Goal: Task Accomplishment & Management: Manage account settings

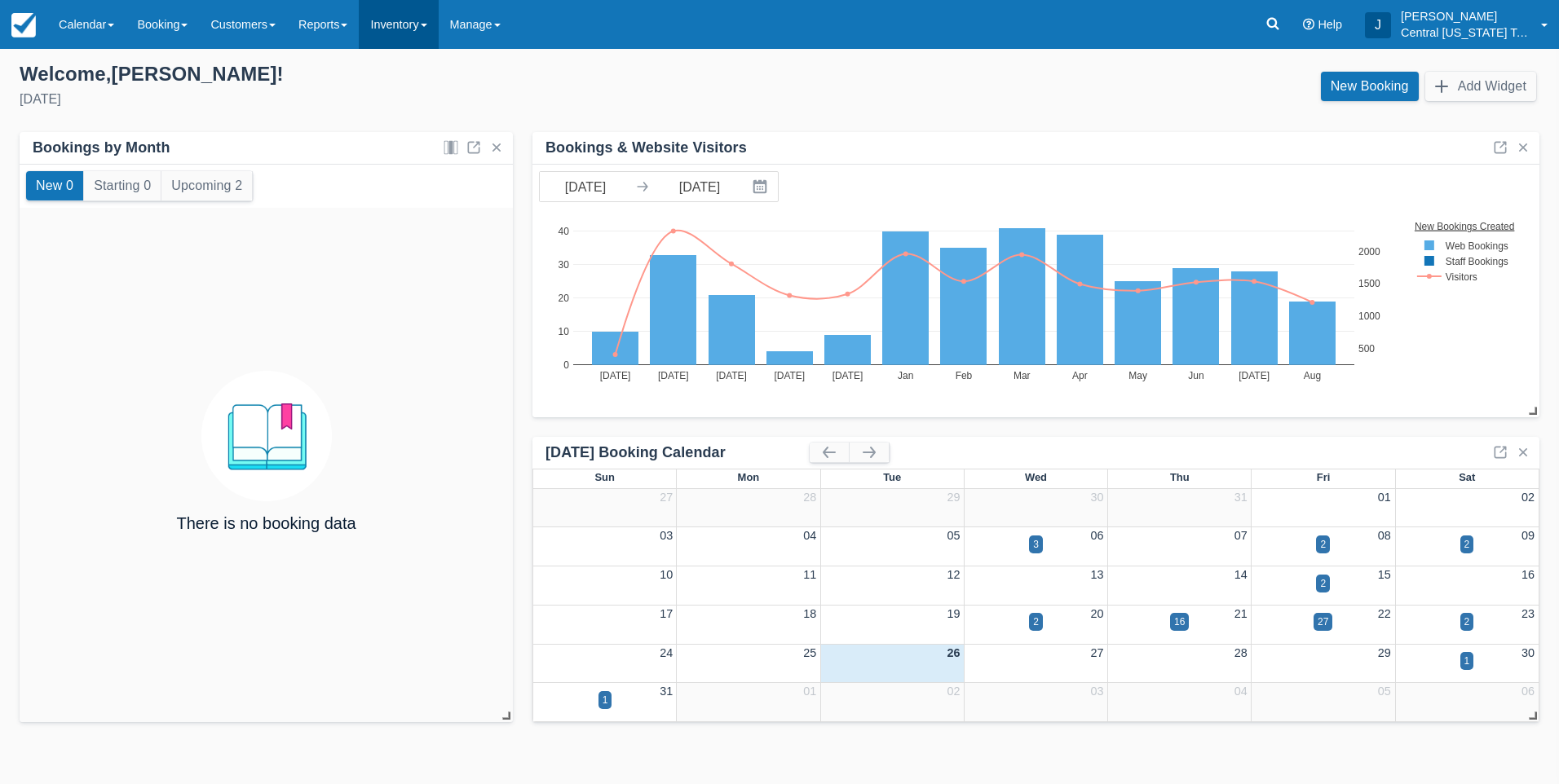
click at [427, 22] on link "Inventory" at bounding box center [398, 24] width 79 height 49
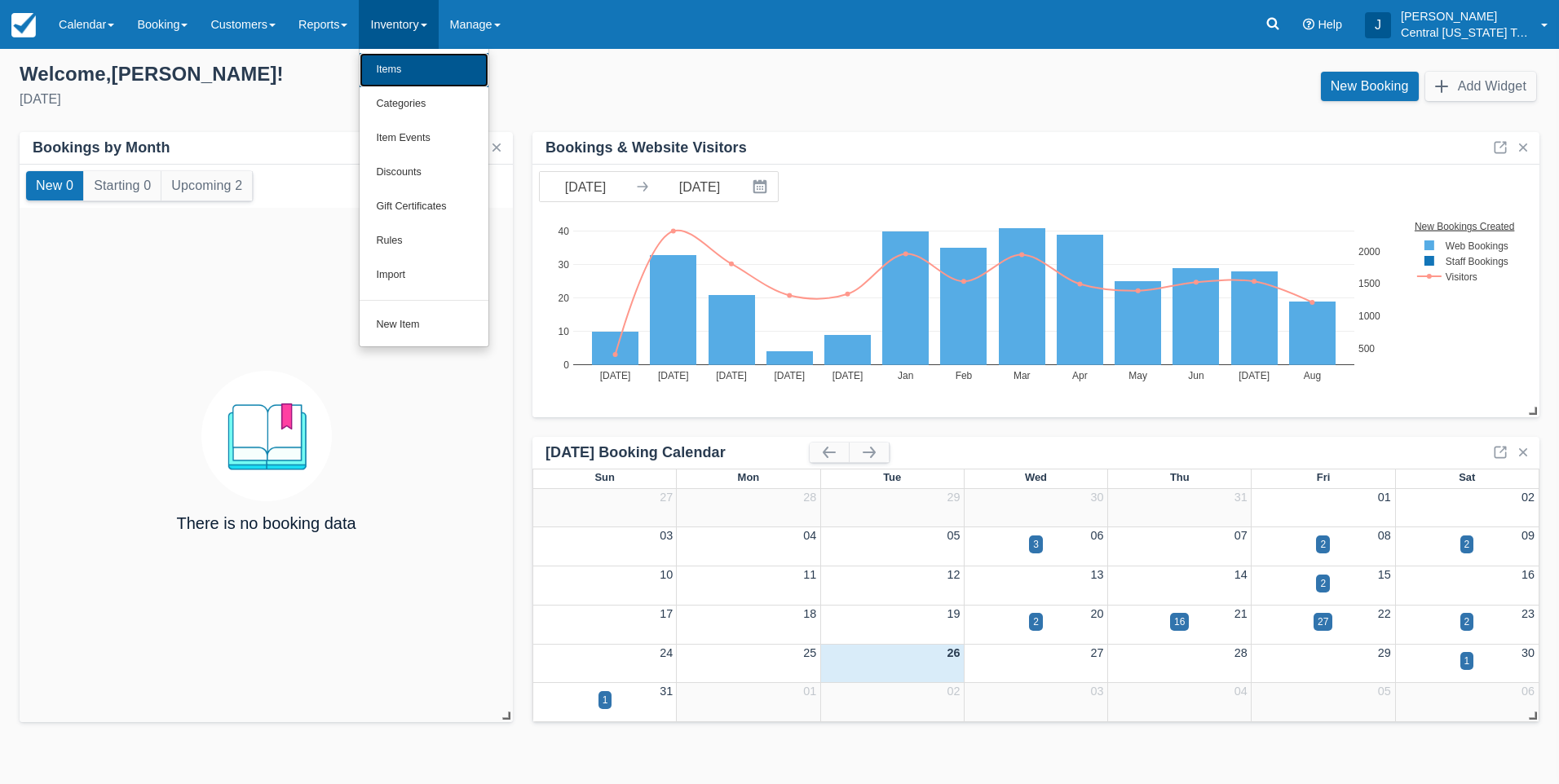
click at [423, 62] on link "Items" at bounding box center [423, 70] width 129 height 35
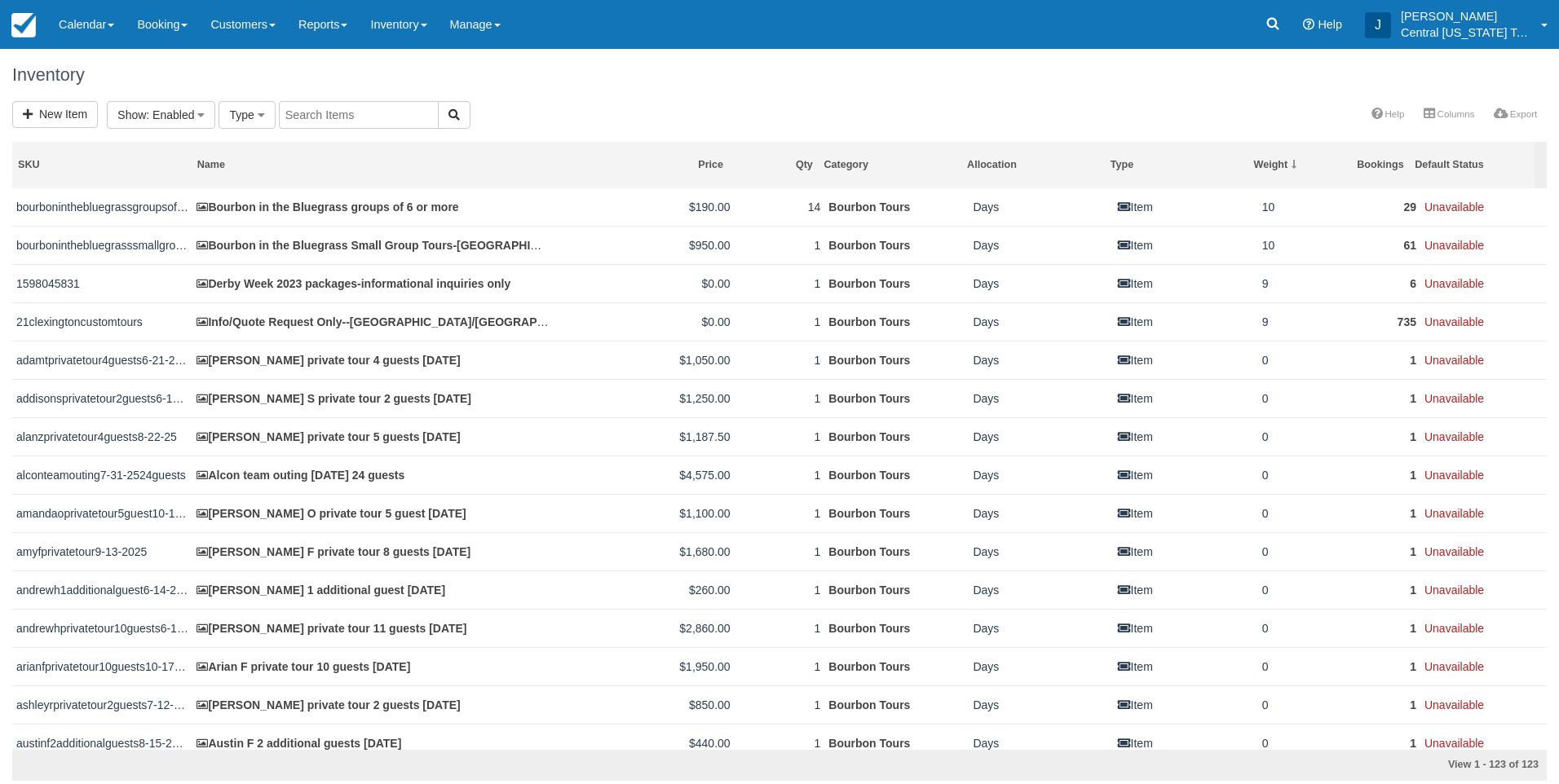
click at [335, 116] on input "text" at bounding box center [358, 115] width 160 height 28
type input "[PERSON_NAME]"
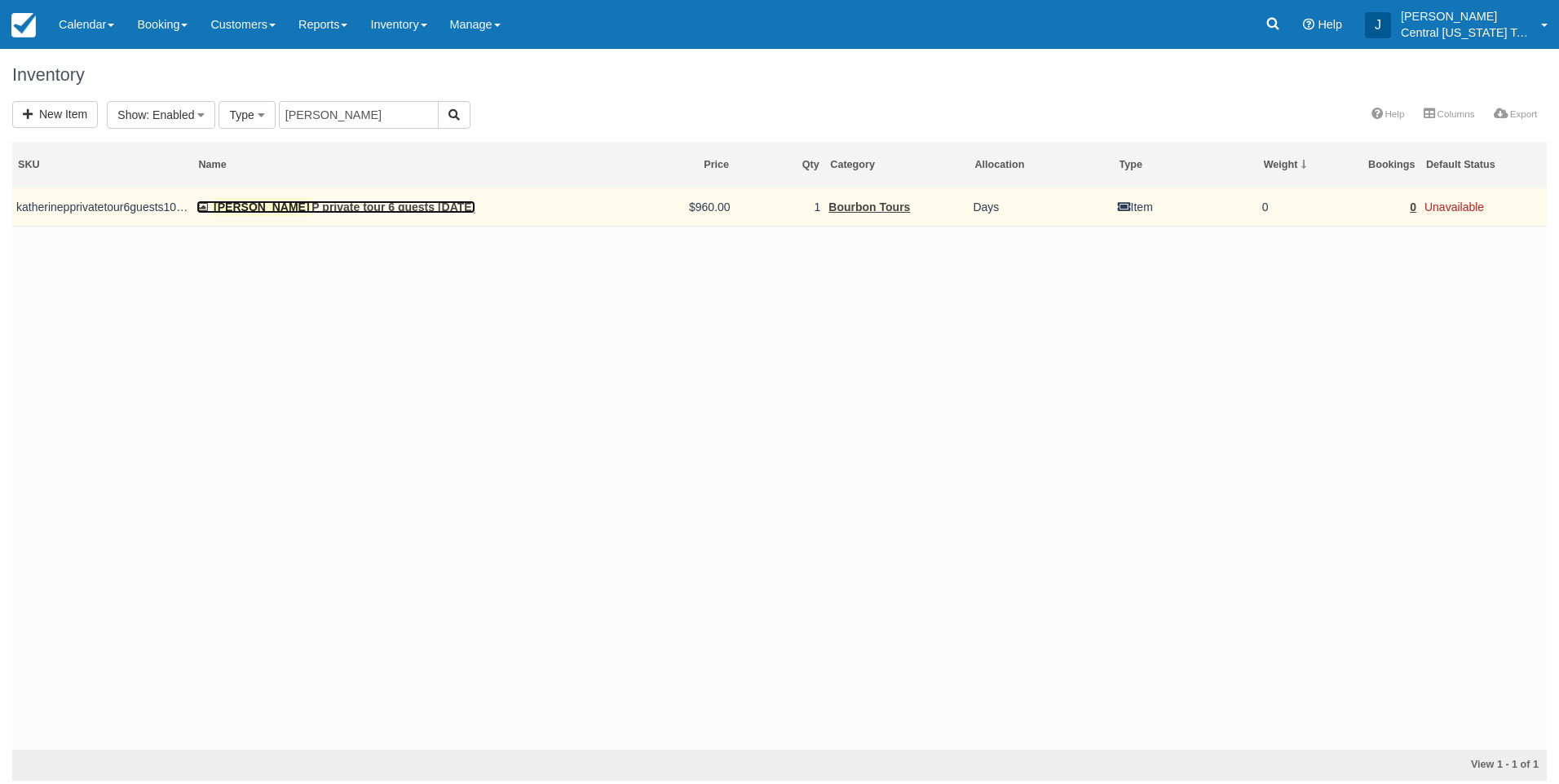
click at [333, 211] on link "[PERSON_NAME] P private tour 6 guests [DATE]" at bounding box center [336, 206] width 279 height 13
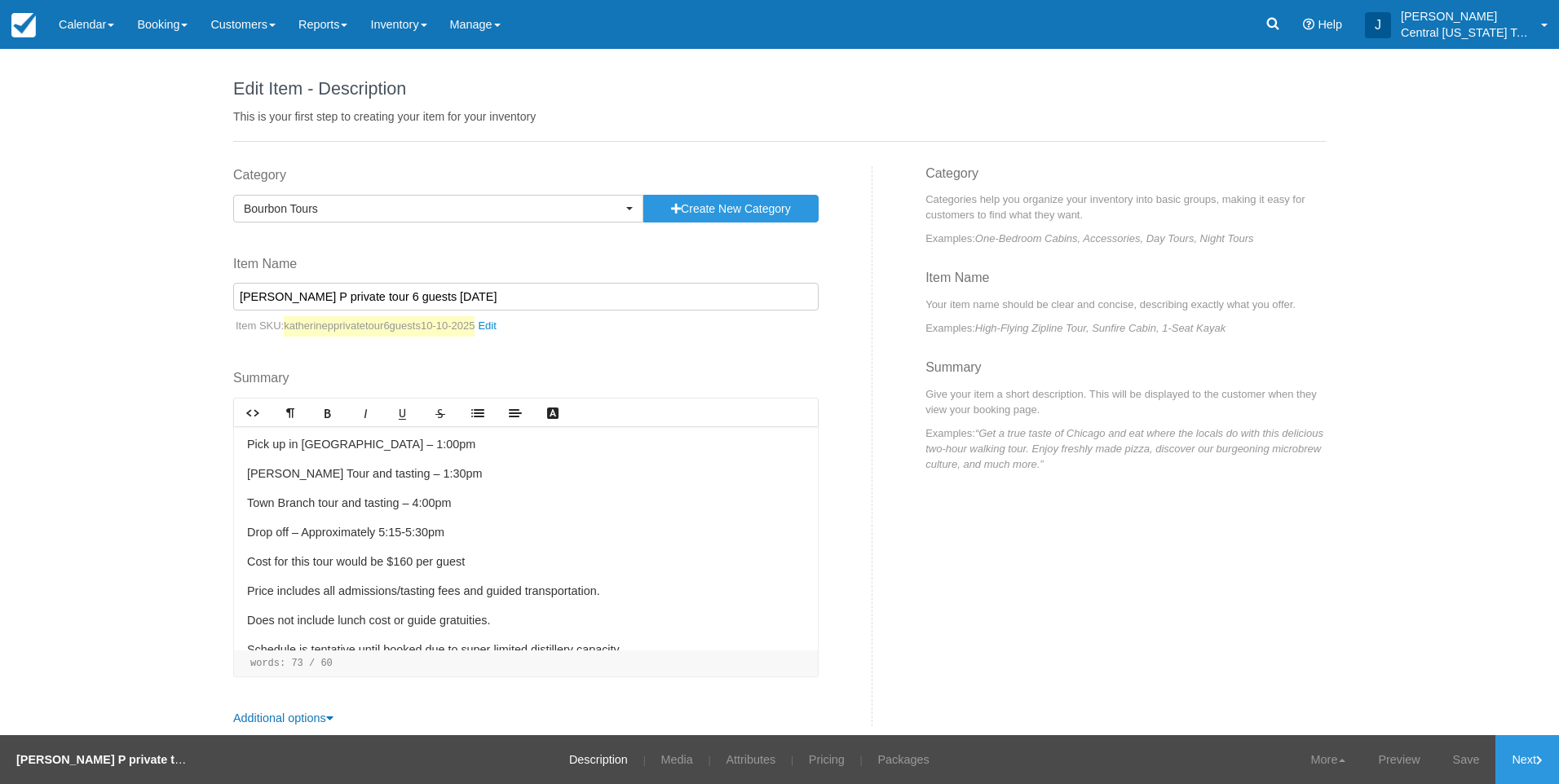
click at [364, 297] on input "[PERSON_NAME] P private tour 6 guests [DATE]" at bounding box center [526, 297] width 586 height 28
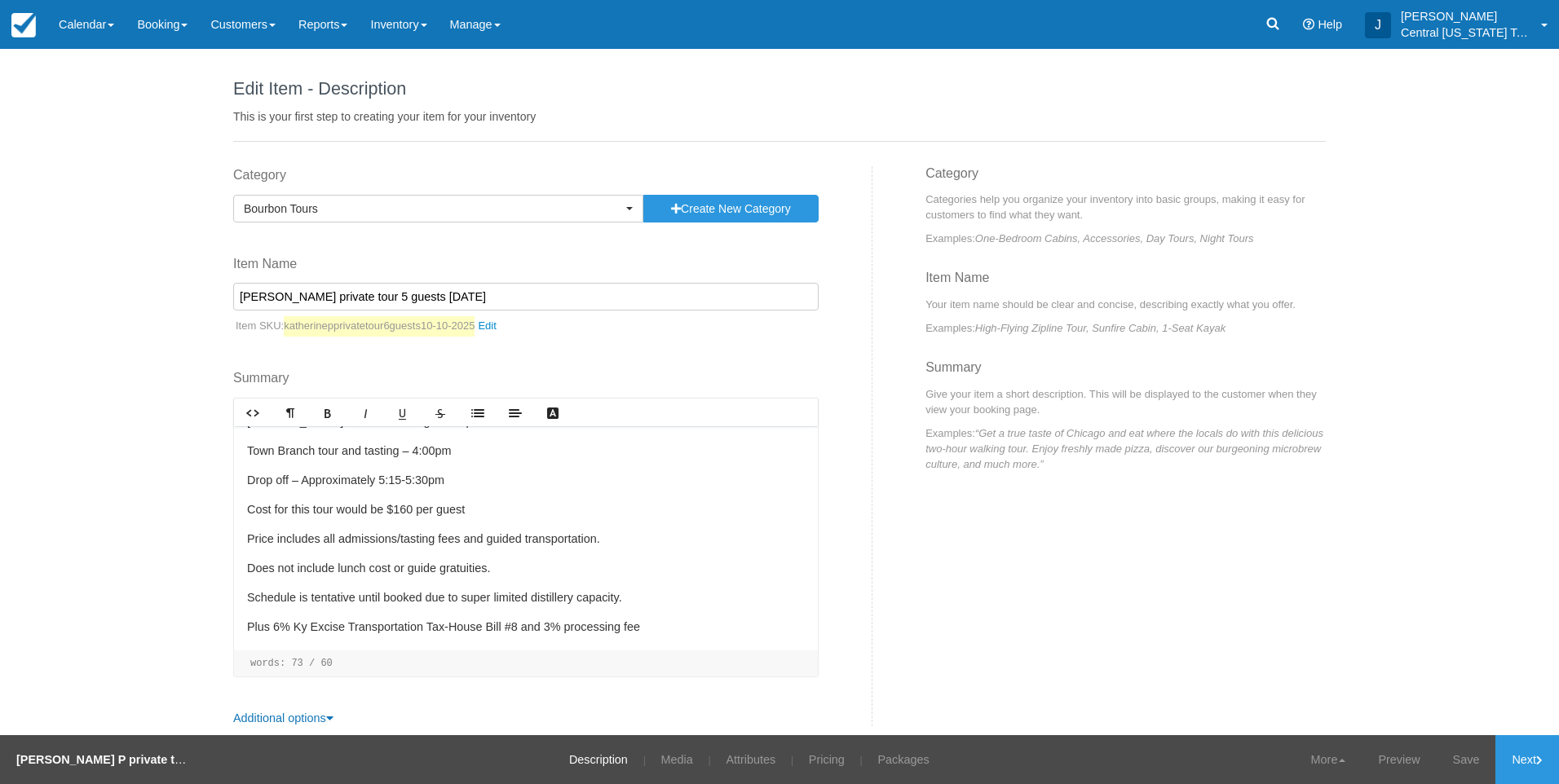
scroll to position [60, 0]
type input "Katherine P private tour 5 guests 10-10-2025"
drag, startPoint x: 409, startPoint y: 503, endPoint x: 400, endPoint y: 503, distance: 9.0
click at [400, 503] on p "Cost for this tour would be $160 per guest" at bounding box center [526, 503] width 558 height 18
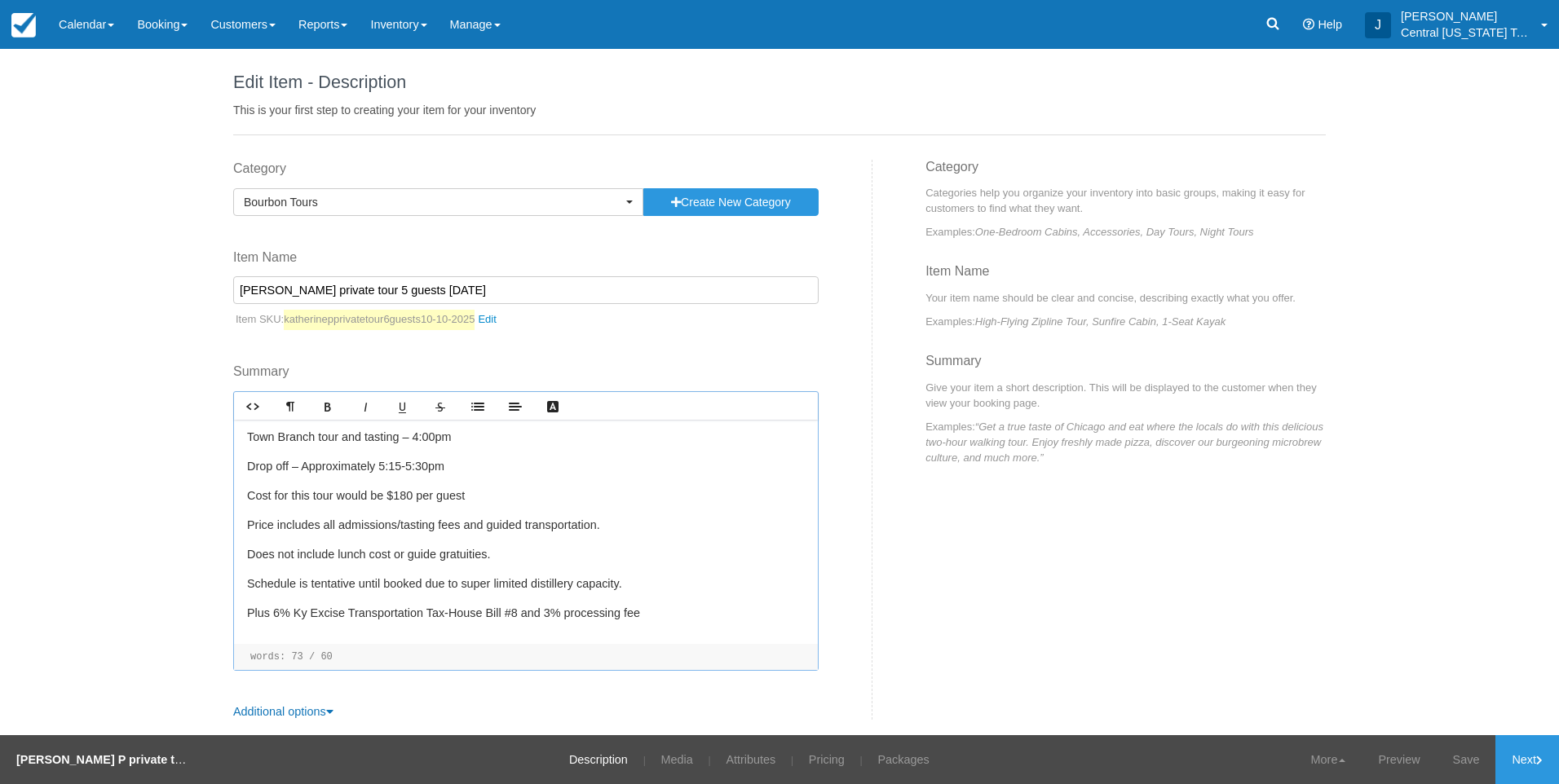
scroll to position [16, 0]
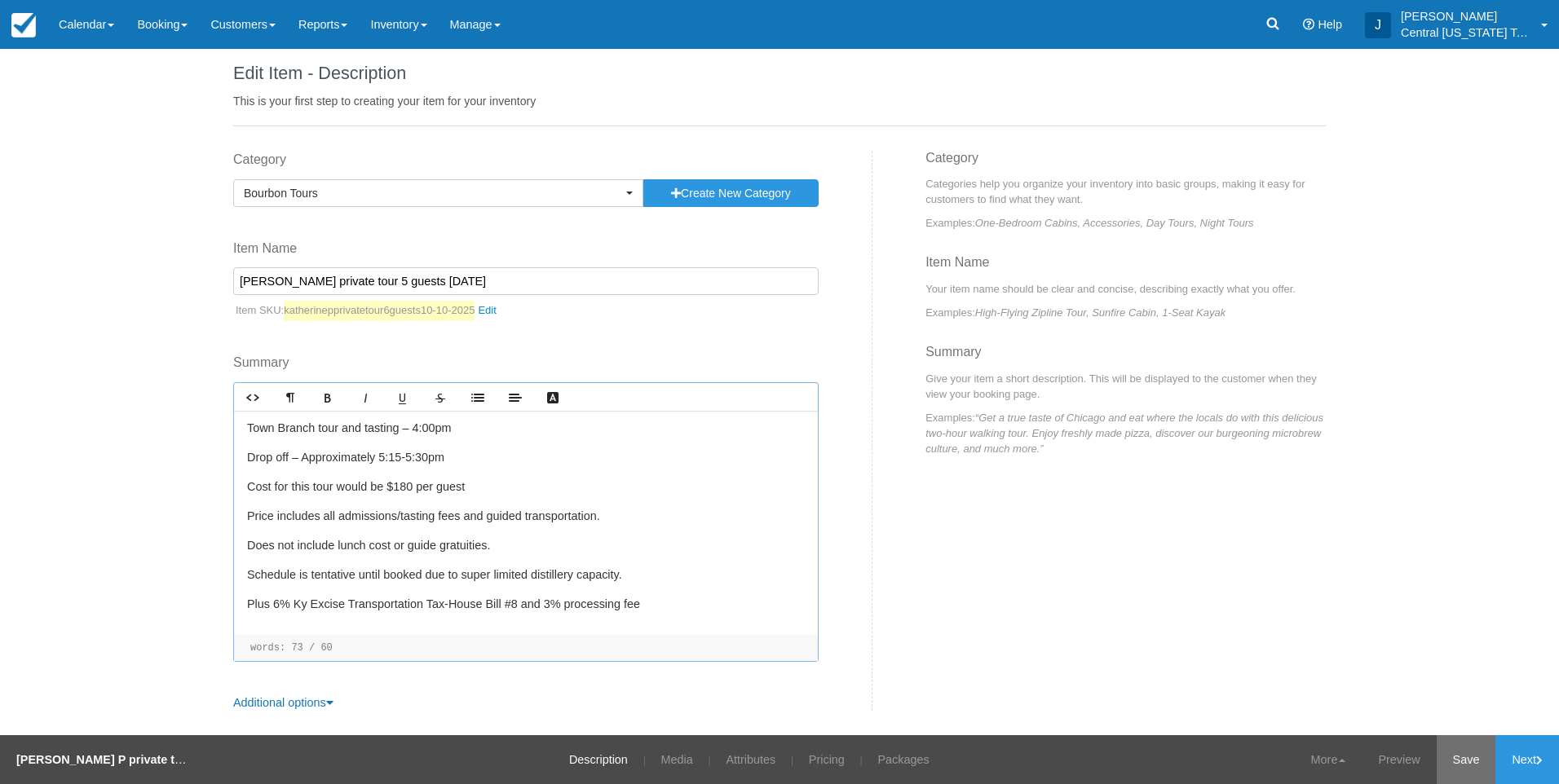
click at [1470, 768] on link "Save" at bounding box center [1466, 759] width 60 height 49
click at [1533, 768] on link "Next" at bounding box center [1527, 759] width 64 height 49
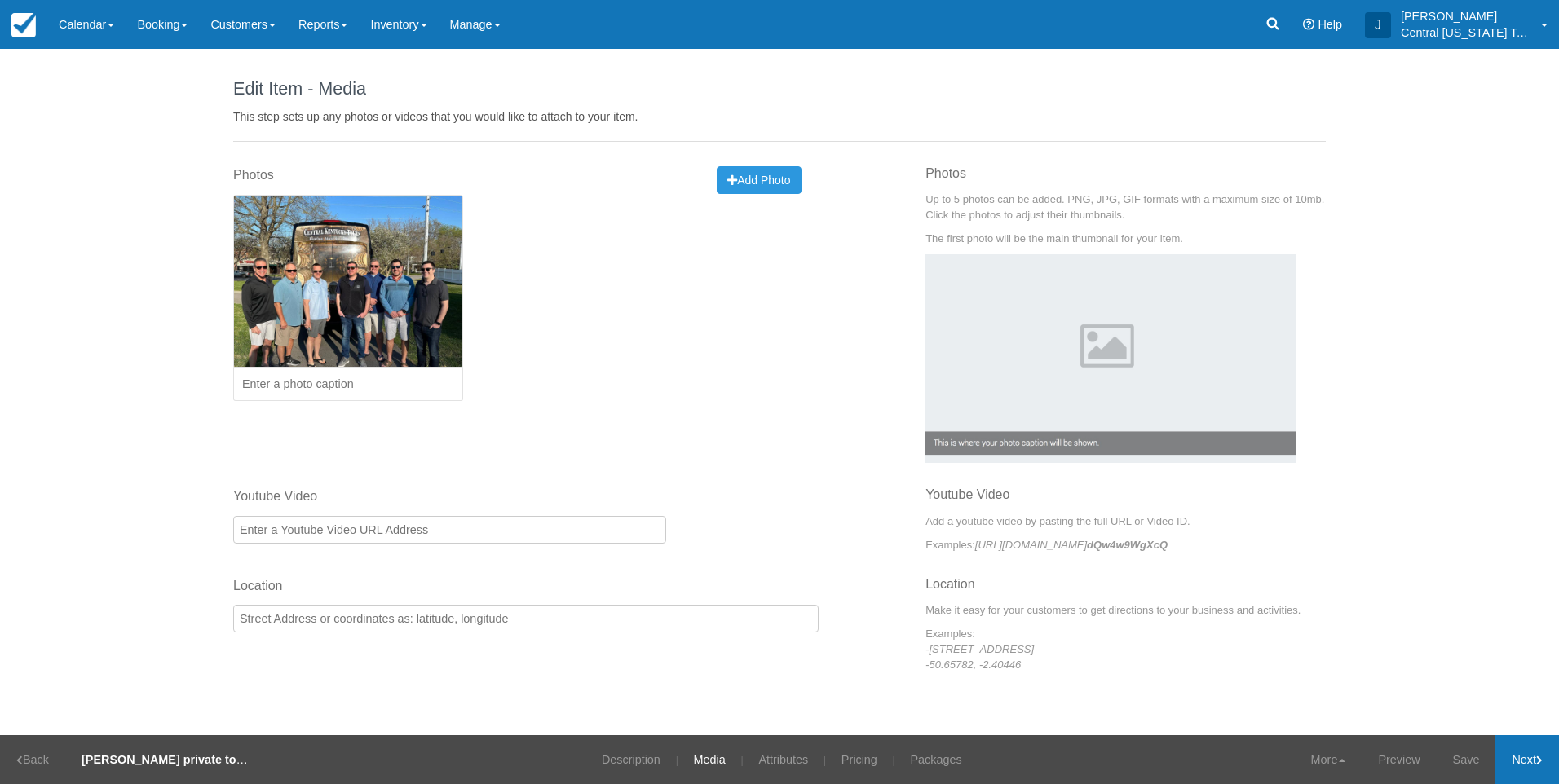
click at [1533, 768] on link "Next" at bounding box center [1527, 759] width 64 height 49
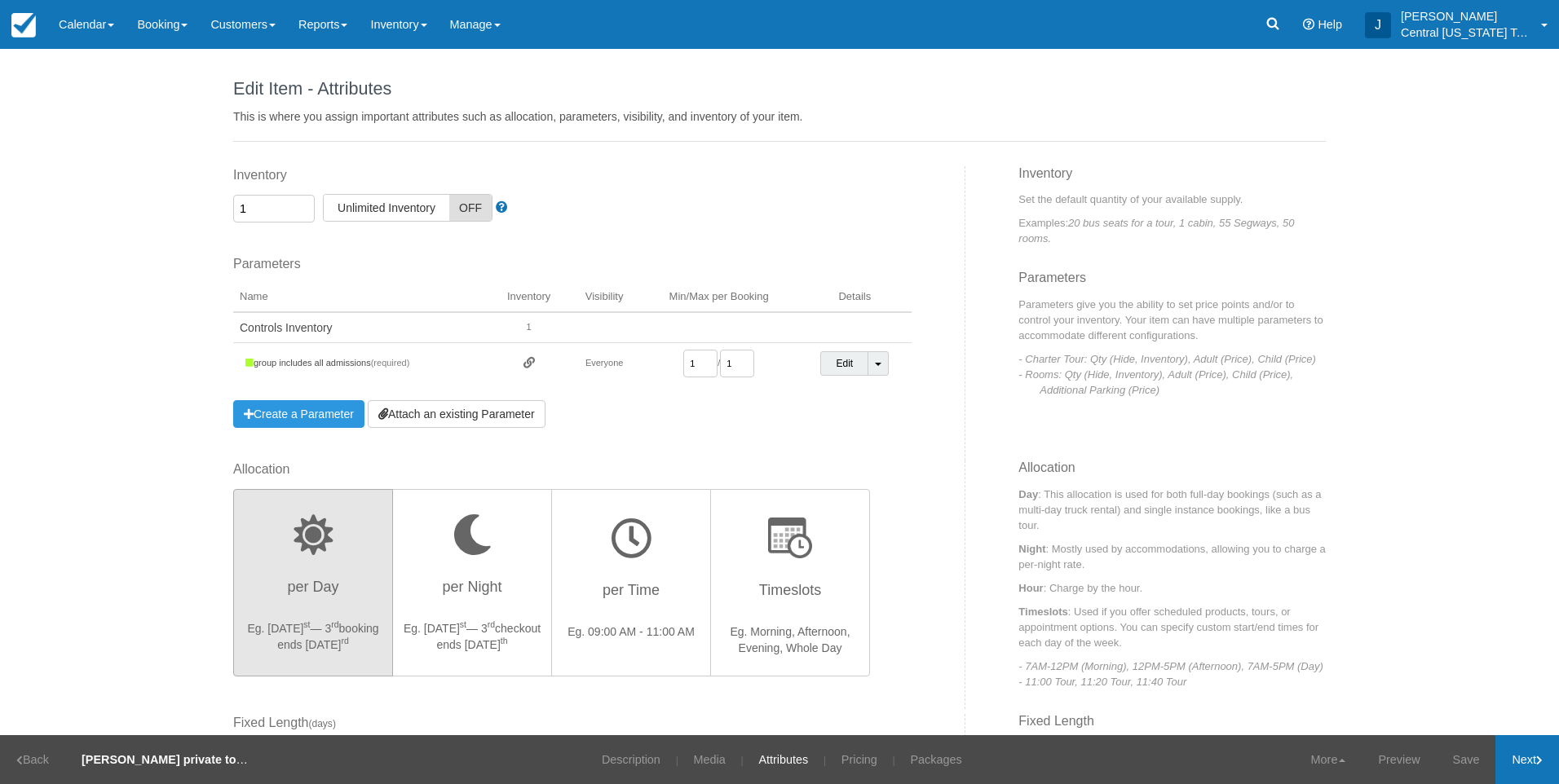
click at [1533, 768] on link "Next" at bounding box center [1527, 759] width 64 height 49
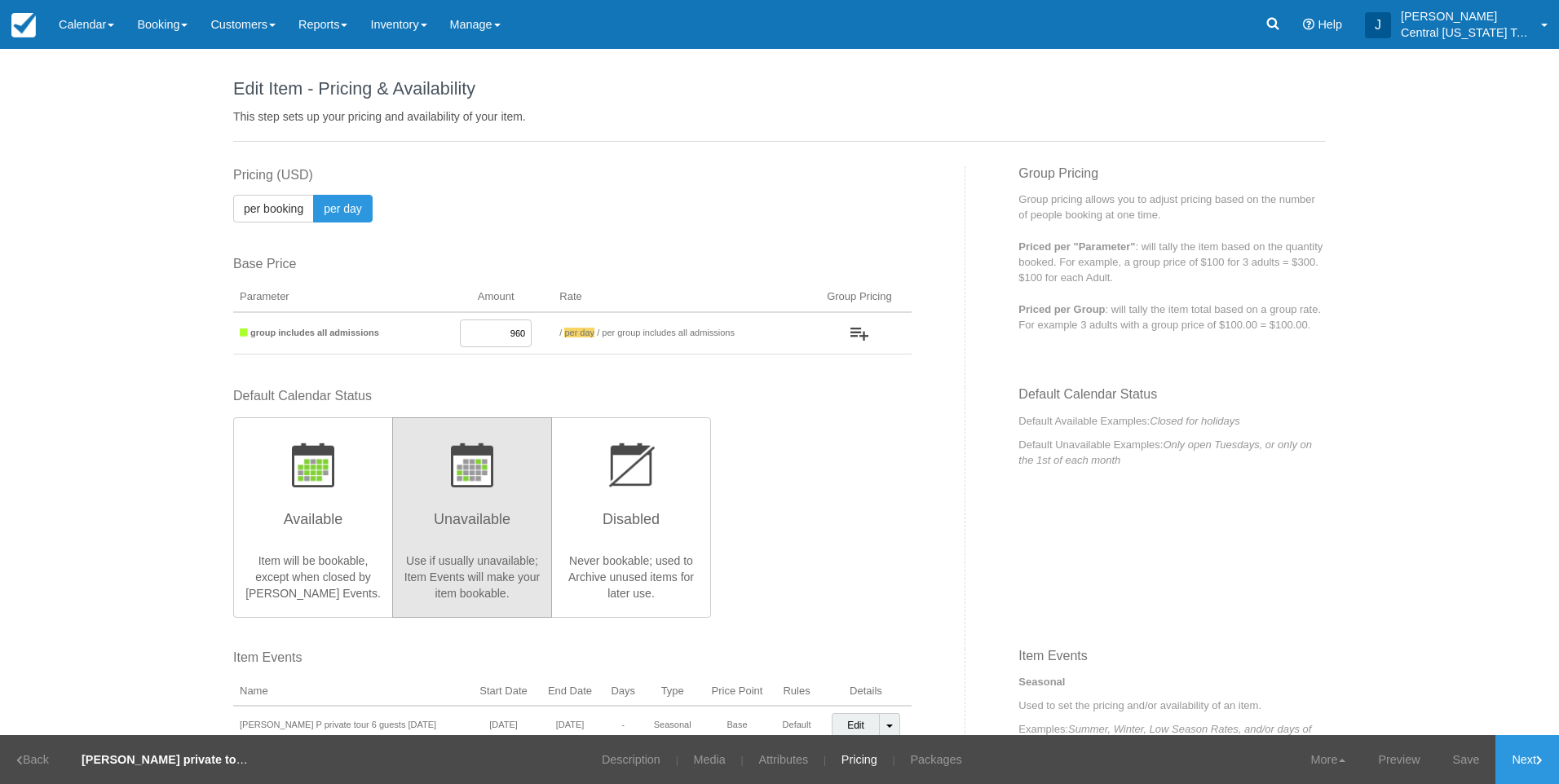
click at [490, 339] on input "960" at bounding box center [495, 333] width 72 height 28
drag, startPoint x: 477, startPoint y: 332, endPoint x: 662, endPoint y: 333, distance: 185.0
click at [638, 341] on tr "group includes all admissions 960 / per booking per day / per group includes al…" at bounding box center [572, 333] width 678 height 42
type input "900"
click at [905, 544] on div "Default Calendar Status Available Item will be bookable, except when closed by …" at bounding box center [572, 501] width 678 height 229
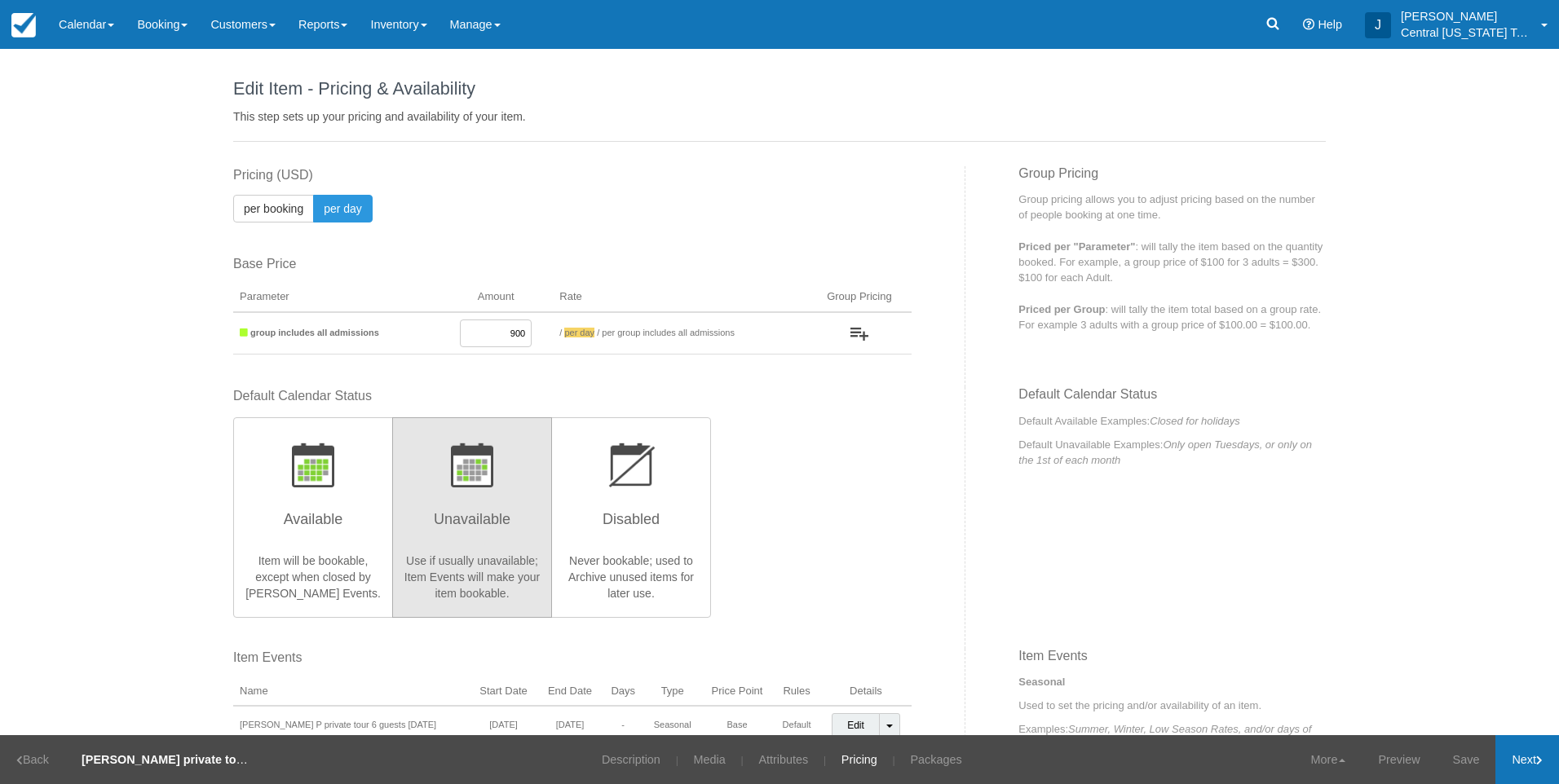
click at [1535, 758] on link "Next" at bounding box center [1527, 759] width 64 height 49
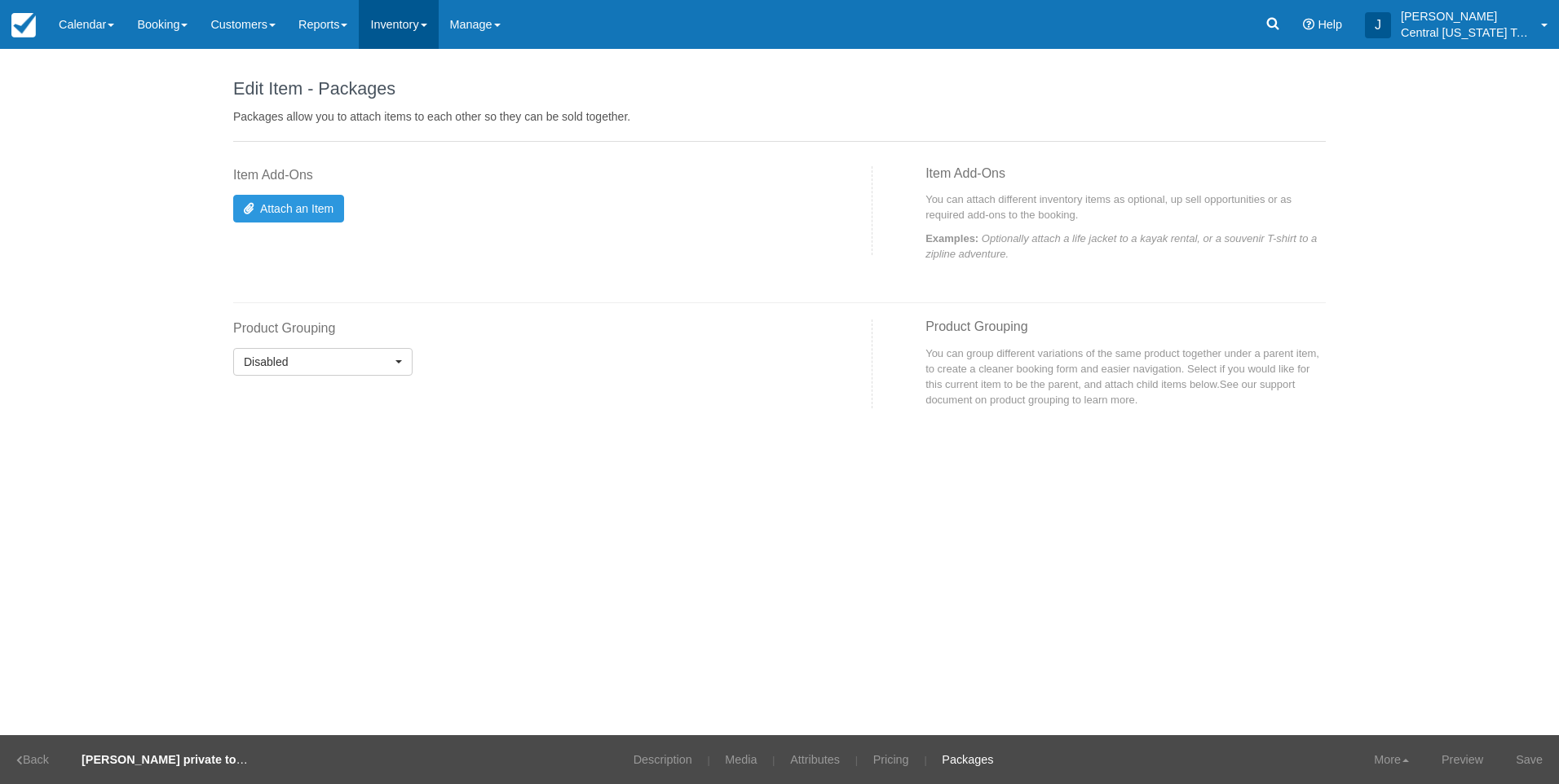
click at [413, 30] on link "Inventory" at bounding box center [398, 24] width 79 height 49
click at [415, 141] on link "Item Events" at bounding box center [423, 139] width 129 height 35
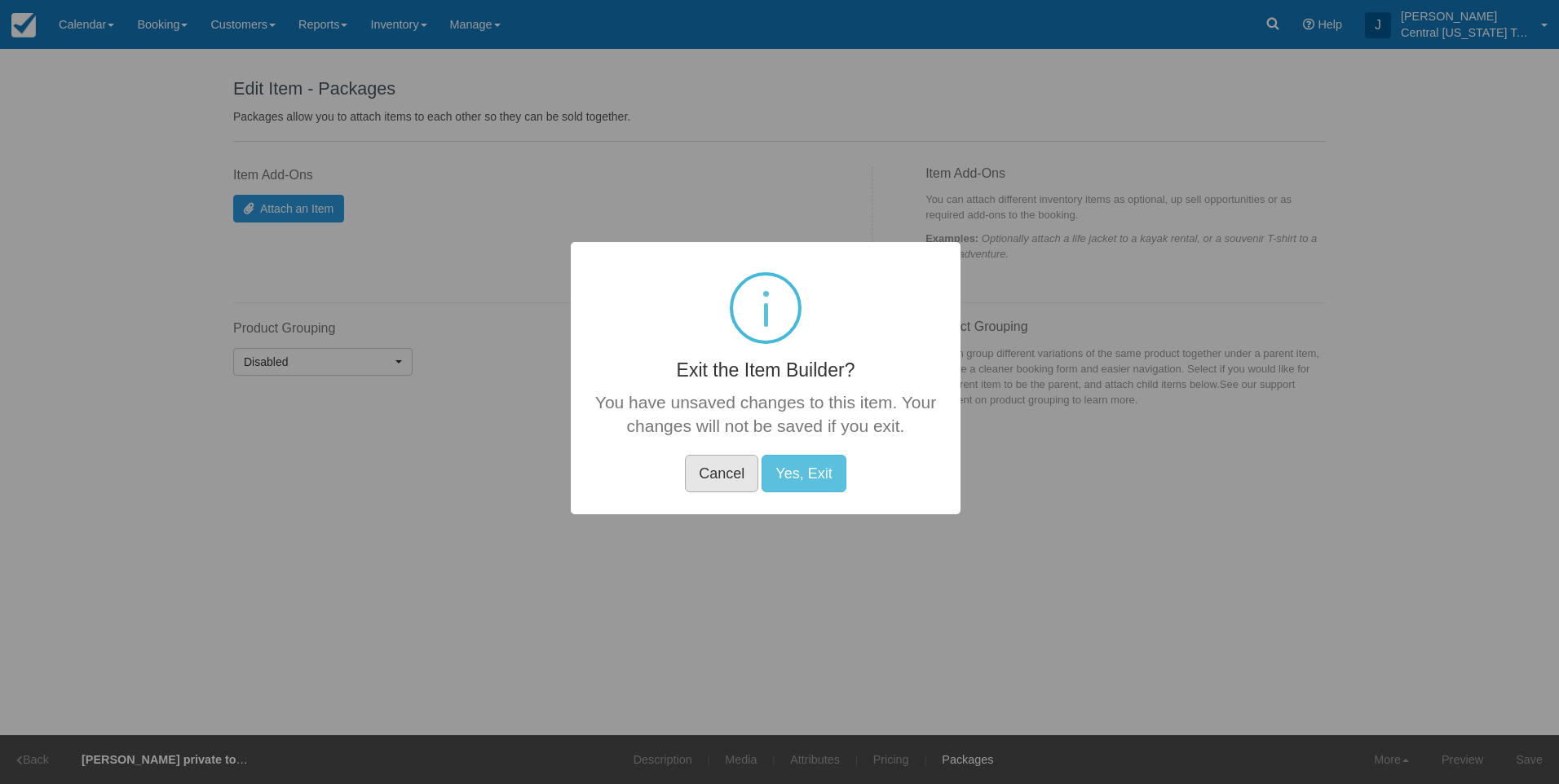
click at [695, 483] on button "Cancel" at bounding box center [721, 473] width 73 height 37
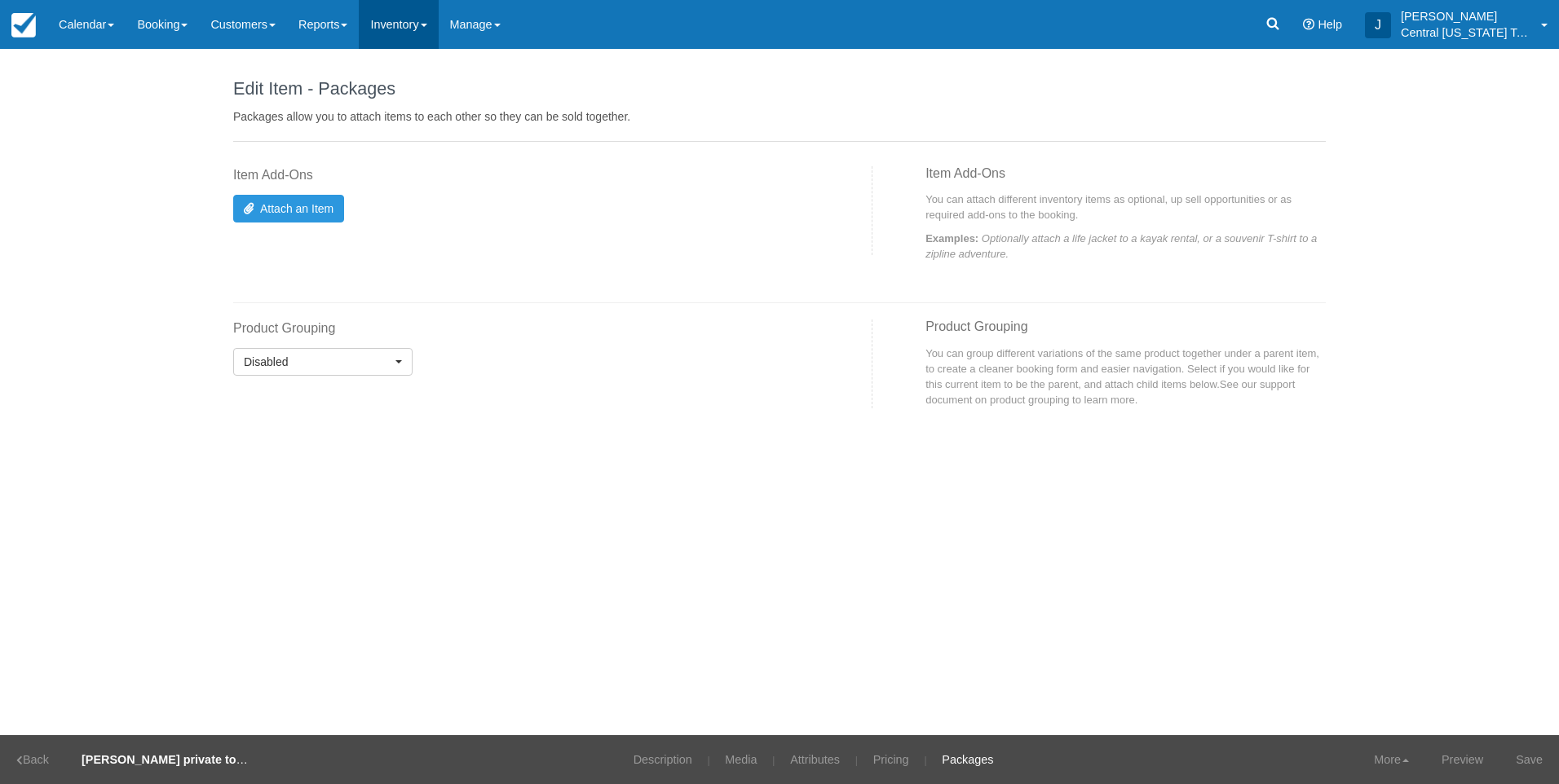
click at [415, 29] on link "Inventory" at bounding box center [398, 24] width 79 height 49
click at [446, 134] on link "Item Events" at bounding box center [423, 139] width 129 height 35
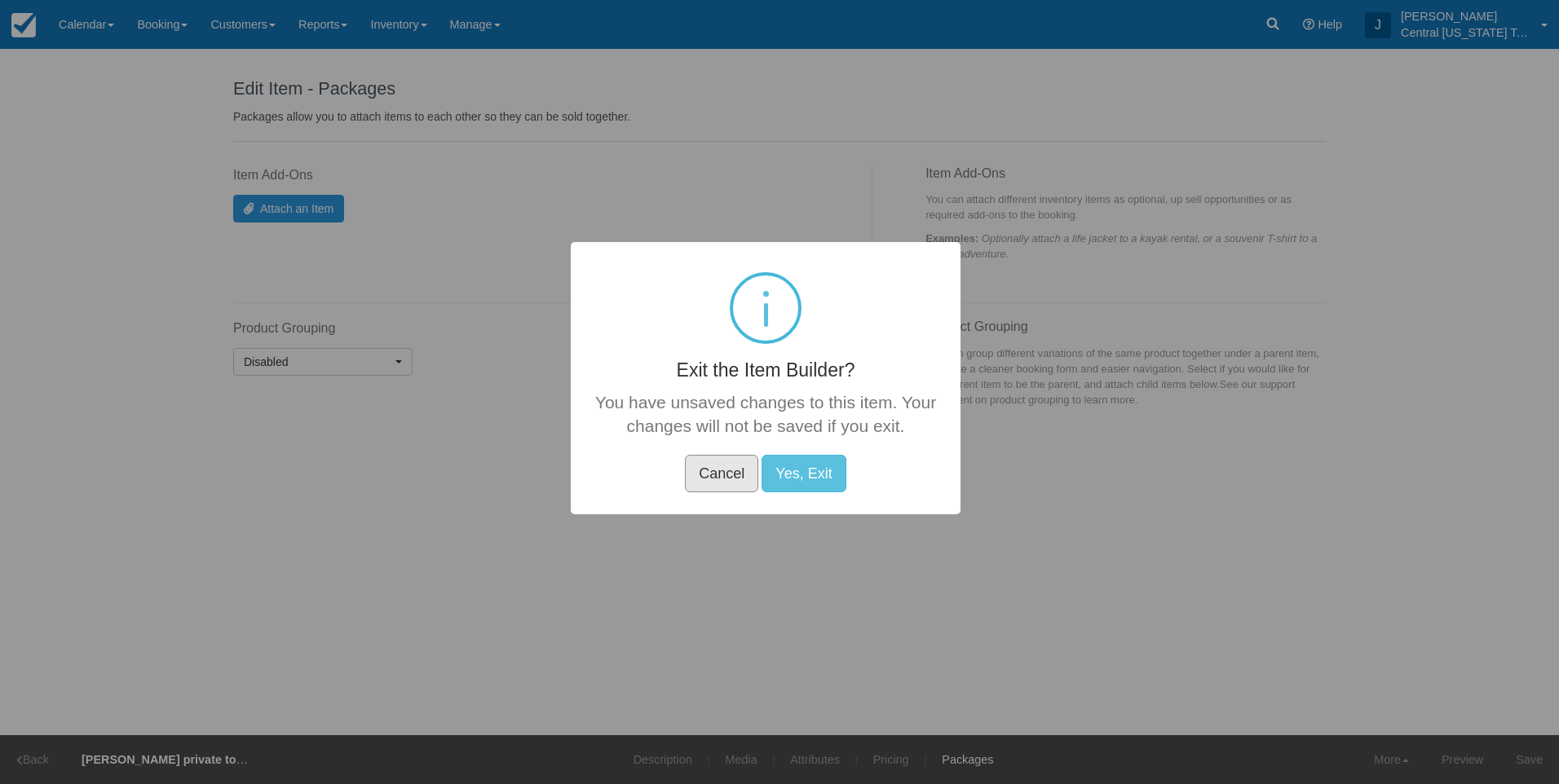
drag, startPoint x: 713, startPoint y: 458, endPoint x: 837, endPoint y: 503, distance: 131.9
click at [717, 458] on button "Cancel" at bounding box center [721, 473] width 73 height 37
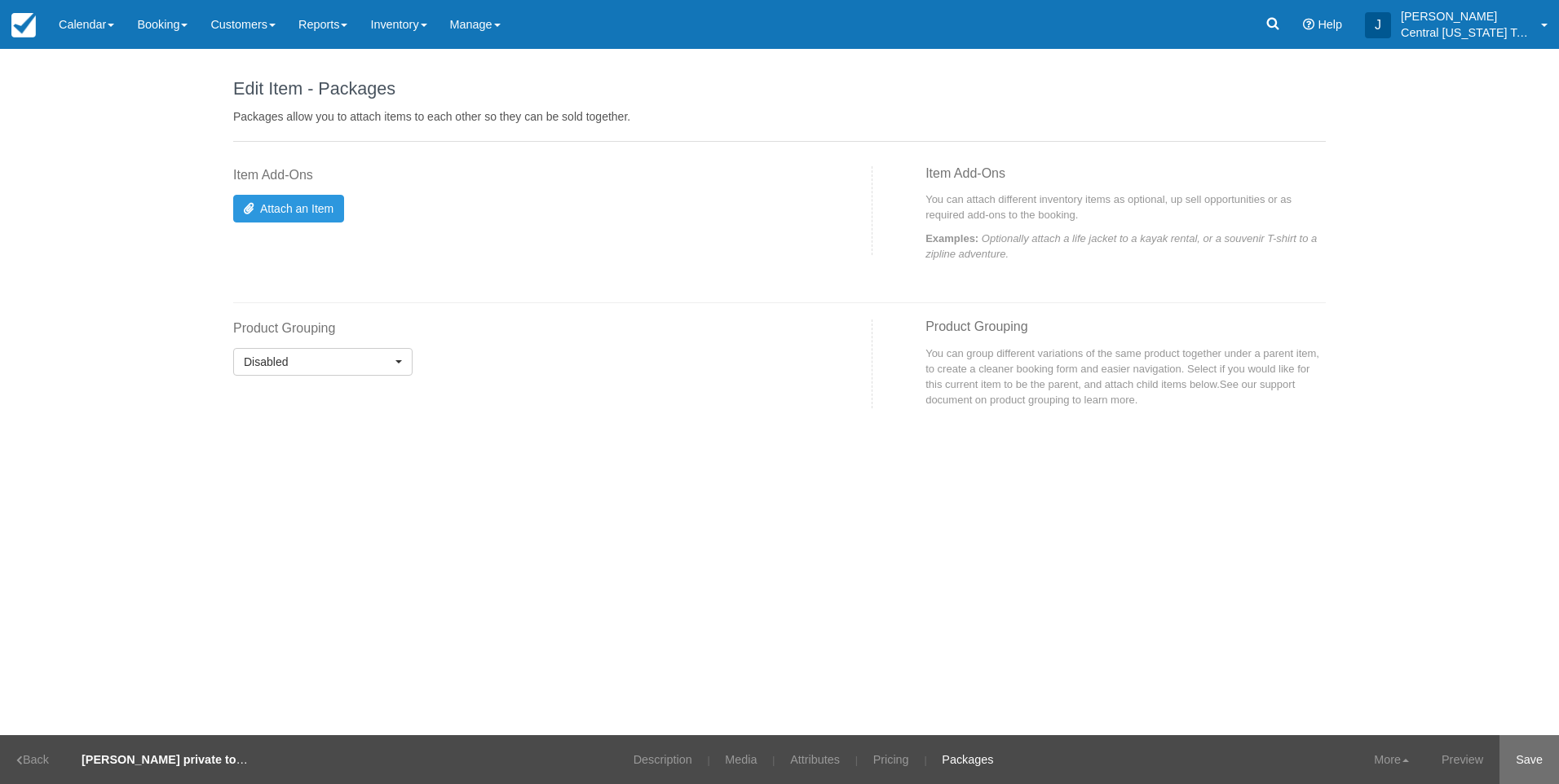
click at [1518, 755] on link "Save" at bounding box center [1529, 759] width 60 height 49
click at [391, 18] on link "Inventory" at bounding box center [398, 24] width 79 height 49
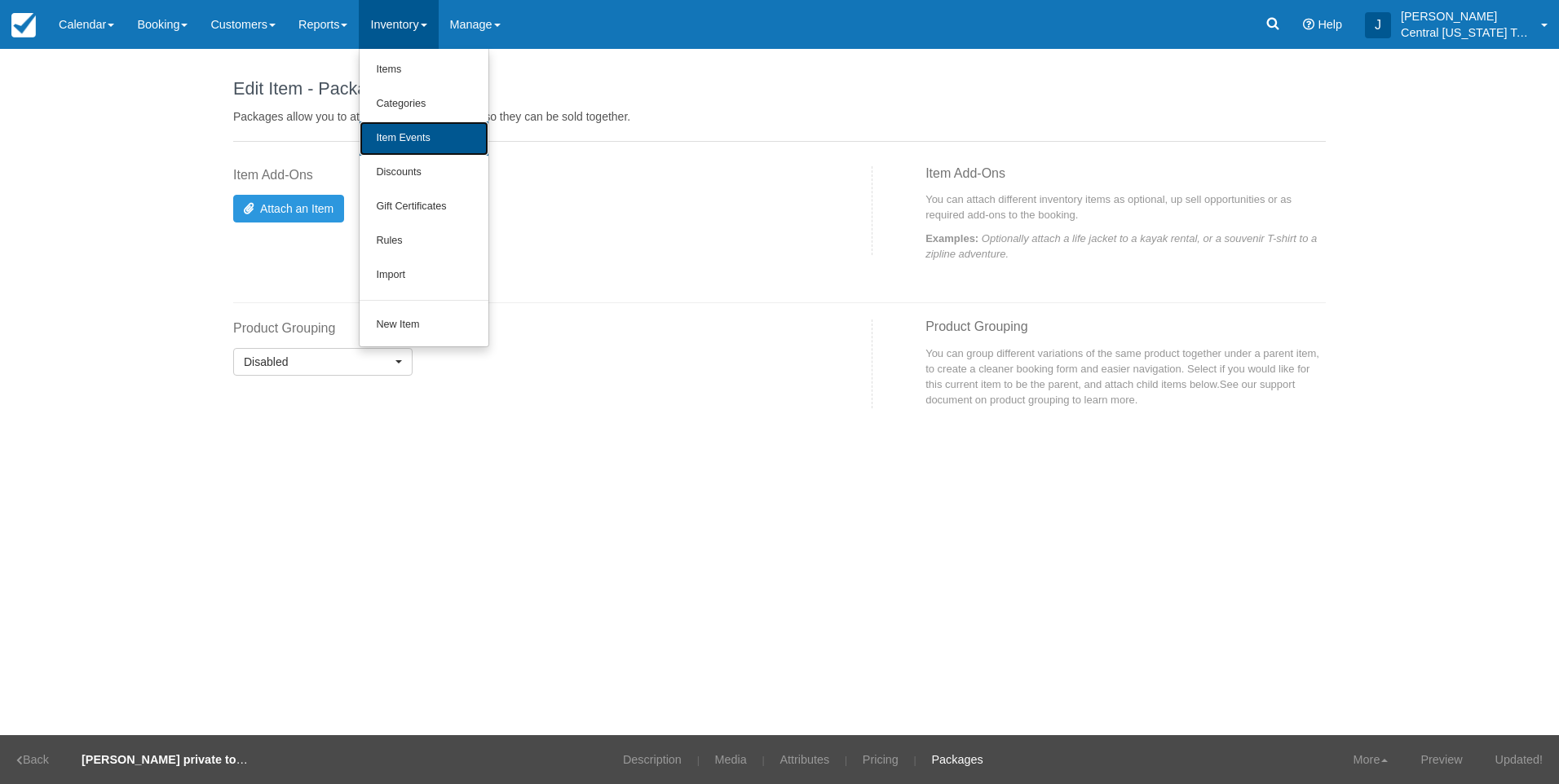
click at [421, 140] on link "Item Events" at bounding box center [423, 139] width 129 height 35
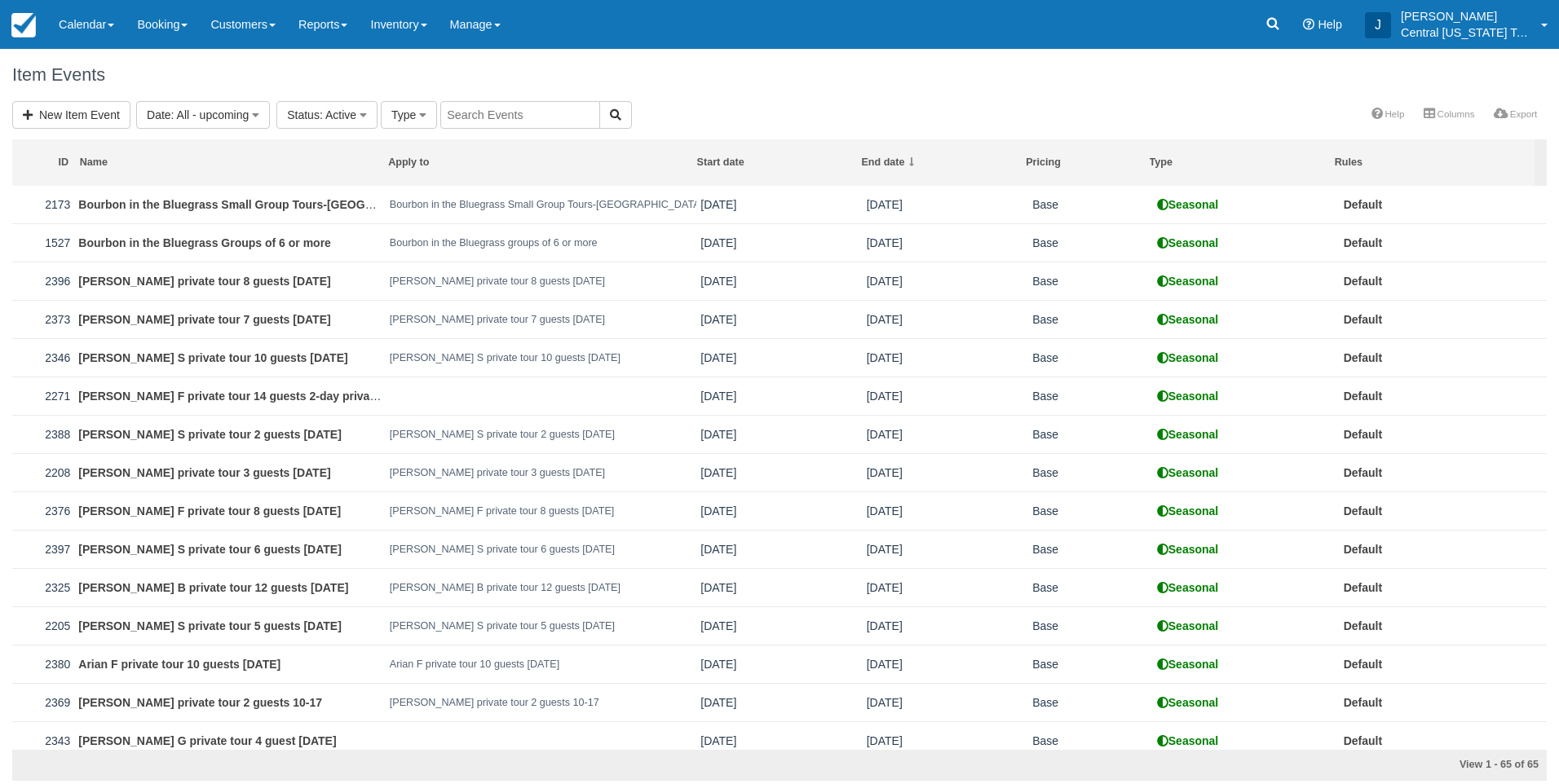
click at [486, 117] on input "text" at bounding box center [520, 115] width 160 height 28
type input "[PERSON_NAME]"
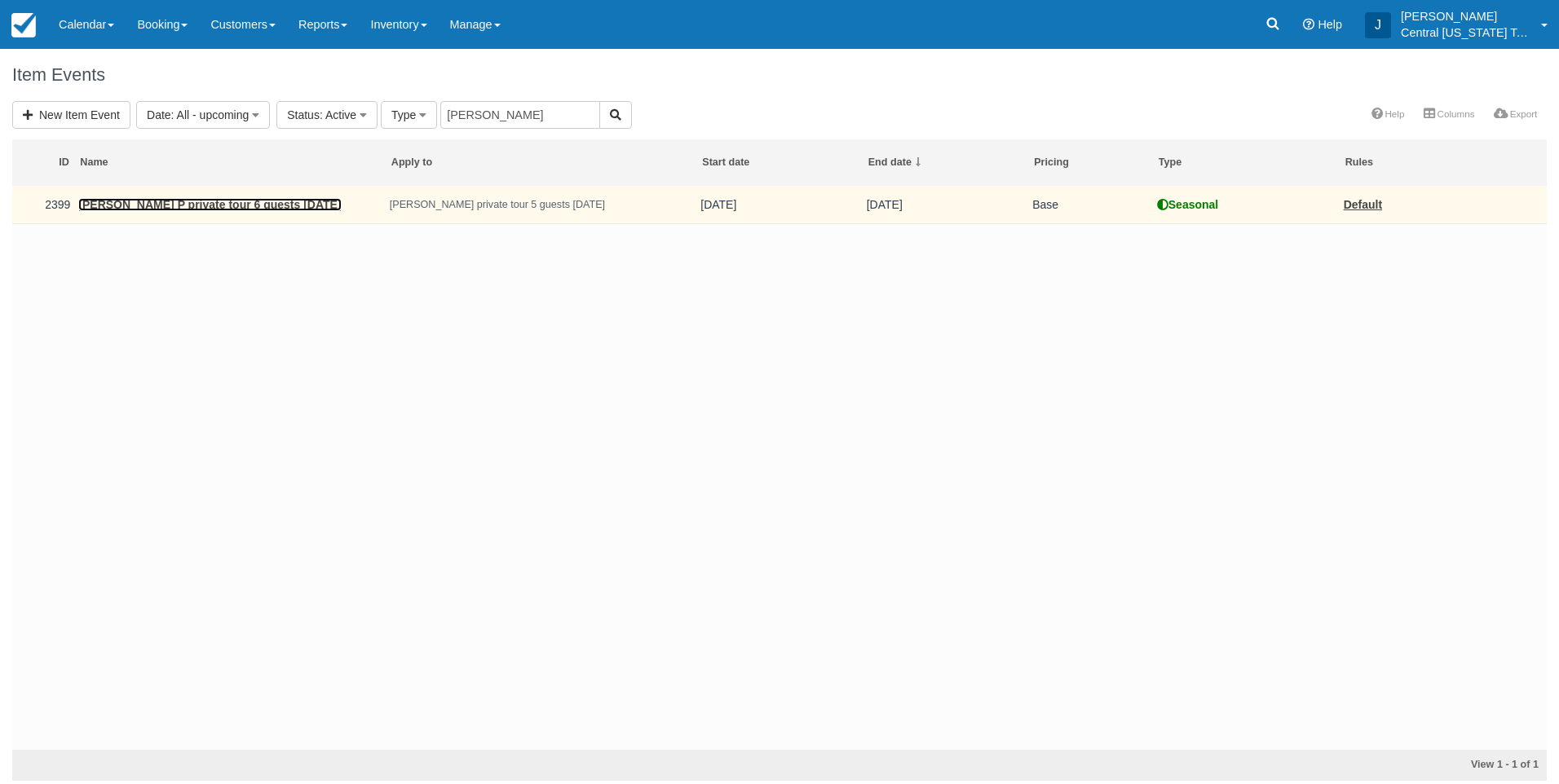
click at [240, 204] on link "[PERSON_NAME] P private tour 6 guests [DATE]" at bounding box center [210, 204] width 263 height 13
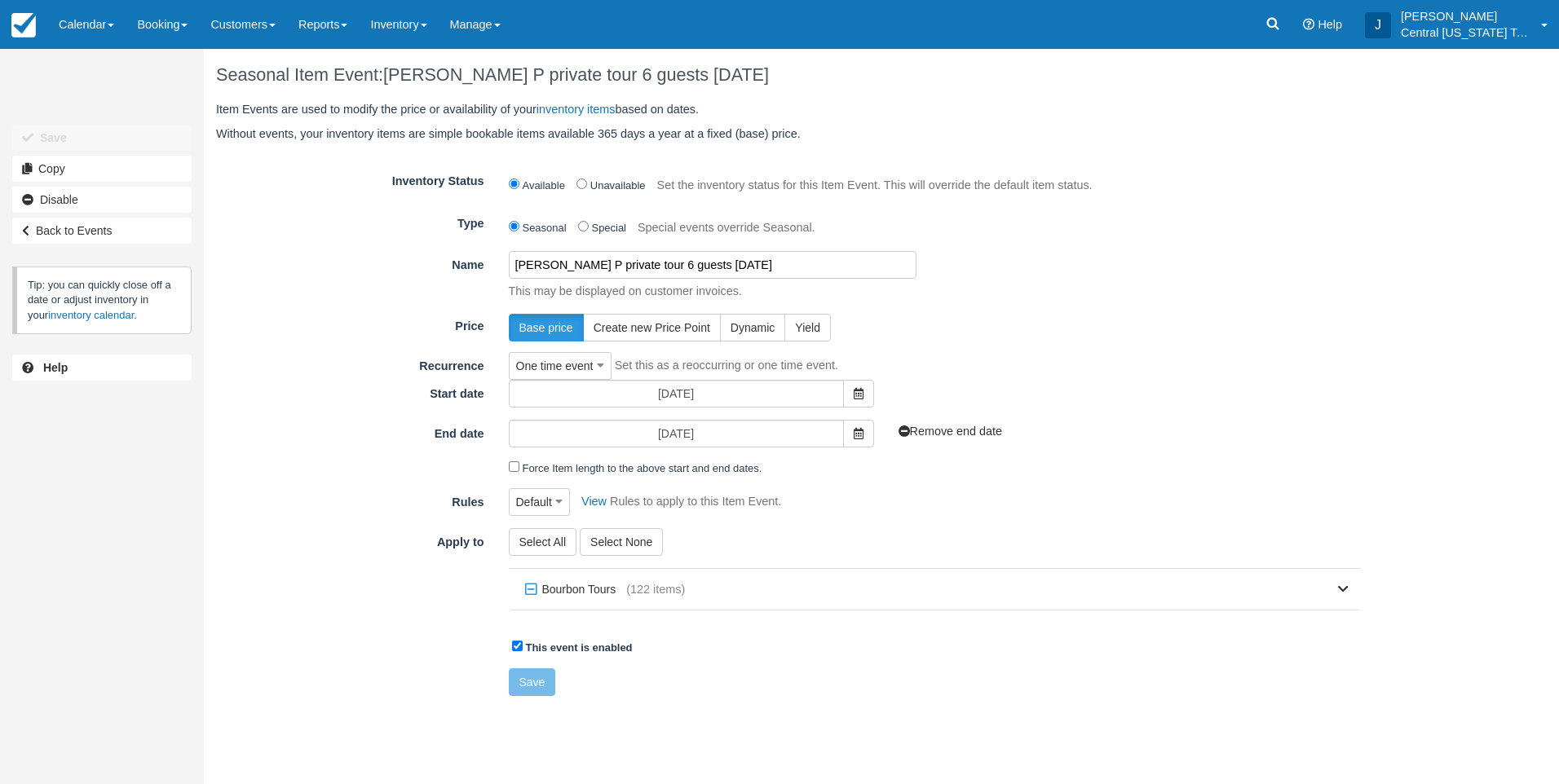
click at [644, 263] on input "Katherine P private tour 6 guests 10-10-2025" at bounding box center [713, 265] width 408 height 28
type input "[PERSON_NAME] private tour 5 guests [DATE]"
click at [806, 663] on form "Inventory Status Available Unavailable Set the inventory status for this Item E…" at bounding box center [788, 432] width 1144 height 529
click at [517, 679] on button "Save" at bounding box center [532, 682] width 48 height 28
click at [377, 544] on label "Apply to" at bounding box center [350, 540] width 293 height 22
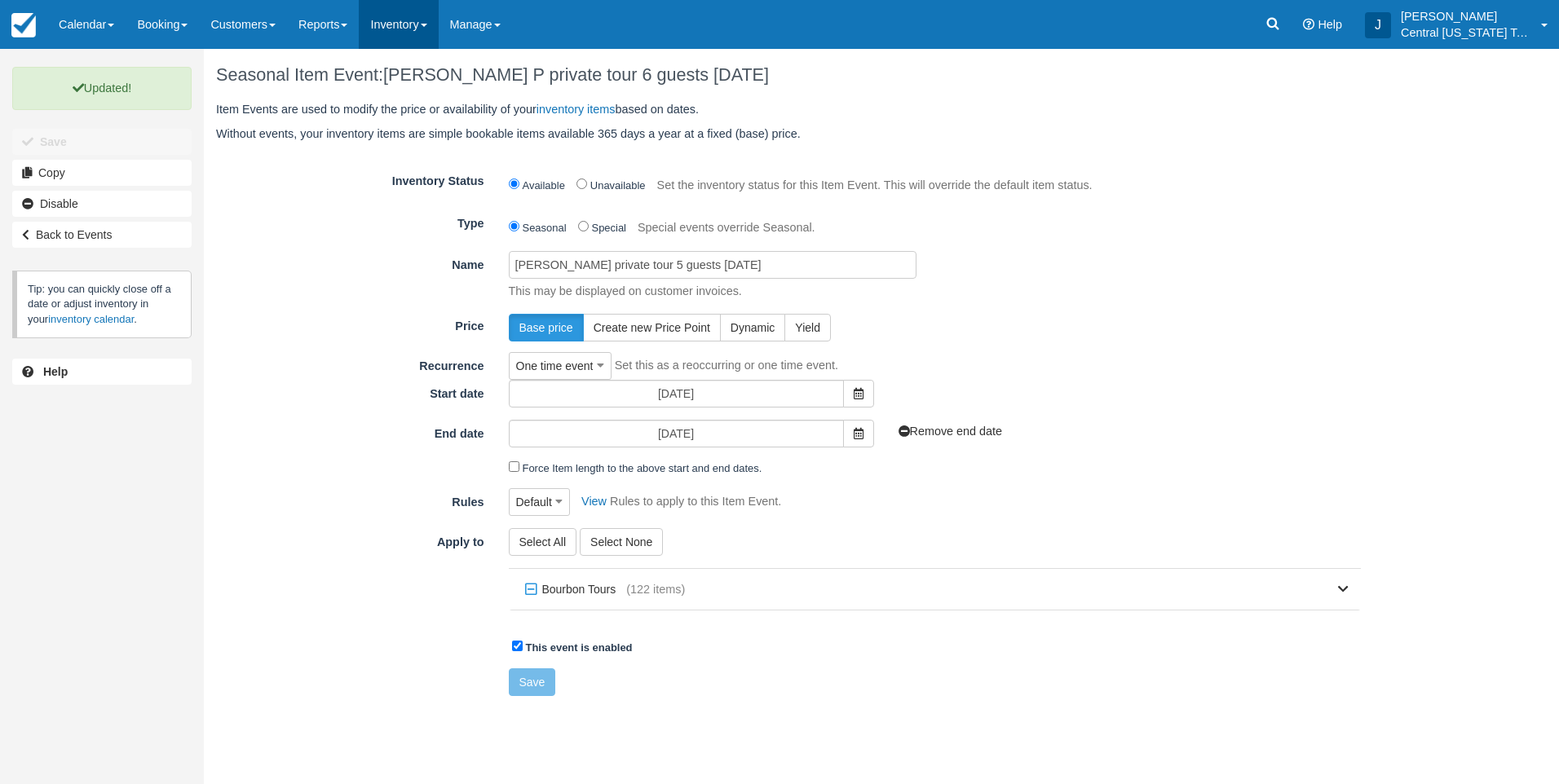
click at [416, 26] on link "Inventory" at bounding box center [398, 24] width 79 height 49
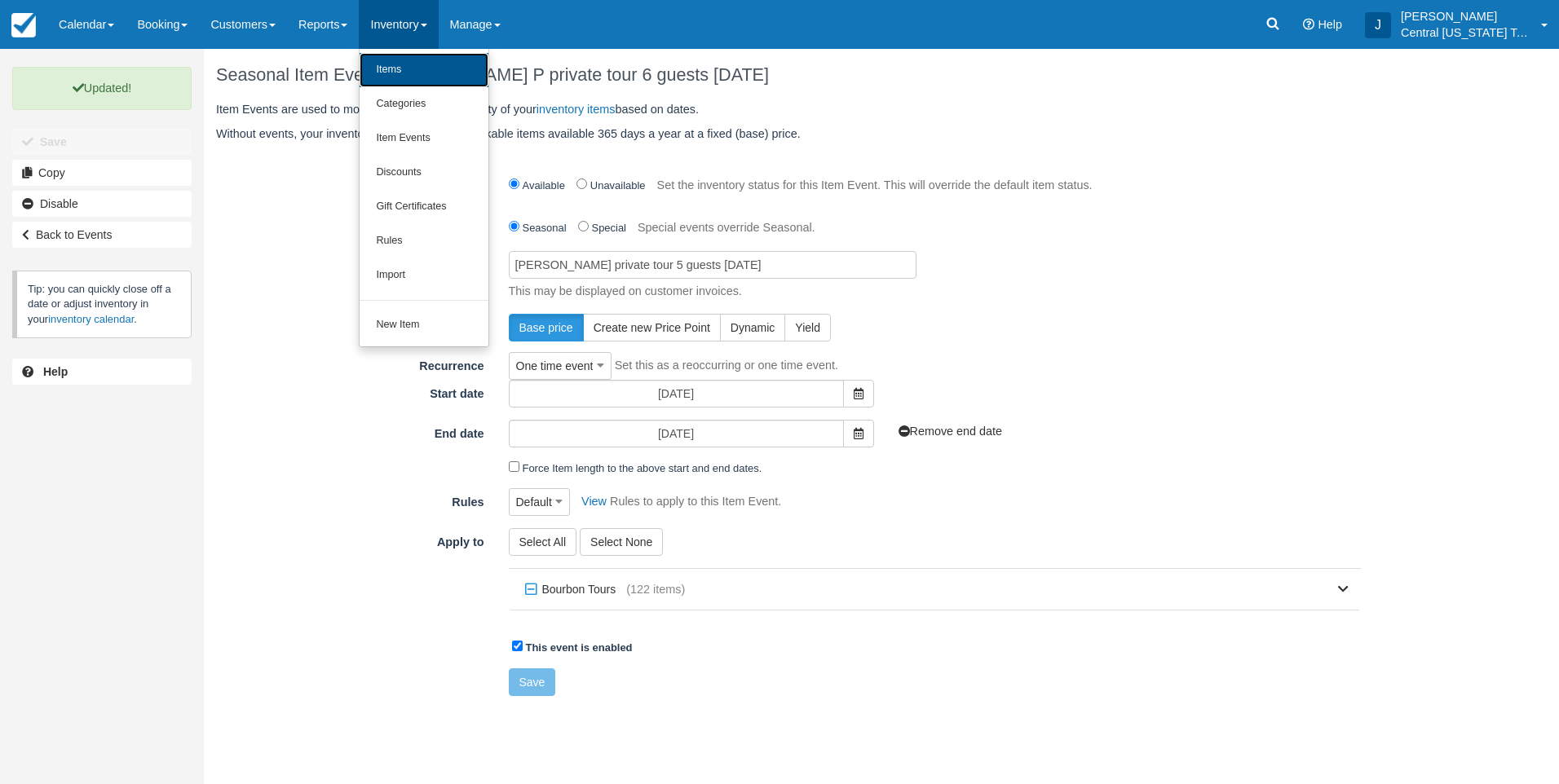
click at [417, 67] on link "Items" at bounding box center [423, 70] width 129 height 35
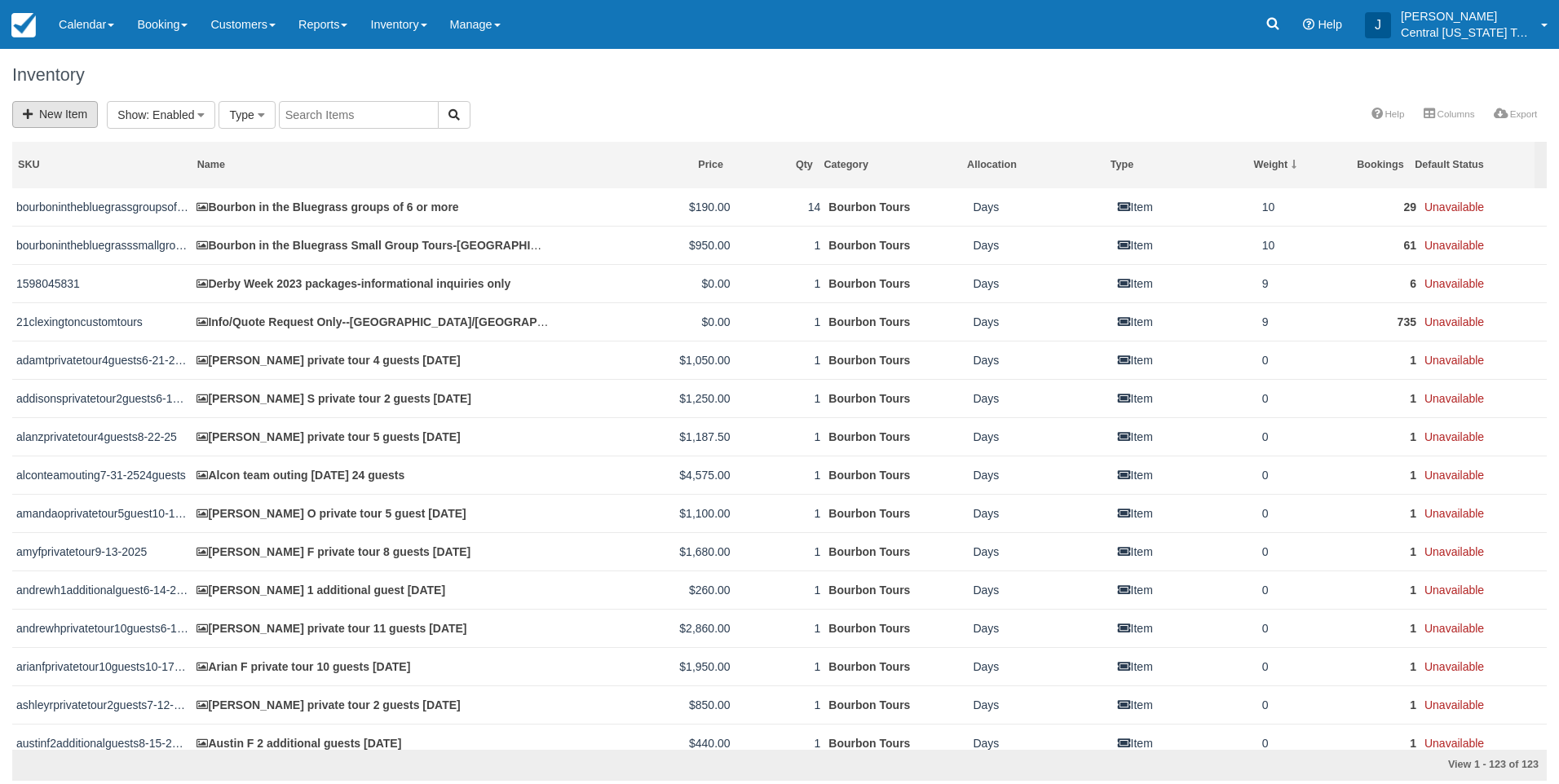
click at [41, 102] on link "New Item" at bounding box center [54, 114] width 86 height 27
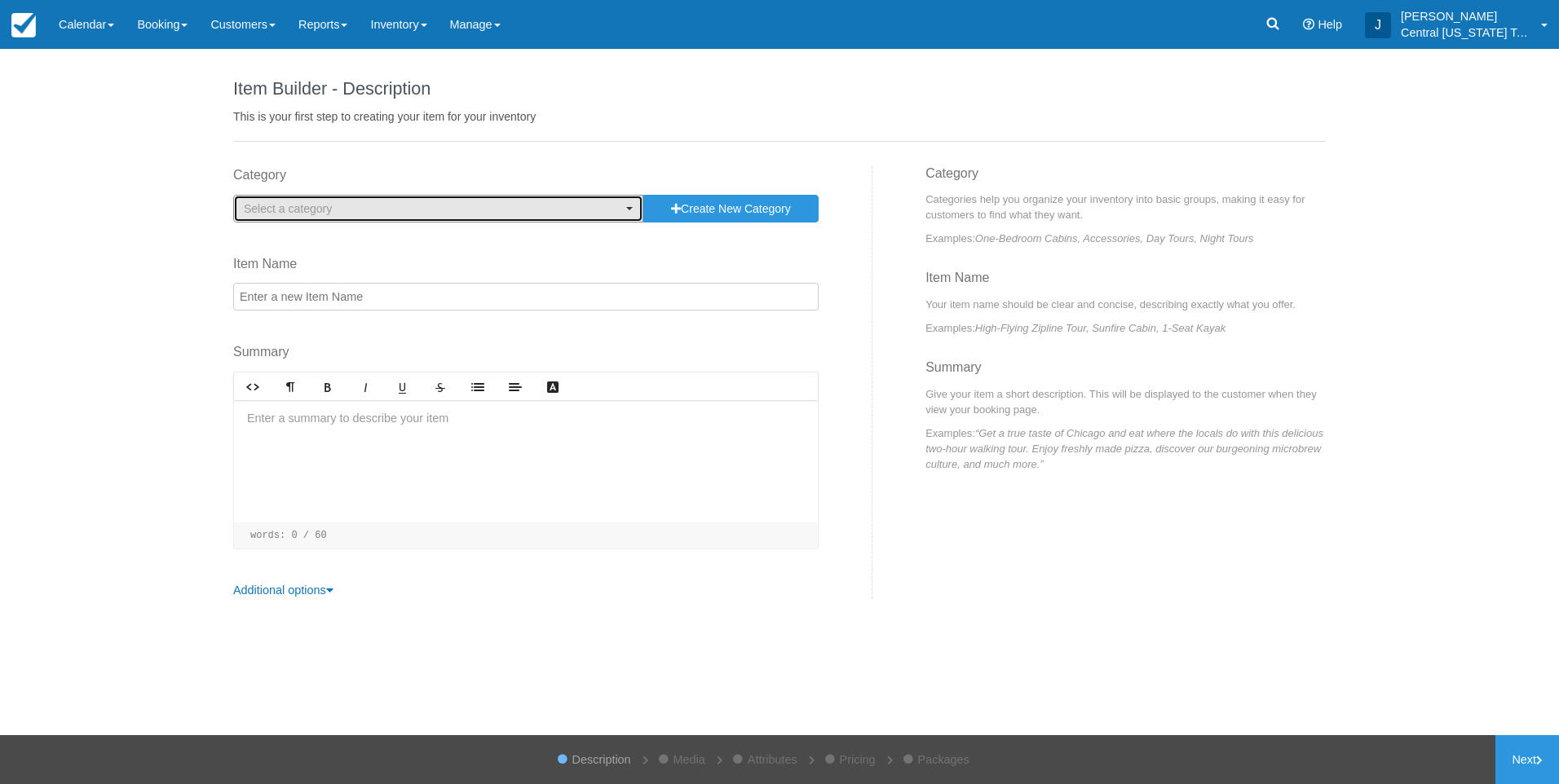
click at [381, 200] on span "Select a category" at bounding box center [433, 208] width 378 height 16
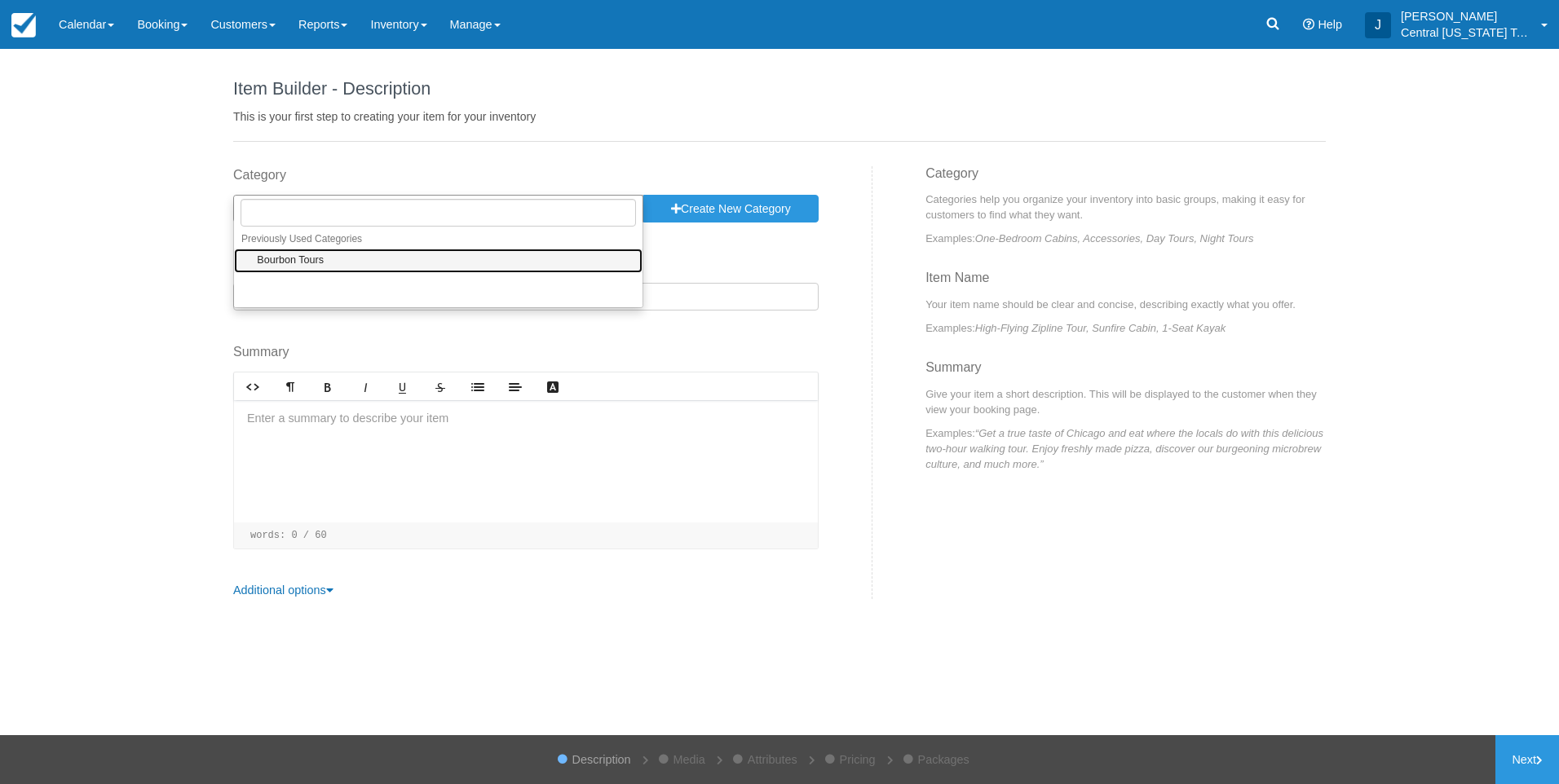
click at [331, 263] on link "Bourbon Tours" at bounding box center [438, 261] width 409 height 25
select select "1"
click at [338, 307] on input "Item Name" at bounding box center [526, 297] width 586 height 28
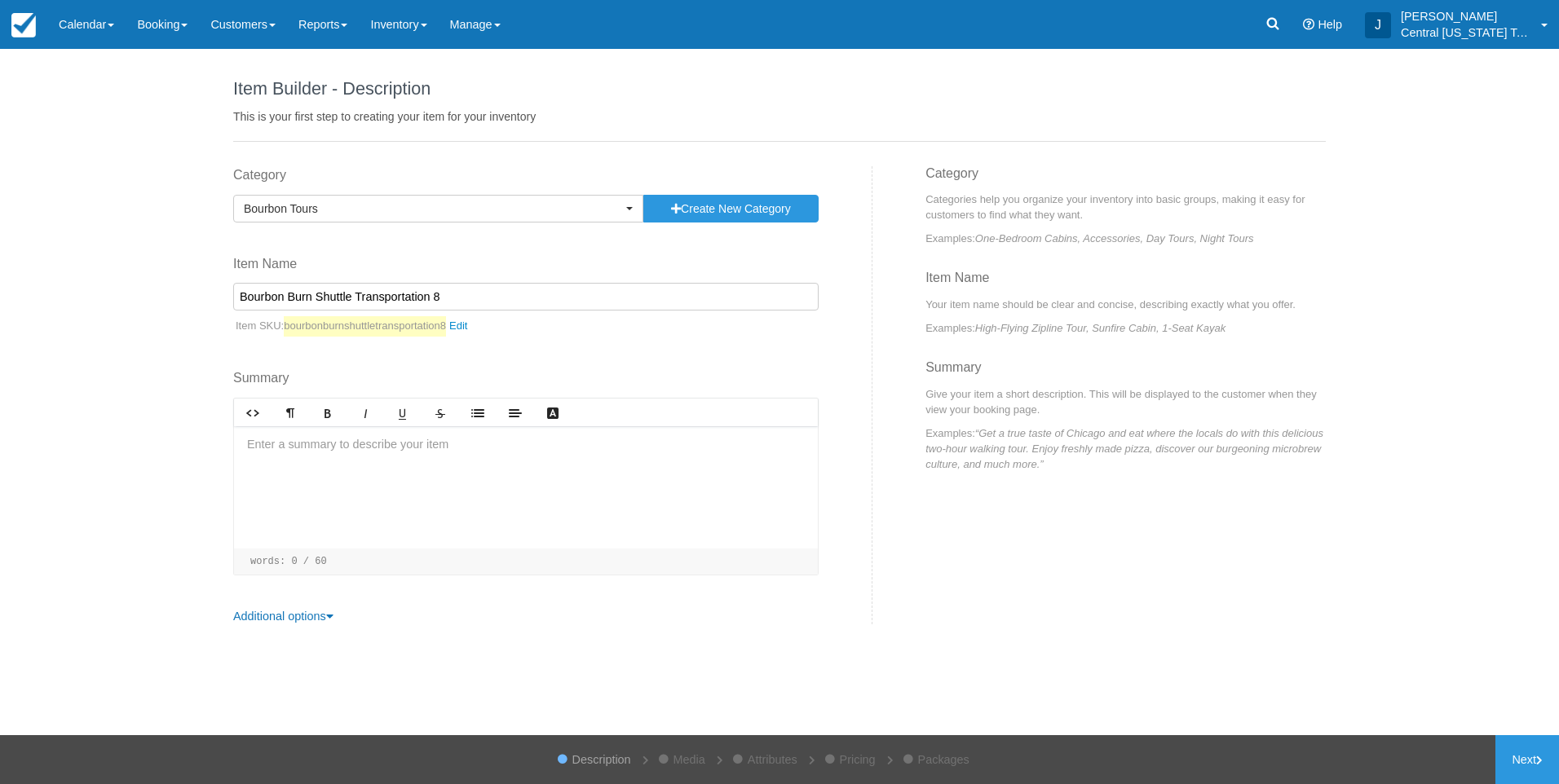
click at [522, 298] on input "Bourbon Burn Shuttle Transportation 8" at bounding box center [526, 297] width 586 height 28
click at [457, 297] on input "Bourbon Burn Shuttle Transportation 9-26 and 9-27-2025" at bounding box center [526, 297] width 586 height 28
type input "Bourbon Burn Shuttle Transportation [DATE] and [DATE]"
click at [475, 465] on div at bounding box center [526, 488] width 584 height 123
click at [395, 460] on div at bounding box center [526, 488] width 584 height 123
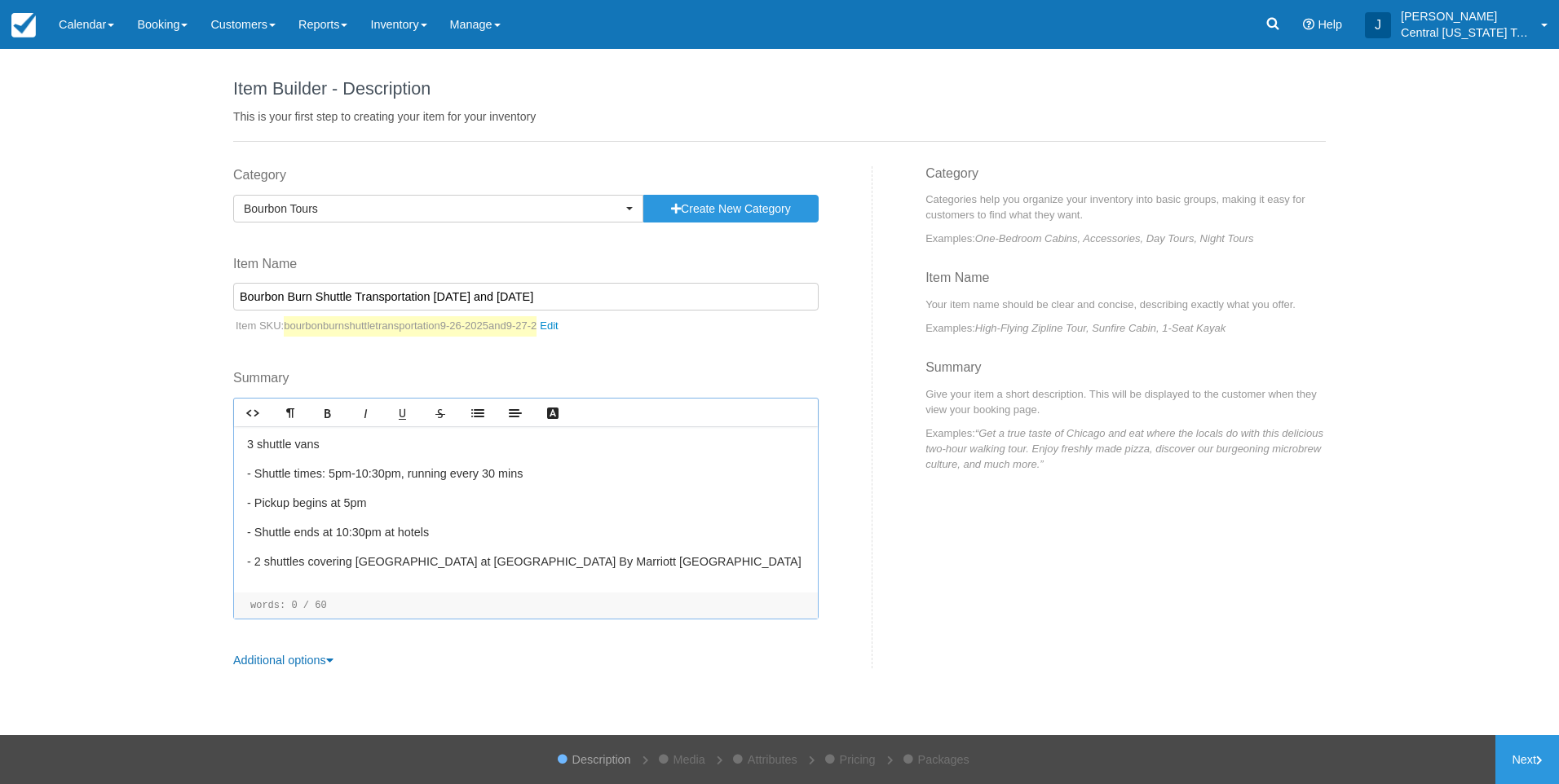
click at [460, 496] on p "- Pickup begins at 5pm" at bounding box center [526, 503] width 558 height 18
drag, startPoint x: 357, startPoint y: 470, endPoint x: 473, endPoint y: 477, distance: 116.2
click at [469, 476] on p "- Shuttle times: 5pm-10:30pm, running every 30 mins" at bounding box center [526, 474] width 558 height 18
click at [549, 521] on div "3 shuttle vans - Shuttle times: 5pm-10:30pm, running every 30 mins - Pickup beg…" at bounding box center [526, 509] width 584 height 167
click at [562, 481] on p "- Shuttle times: 5pm-10:30pm, running every 30 mins" at bounding box center [526, 474] width 558 height 18
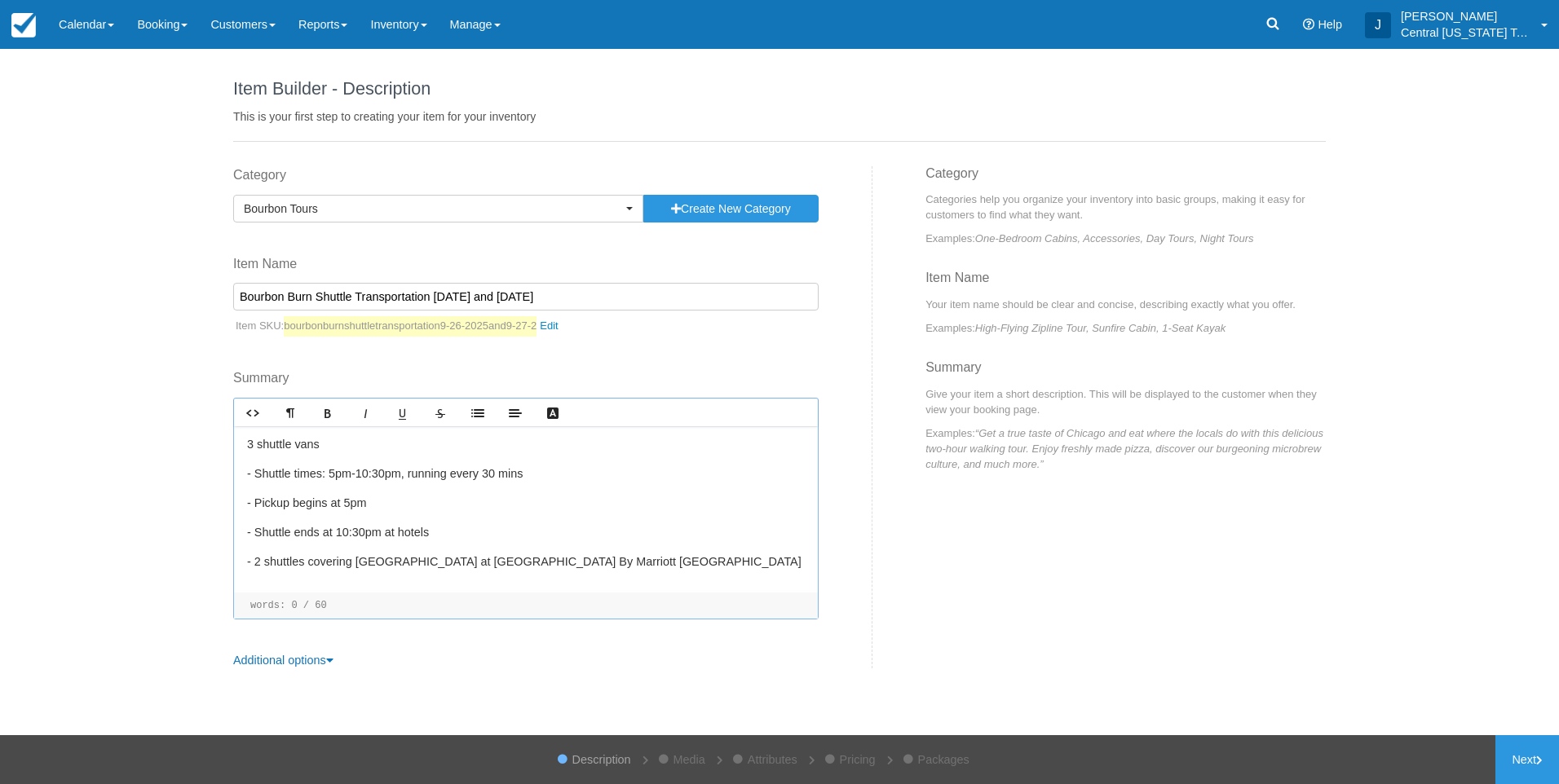
click at [791, 563] on p "- 2 shuttles covering Newtown Pike at Glo Bestwestern & Courtyard By Marriott L…" at bounding box center [526, 562] width 558 height 18
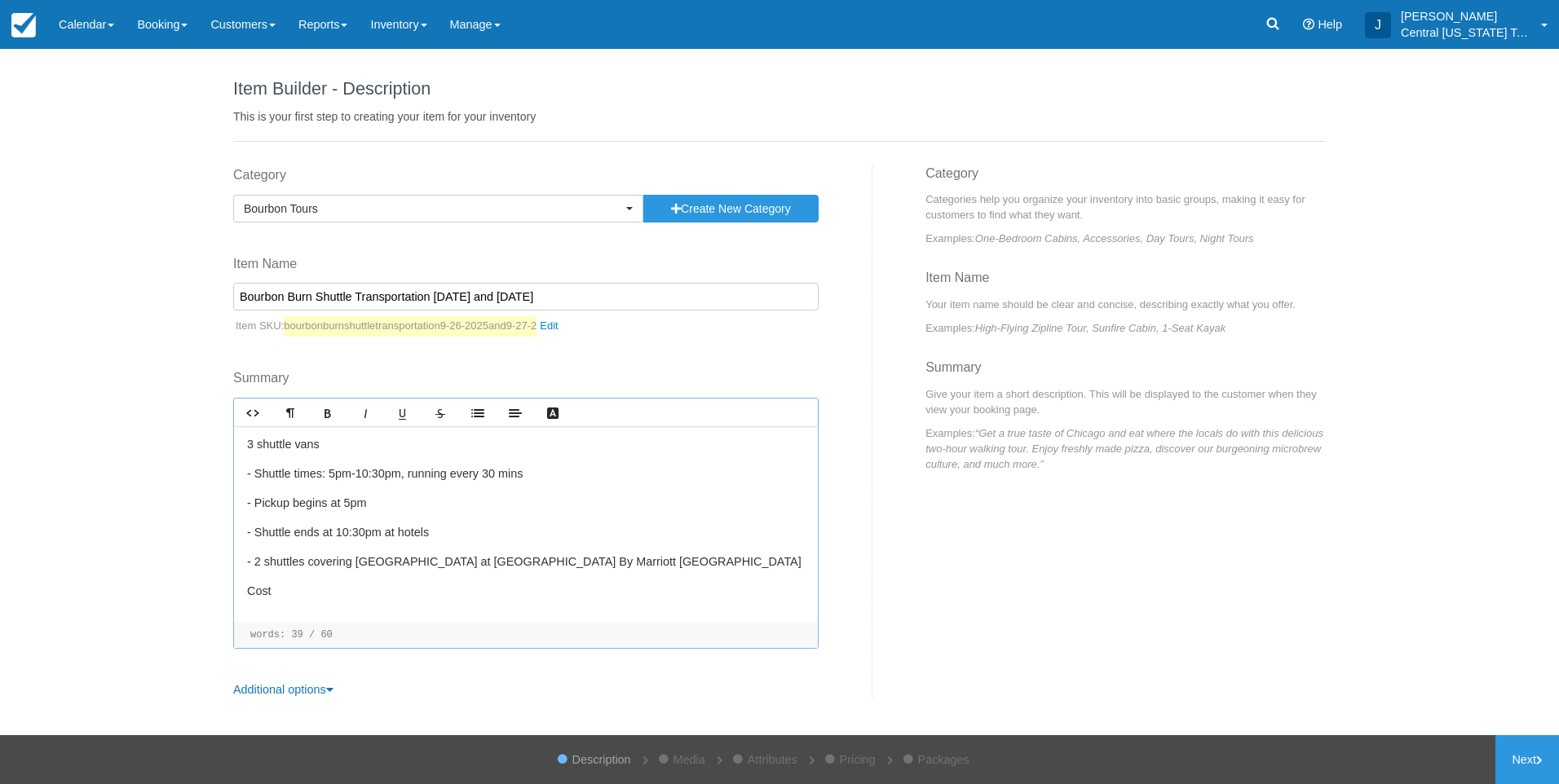
click at [262, 558] on p "- 2 shuttles covering Newtown Pike at Glo Bestwestern & Courtyard By Marriott L…" at bounding box center [526, 562] width 558 height 18
click at [326, 604] on div "3 shuttle vans - Shuttle times: 5pm-10:30pm, running every 30 mins - Pickup beg…" at bounding box center [526, 524] width 584 height 196
click at [284, 593] on p "﻿Cost" at bounding box center [526, 591] width 558 height 18
click at [1530, 755] on link "Next" at bounding box center [1527, 759] width 64 height 49
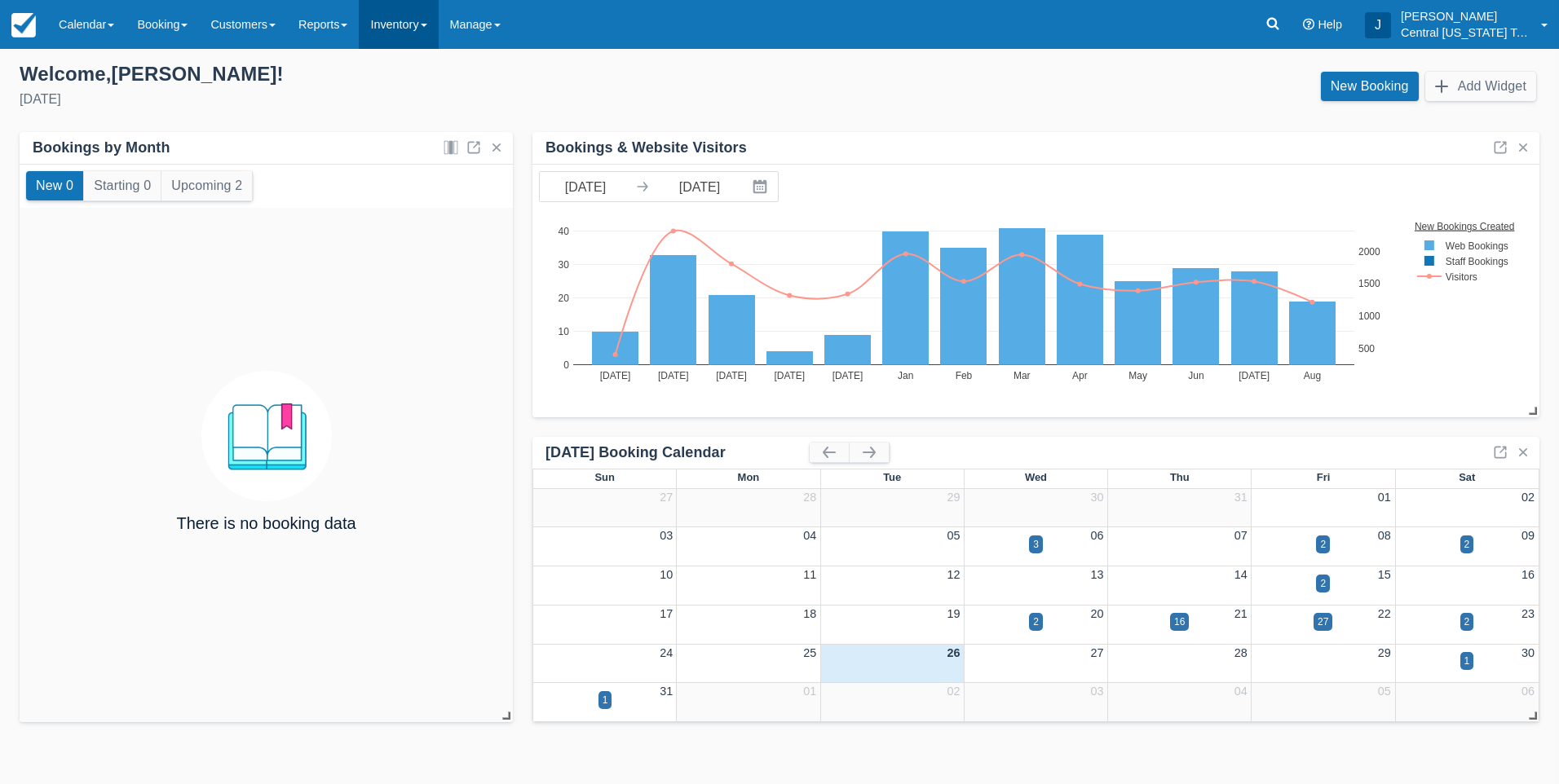
drag, startPoint x: 396, startPoint y: 35, endPoint x: 396, endPoint y: 44, distance: 9.0
click at [396, 35] on link "Inventory" at bounding box center [398, 24] width 79 height 49
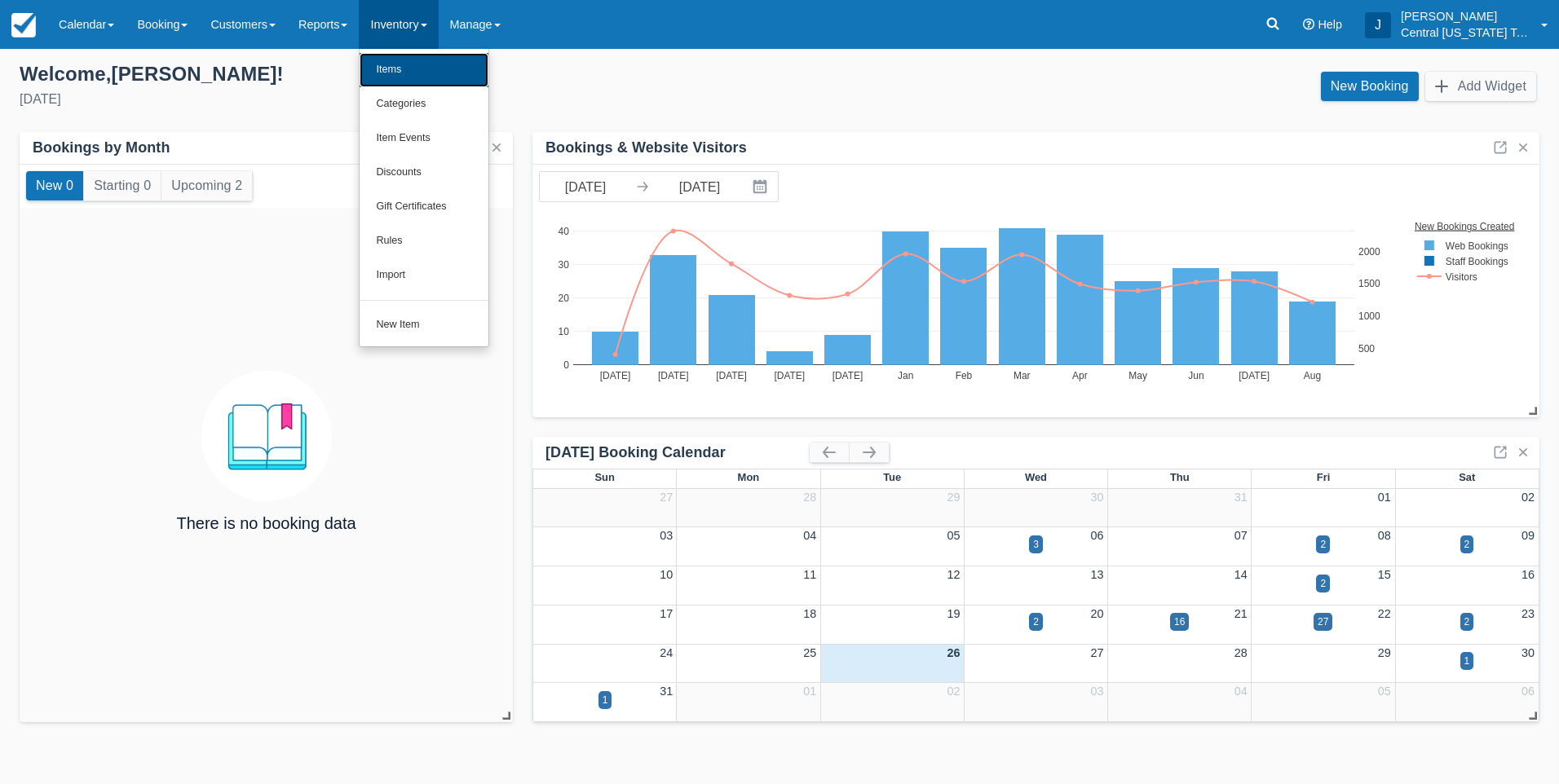
click at [402, 66] on link "Items" at bounding box center [423, 70] width 129 height 35
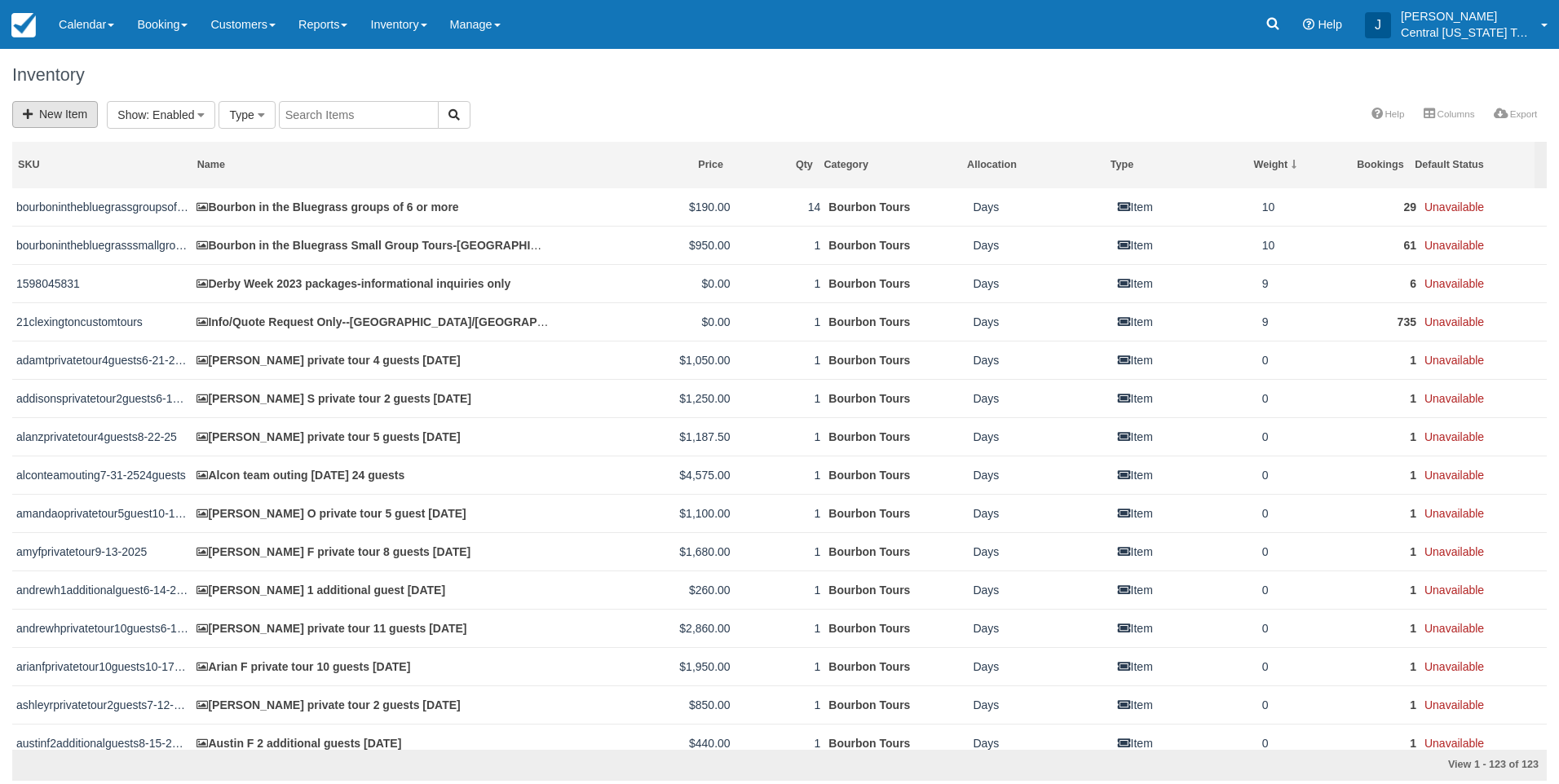
click at [70, 118] on link "New Item" at bounding box center [54, 114] width 86 height 27
click at [255, 107] on button "Type" at bounding box center [246, 115] width 56 height 28
click at [187, 111] on span ": Enabled" at bounding box center [170, 115] width 48 height 13
click at [161, 218] on link "Archived" at bounding box center [172, 218] width 129 height 22
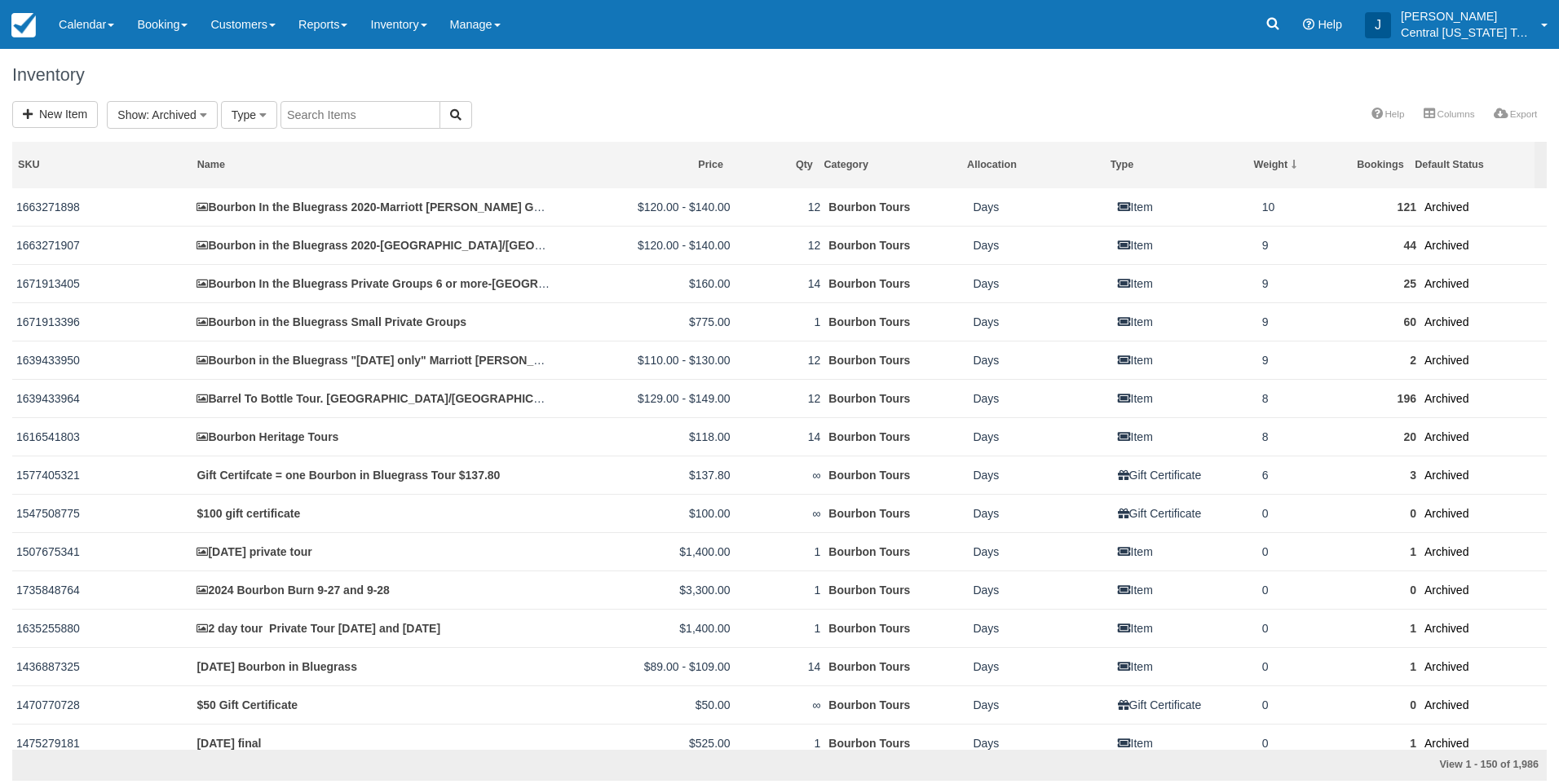
click at [308, 111] on input "text" at bounding box center [360, 115] width 160 height 28
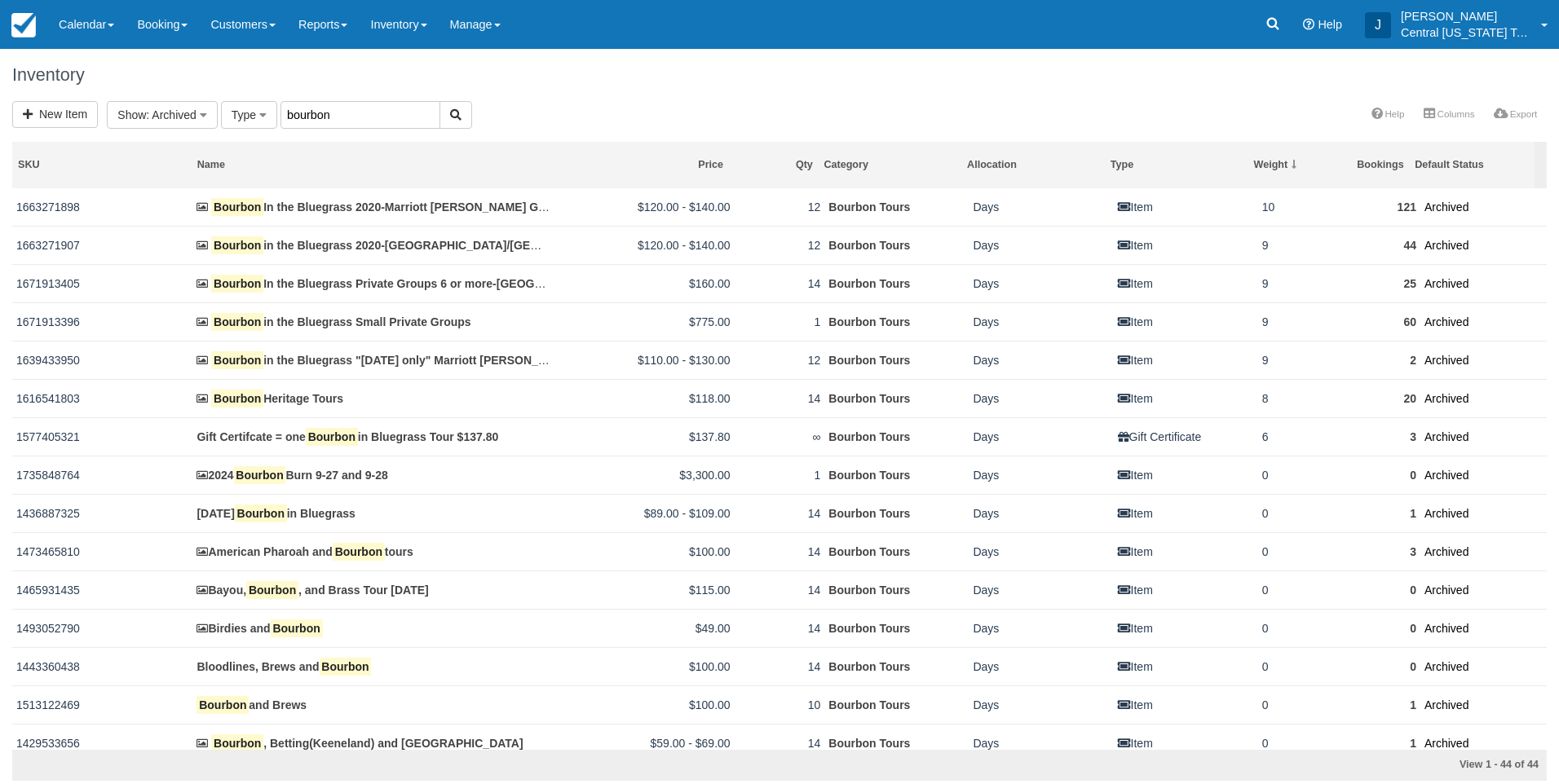
click at [358, 114] on input "bourbon" at bounding box center [360, 115] width 160 height 28
type input "bourbon burn"
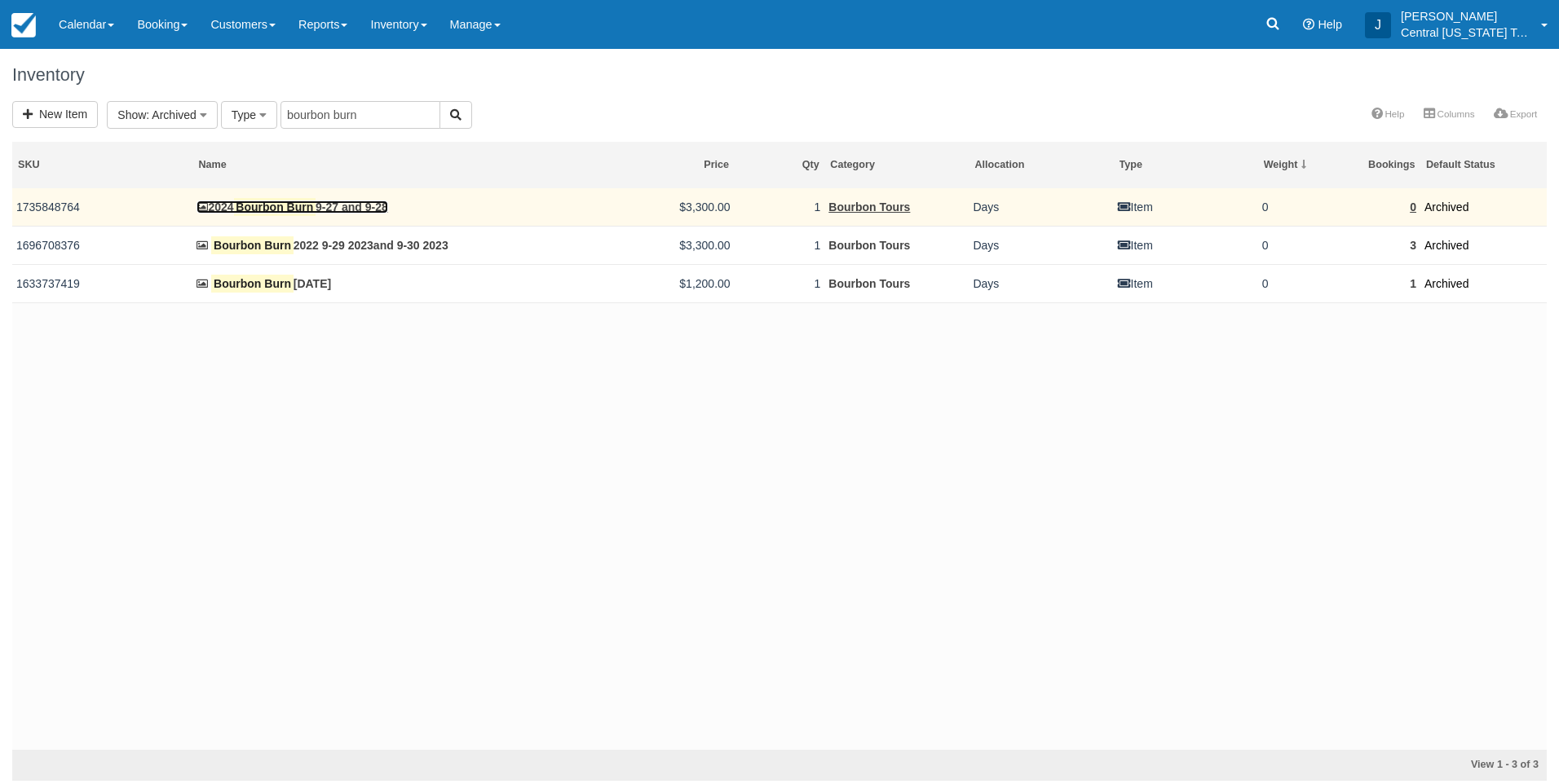
click at [387, 209] on link "2024 Bourbon Burn 9-27 and 9-28" at bounding box center [292, 206] width 191 height 13
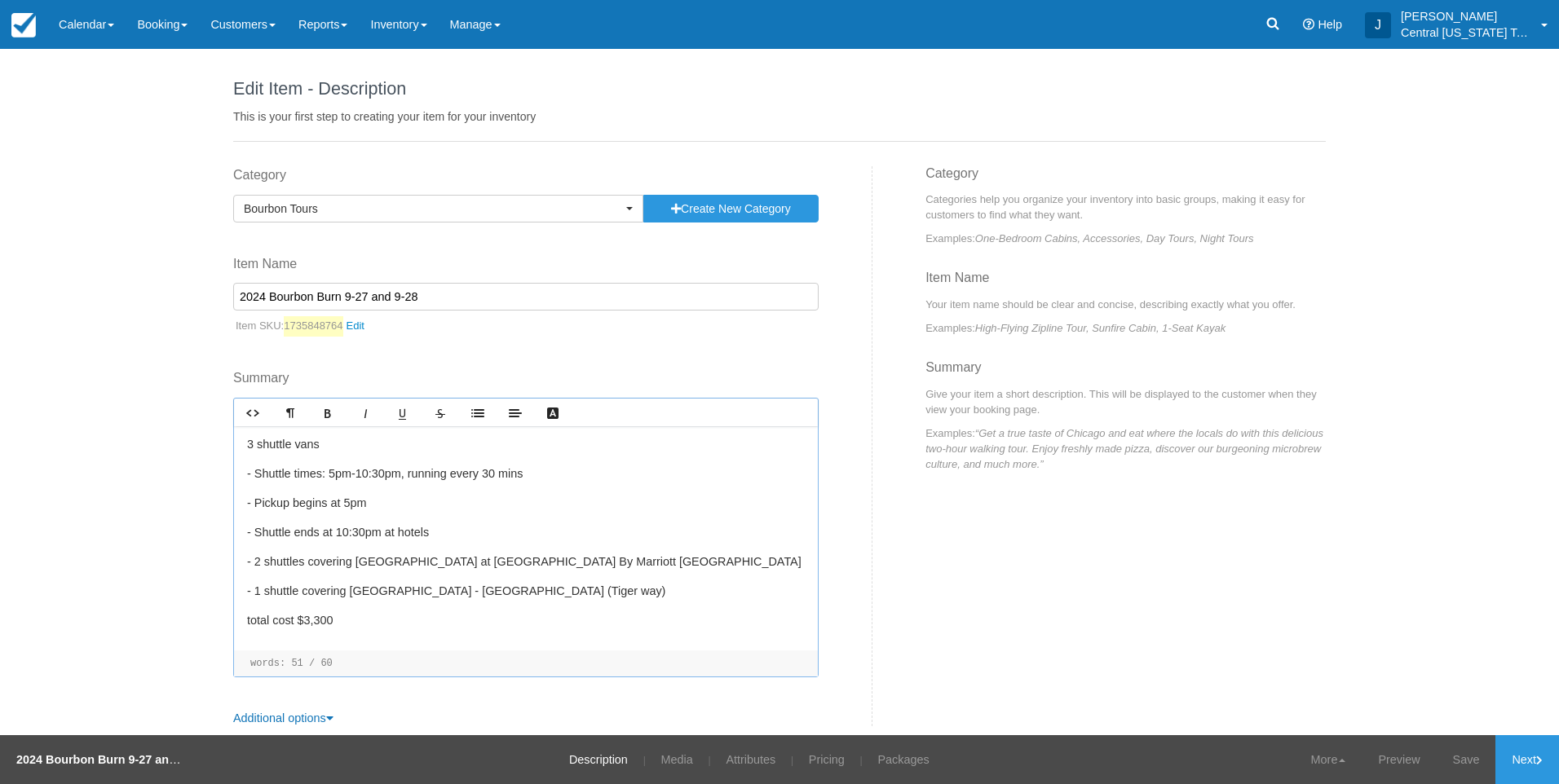
drag, startPoint x: 751, startPoint y: 562, endPoint x: 227, endPoint y: 434, distance: 539.4
click at [234, 434] on div "3 shuttle vans - Shuttle times: 5pm-10:30pm, running every 30 mins - Pickup beg…" at bounding box center [526, 539] width 584 height 224
copy div "3 shuttle vans - Shuttle times: 5pm-10:30pm, running every 30 mins - Pickup beg…"
click at [432, 33] on link "Inventory" at bounding box center [398, 24] width 79 height 49
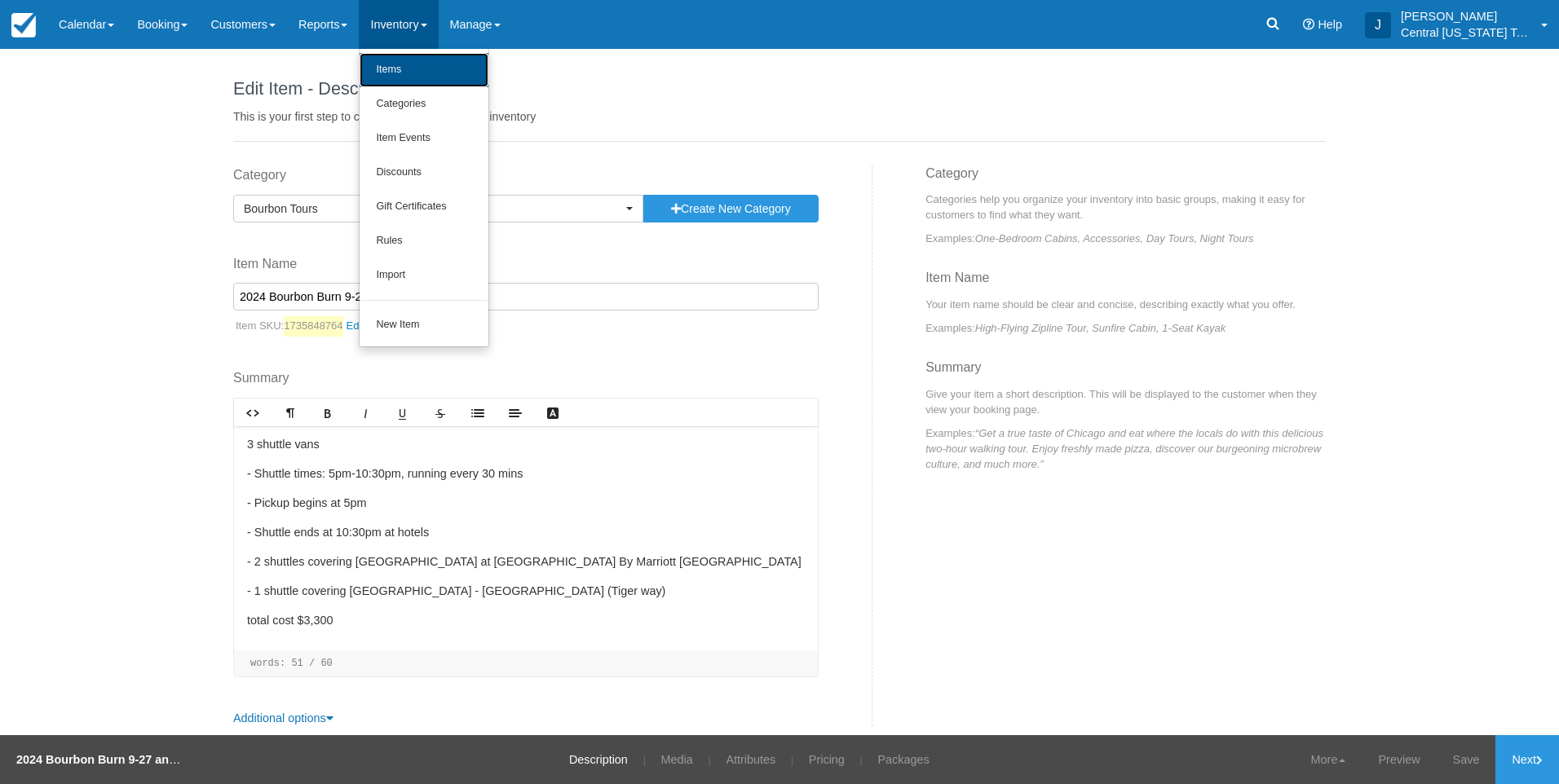
click at [424, 66] on link "Items" at bounding box center [423, 70] width 129 height 35
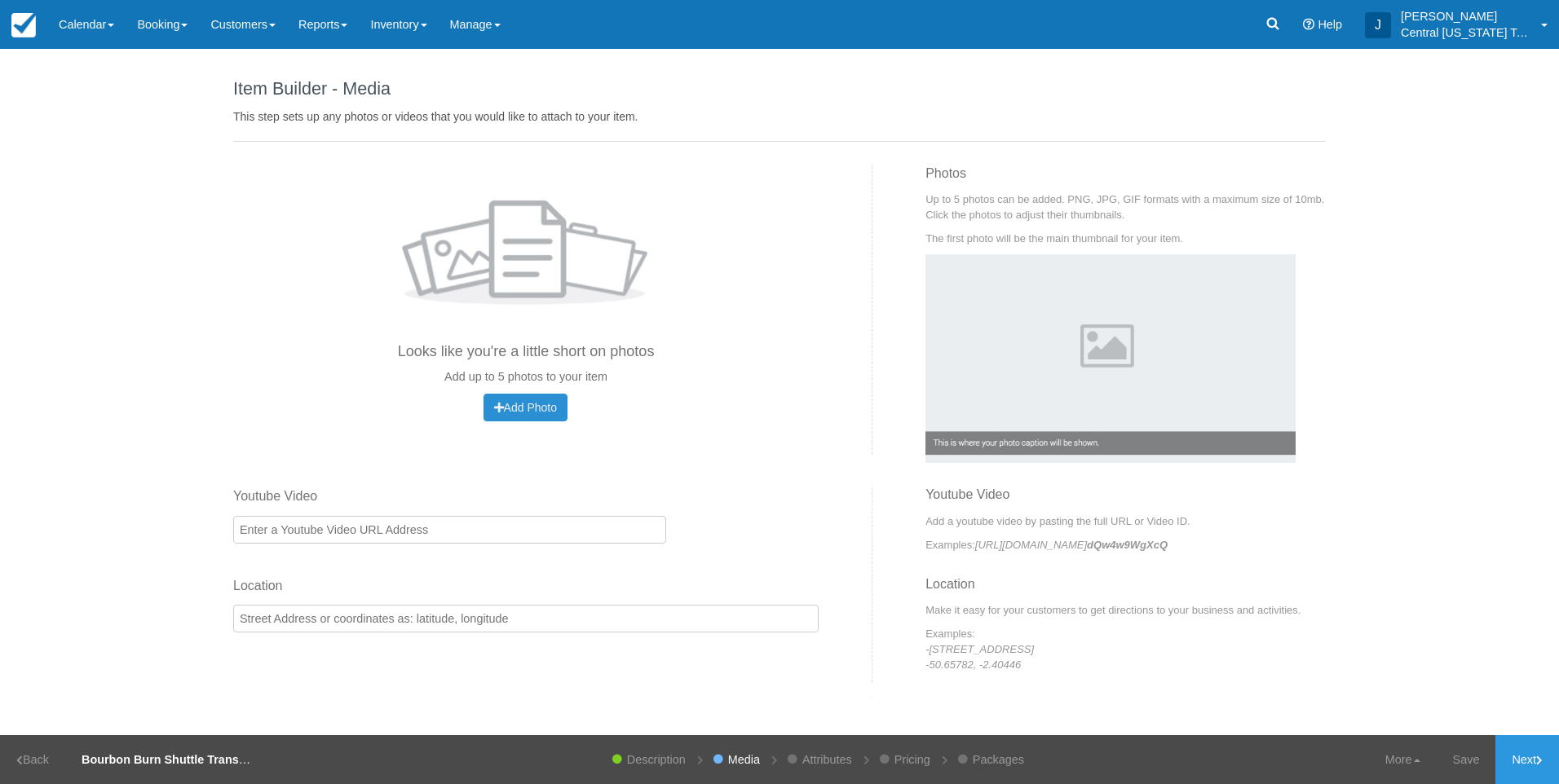
click at [516, 397] on button "Add Photo Uploading..." at bounding box center [525, 408] width 84 height 28
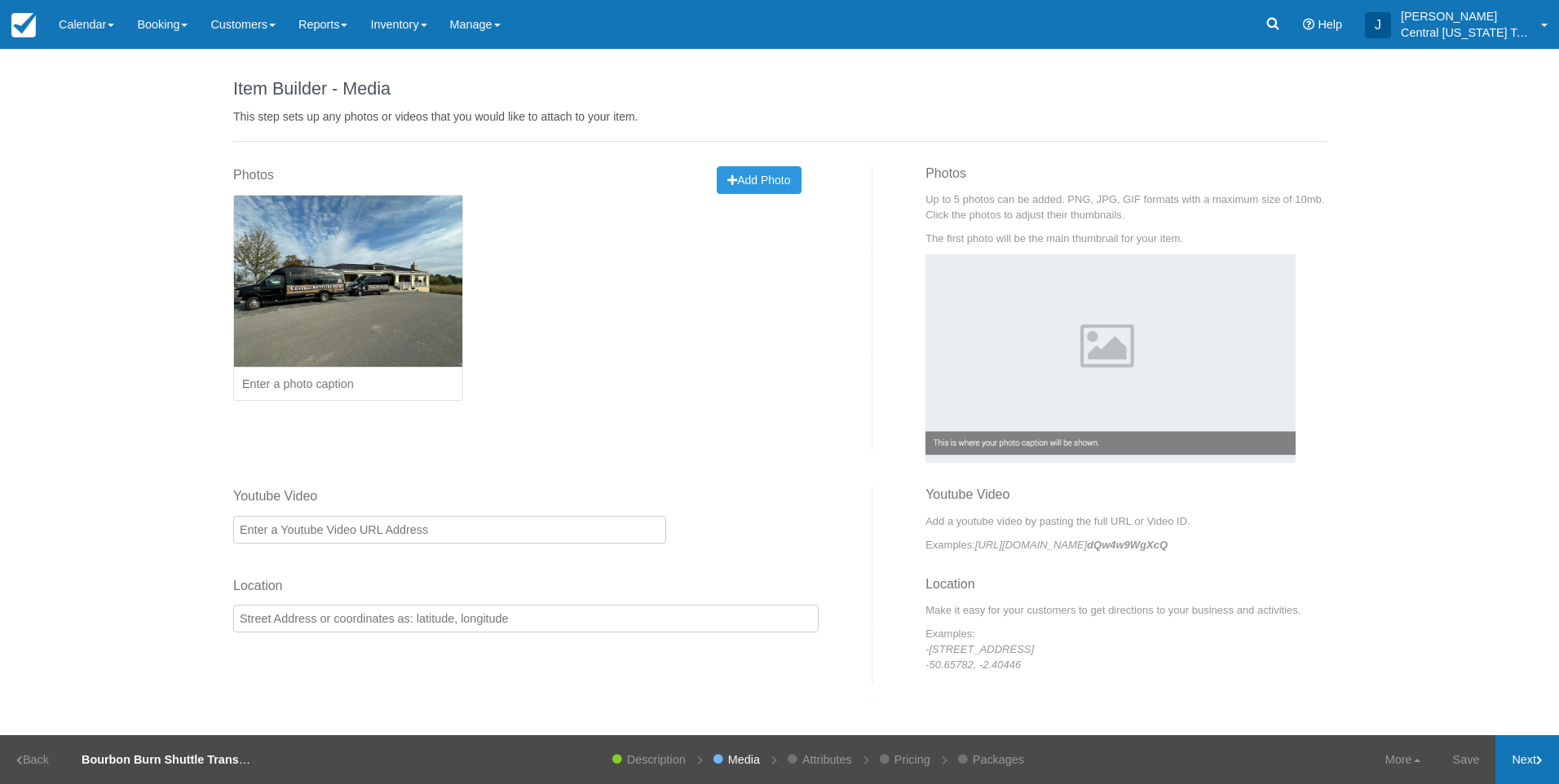
click at [1525, 781] on link "Next" at bounding box center [1527, 759] width 64 height 49
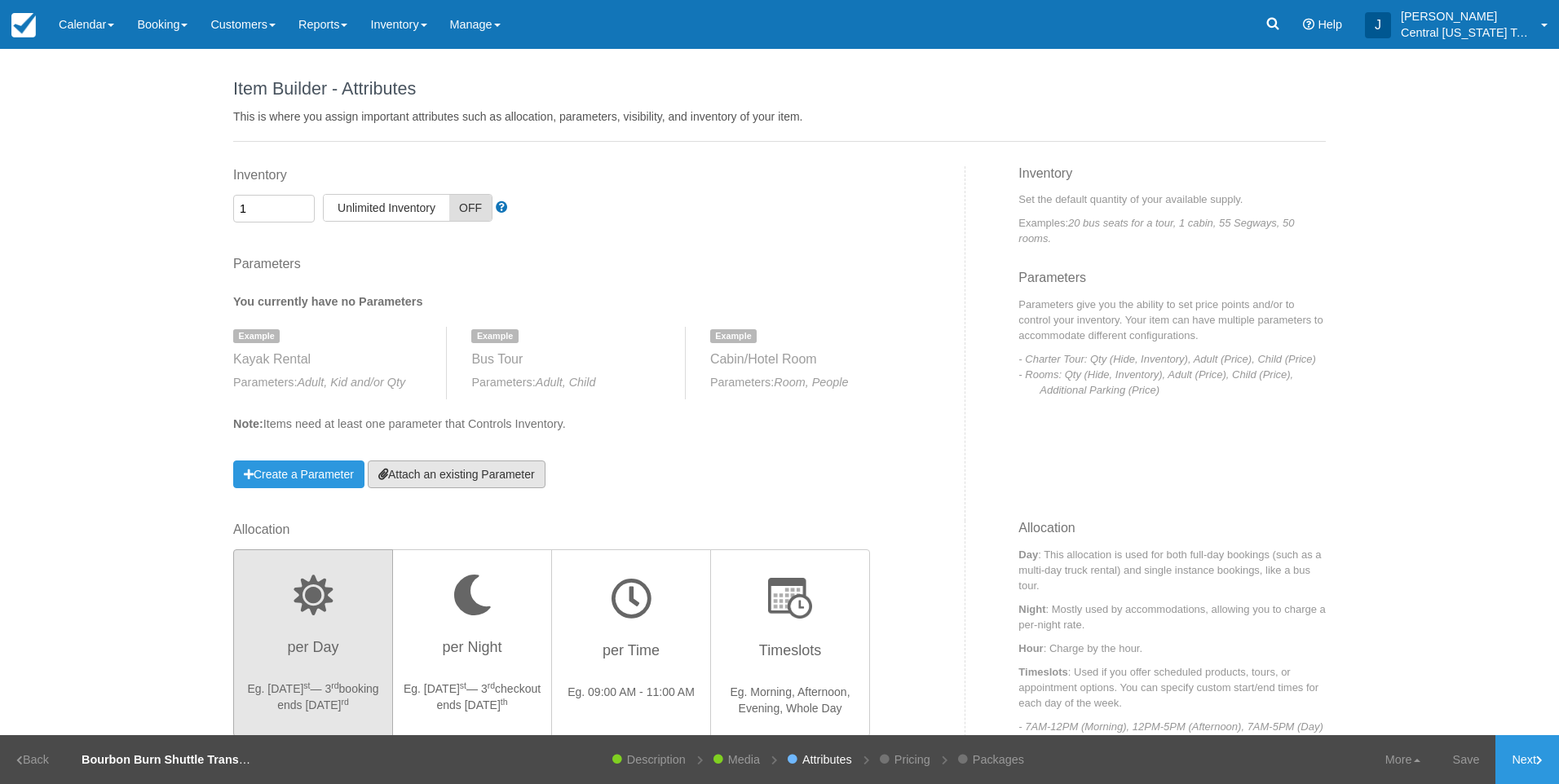
click at [507, 482] on link "Attach an existing Parameter" at bounding box center [457, 474] width 178 height 28
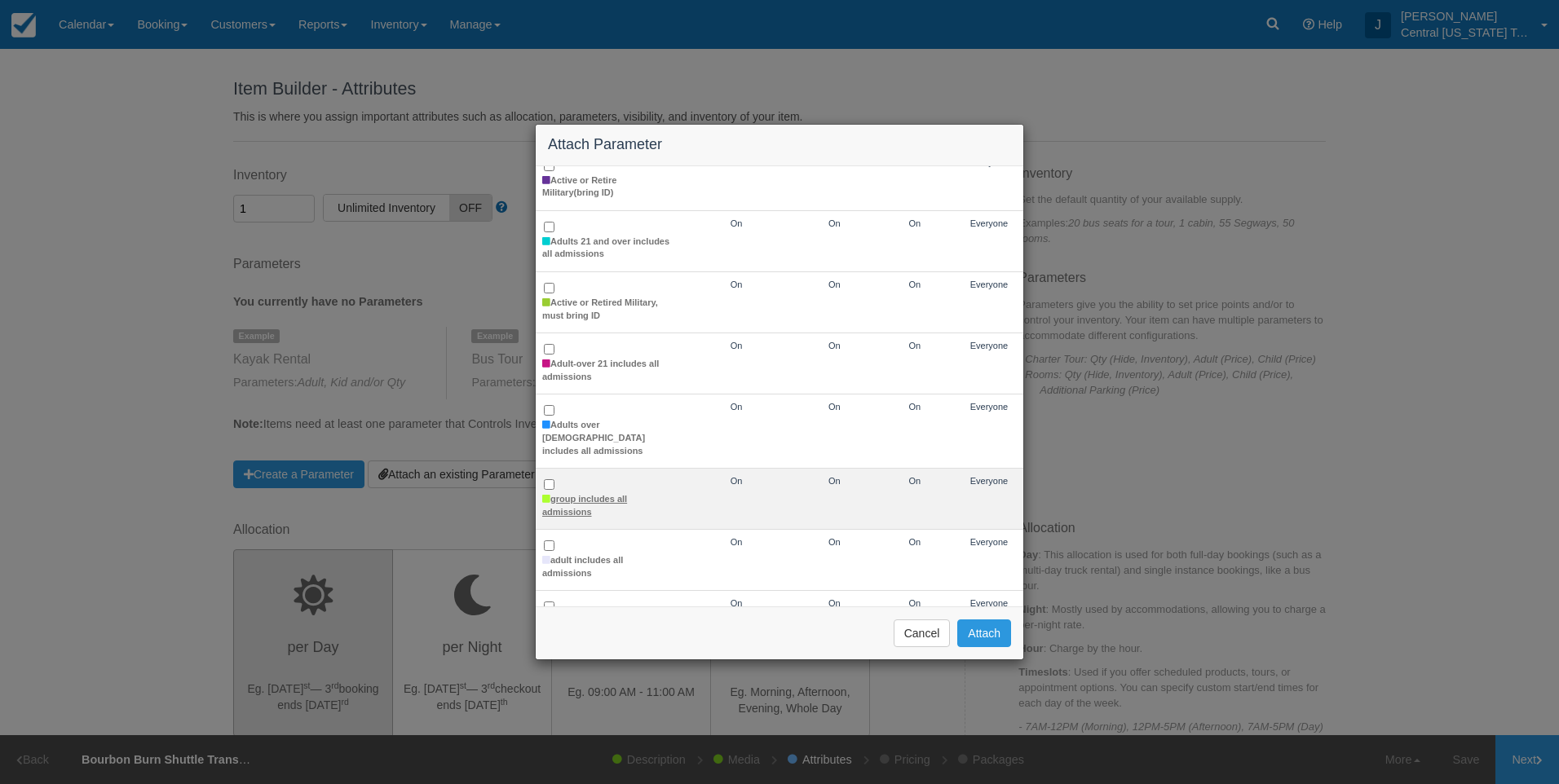
scroll to position [163, 0]
click at [582, 471] on td "group includes all admissions" at bounding box center [606, 491] width 143 height 61
checkbox input "true"
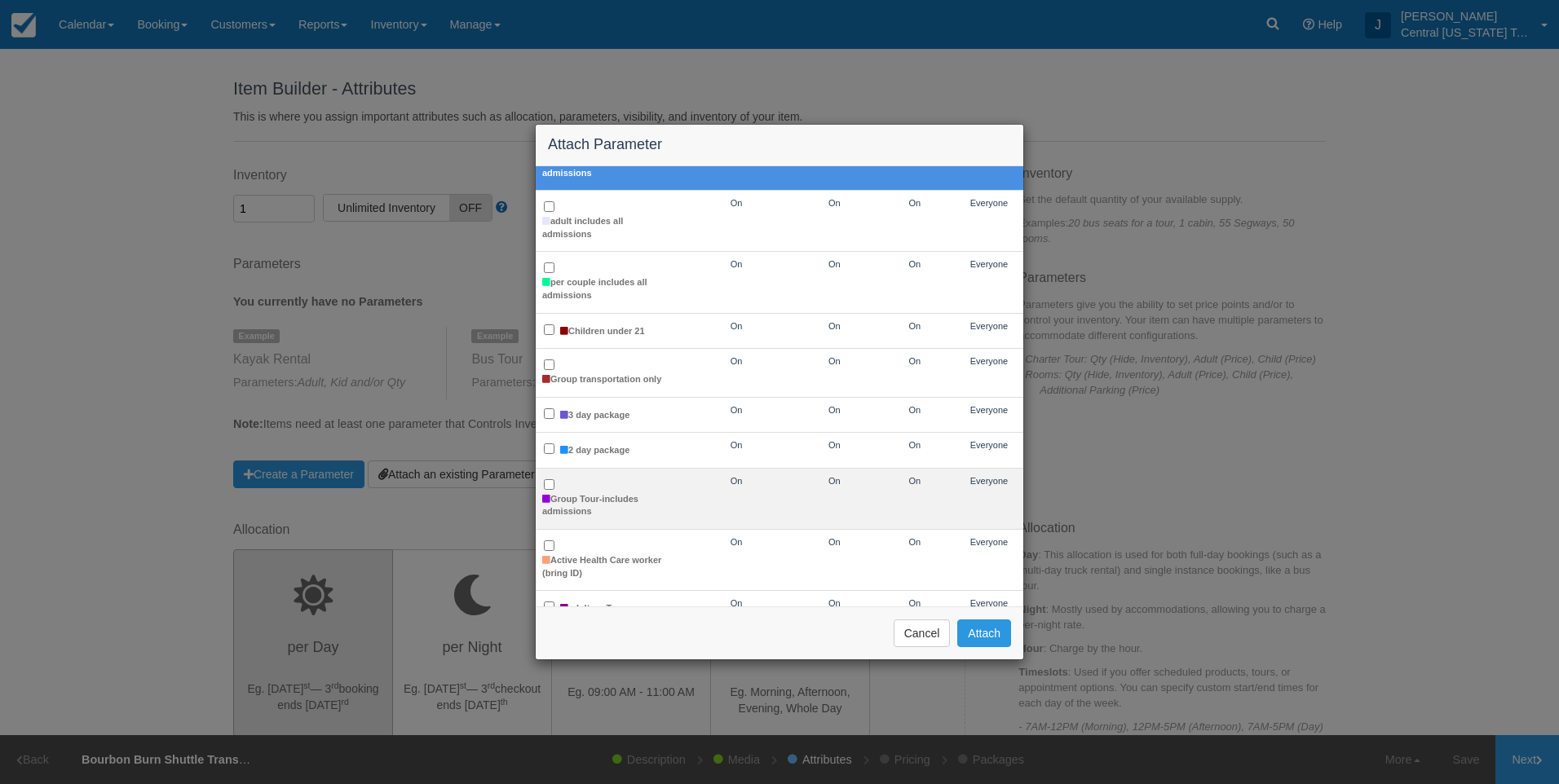
scroll to position [502, 0]
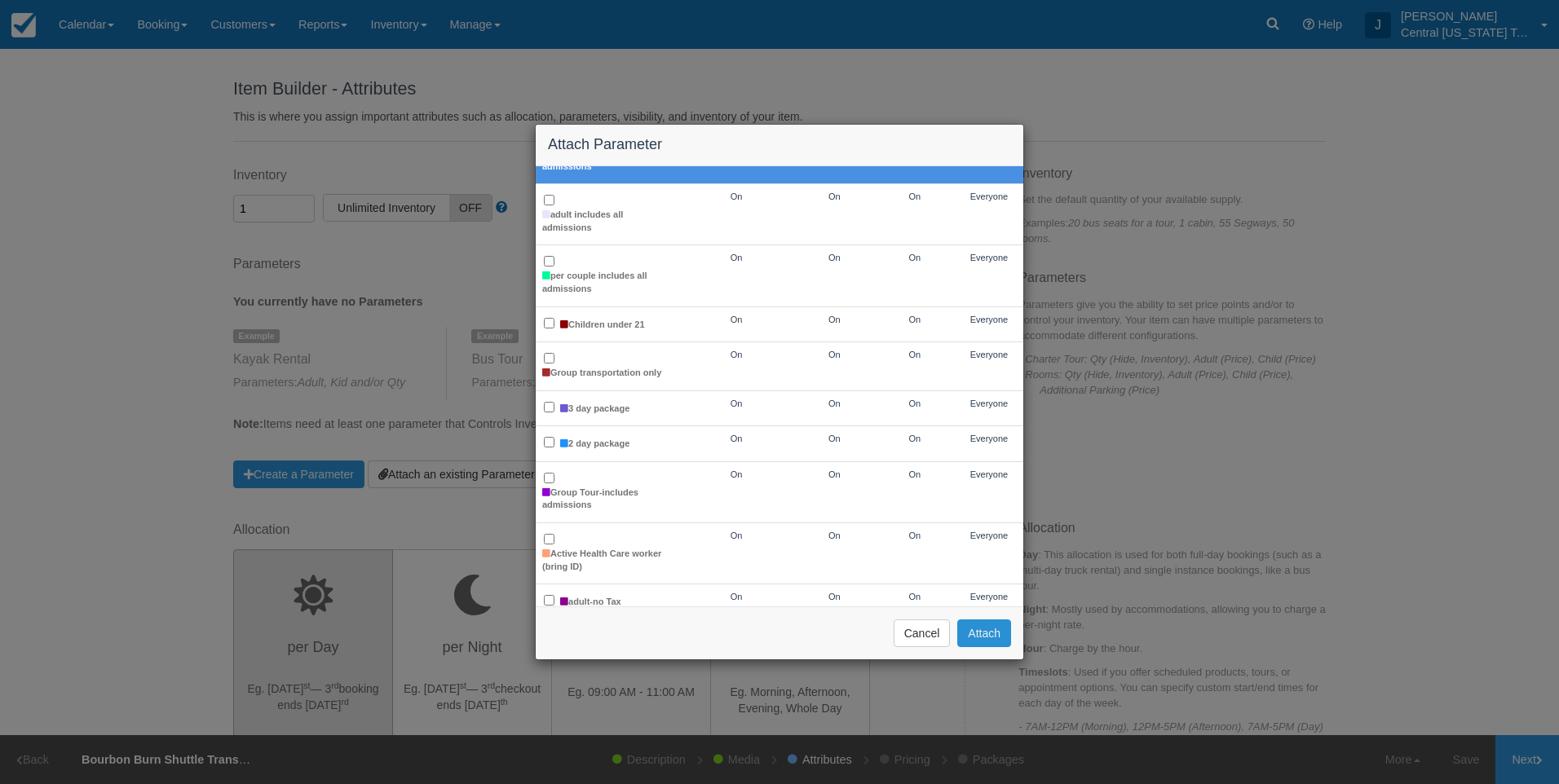
click at [995, 635] on button "Attach" at bounding box center [984, 633] width 54 height 28
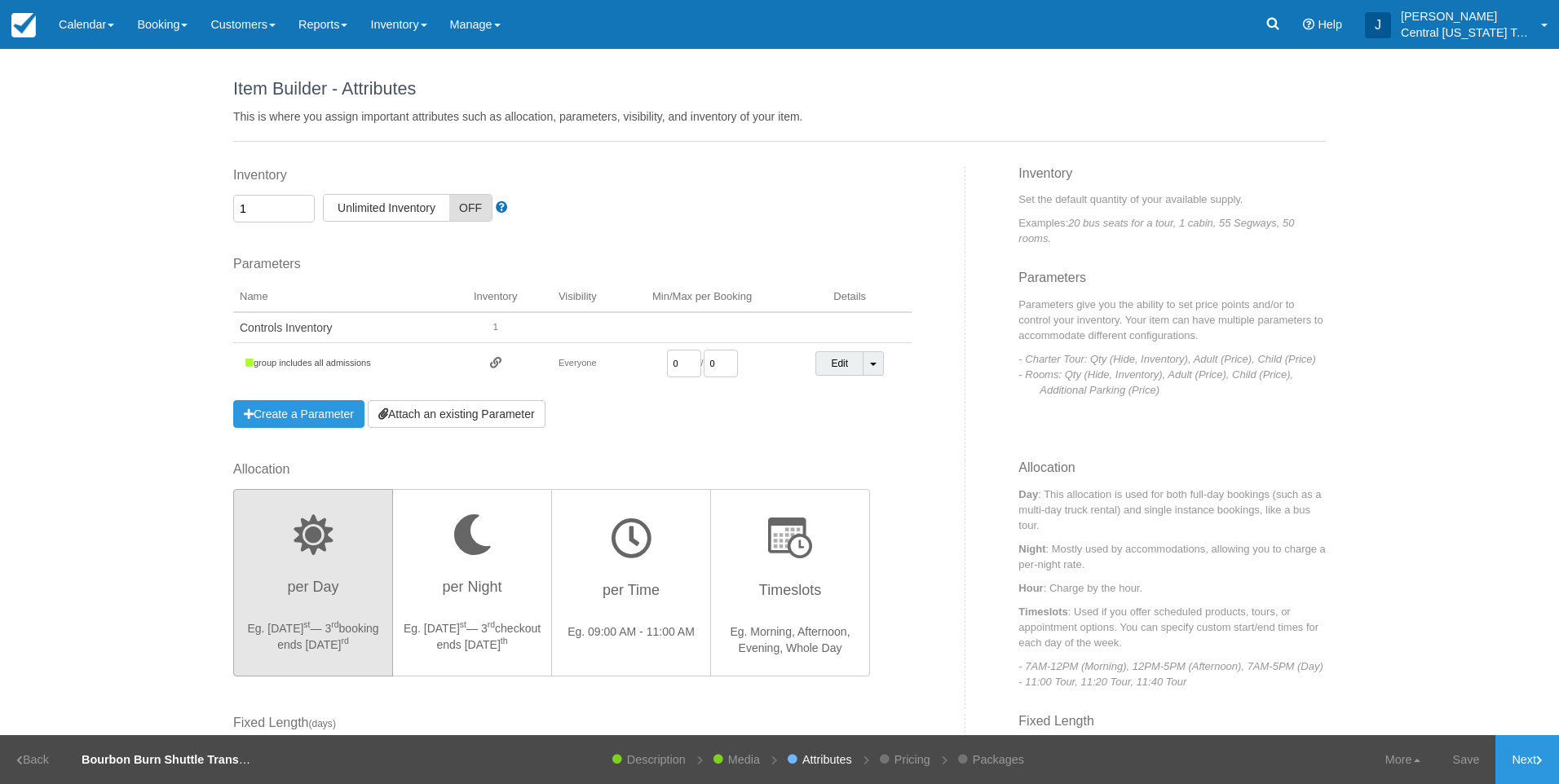
drag, startPoint x: 681, startPoint y: 360, endPoint x: 598, endPoint y: 359, distance: 83.0
click at [598, 359] on tr "group includes all admissions Everyone 0 / 0 Edit Toggle Dropdown Detach Parame…" at bounding box center [572, 364] width 678 height 41
type input "1"
click at [736, 435] on div "Inventory 1 Unlimited ON Unlimited Inventory OFF This item is a Product Groupin…" at bounding box center [593, 313] width 745 height 294
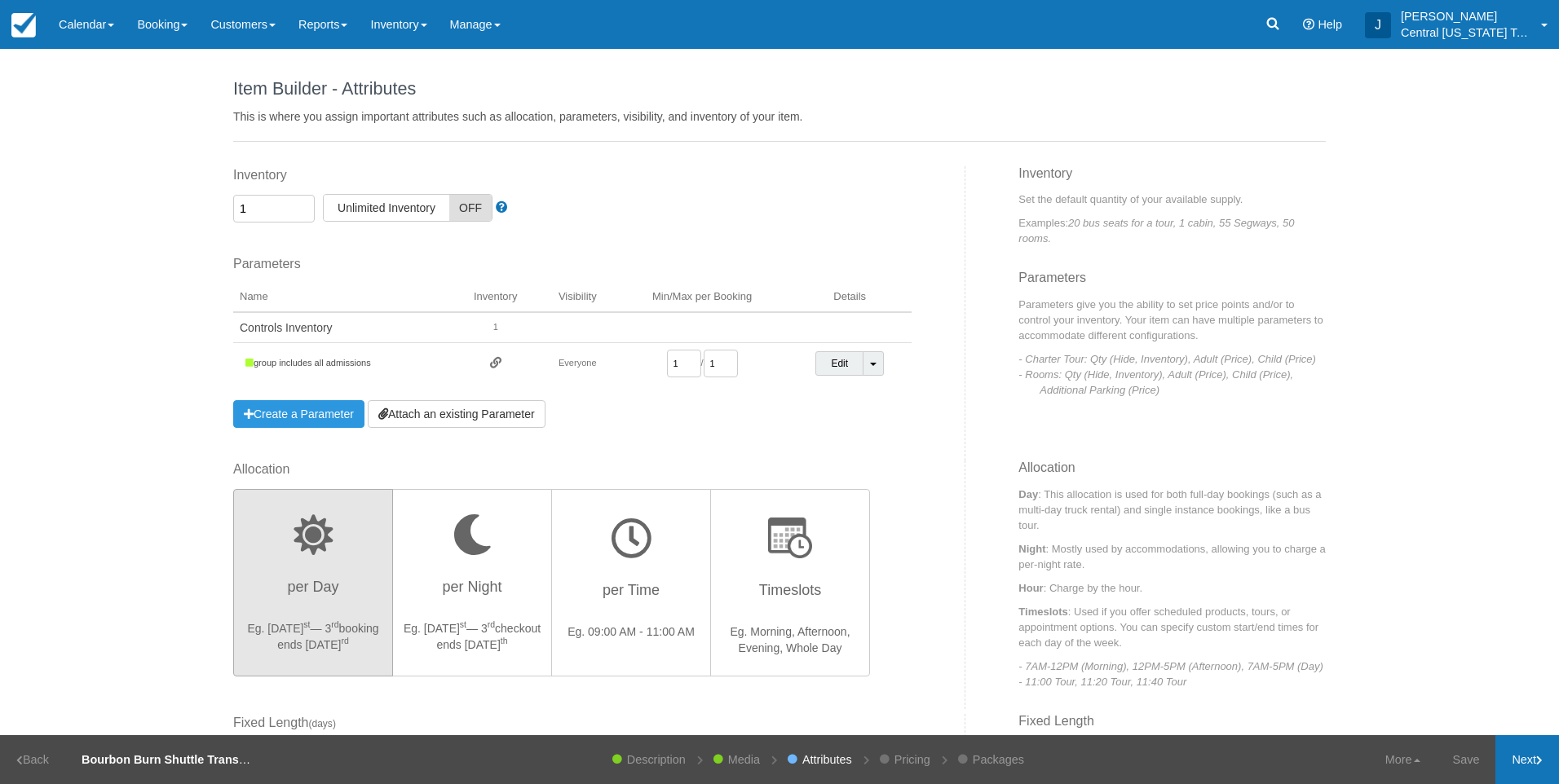
click at [1532, 754] on link "Next" at bounding box center [1527, 759] width 64 height 49
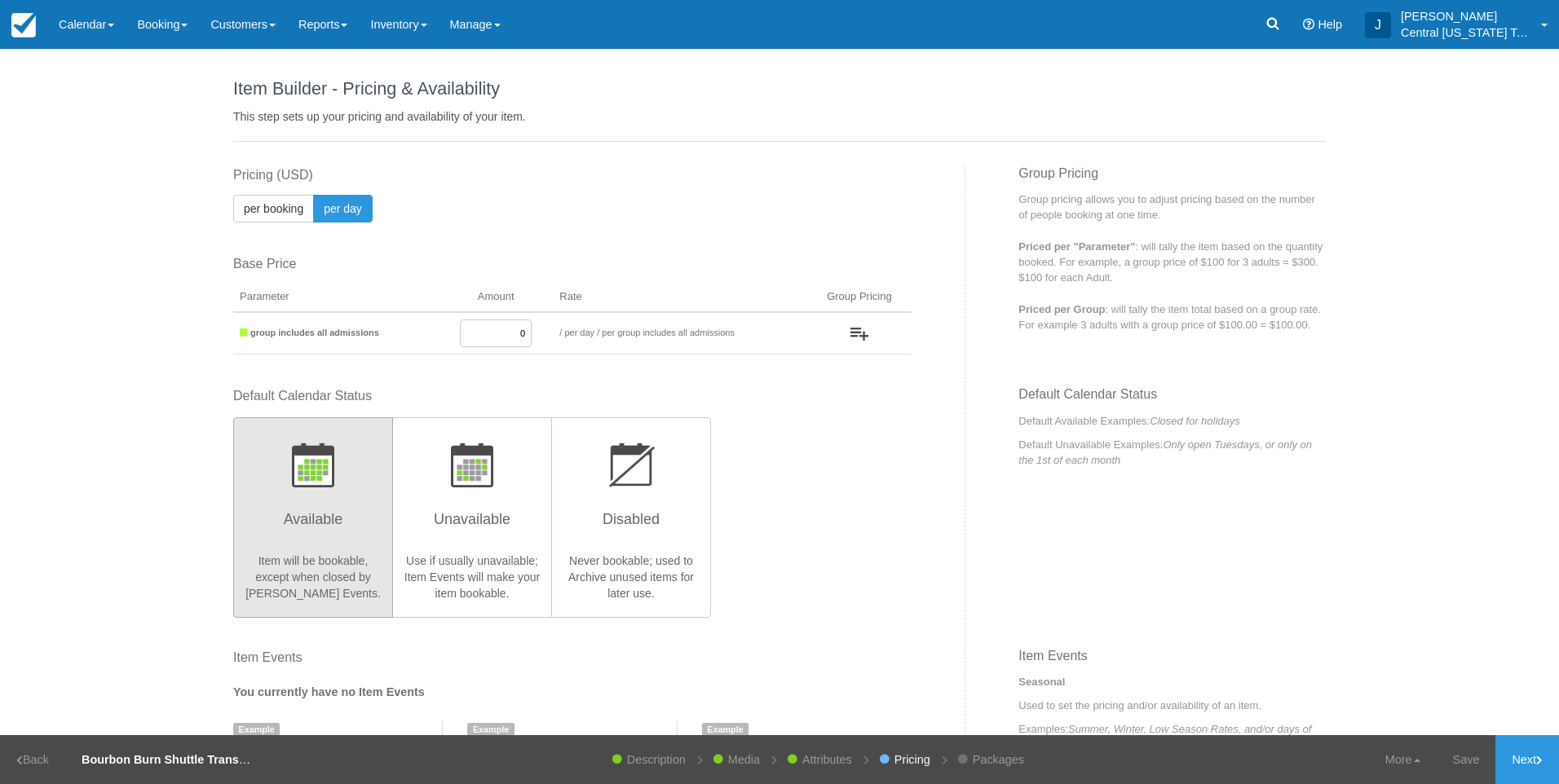
drag, startPoint x: 473, startPoint y: 325, endPoint x: 681, endPoint y: 330, distance: 208.1
click at [681, 330] on tr "group includes all admissions 0 / per booking per day / per group includes all …" at bounding box center [572, 333] width 678 height 42
type input "3600"
click at [717, 526] on div "Default Calendar Status Available Item will be bookable, except when closed by …" at bounding box center [572, 501] width 678 height 229
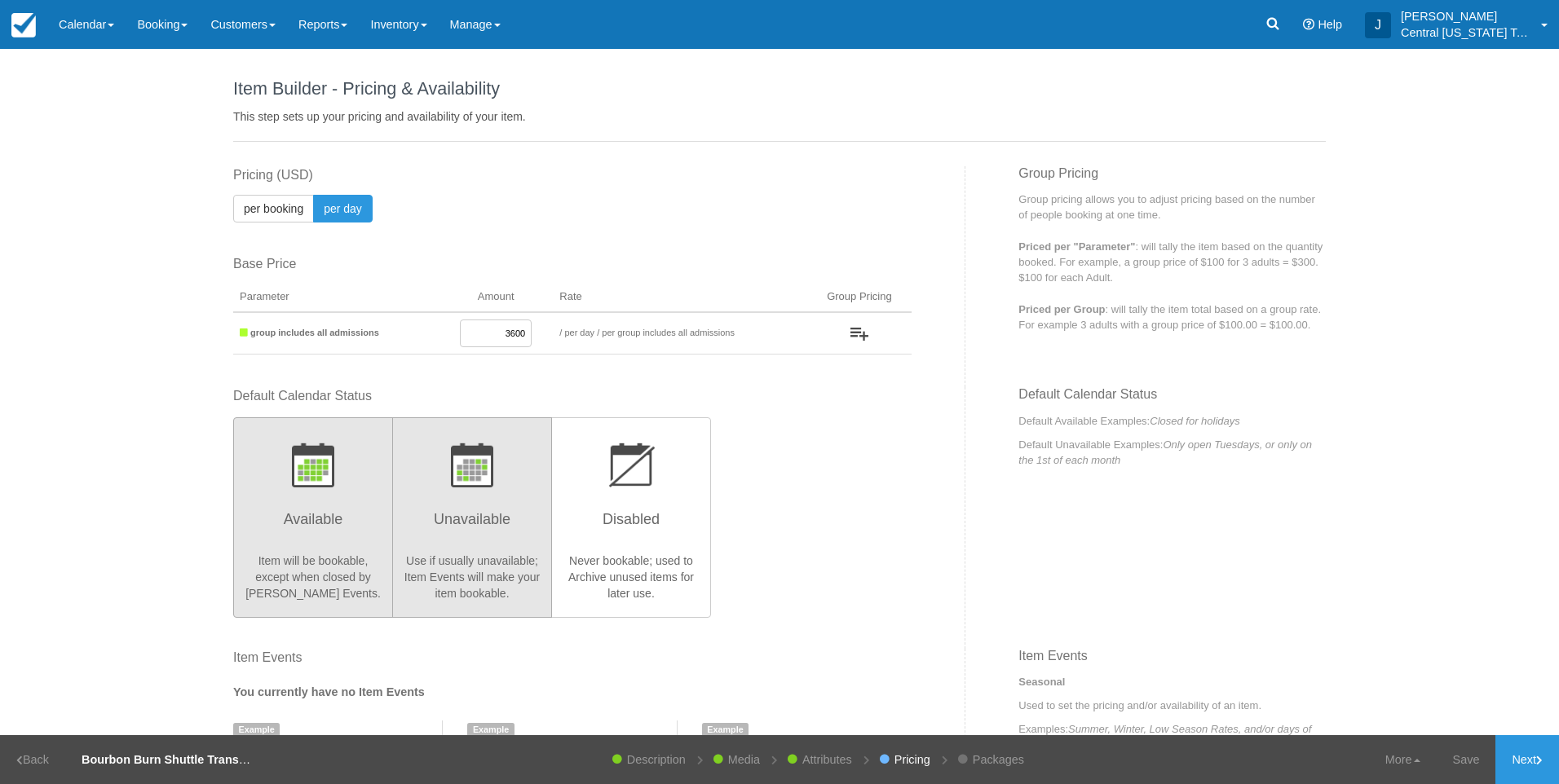
click at [444, 495] on button "Unavailable Use if usually unavailable; Item Events will make your item bookabl…" at bounding box center [472, 517] width 160 height 200
radio input "true"
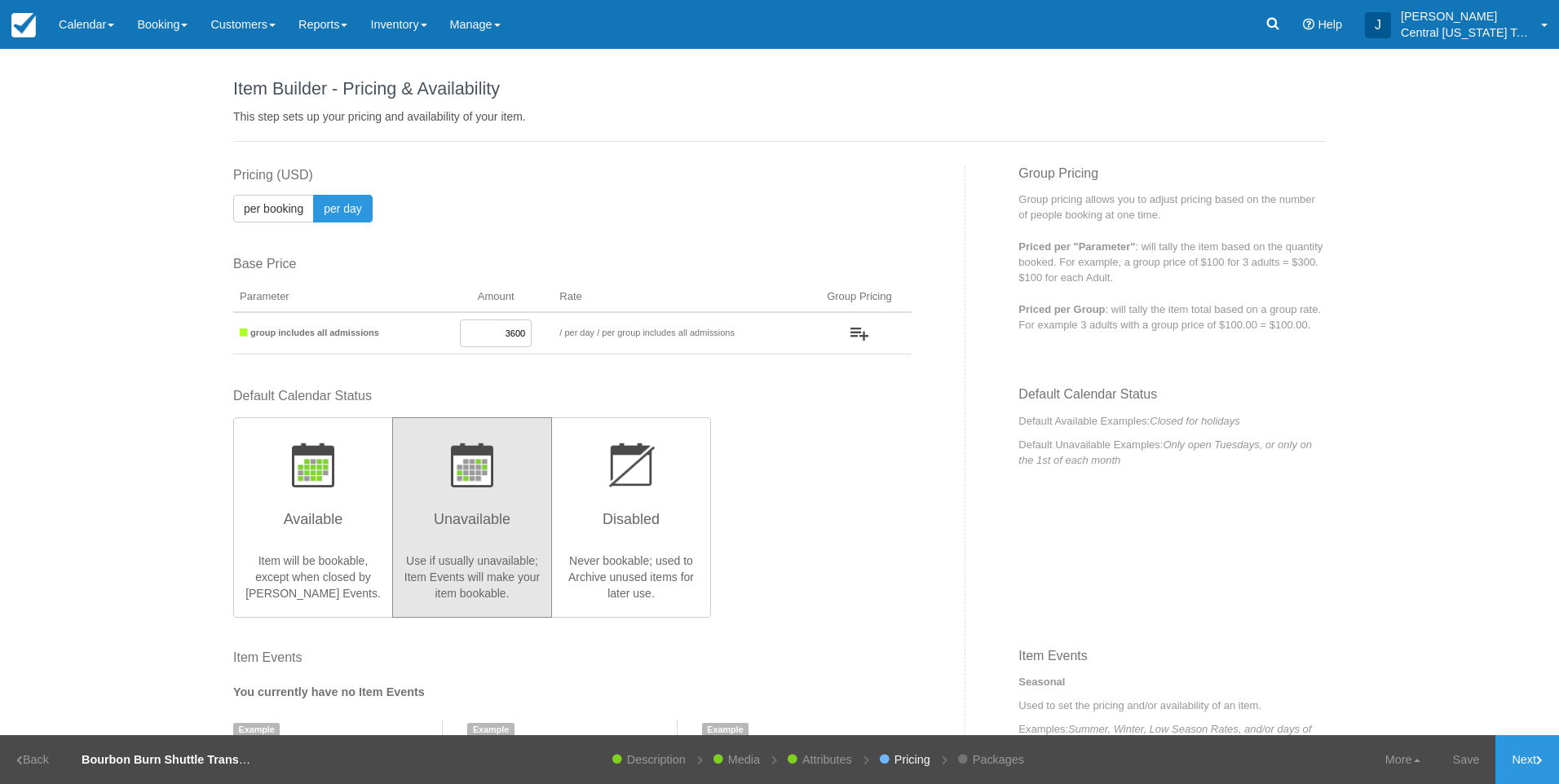
click at [853, 534] on div "Default Calendar Status Available Item will be bookable, except when closed by …" at bounding box center [572, 501] width 678 height 229
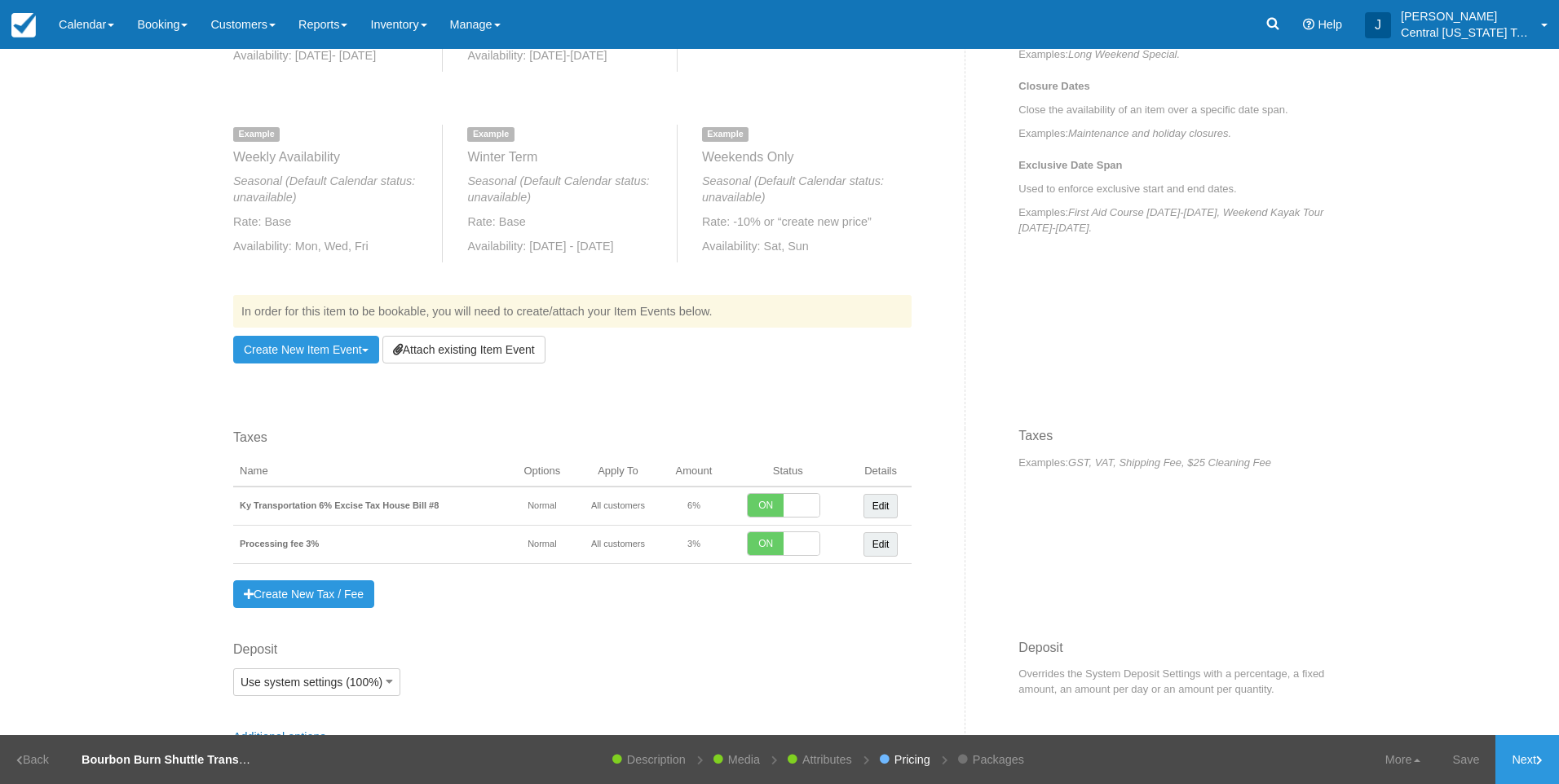
scroll to position [805, 0]
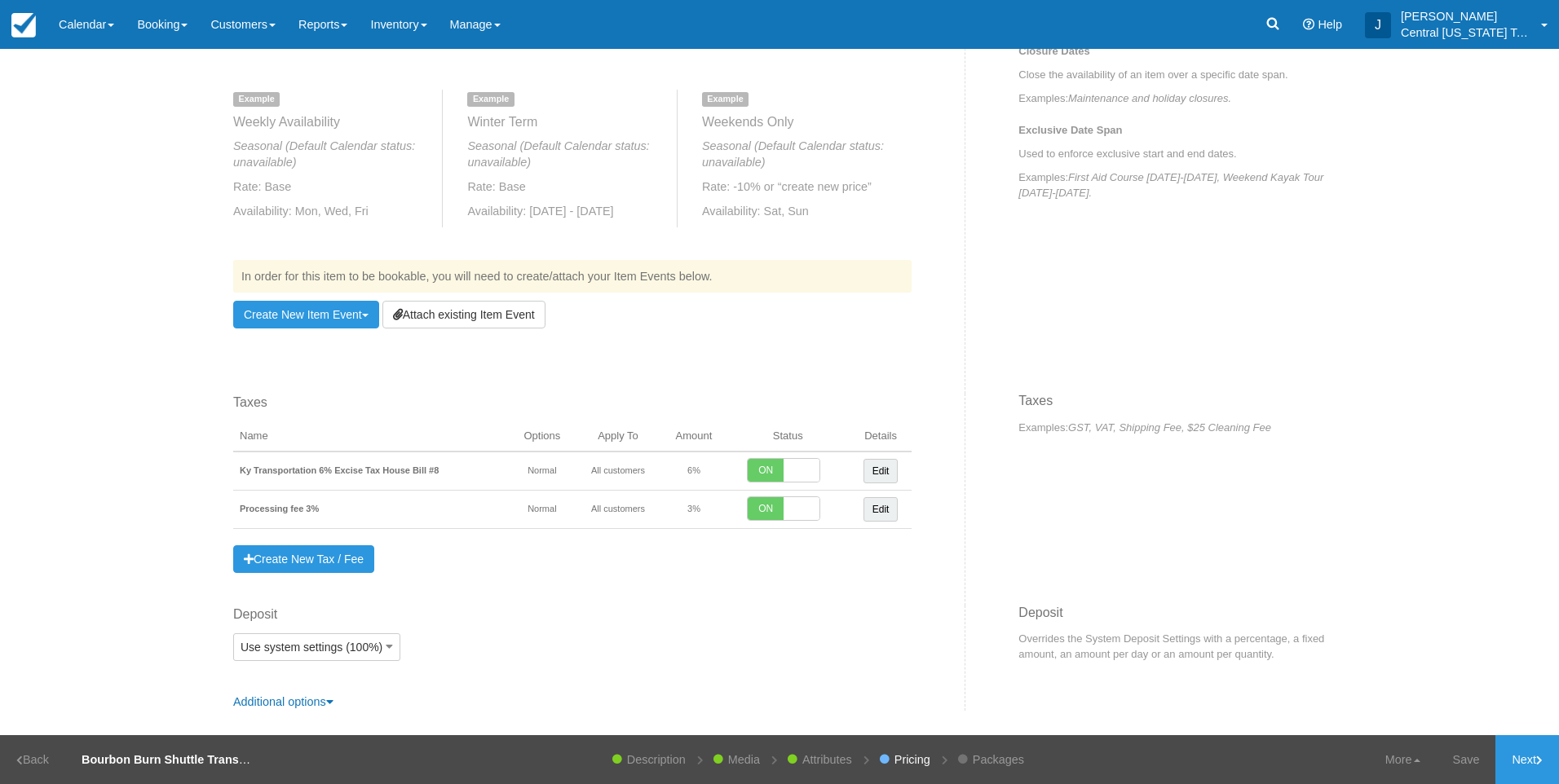
click at [787, 515] on span at bounding box center [802, 509] width 36 height 22
checkbox input "false"
click at [792, 642] on div "Deposit Use system settings (100%) Use system settings (100%) % Percent $ USD (…" at bounding box center [572, 633] width 678 height 56
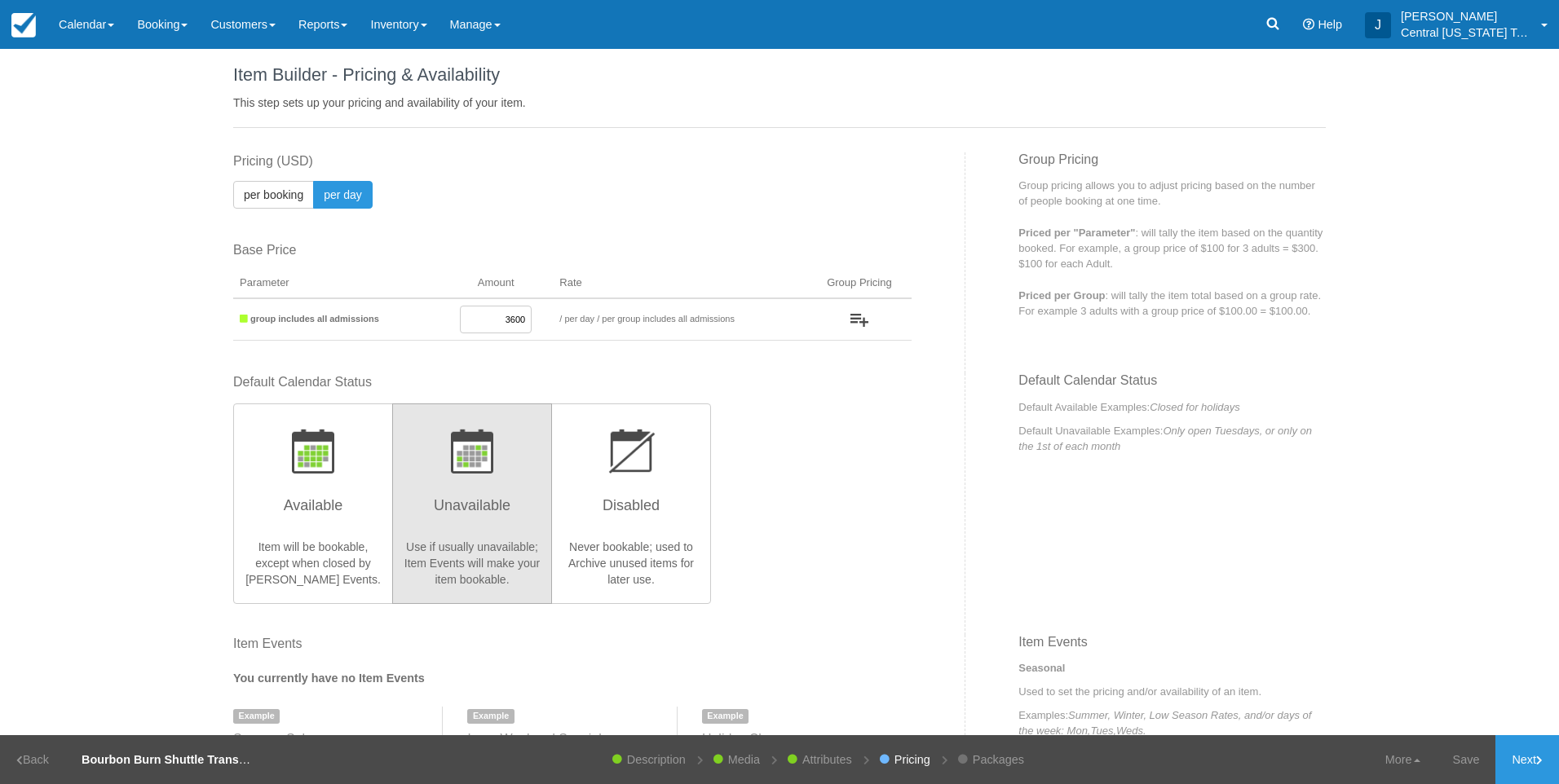
scroll to position [0, 0]
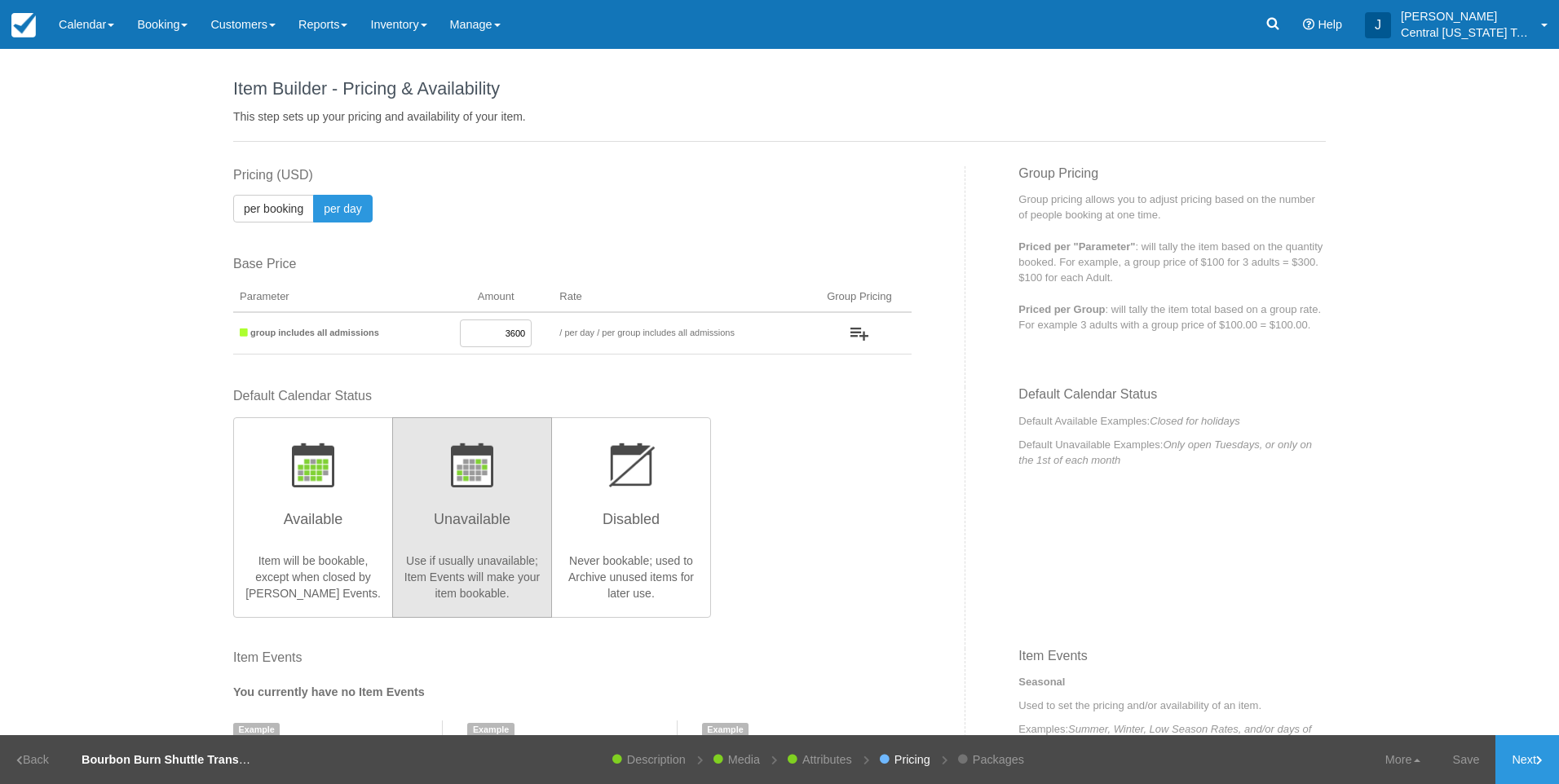
click at [1558, 770] on html "Menu Calendar Customer Inventory Month Week Day Booking Daily Manifest Daily Li…" at bounding box center [779, 392] width 1559 height 784
drag, startPoint x: 1560, startPoint y: 770, endPoint x: 1478, endPoint y: 622, distance: 169.2
click at [1451, 575] on div "Item Builder - Description This is your first step to creating your item for yo…" at bounding box center [779, 392] width 1559 height 686
click at [1537, 756] on icon at bounding box center [1539, 760] width 7 height 9
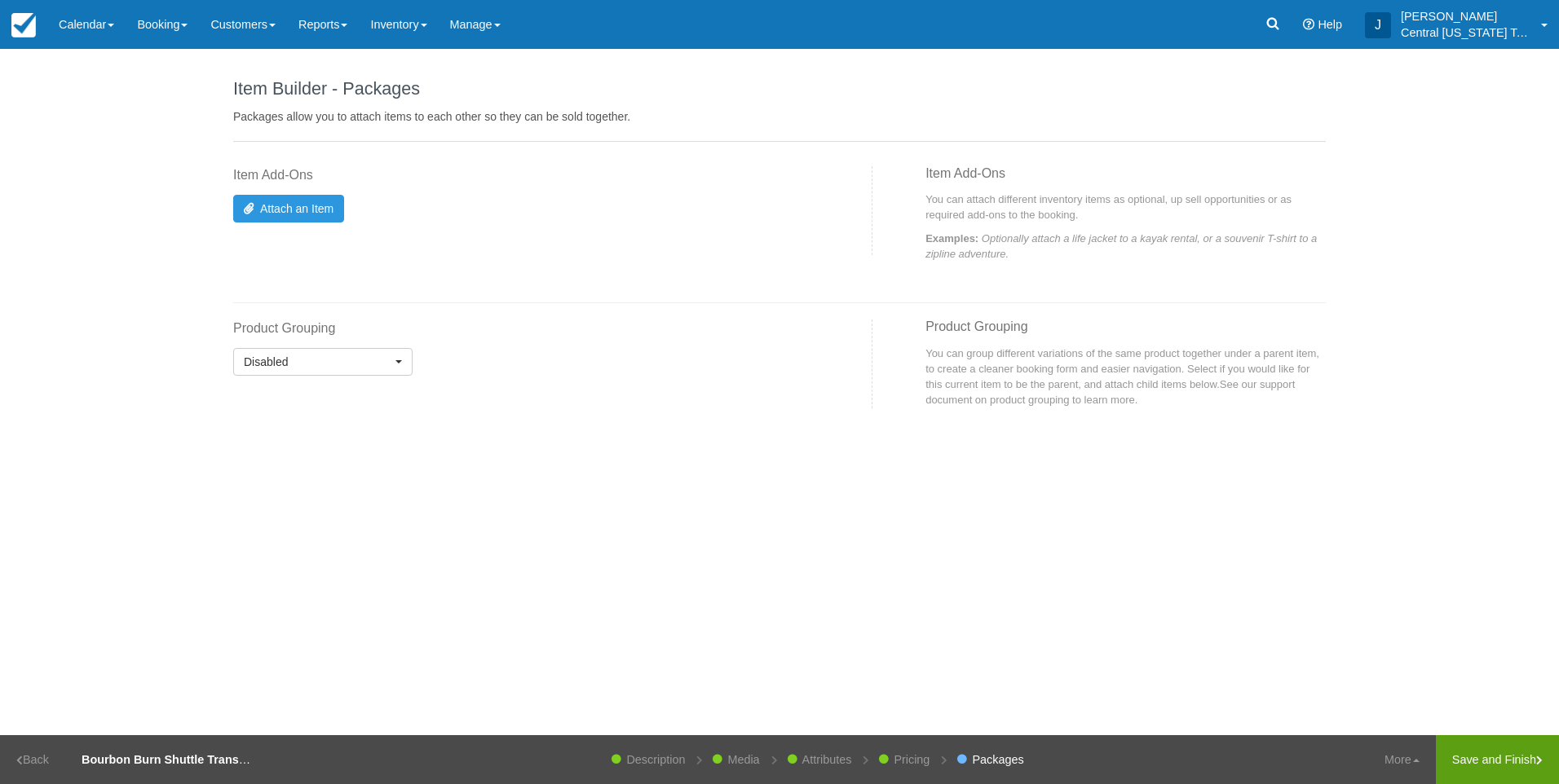
click at [1461, 751] on link "Save and Finish" at bounding box center [1497, 759] width 124 height 49
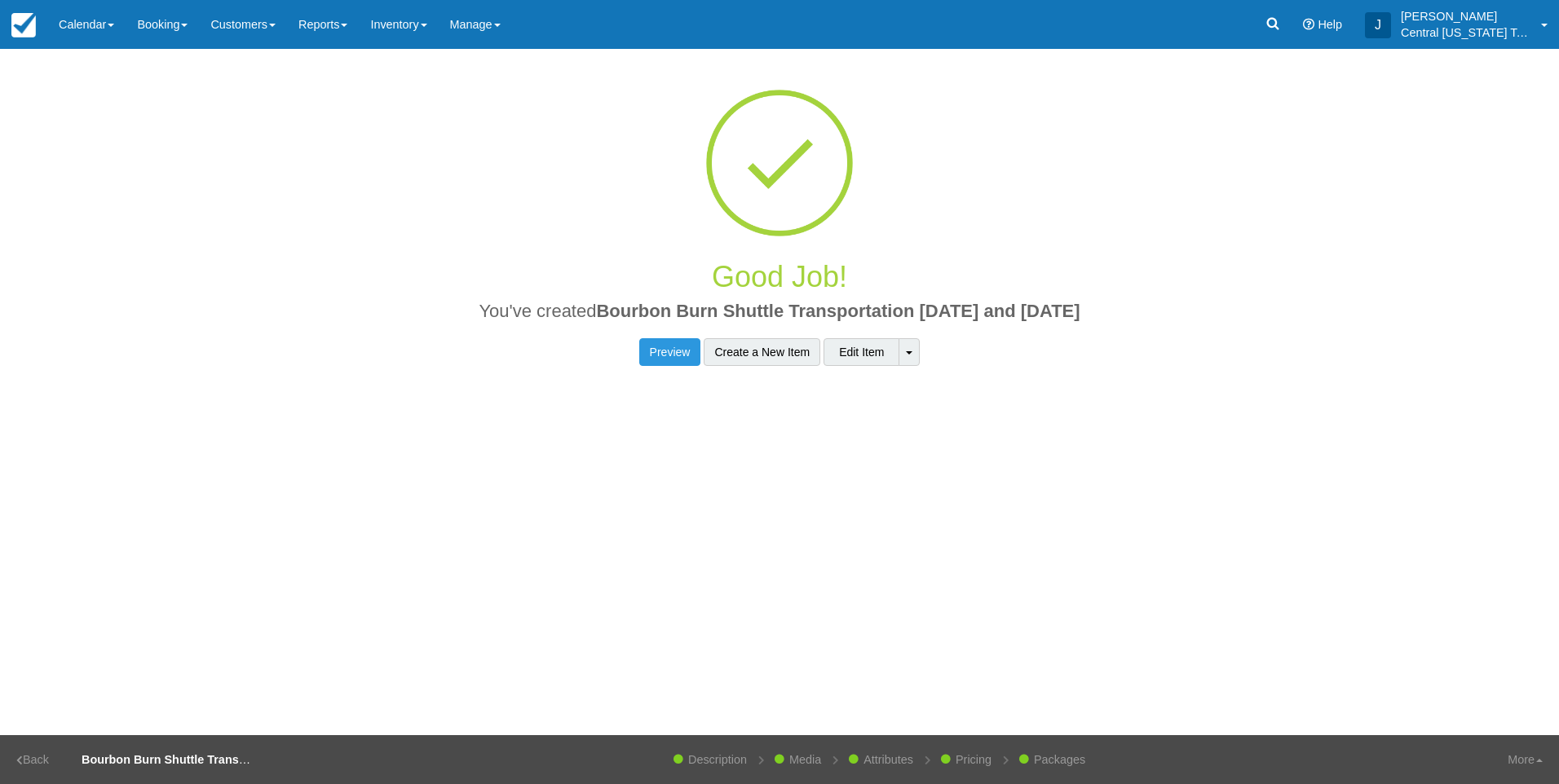
drag, startPoint x: 1138, startPoint y: 312, endPoint x: 579, endPoint y: 307, distance: 559.0
click at [579, 307] on h2 "You've created Bourbon Burn Shuttle Transportation [DATE] and [DATE]" at bounding box center [779, 315] width 1068 height 28
drag, startPoint x: 579, startPoint y: 307, endPoint x: 604, endPoint y: 313, distance: 25.7
copy span "Bourbon Burn Shuttle Transportation 9-26-2025 and 9-27-2025"
click at [423, 40] on link "Inventory" at bounding box center [398, 24] width 79 height 49
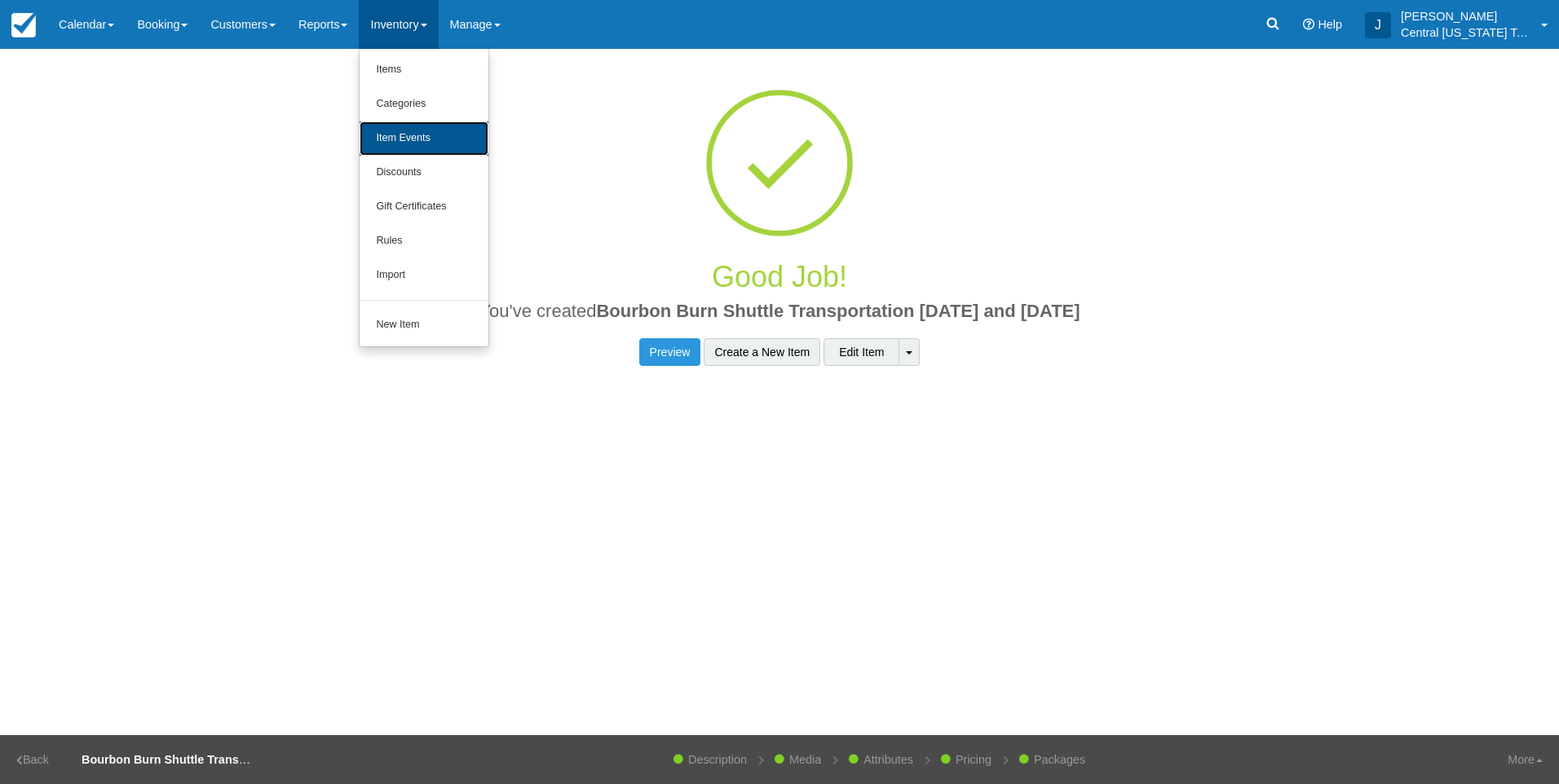
click at [433, 135] on link "Item Events" at bounding box center [423, 139] width 129 height 35
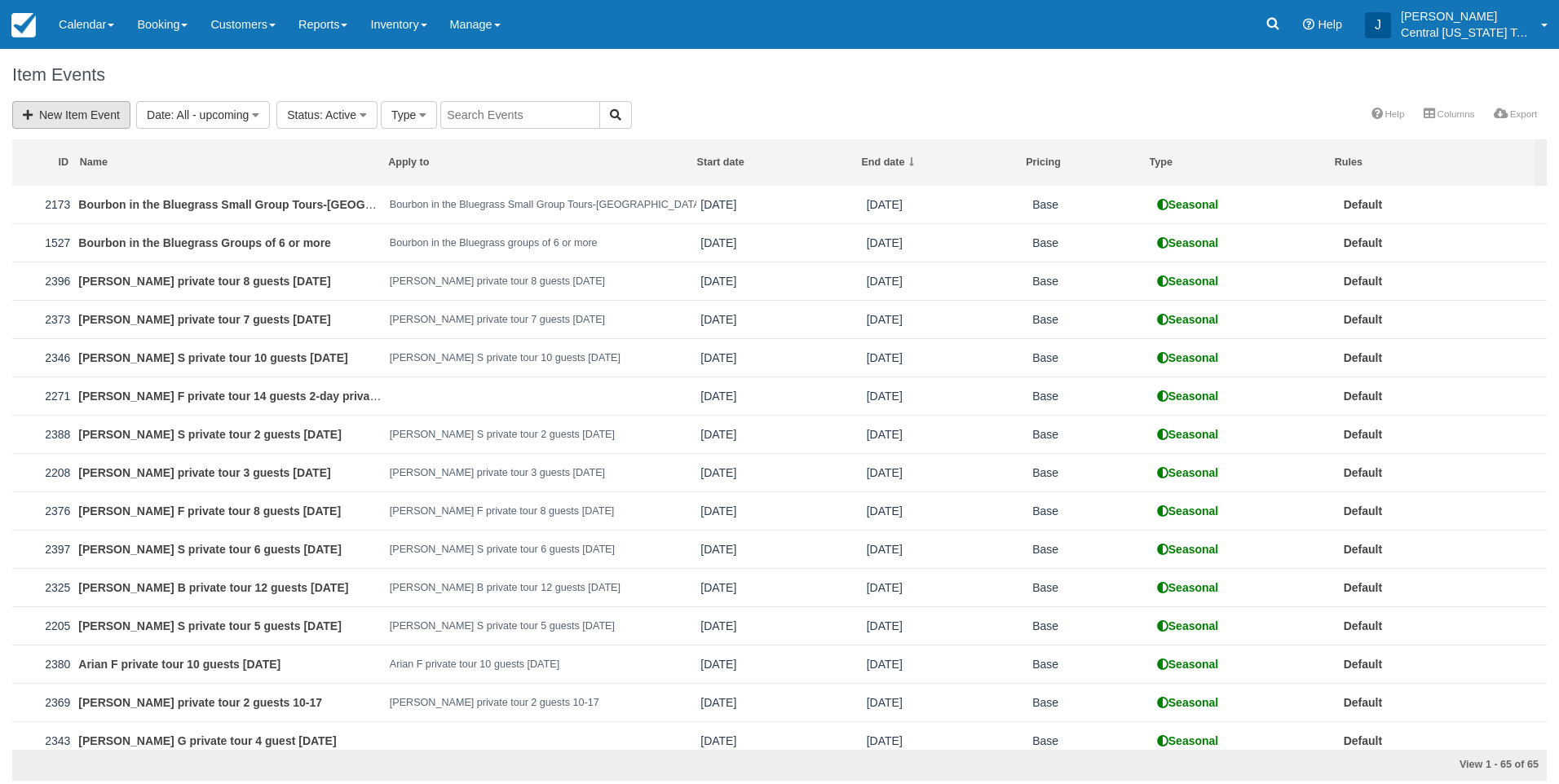
click at [98, 118] on link "New Item Event" at bounding box center [71, 115] width 118 height 28
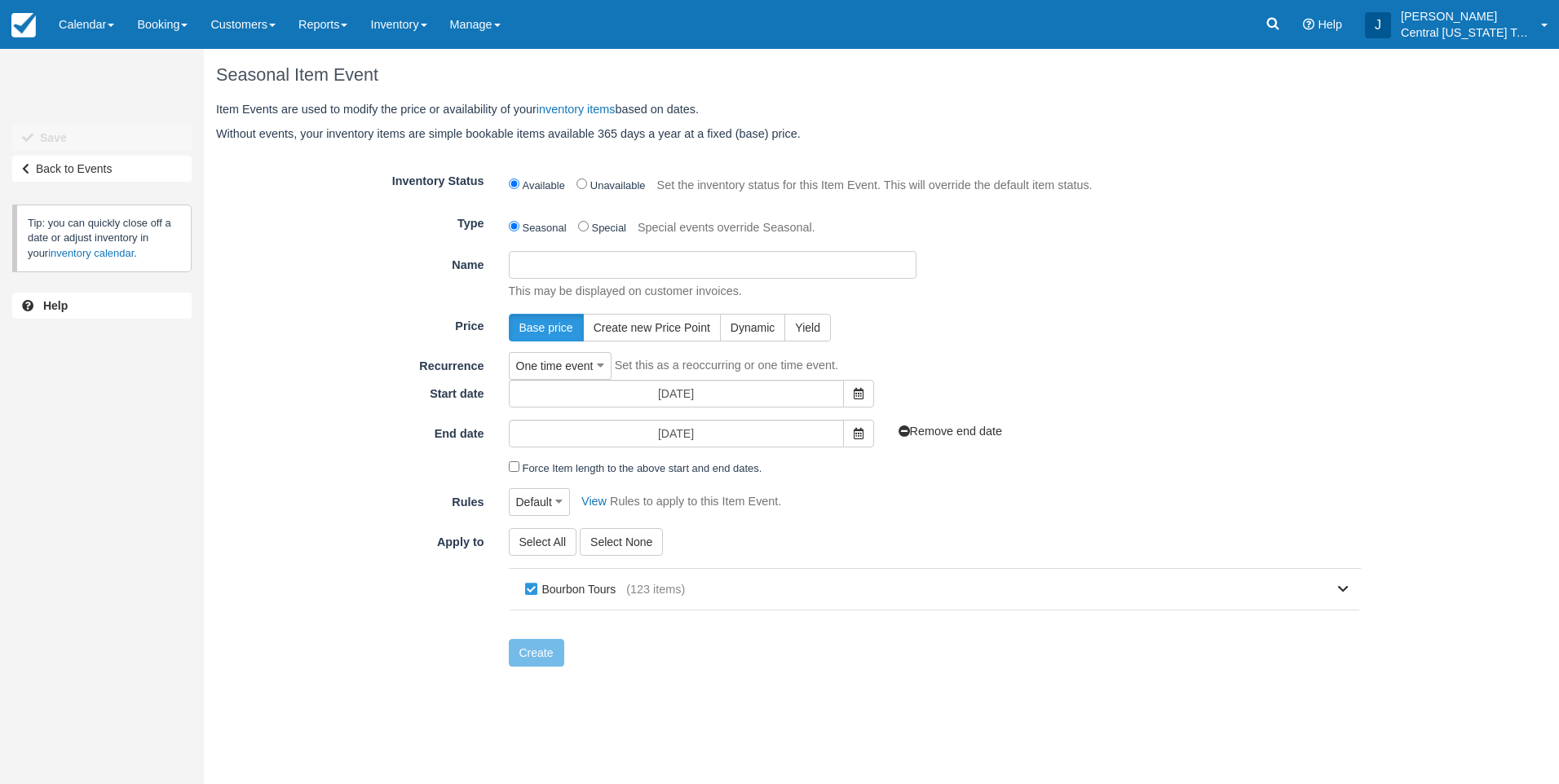
click at [681, 264] on input "Name" at bounding box center [713, 265] width 408 height 28
paste input "Bourbon Burn Shuttle Transportation [DATE] and [DATE]"
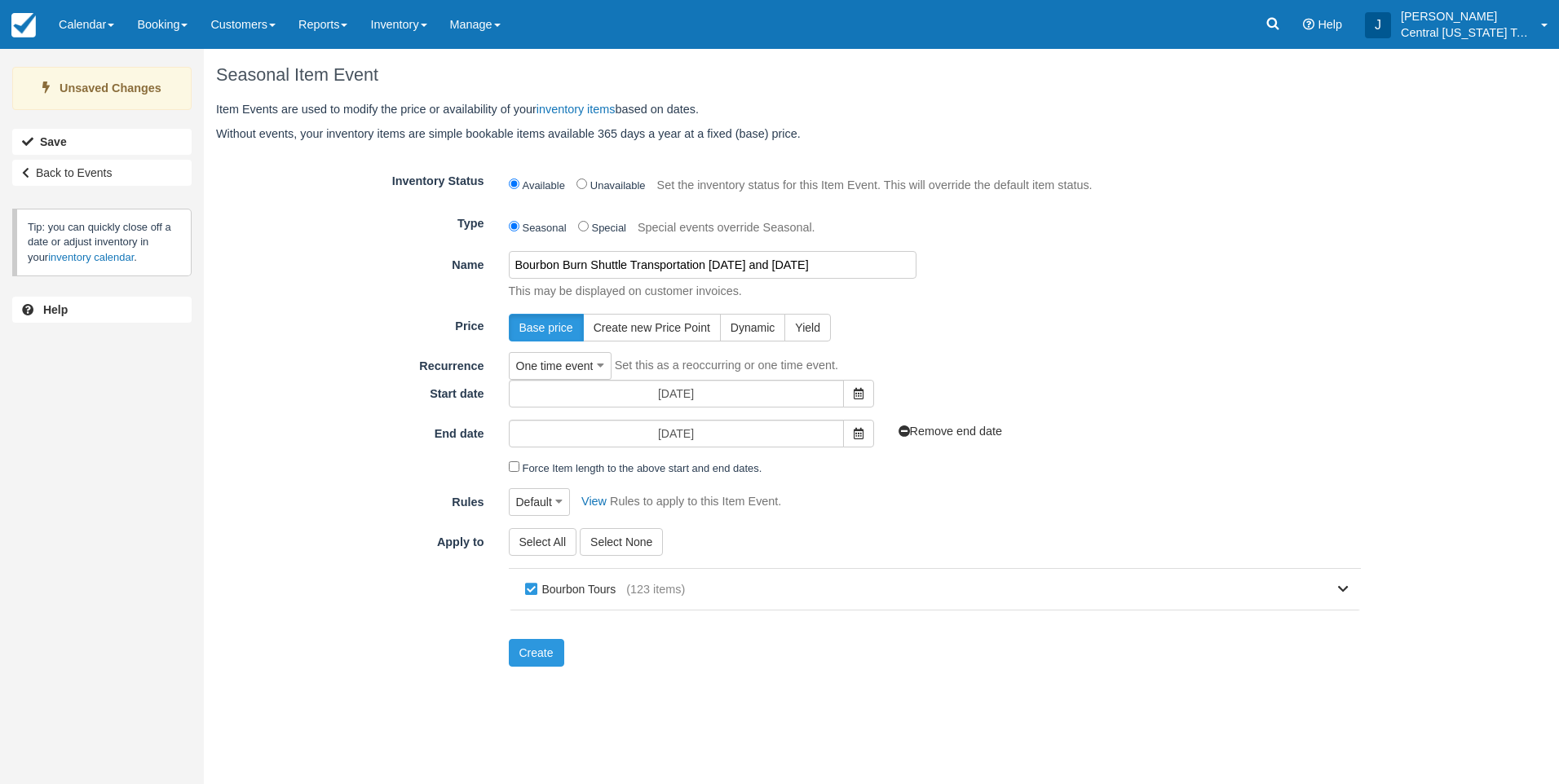
type input "Bourbon Burn Shuttle Transportation [DATE] and [DATE]"
click at [1118, 313] on form "Inventory Status Available Unavailable Set the inventory status for this Item E…" at bounding box center [788, 418] width 1144 height 501
click at [864, 396] on span at bounding box center [859, 394] width 31 height 28
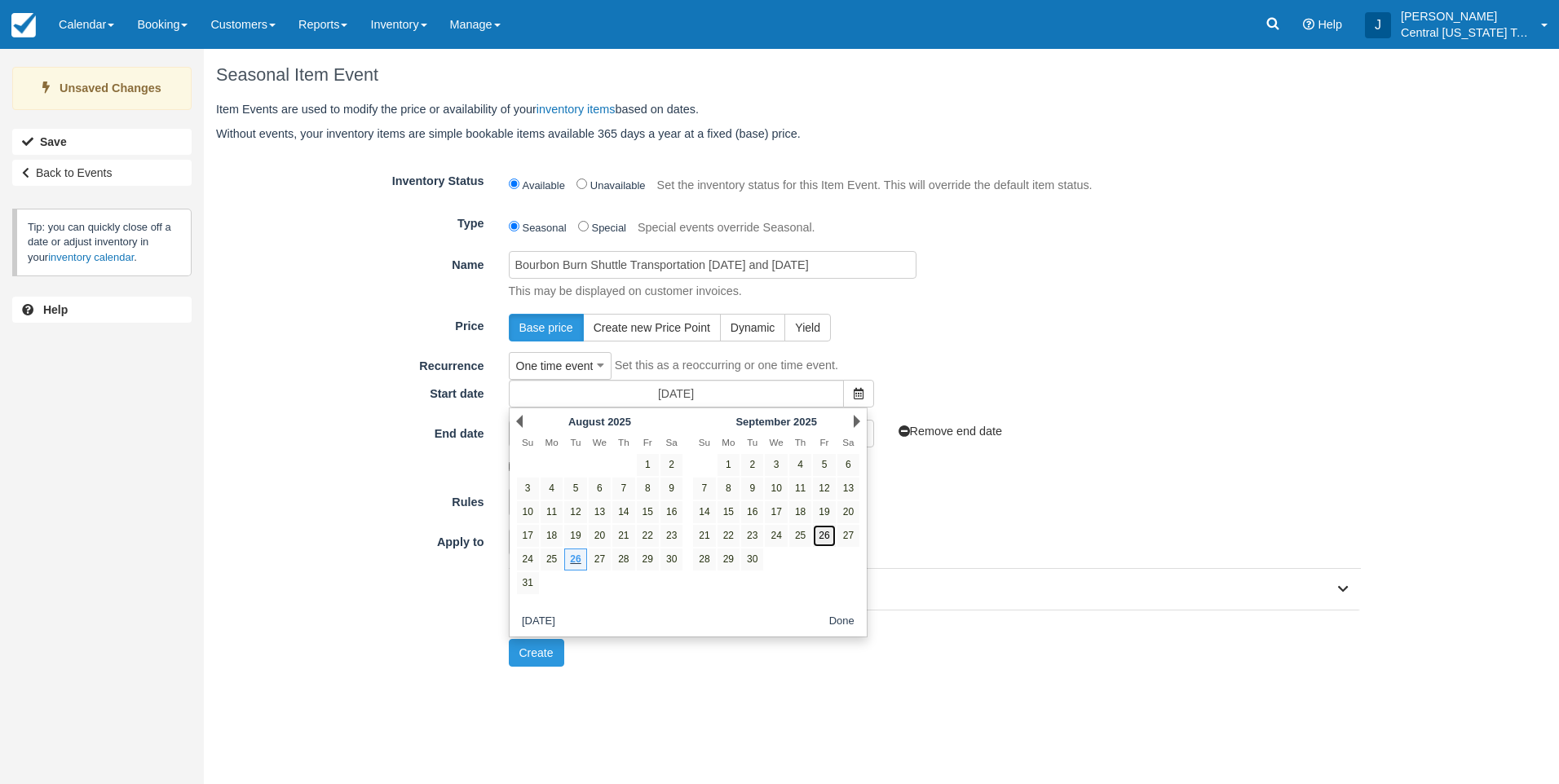
click at [832, 534] on link "26" at bounding box center [823, 535] width 22 height 22
type input "09/26/25"
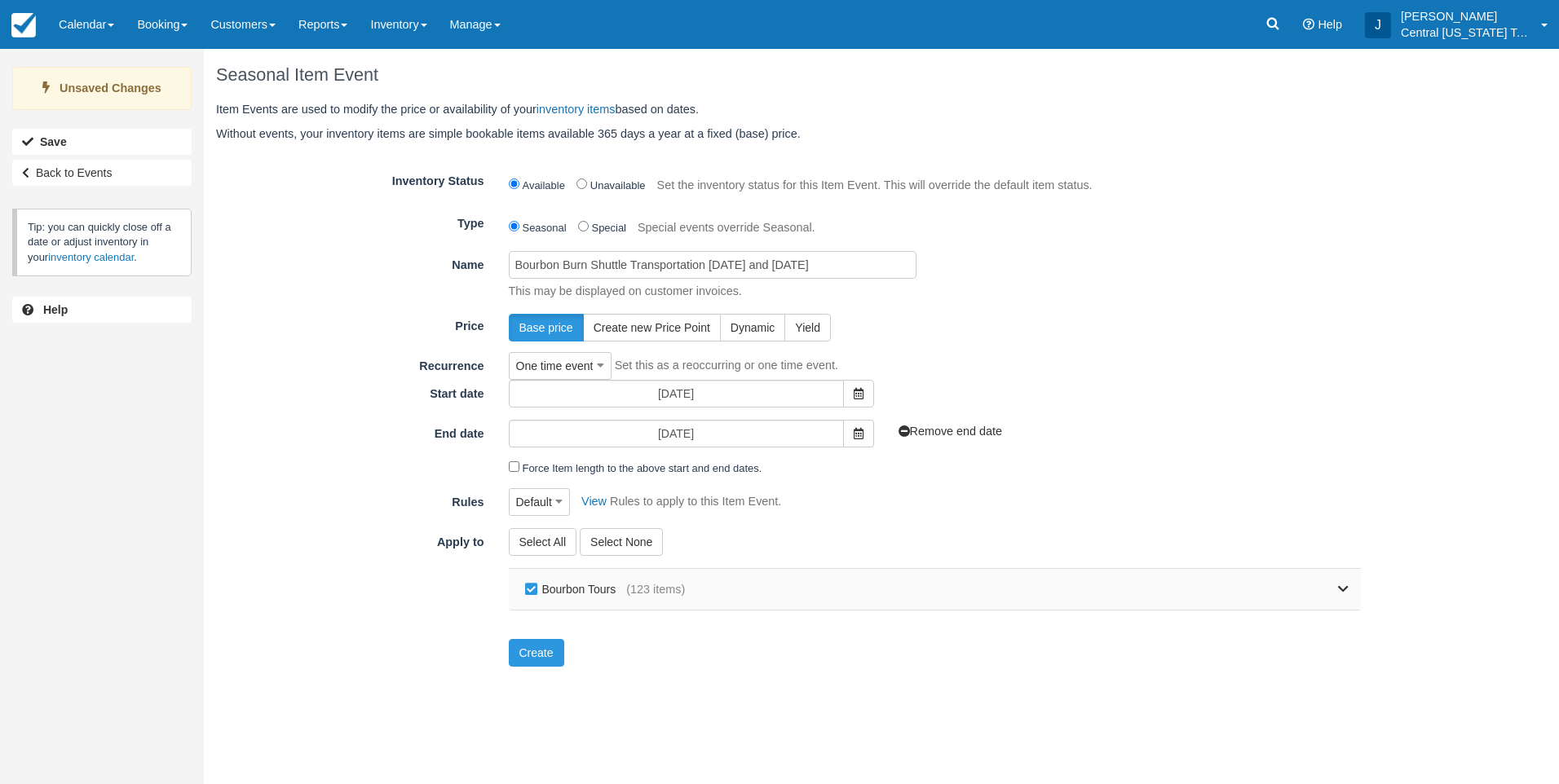
click at [600, 593] on label "Bourbon Tours" at bounding box center [574, 589] width 106 height 24
checkbox input "false"
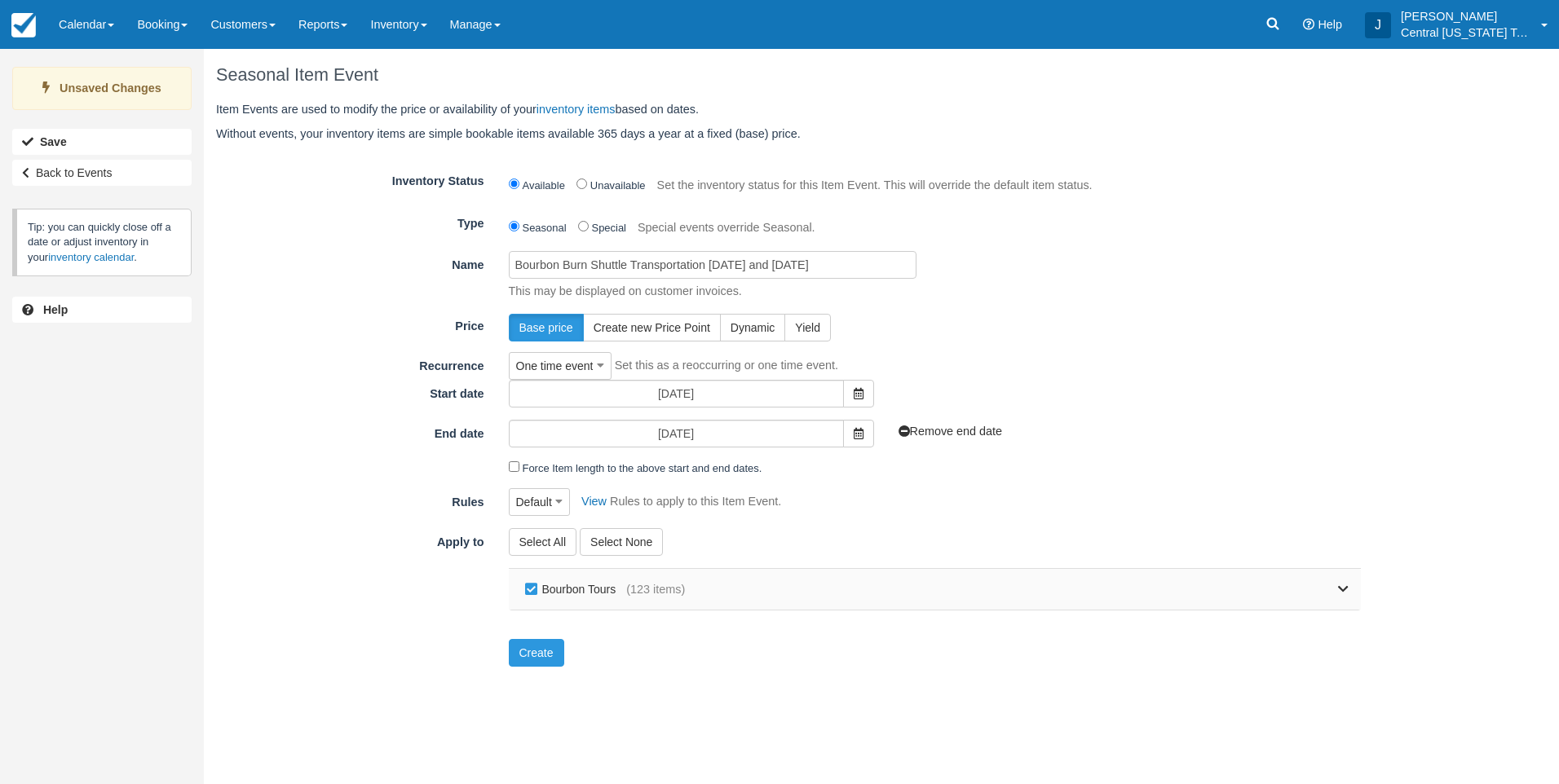
checkbox input "false"
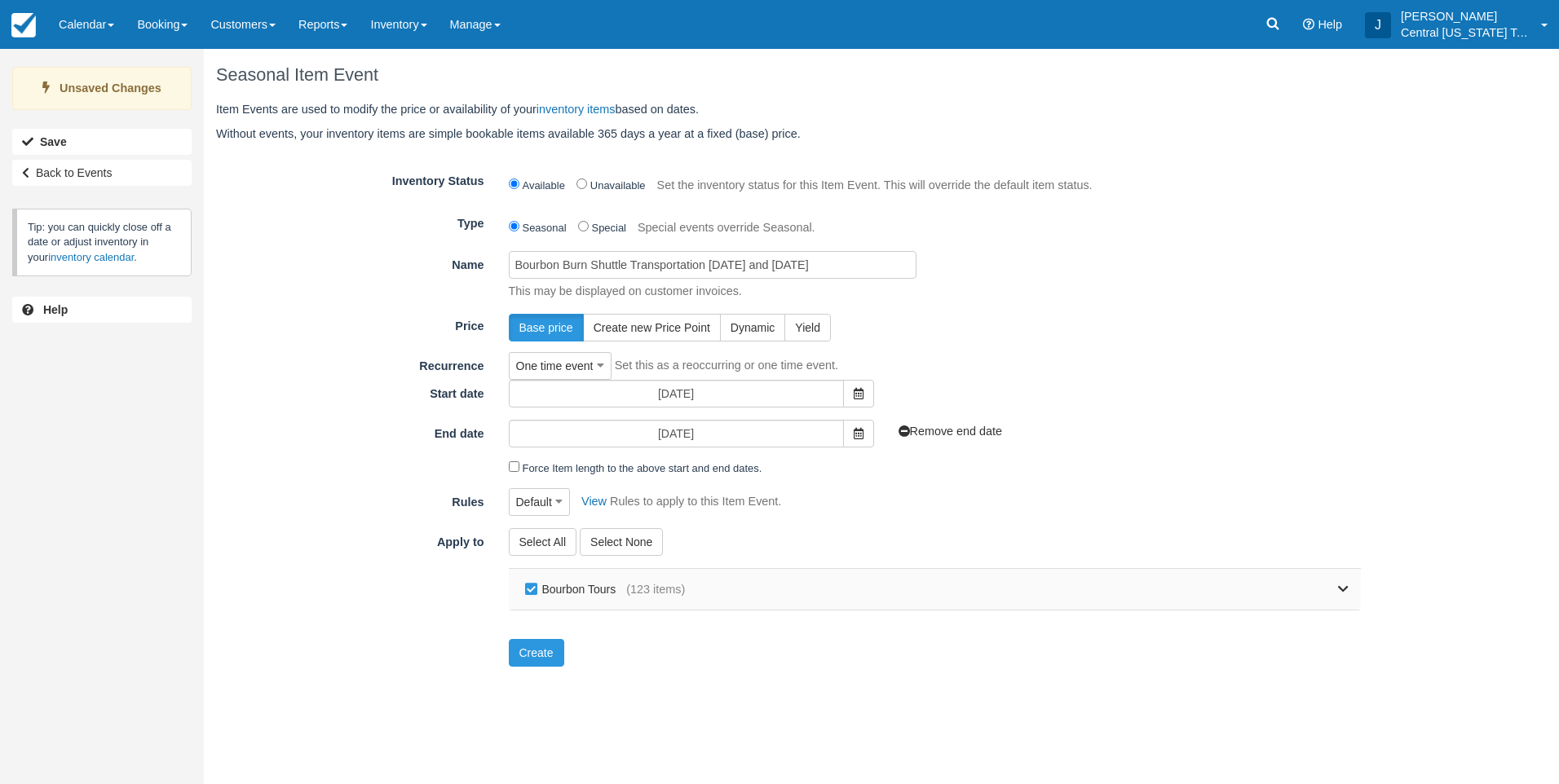
checkbox input "false"
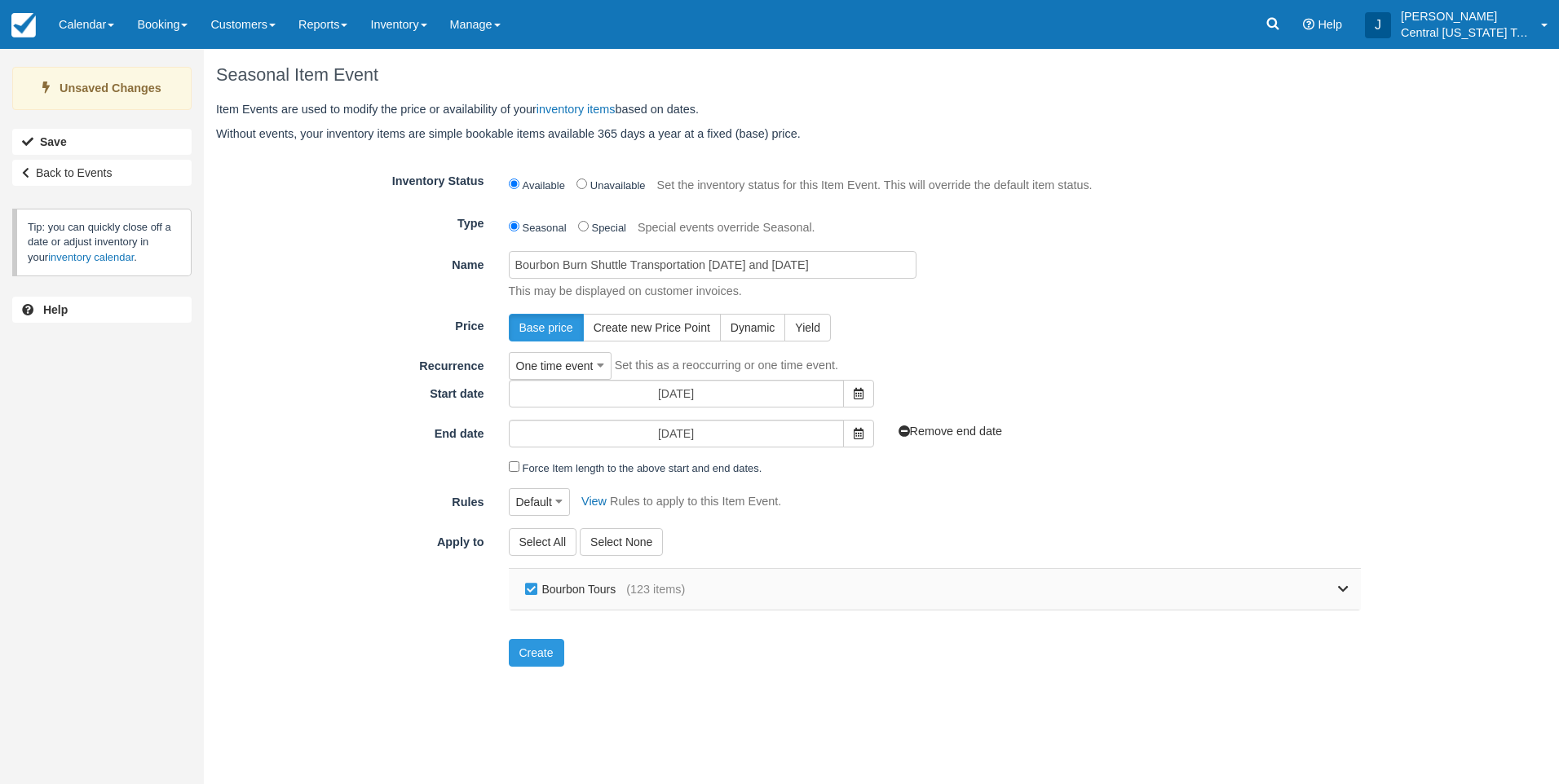
checkbox input "false"
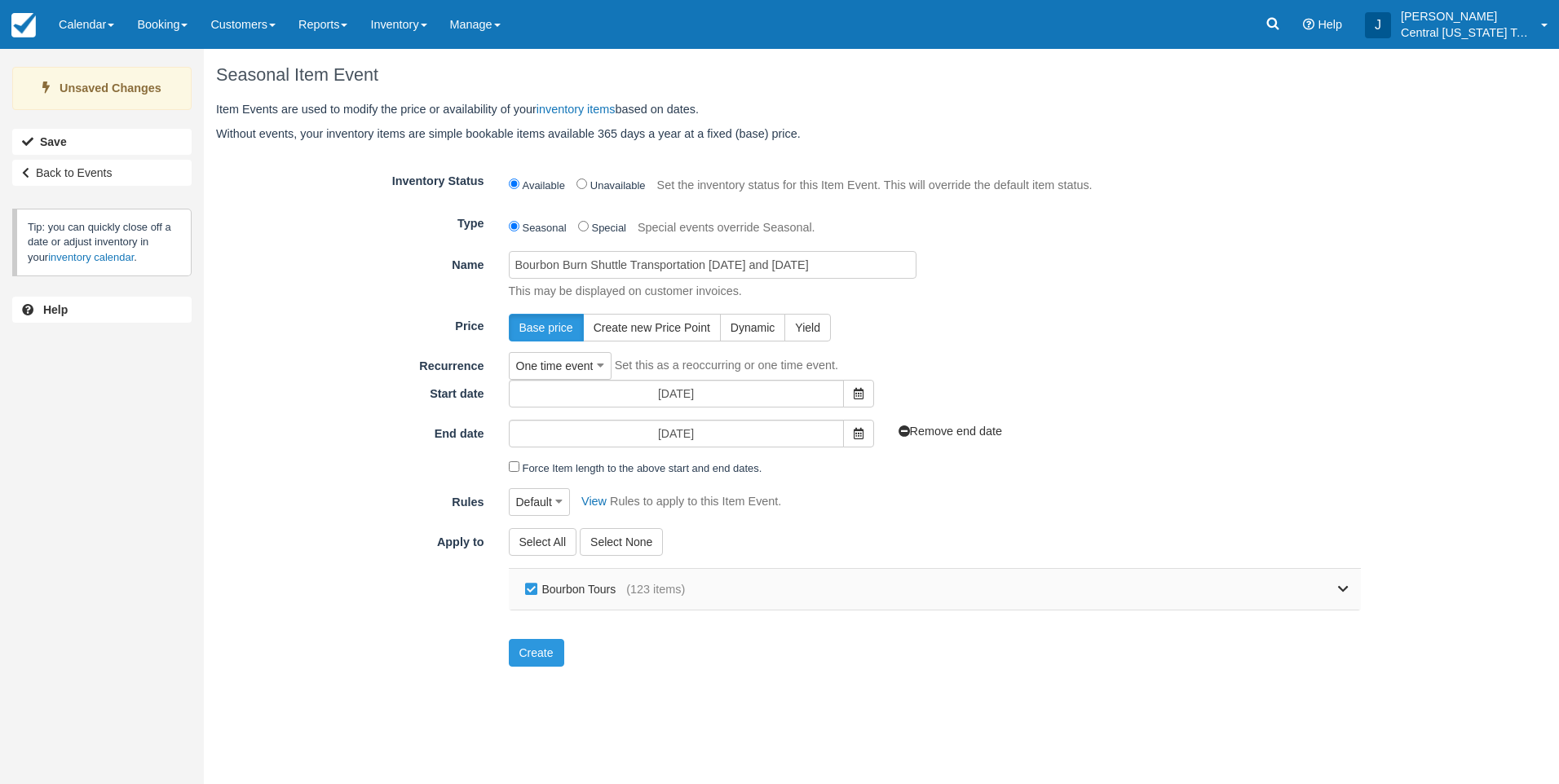
checkbox input "false"
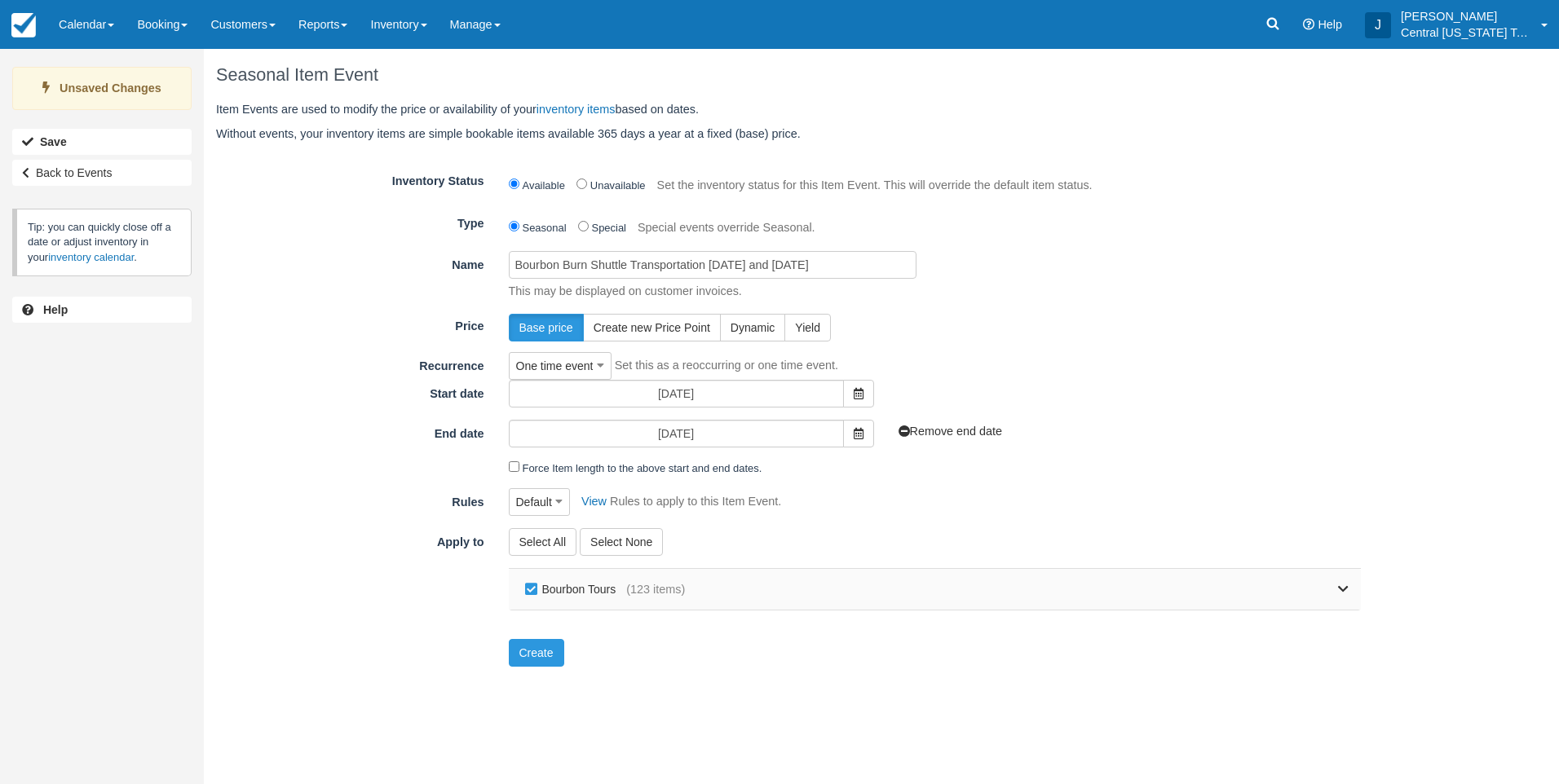
checkbox input "false"
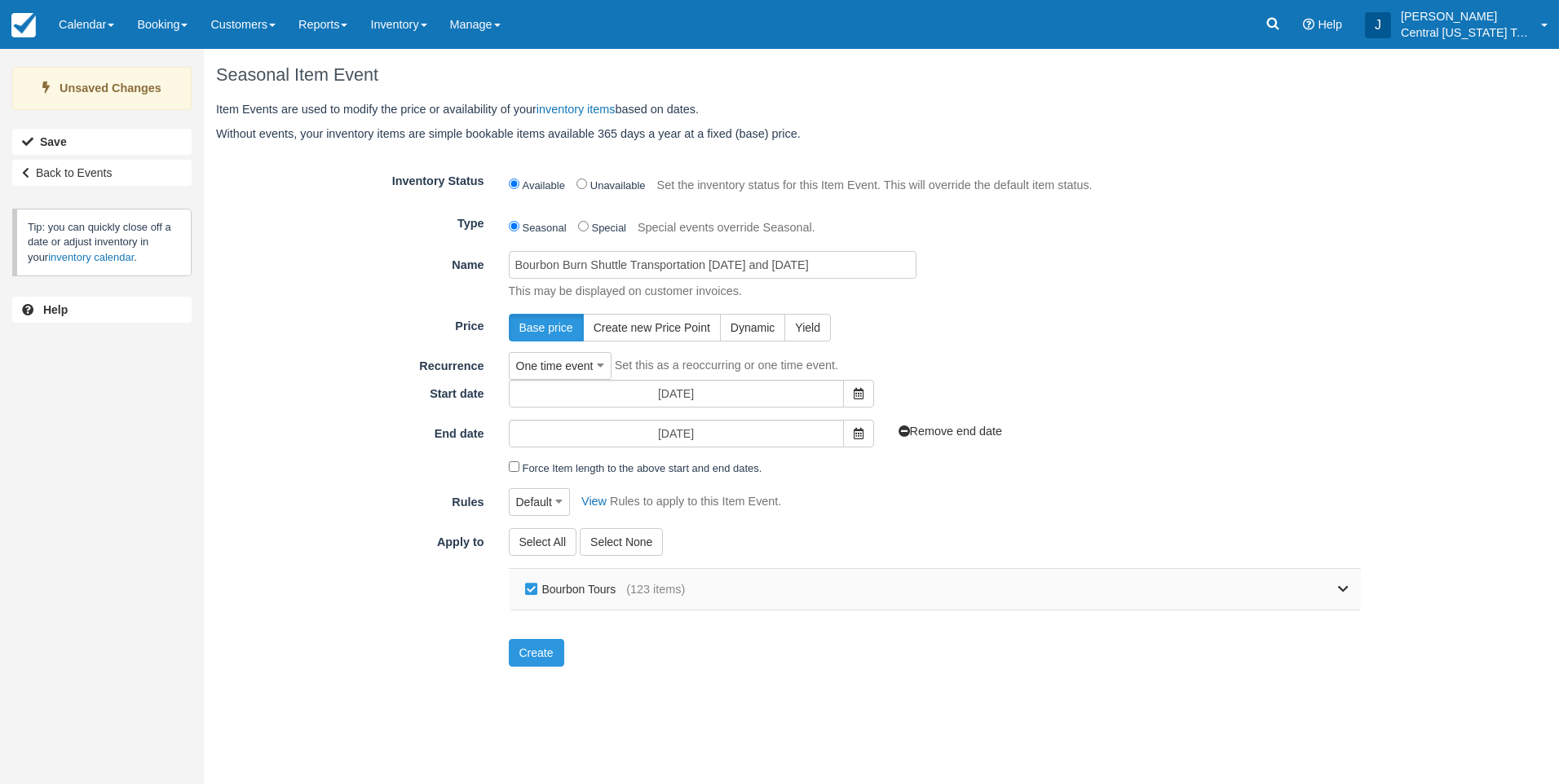
checkbox input "false"
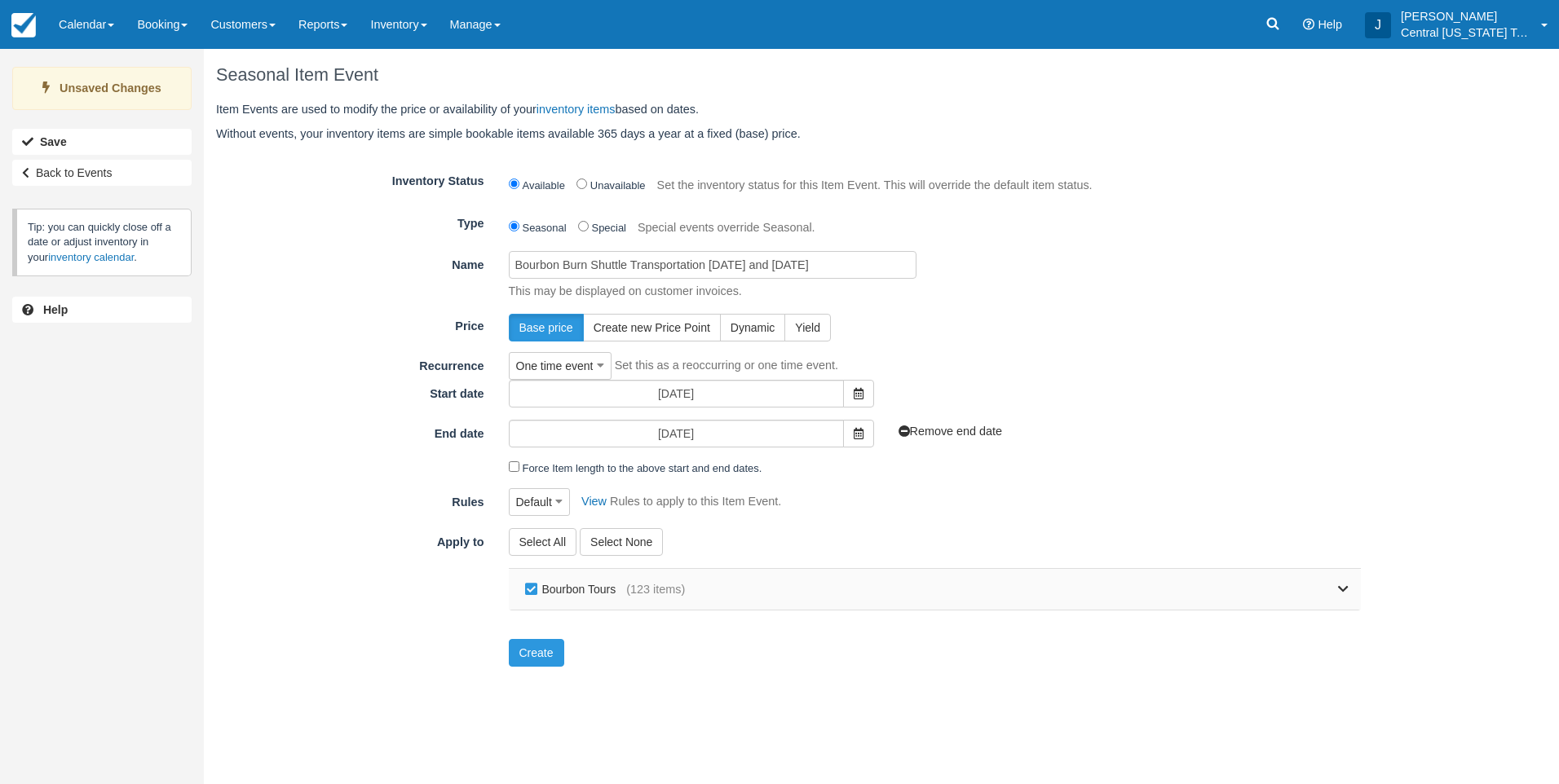
checkbox input "false"
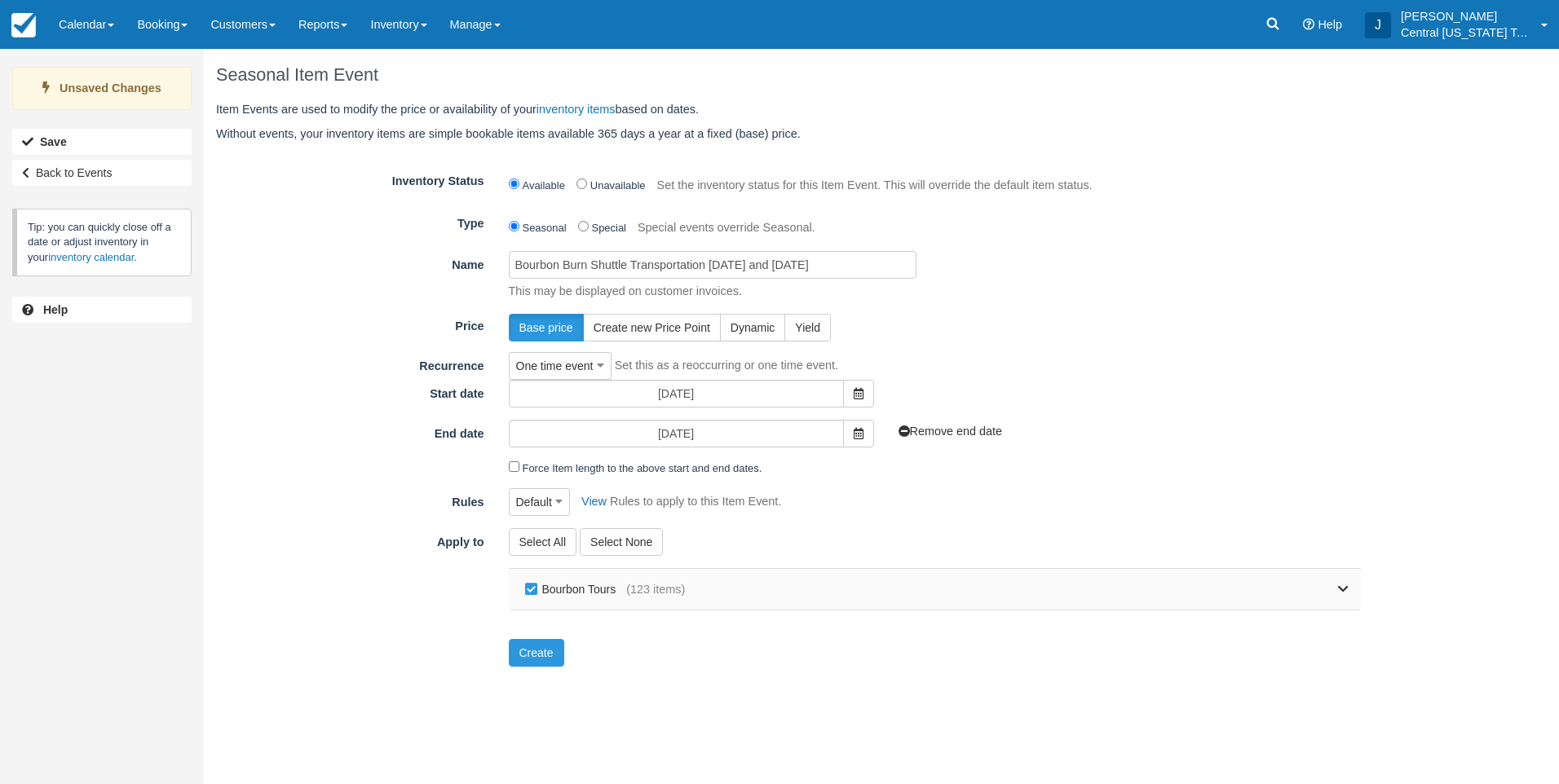
checkbox input "false"
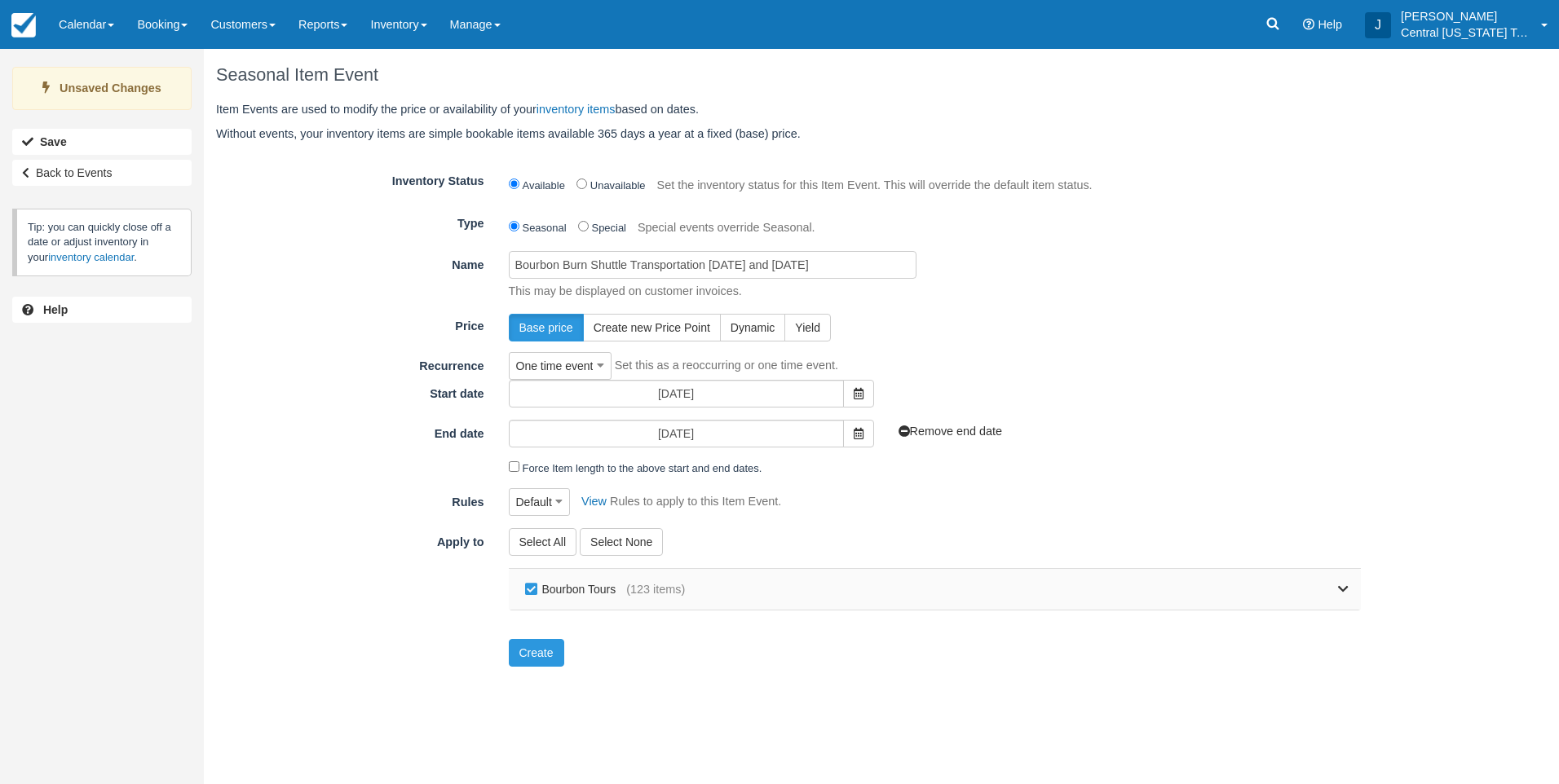
checkbox input "false"
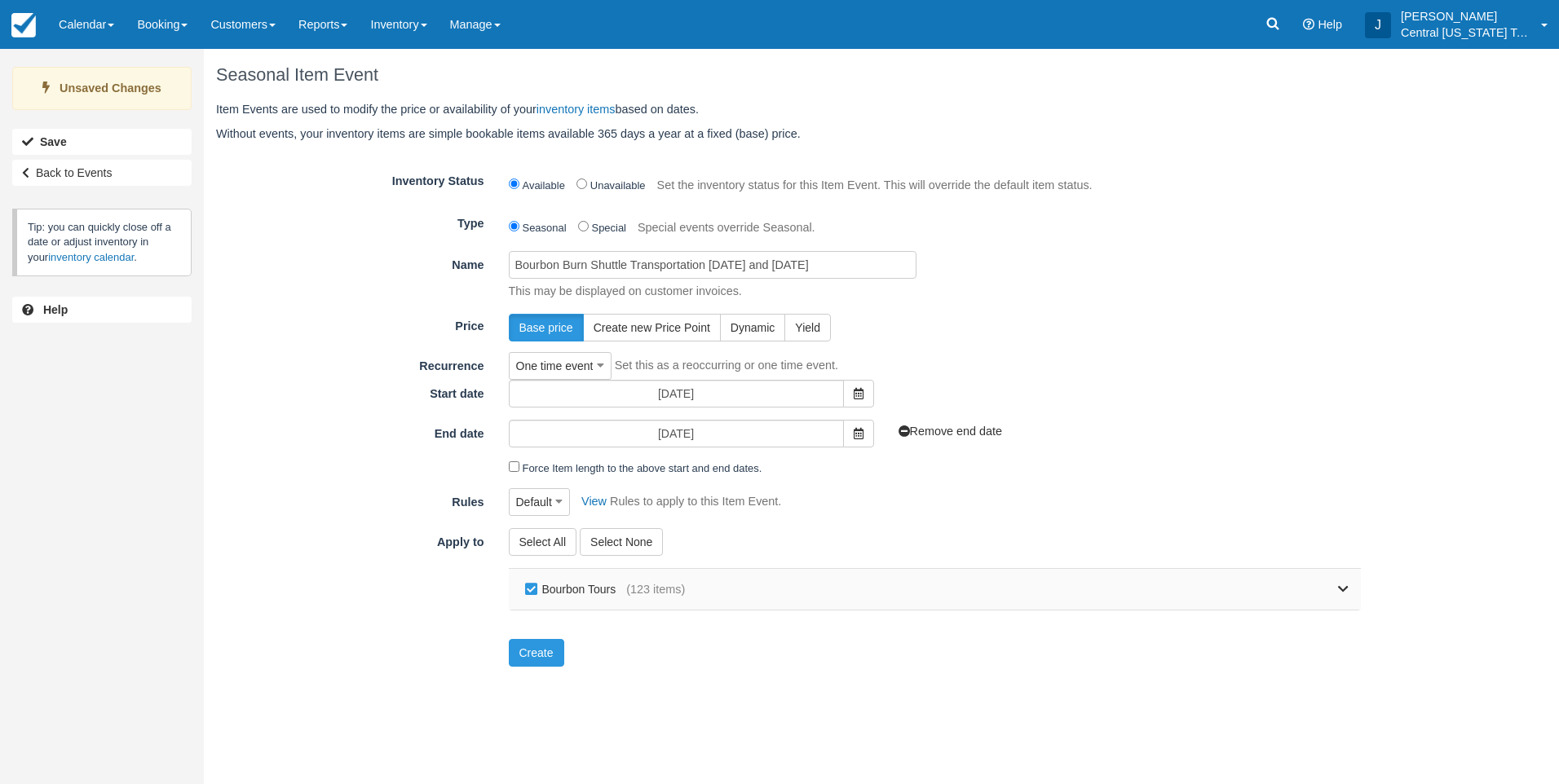
checkbox input "false"
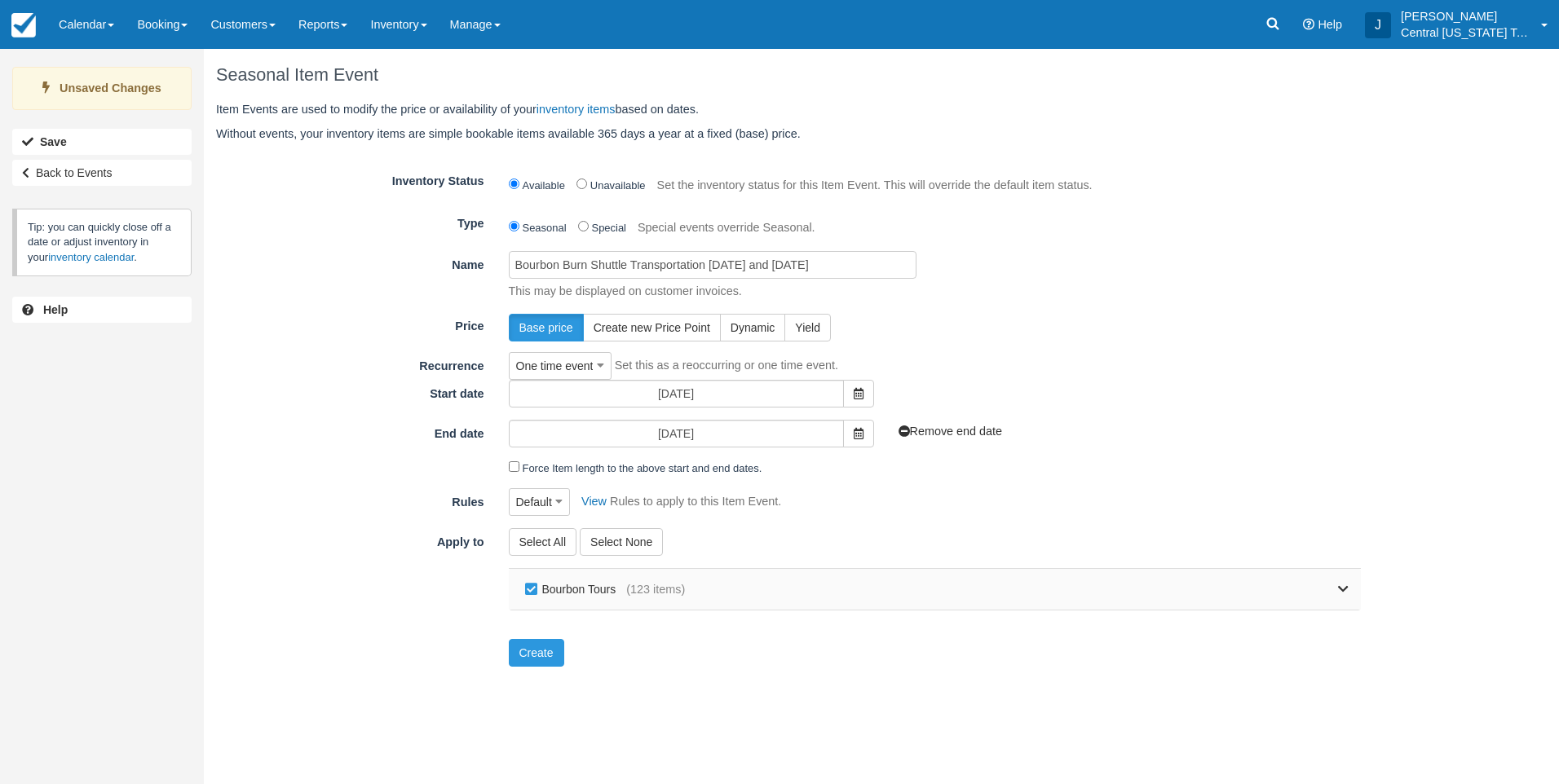
checkbox input "false"
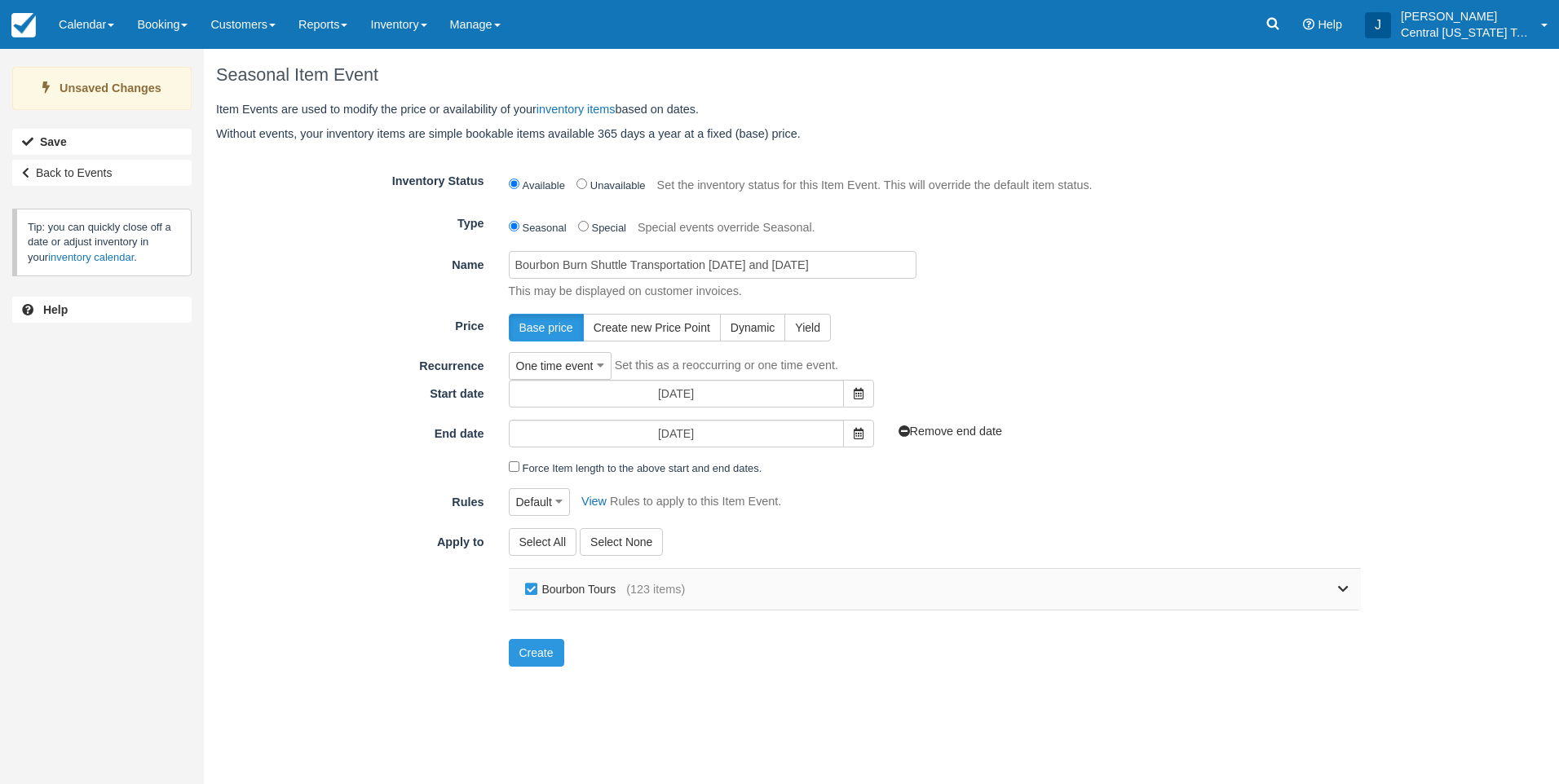
checkbox input "false"
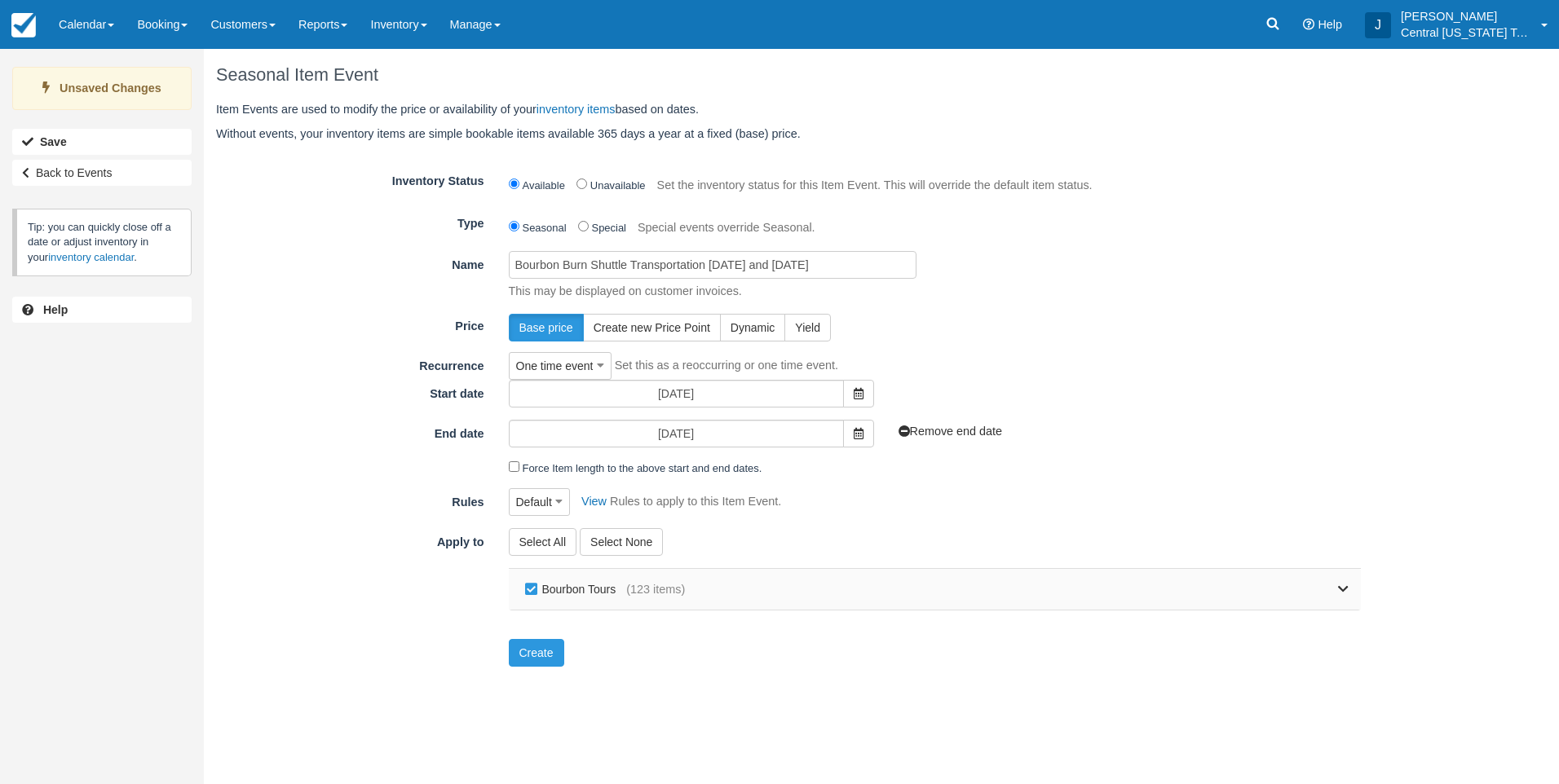
checkbox input "false"
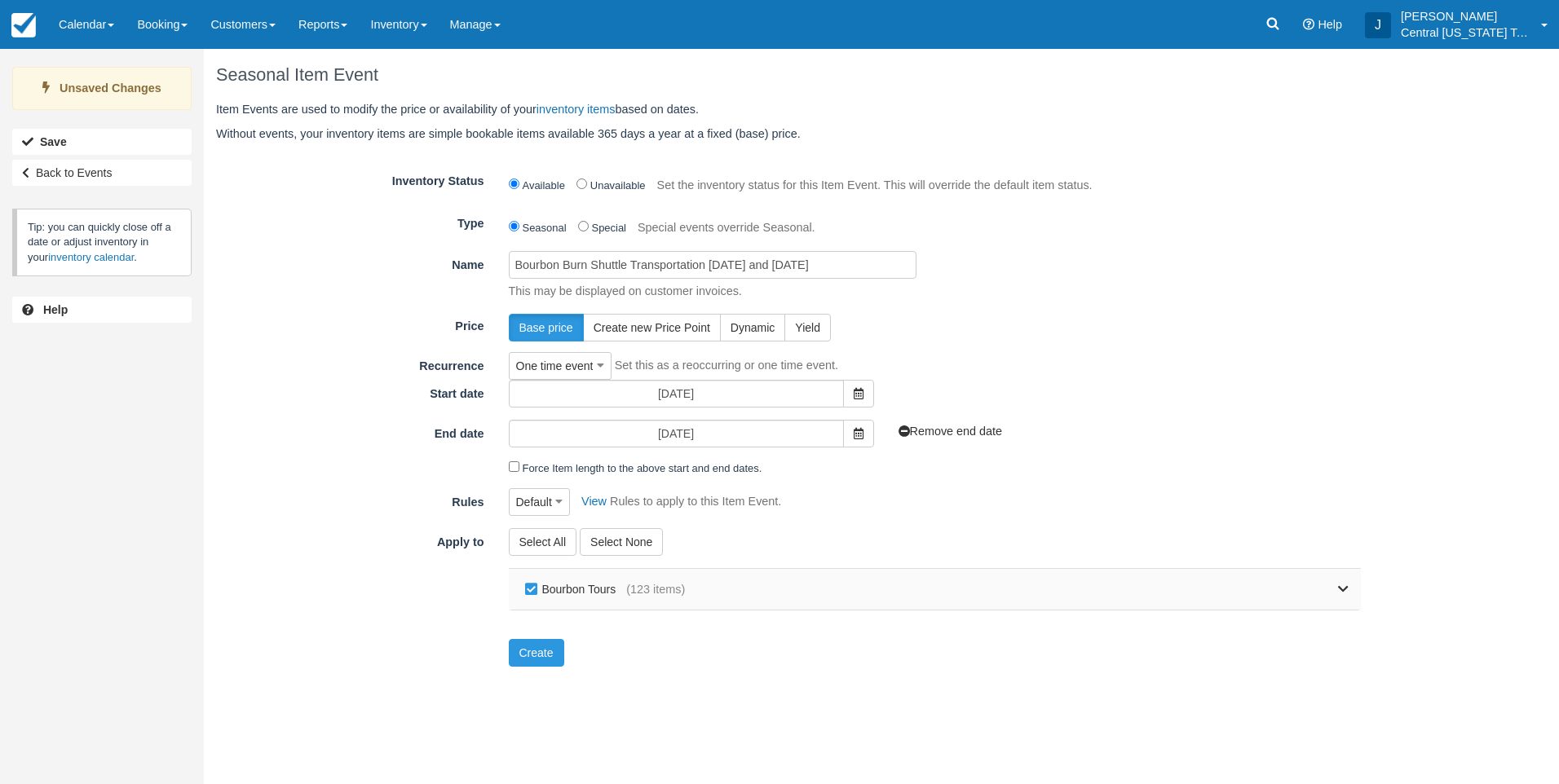
checkbox input "false"
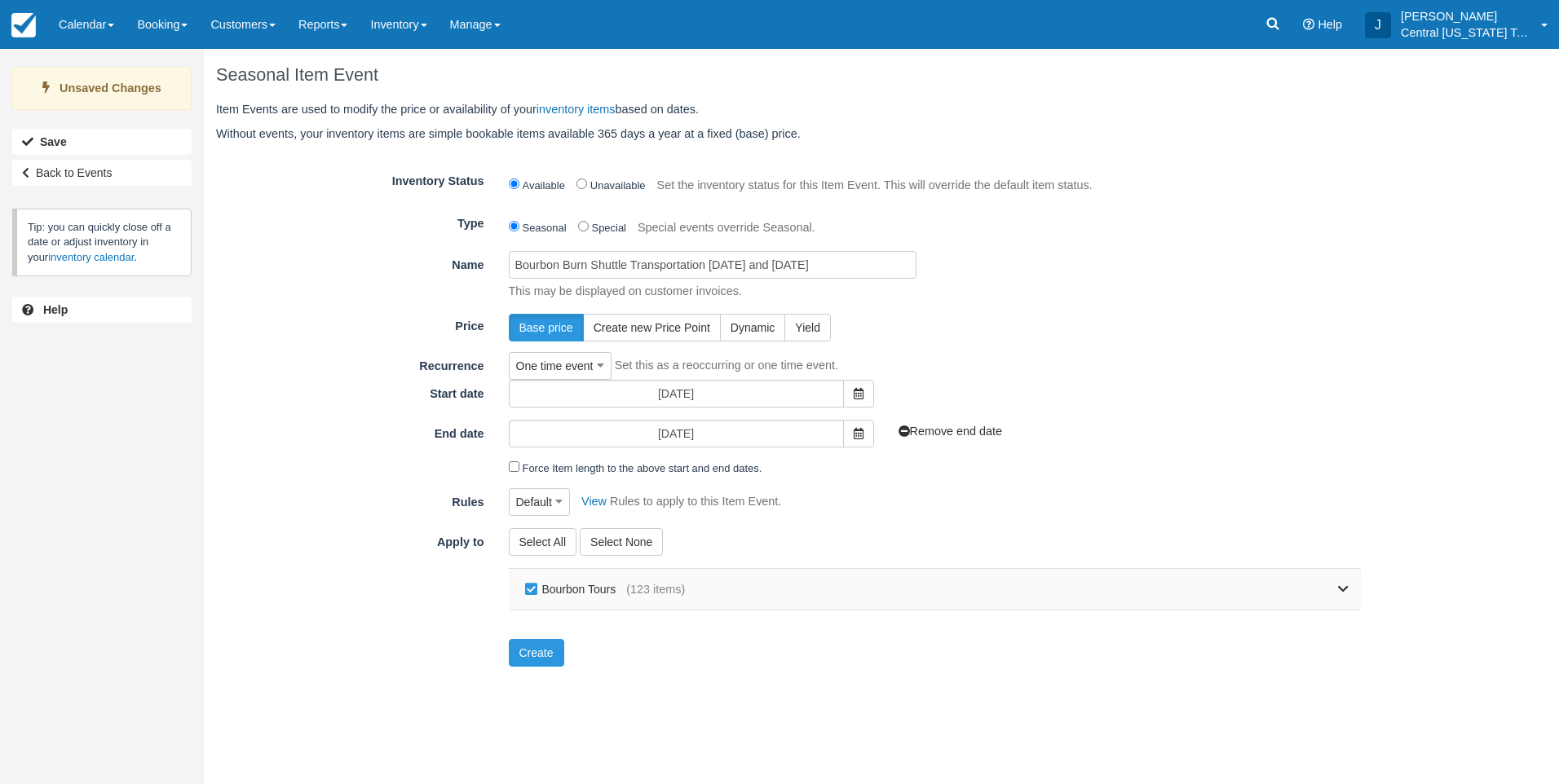
checkbox input "false"
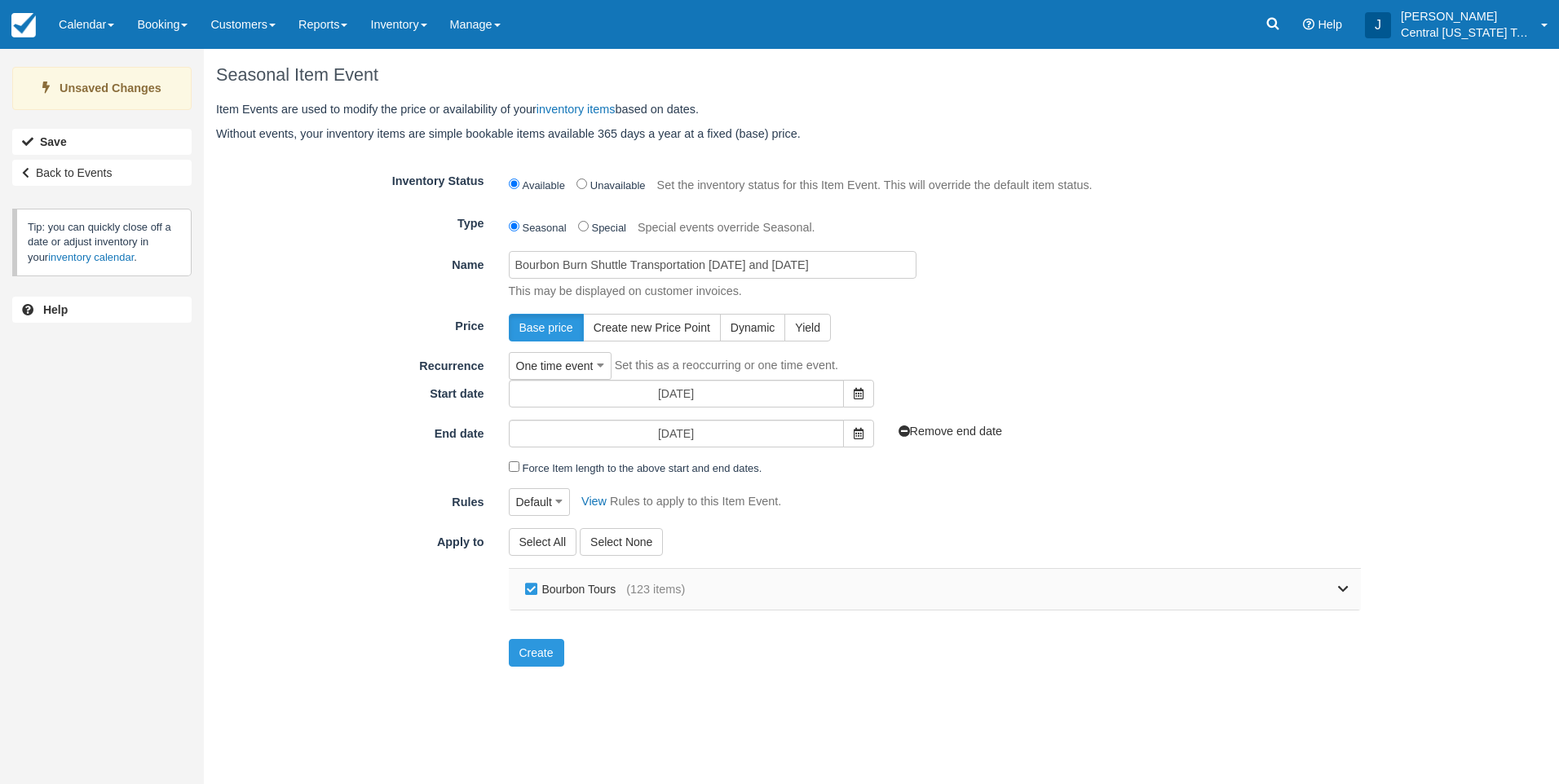
checkbox input "false"
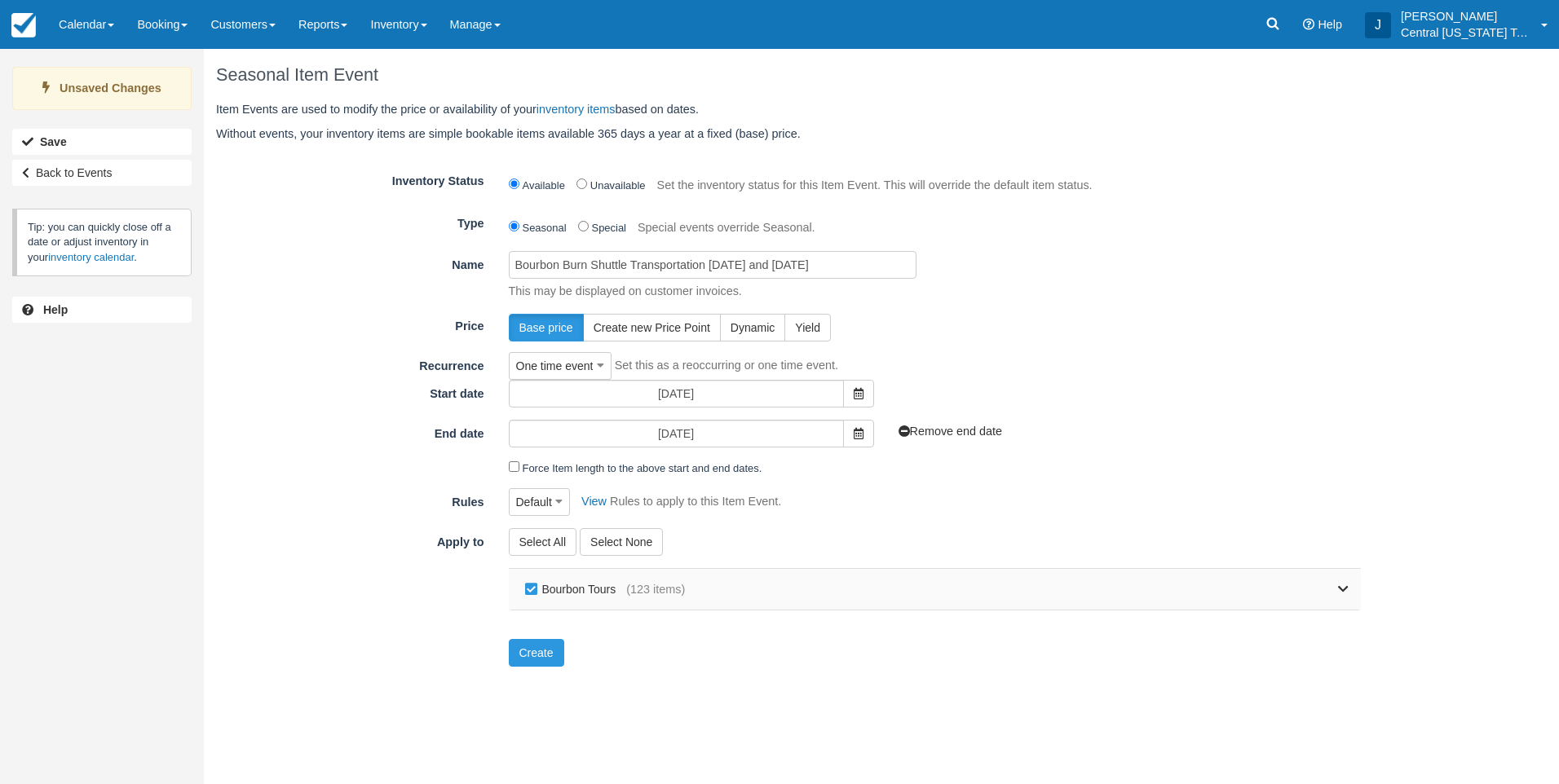
checkbox input "false"
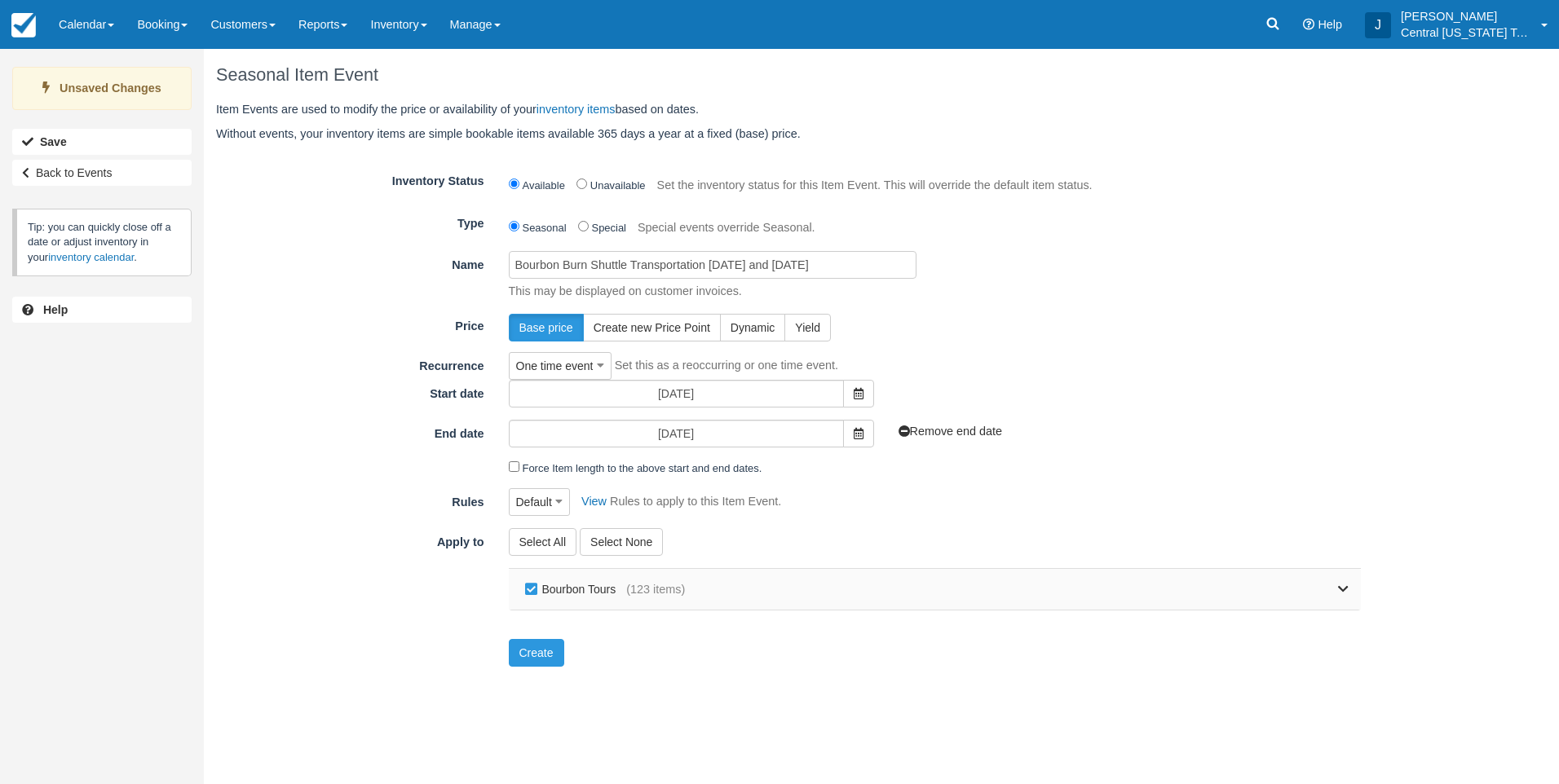
checkbox input "false"
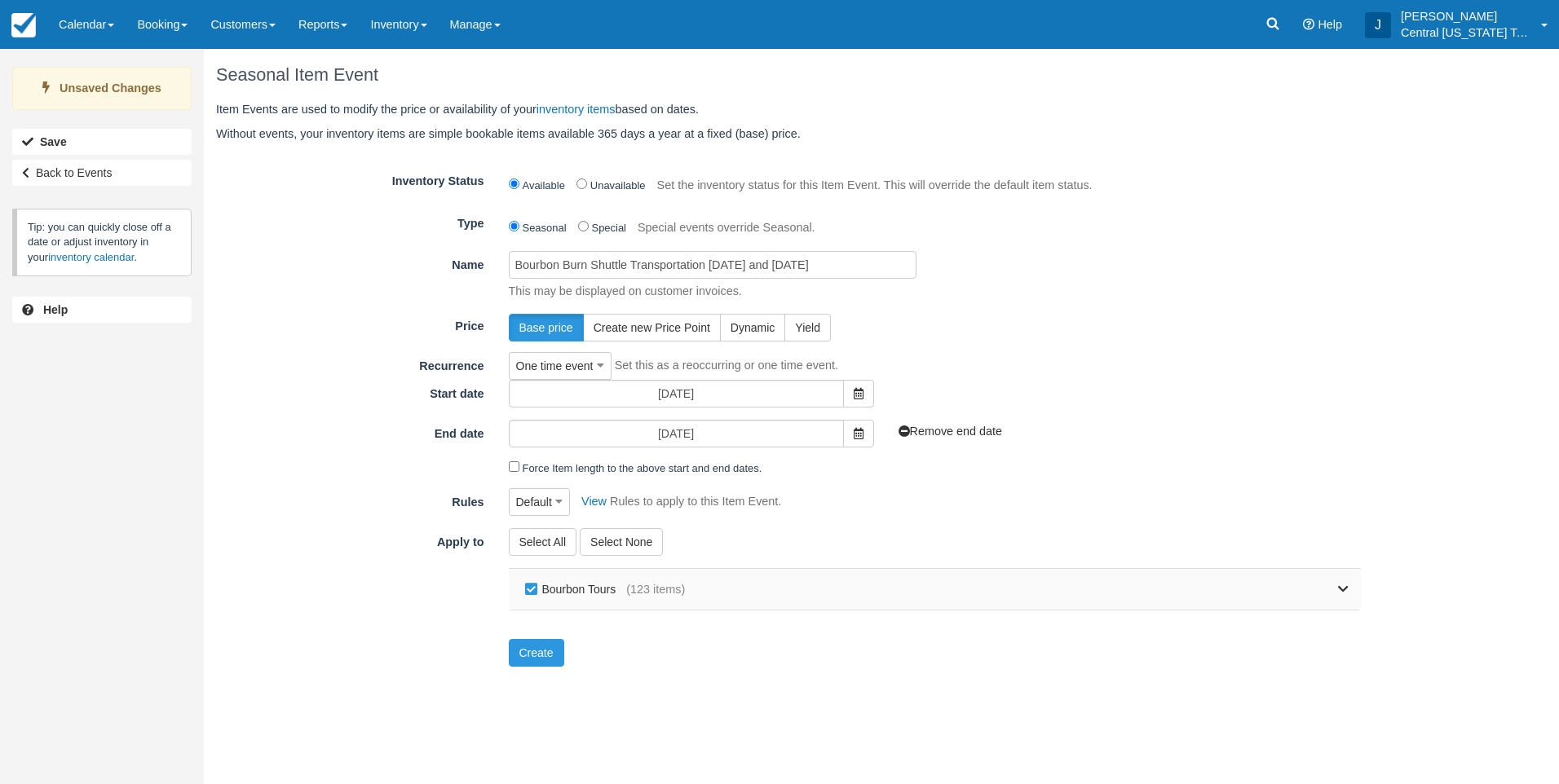
checkbox input "false"
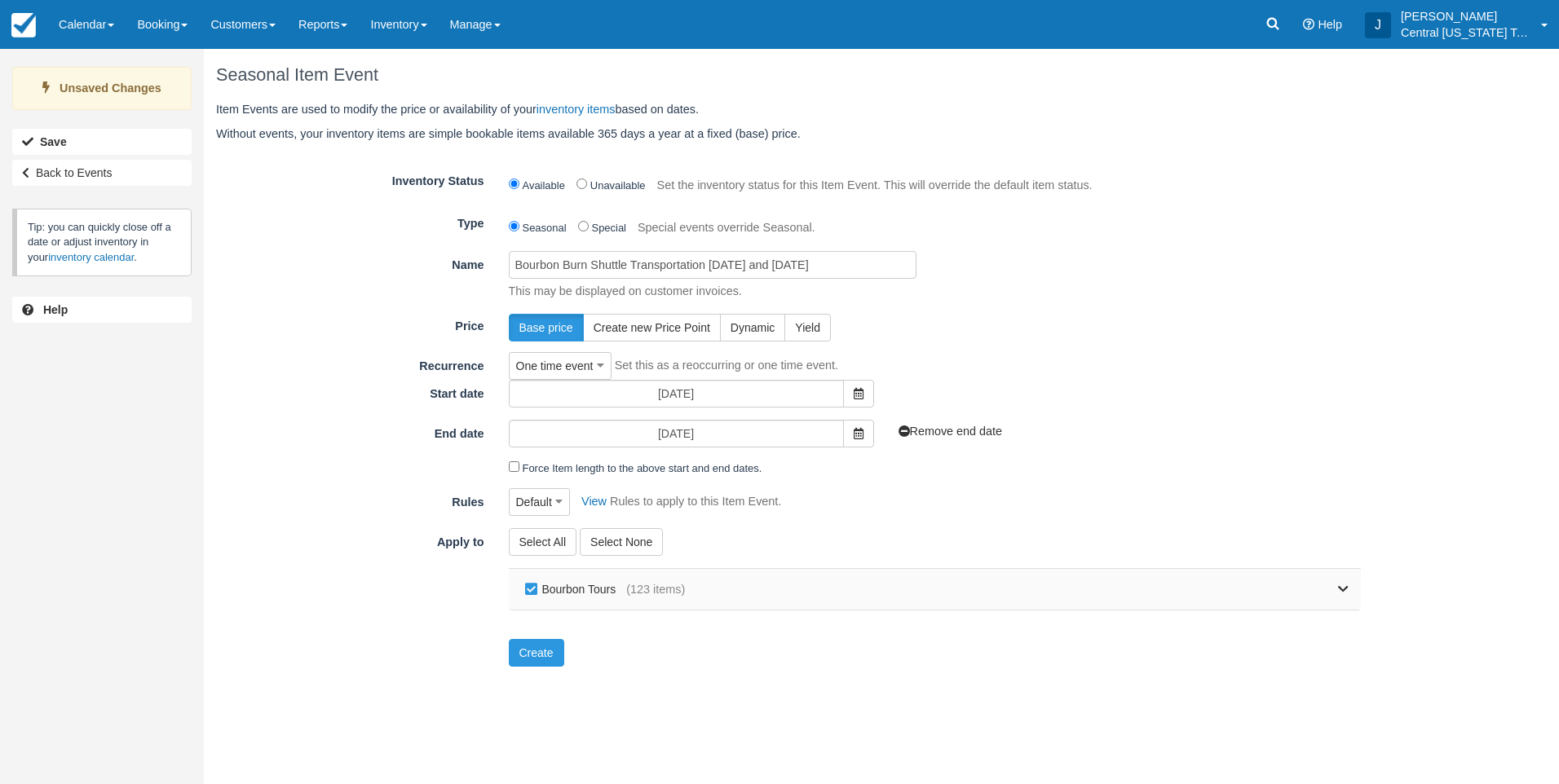
checkbox input "false"
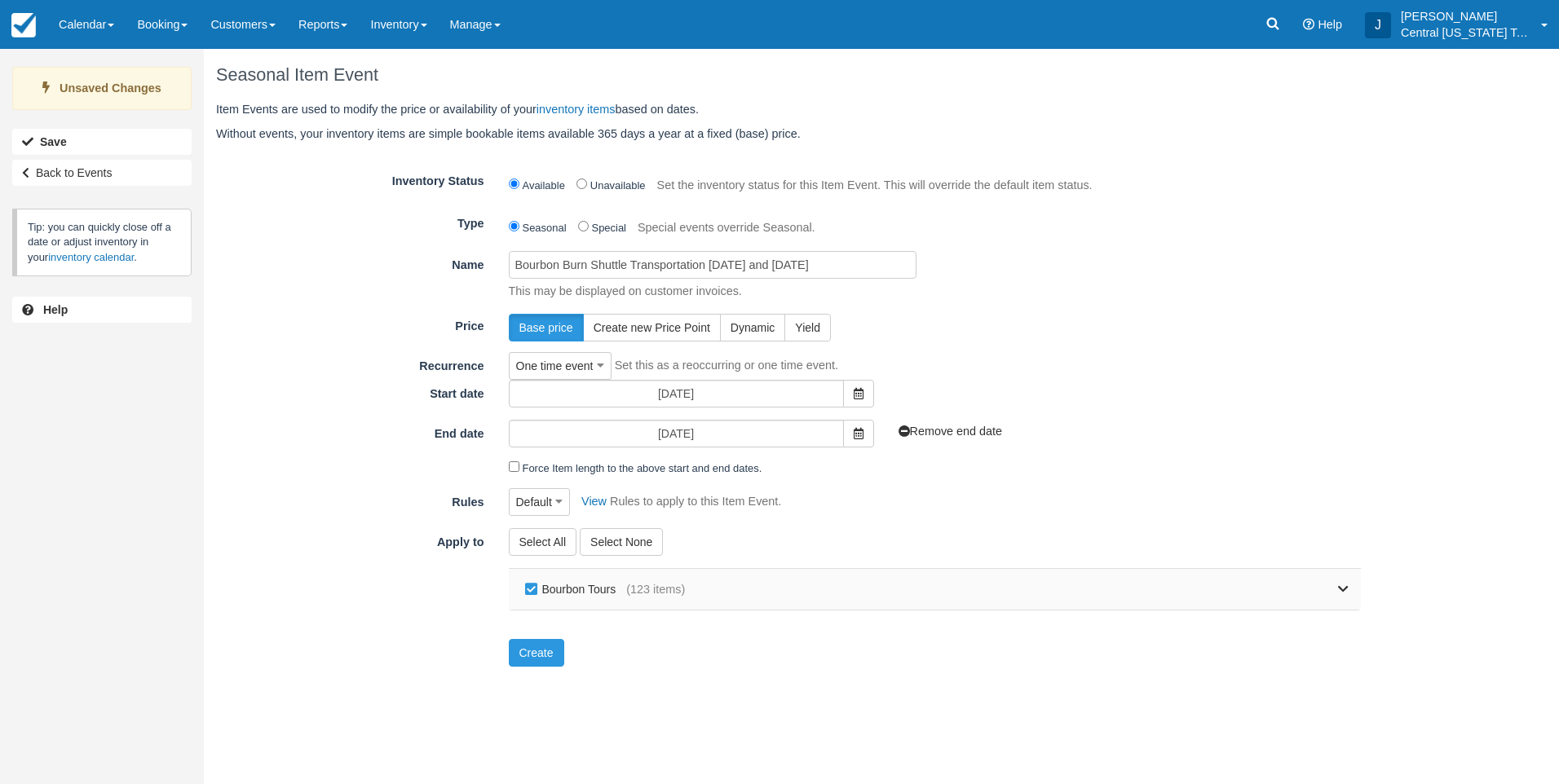
checkbox input "false"
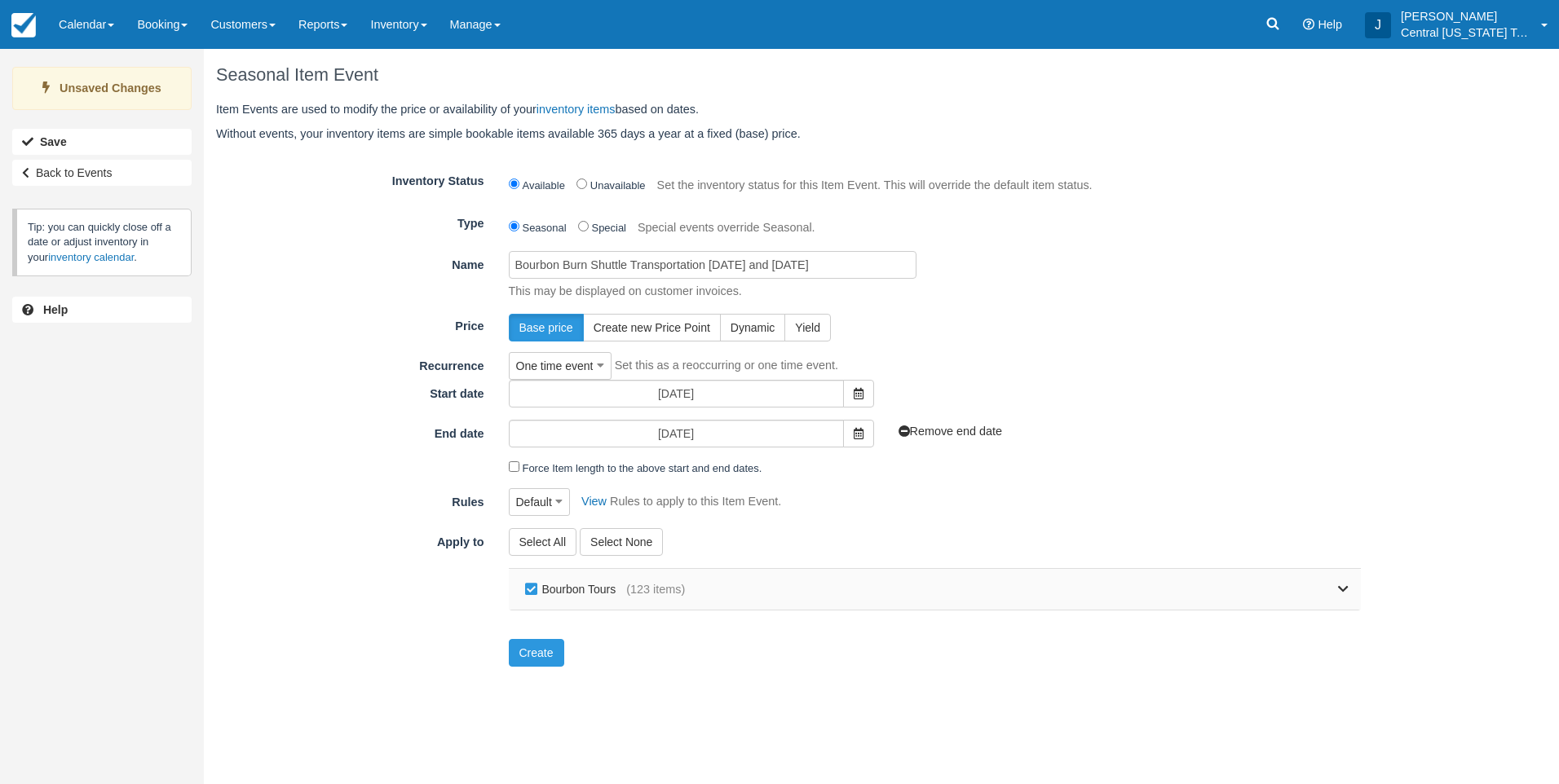
checkbox input "false"
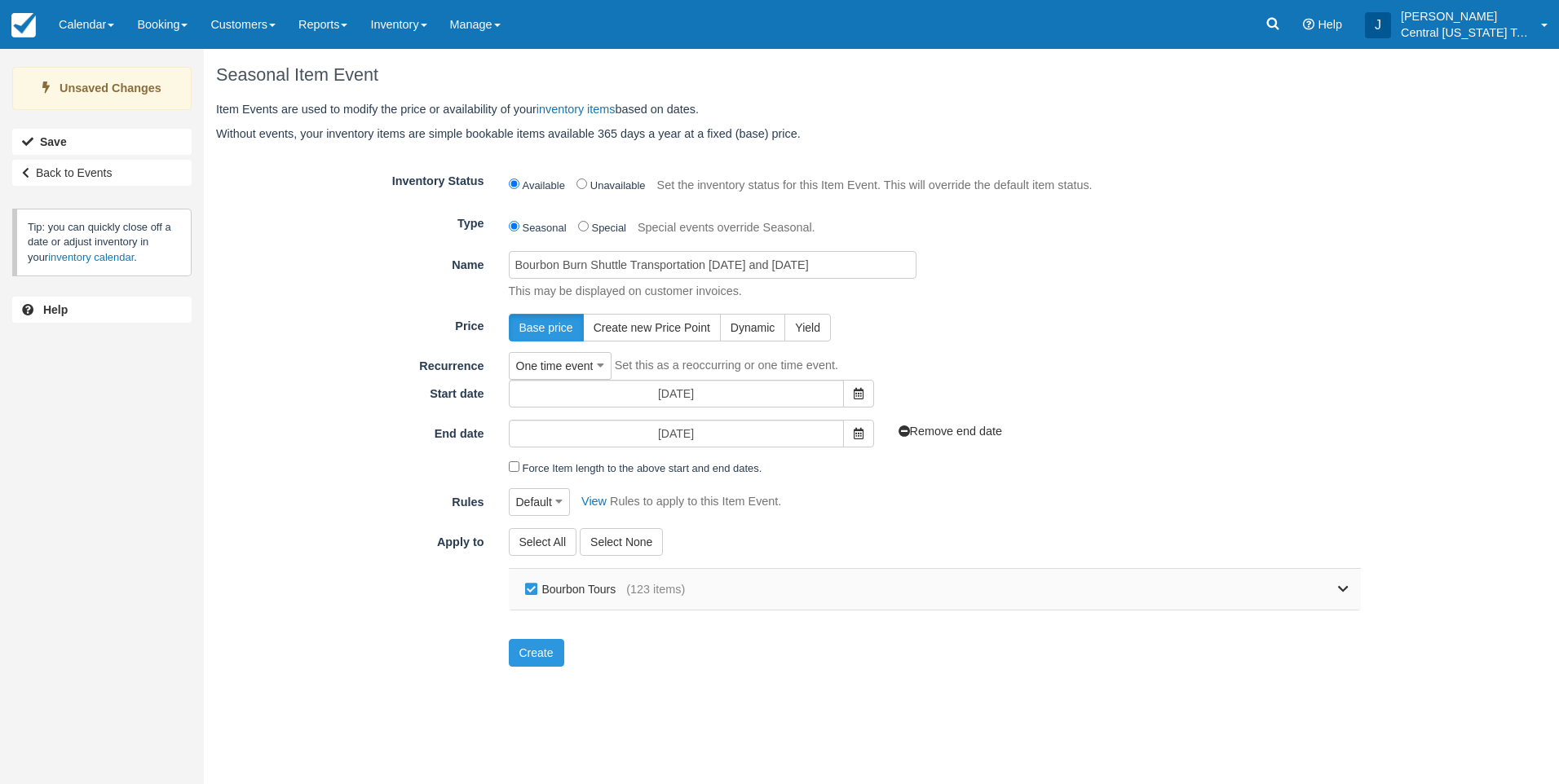
checkbox input "false"
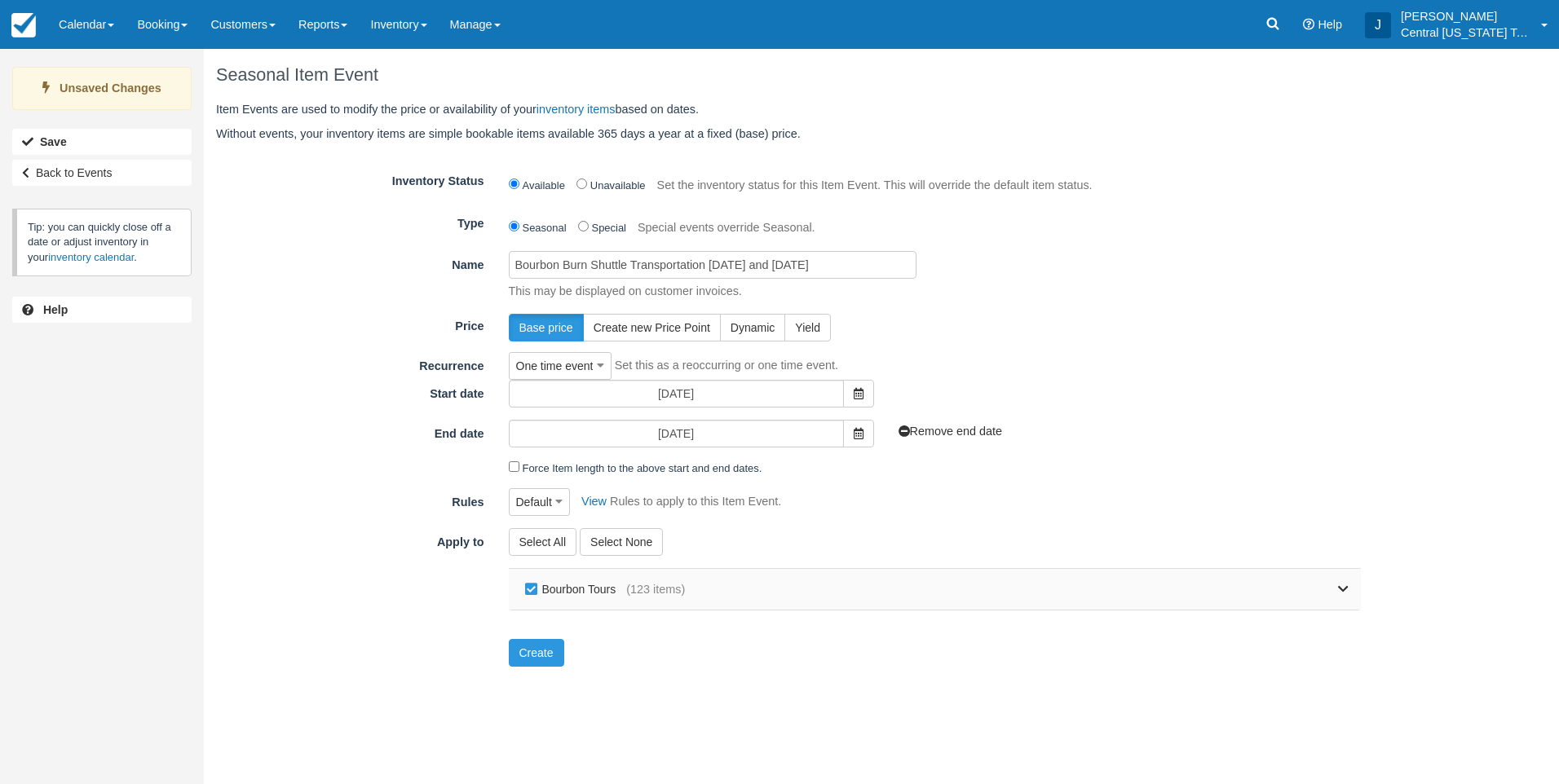
checkbox input "false"
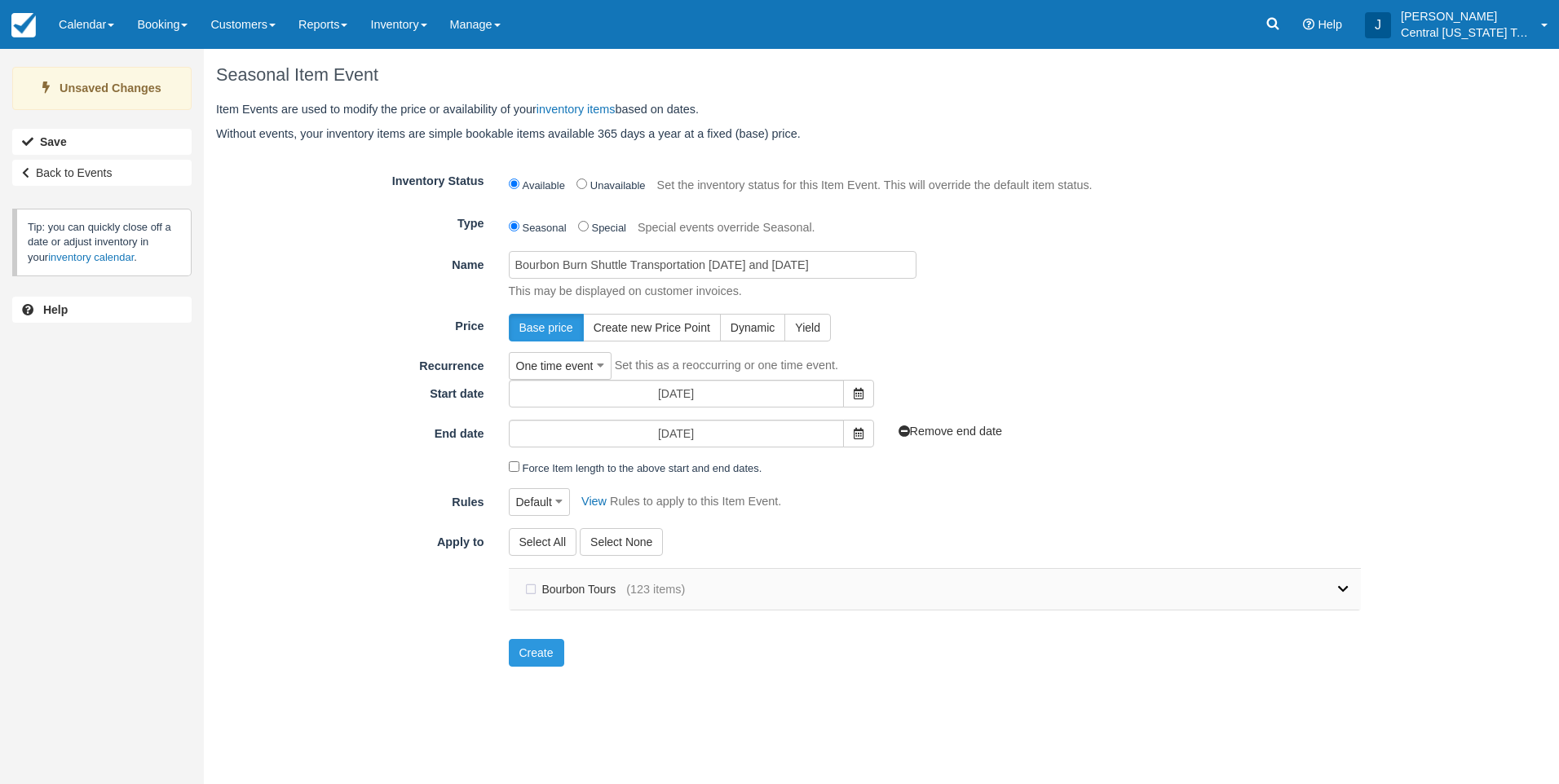
click at [1341, 590] on icon at bounding box center [1343, 589] width 10 height 11
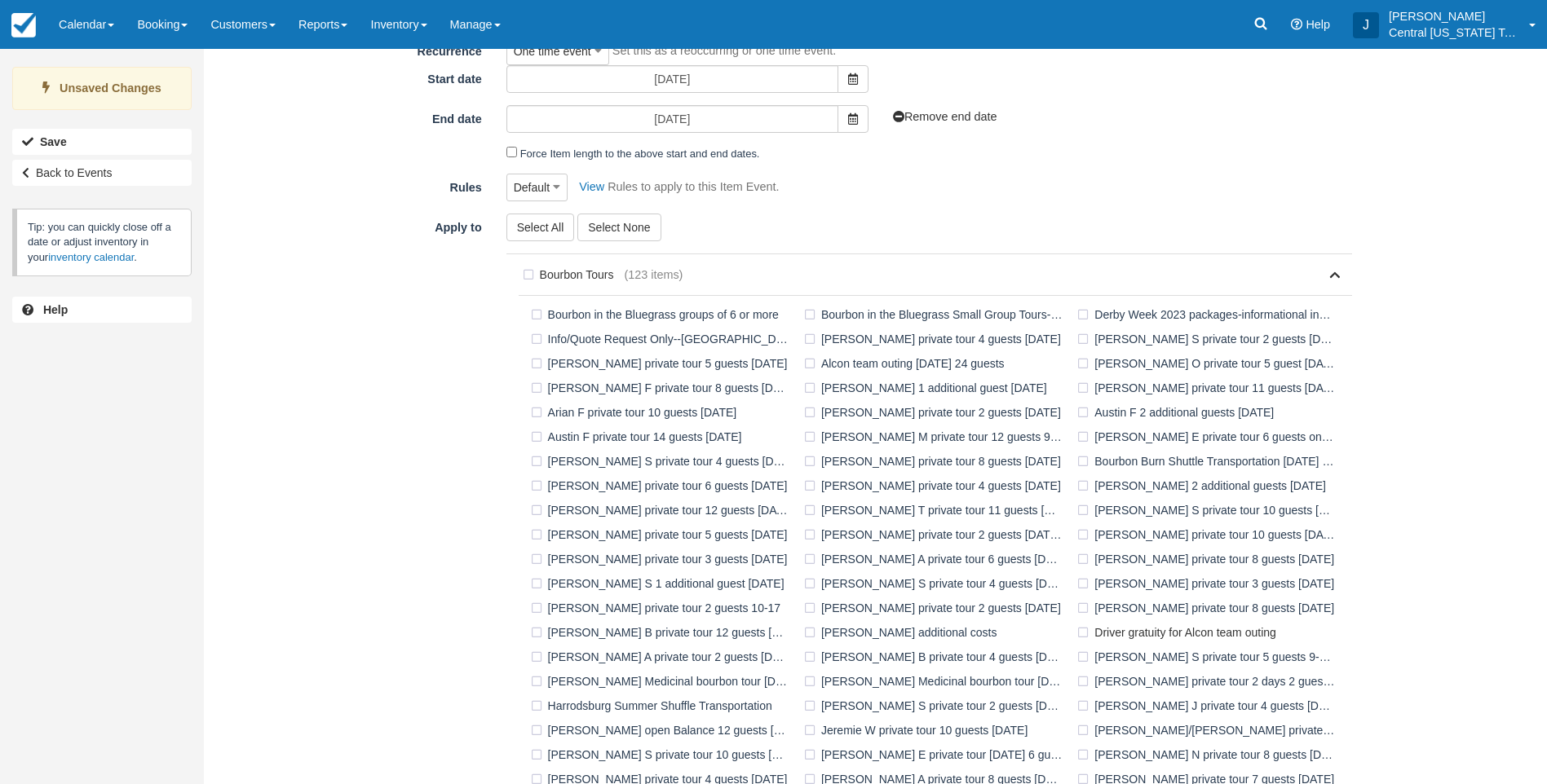
scroll to position [326, 0]
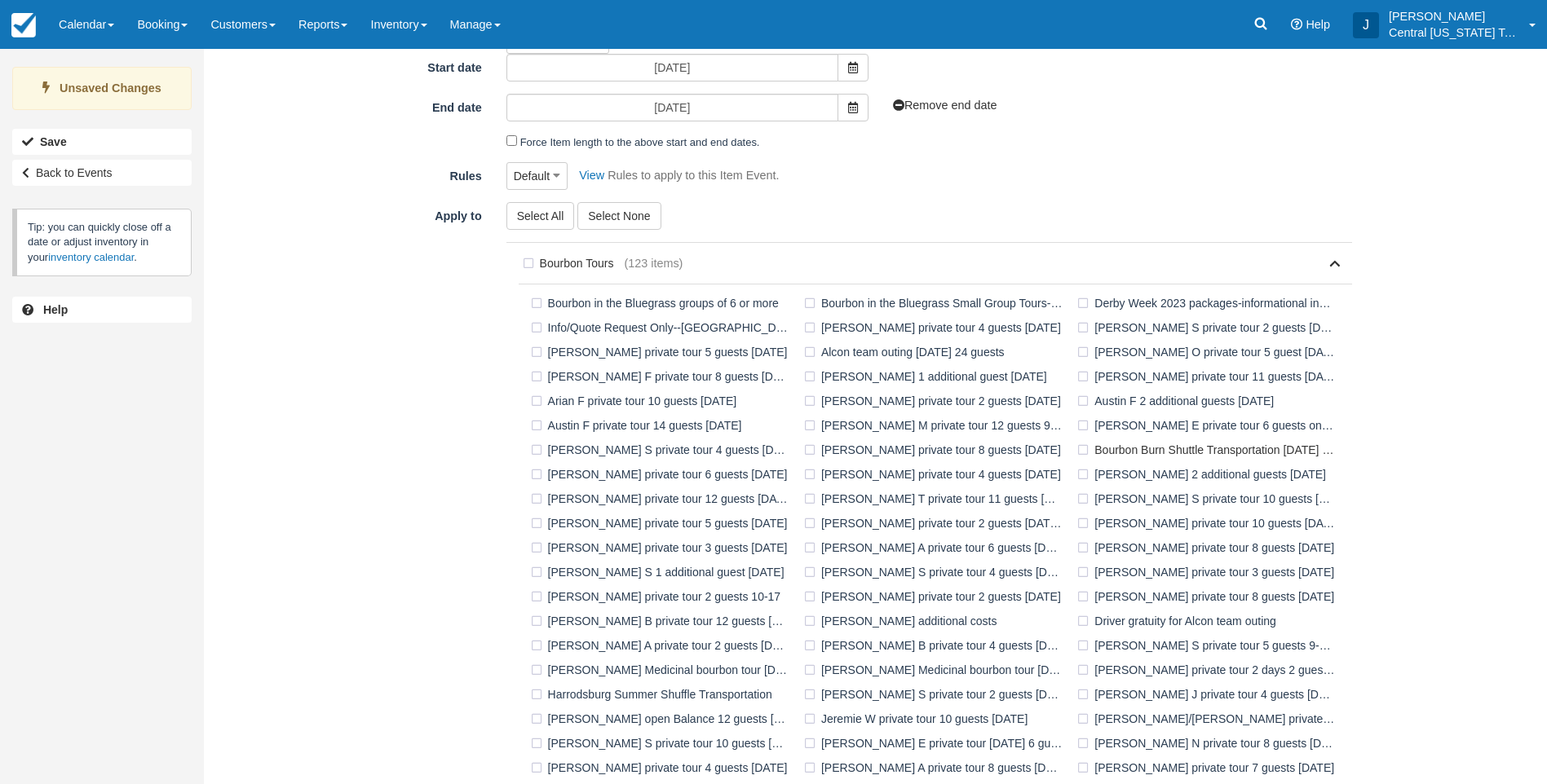
click at [1100, 448] on label "Bourbon Burn Shuttle Transportation [DATE] and [DATE]" at bounding box center [1209, 450] width 273 height 24
checkbox input "true"
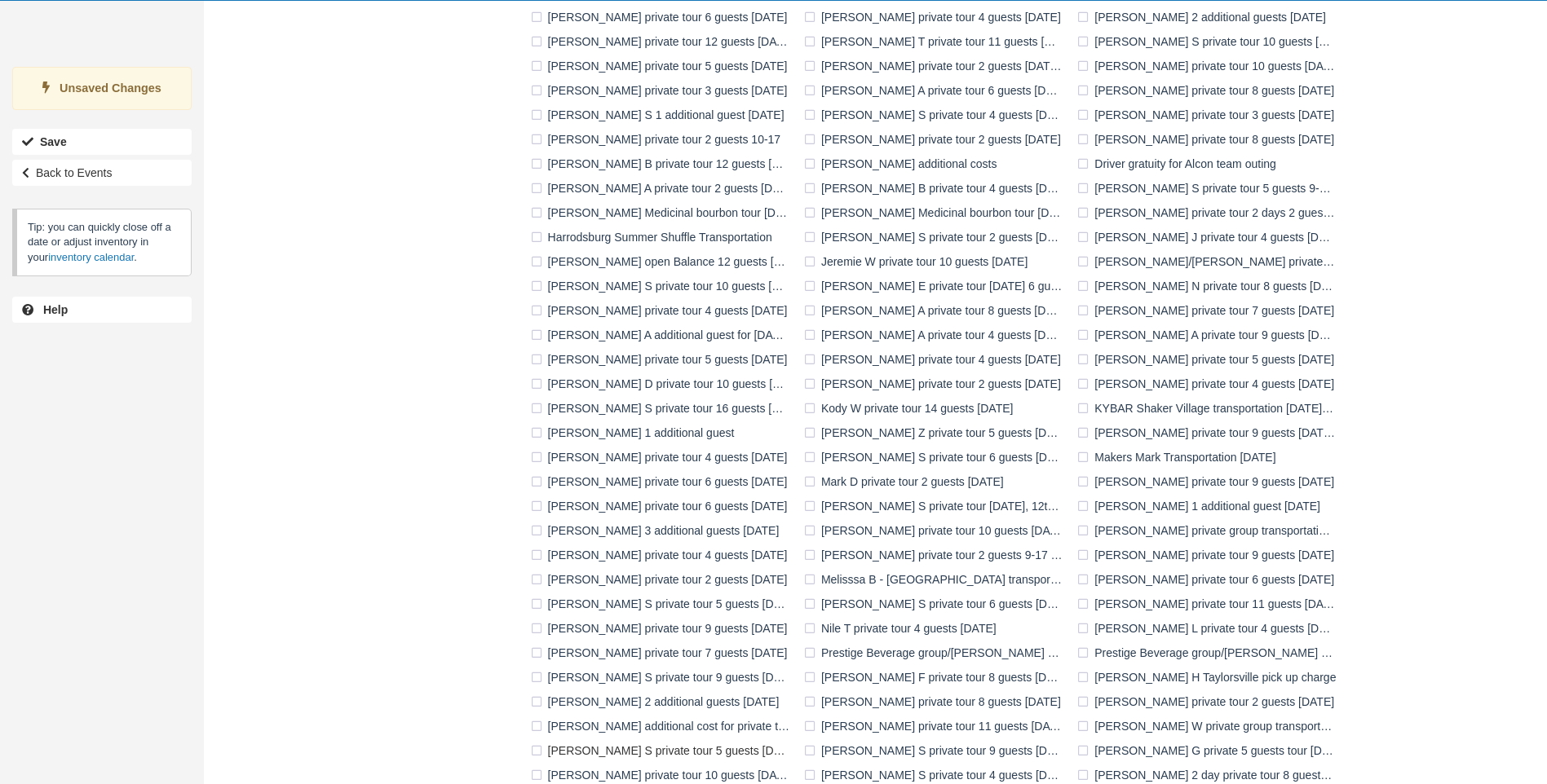
scroll to position [911, 0]
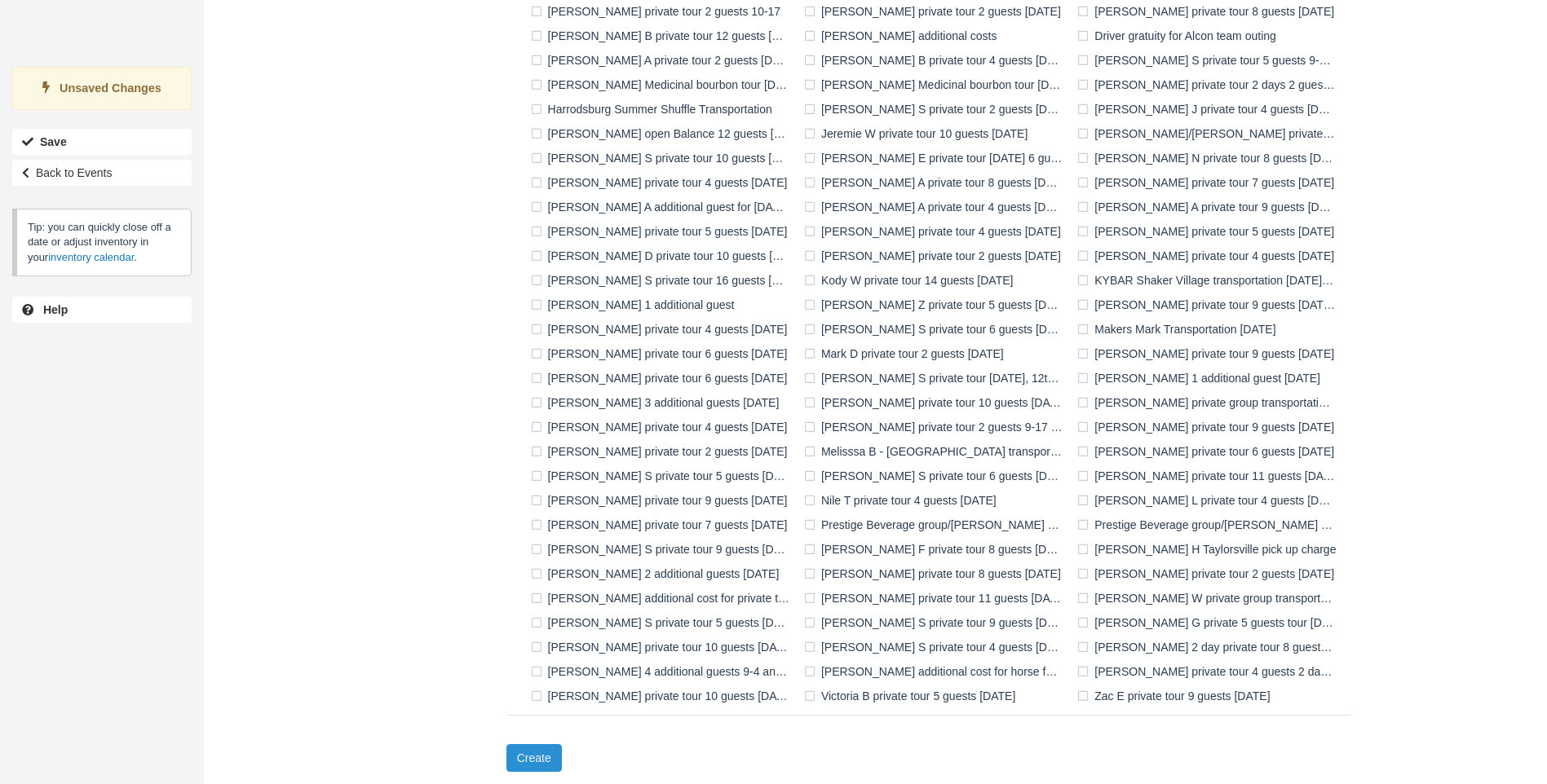
click at [542, 756] on button "Create" at bounding box center [534, 758] width 55 height 28
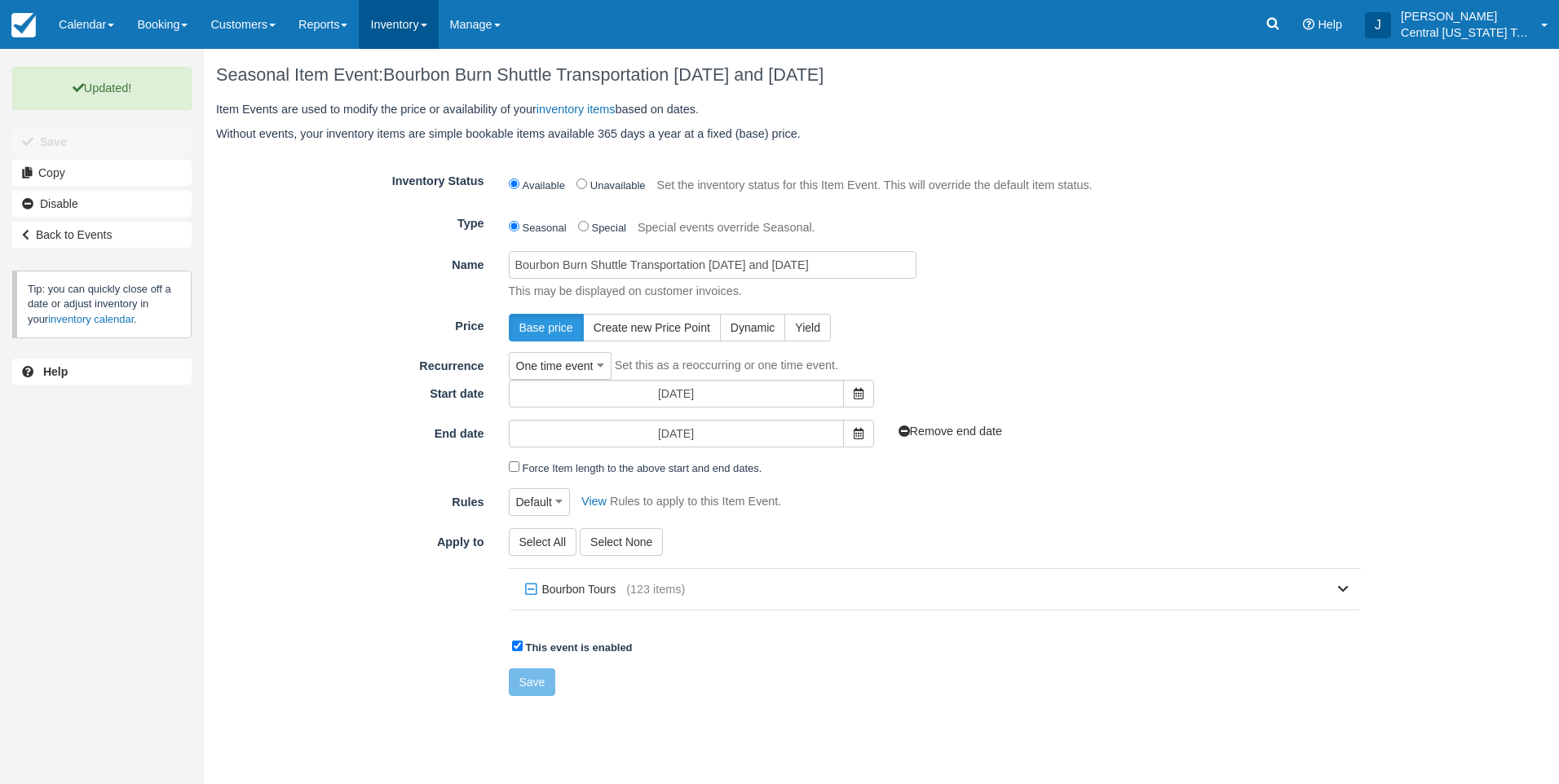
click at [412, 35] on link "Inventory" at bounding box center [398, 24] width 79 height 49
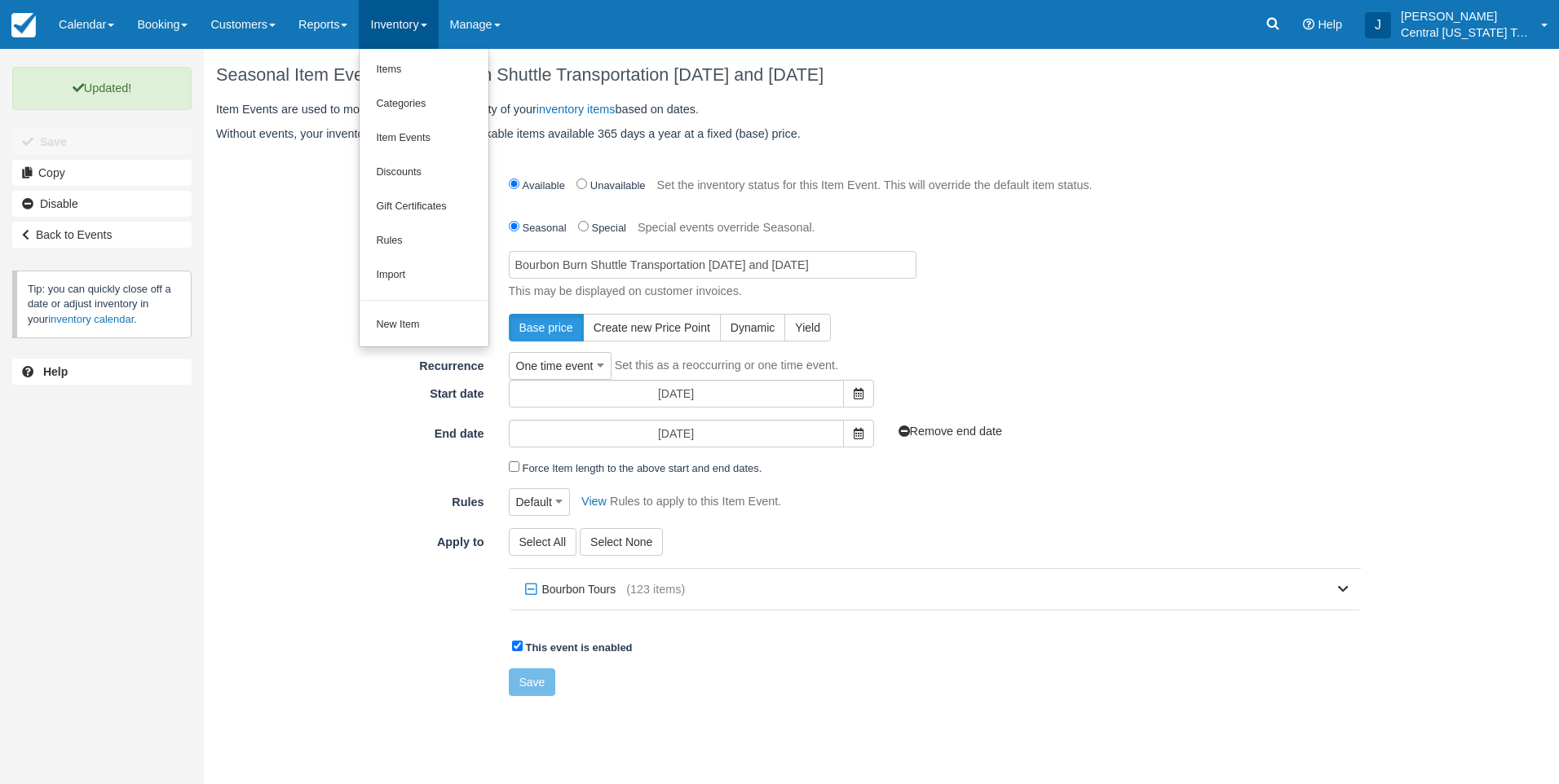
click at [329, 325] on label "Price" at bounding box center [350, 324] width 293 height 22
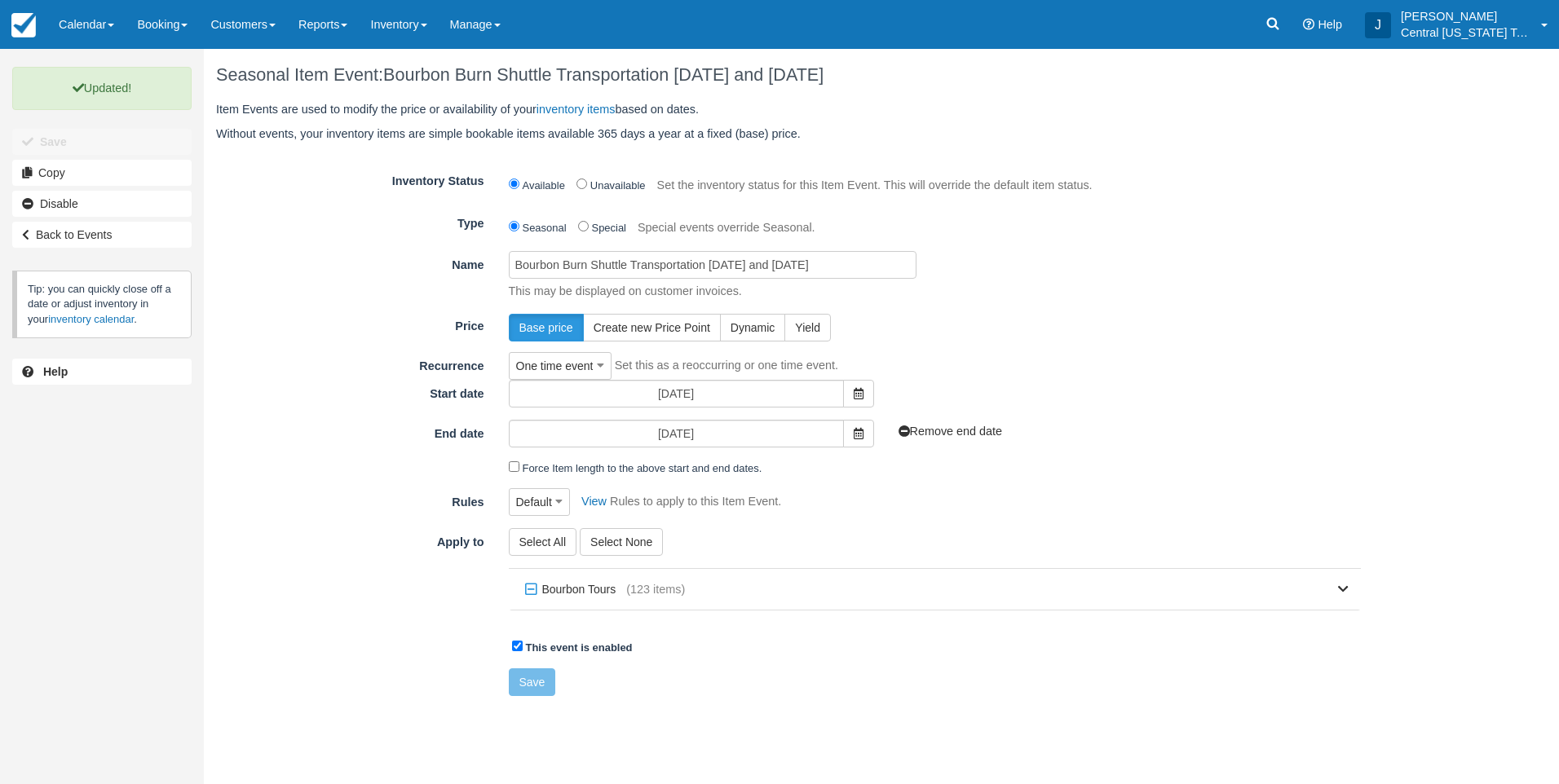
click at [379, 284] on div "Name Bourbon Burn Shuttle Transportation [DATE] and [DATE] This may be displaye…" at bounding box center [789, 275] width 1169 height 49
click at [586, 503] on link "View" at bounding box center [590, 501] width 34 height 13
click at [174, 33] on link "Booking" at bounding box center [162, 24] width 73 height 49
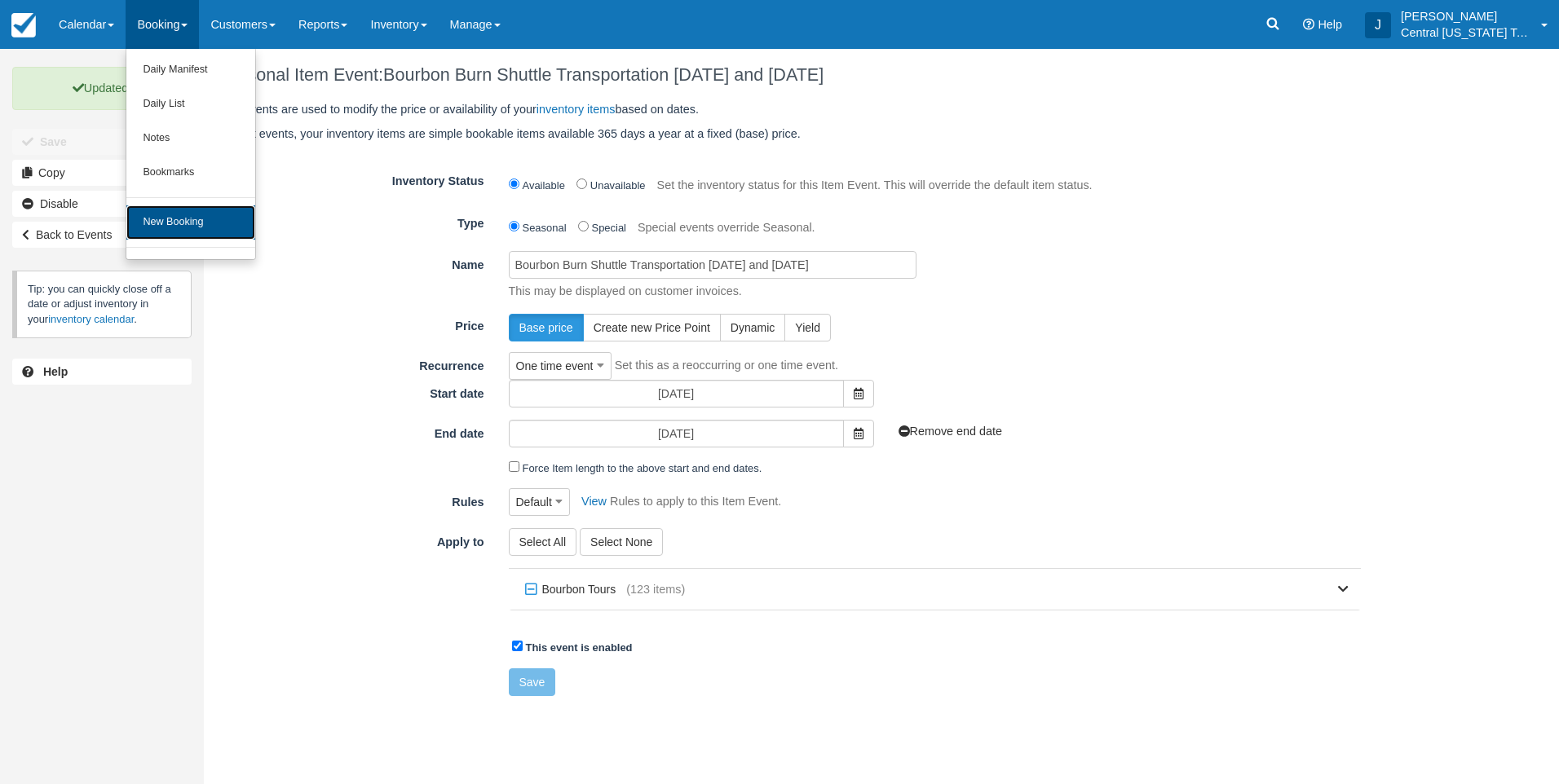
click at [187, 225] on link "New Booking" at bounding box center [190, 223] width 129 height 35
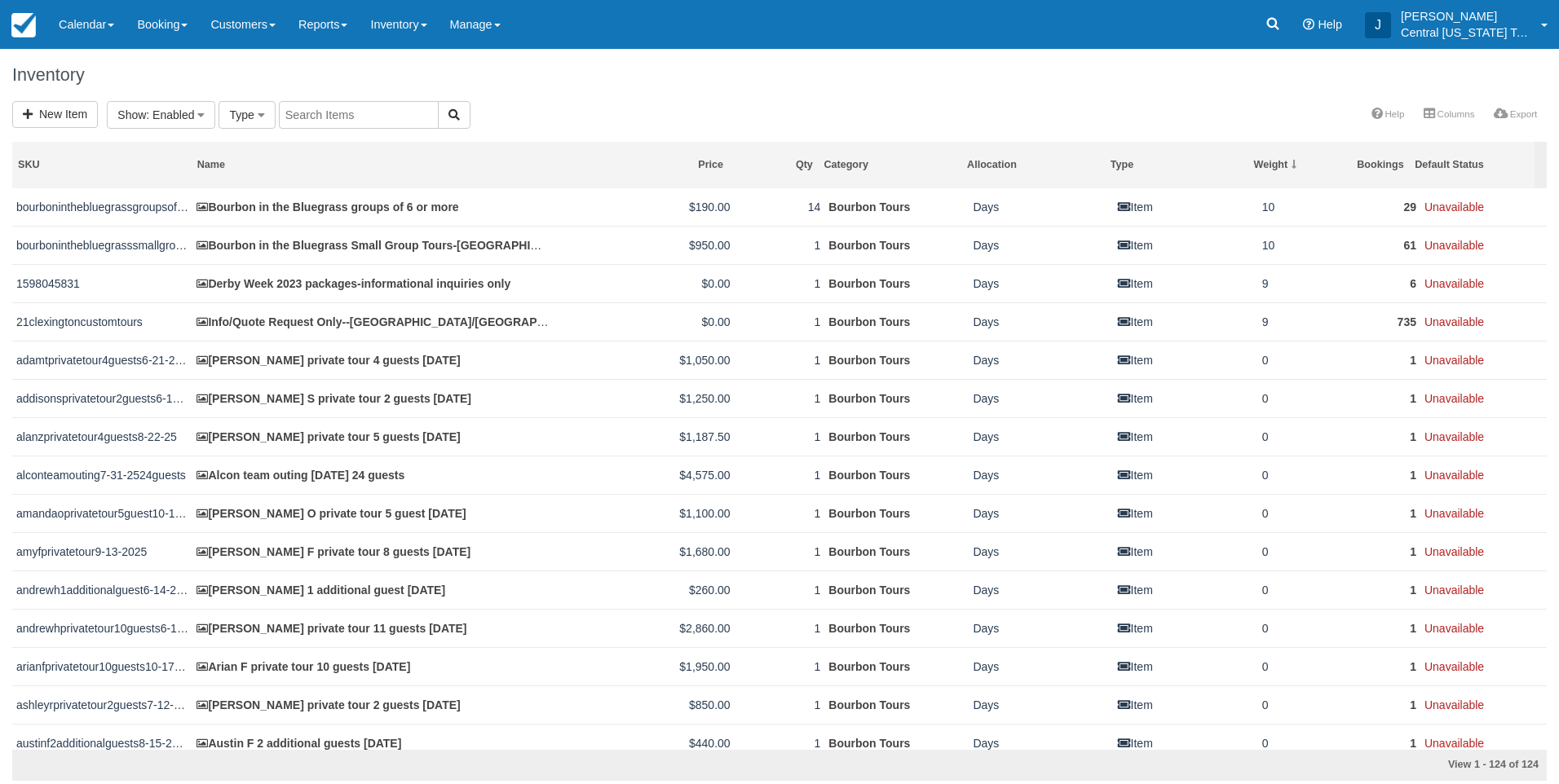
click at [322, 120] on input "text" at bounding box center [358, 115] width 160 height 28
click at [318, 122] on input "text" at bounding box center [358, 115] width 160 height 28
type input "bourbon"
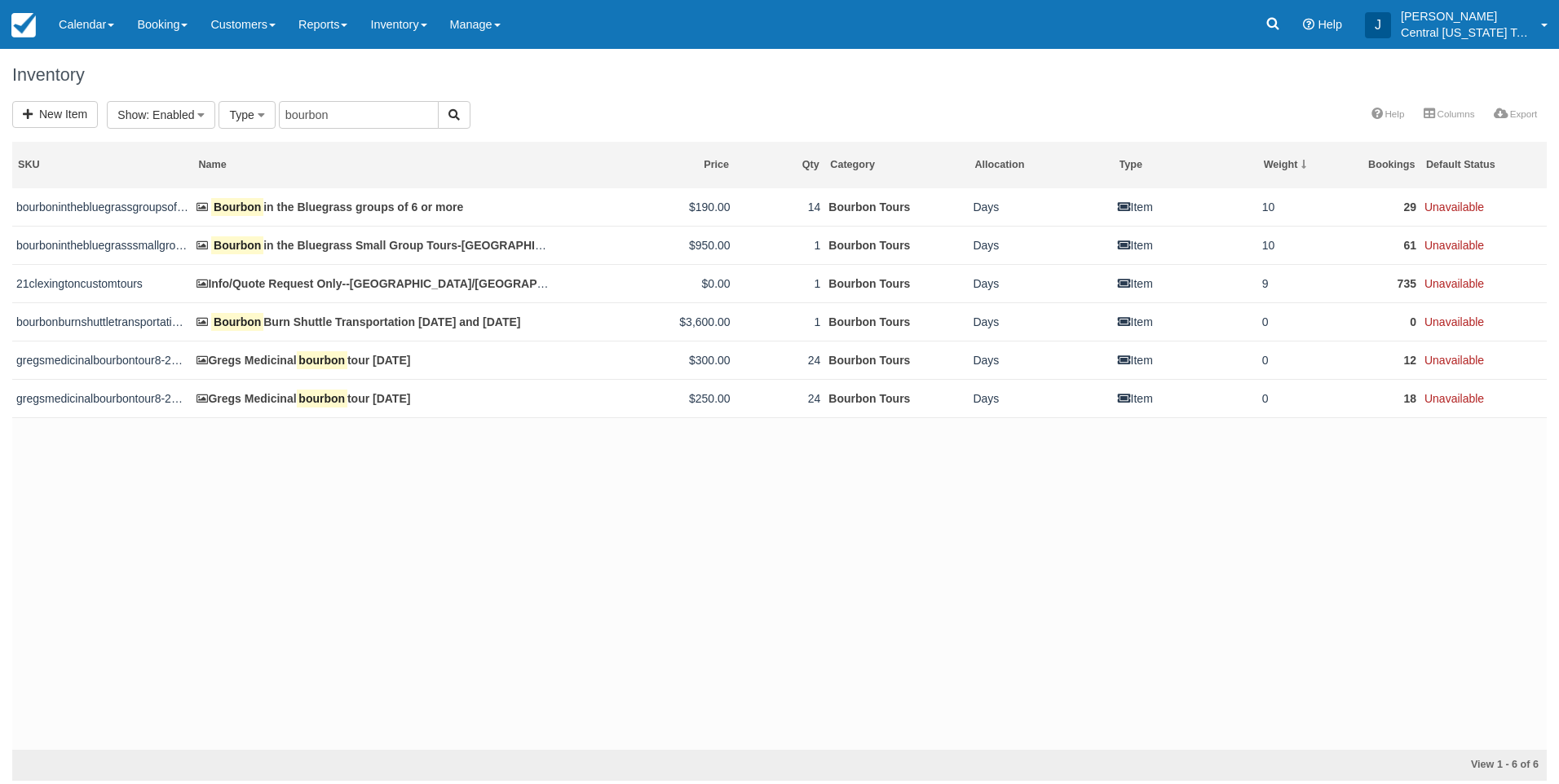
click at [511, 540] on div "bourboninthebluegrassgroupsof6ormore---2023 Bourbon in the Bluegrass groups of …" at bounding box center [779, 469] width 1535 height 561
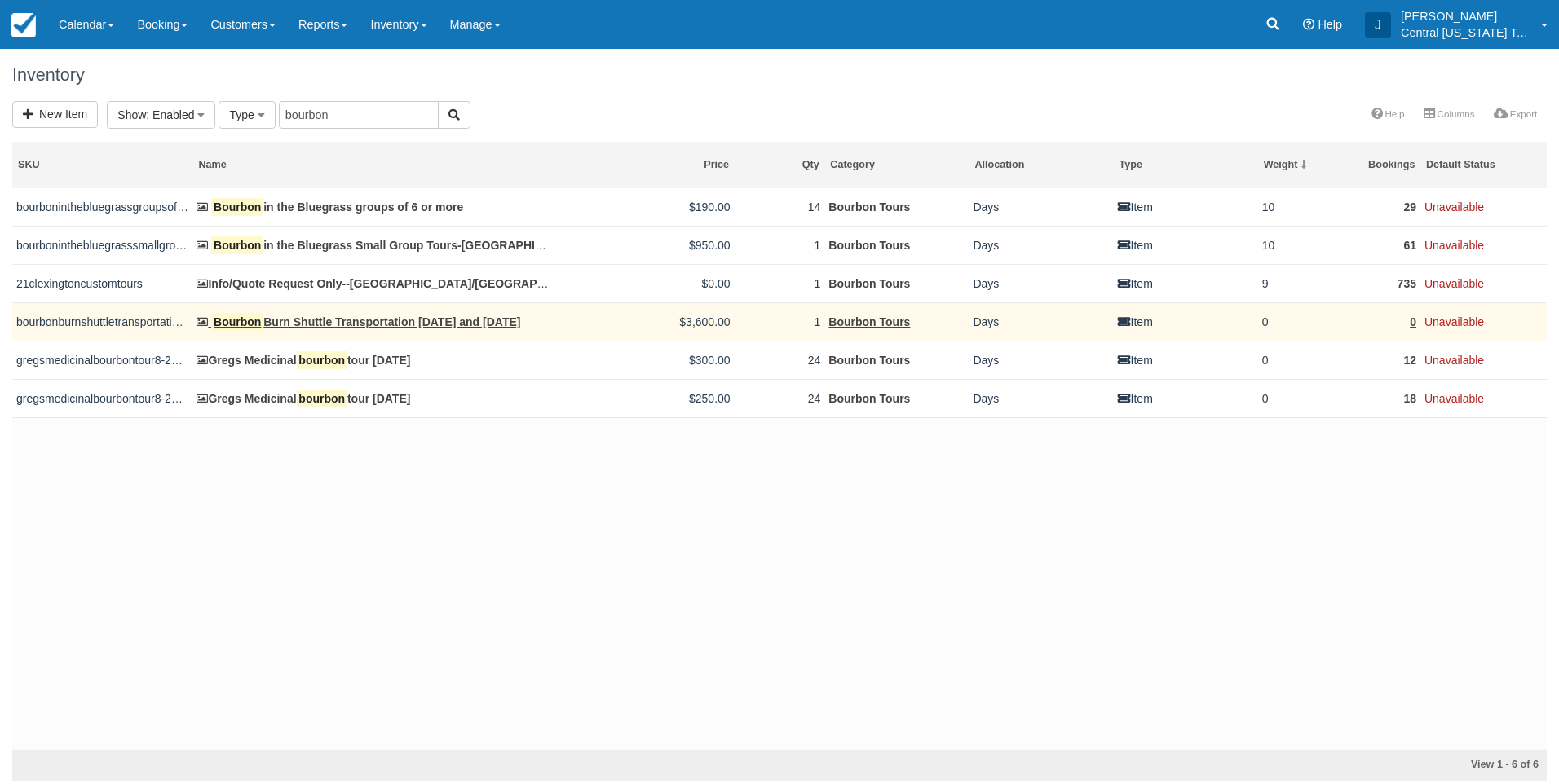
click at [355, 313] on td "Bourbon Burn Shuttle Transportation 9-26-2025 and 9-27-2025" at bounding box center [373, 321] width 361 height 38
click at [358, 319] on link "Bourbon Burn Shuttle Transportation 9-26-2025 and 9-27-2025" at bounding box center [358, 321] width 324 height 13
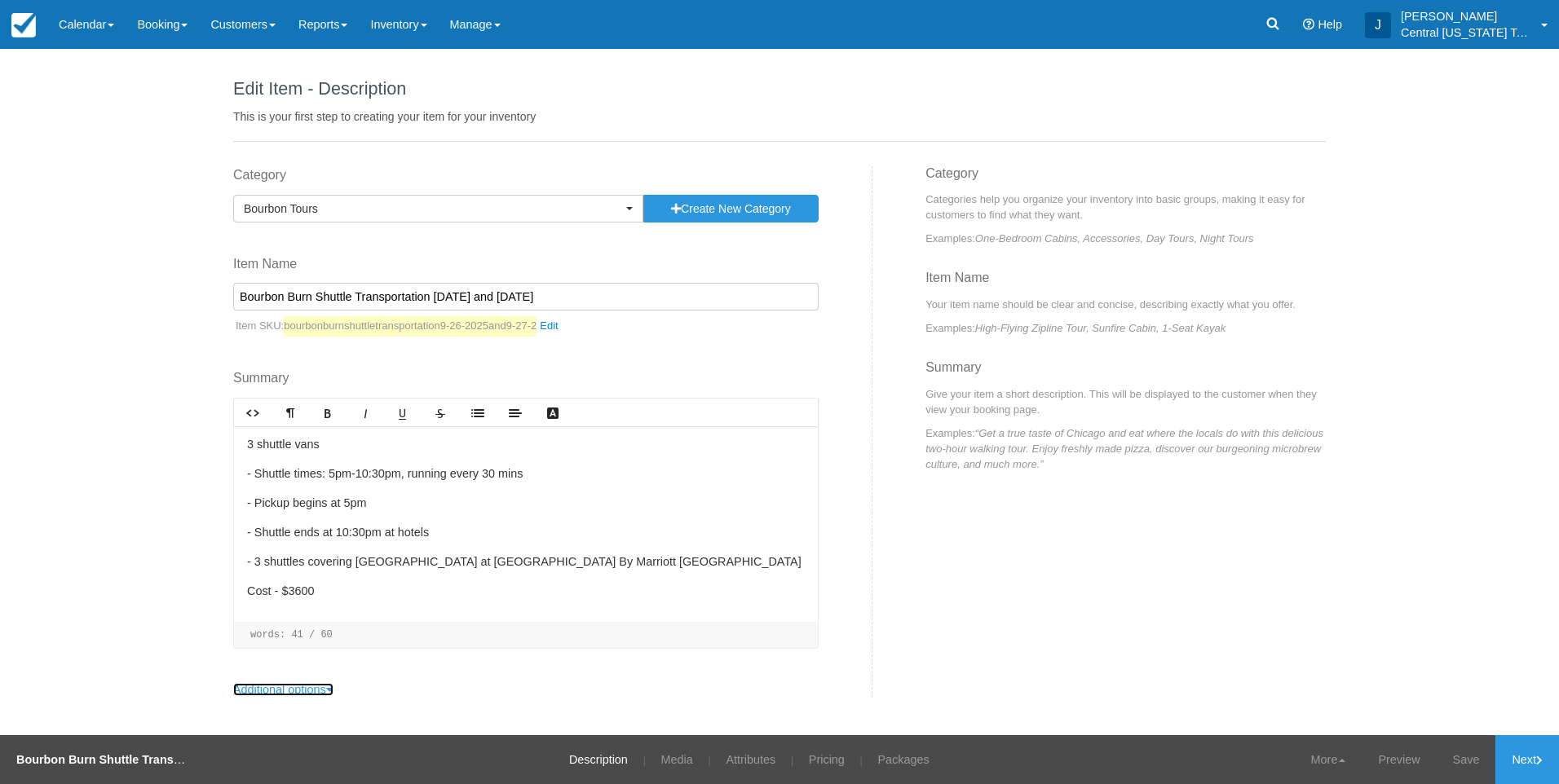
click at [313, 689] on link "Additional options" at bounding box center [283, 689] width 100 height 13
drag, startPoint x: 1514, startPoint y: 761, endPoint x: 1460, endPoint y: 760, distance: 54.0
click at [1514, 762] on link "Next" at bounding box center [1527, 759] width 64 height 49
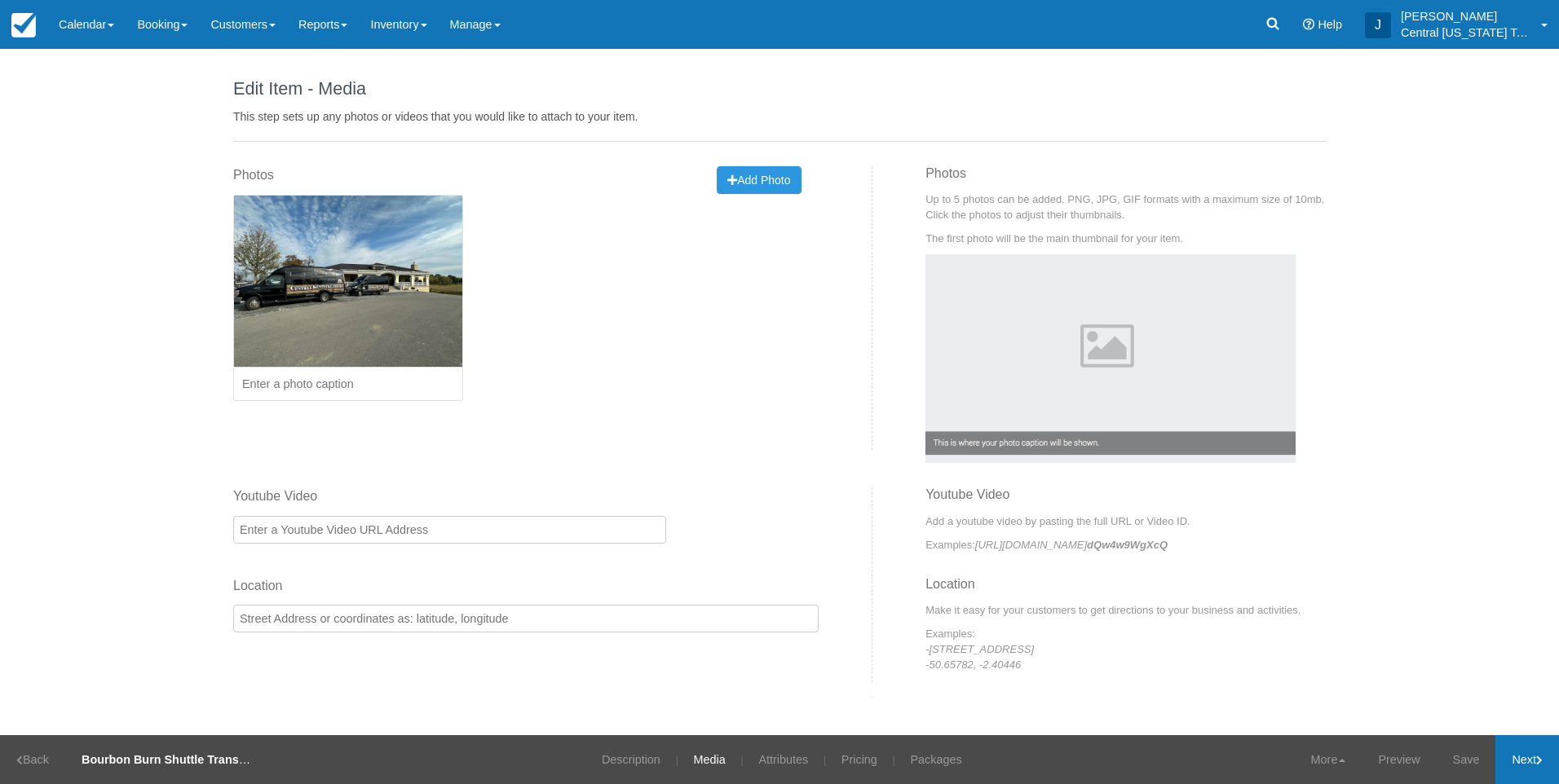
click at [1518, 768] on link "Next" at bounding box center [1527, 759] width 64 height 49
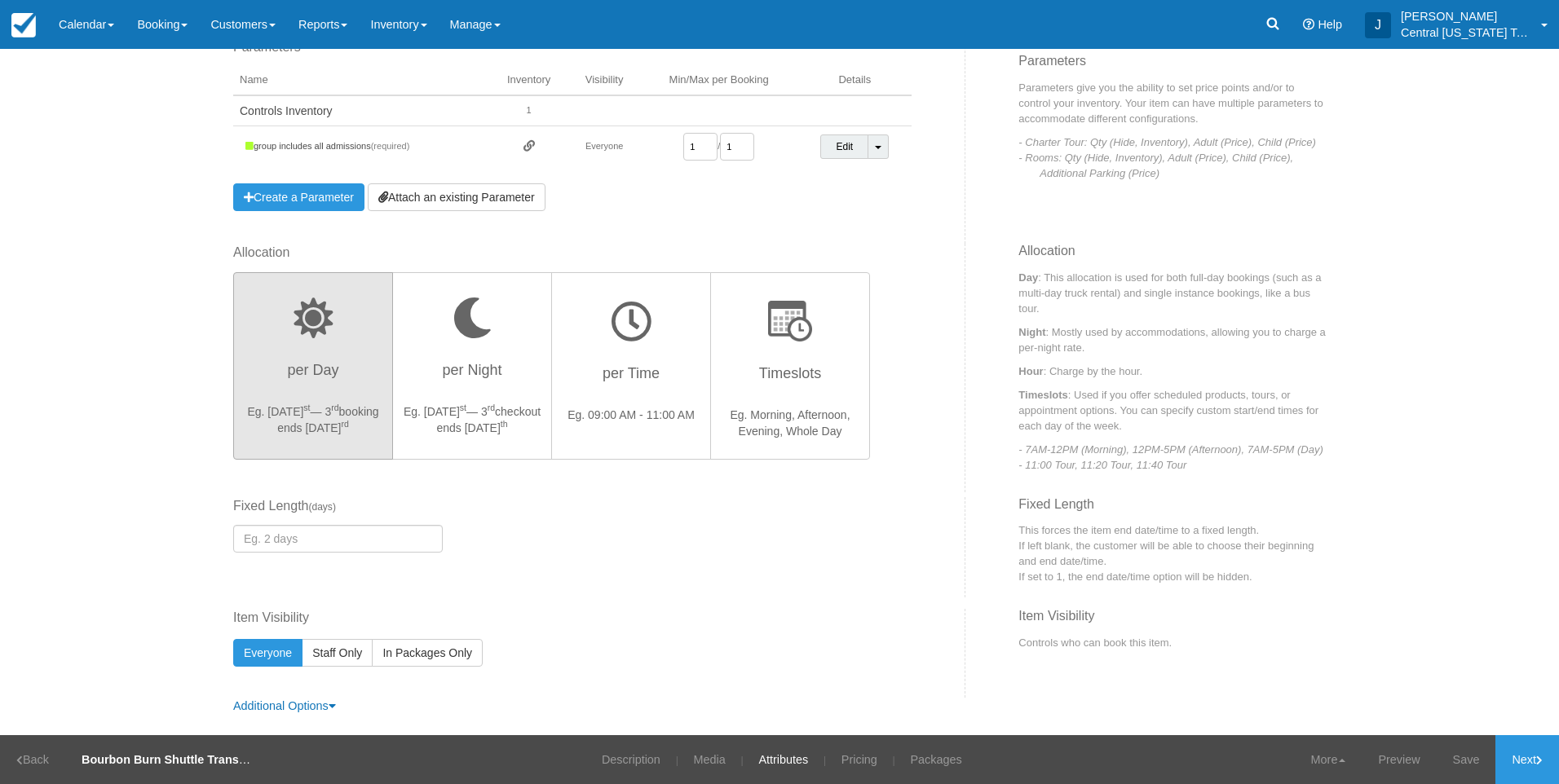
scroll to position [221, 0]
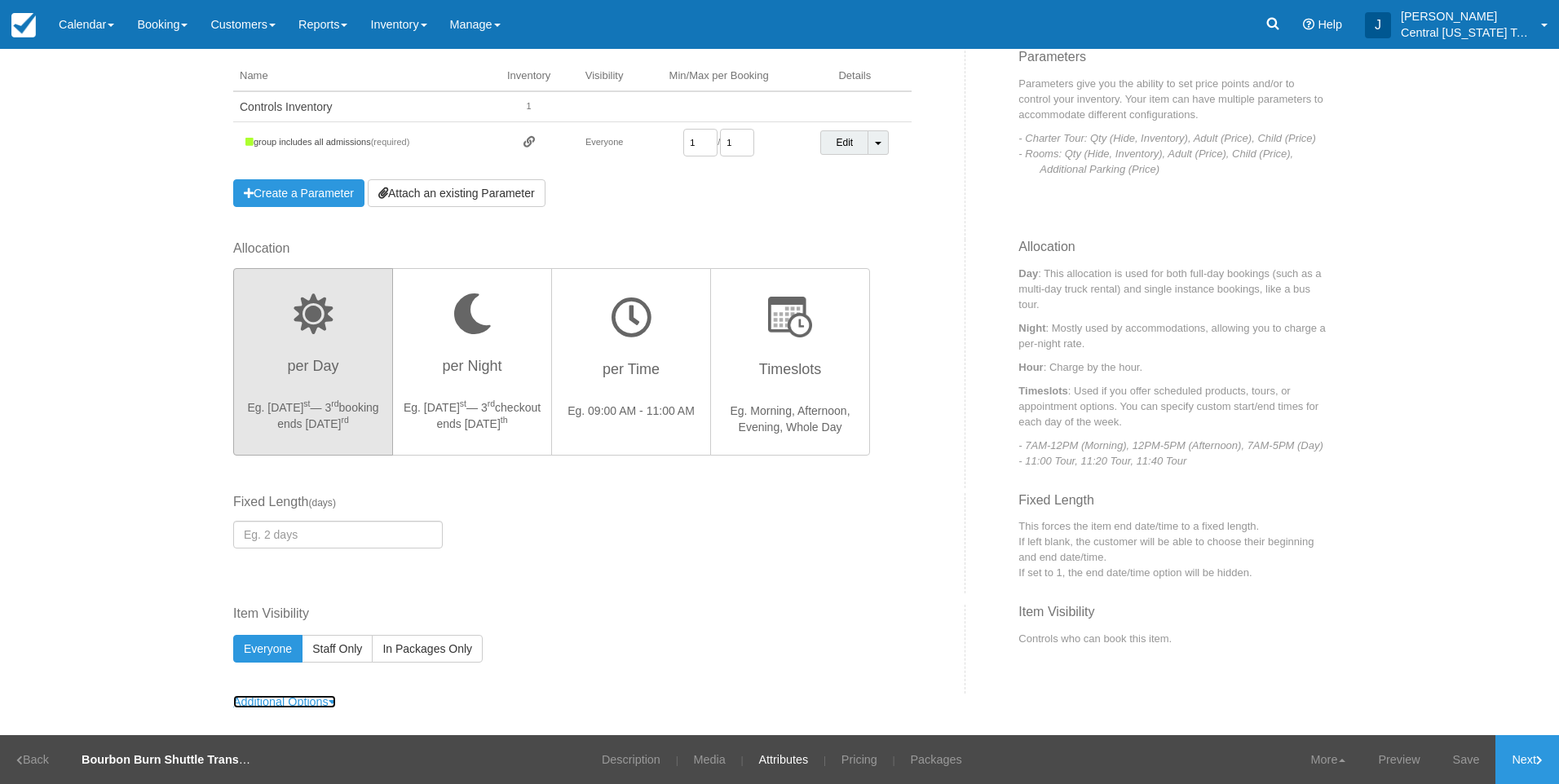
click at [313, 701] on link "Additional Options" at bounding box center [284, 701] width 103 height 13
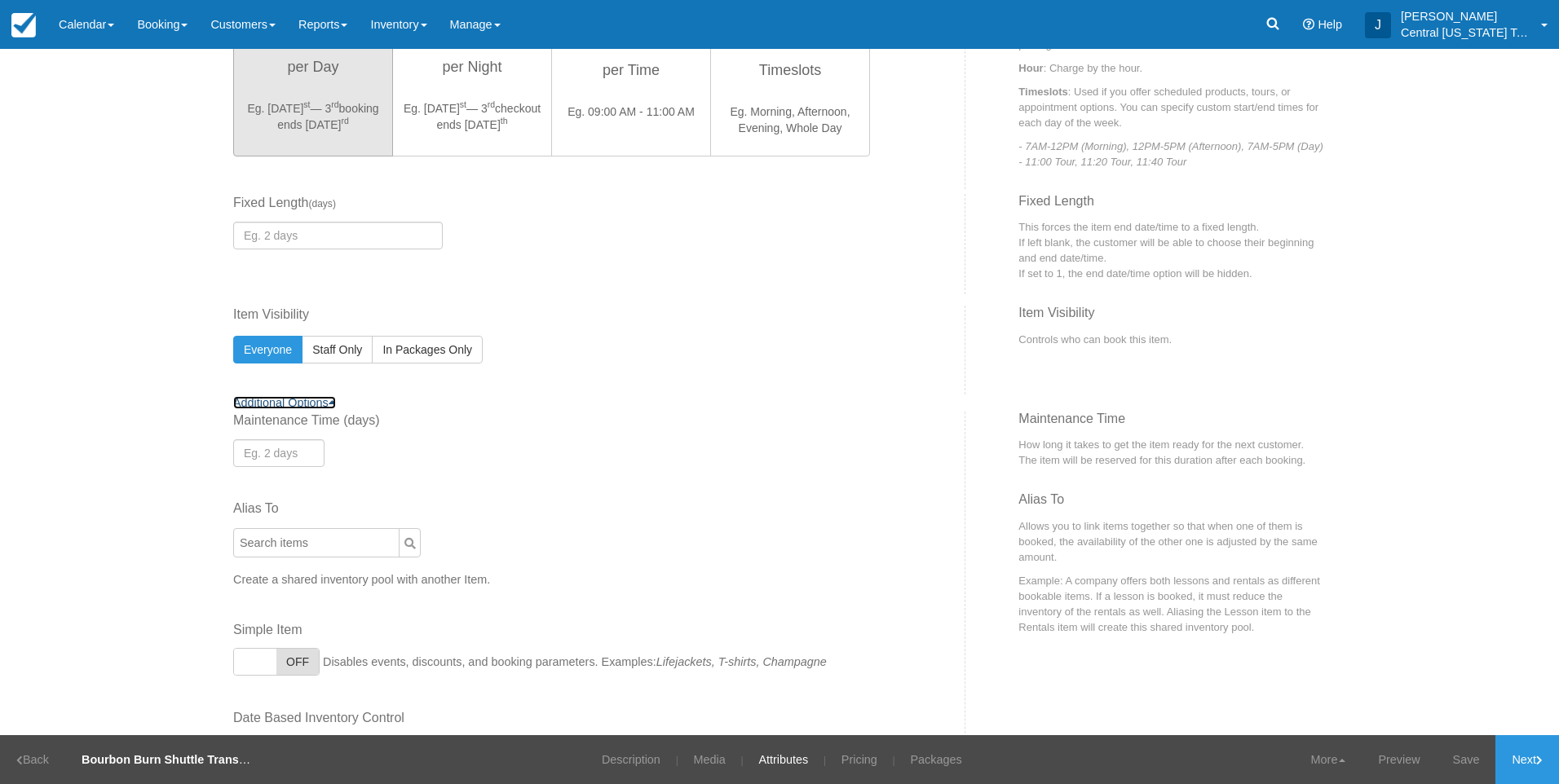
scroll to position [633, 0]
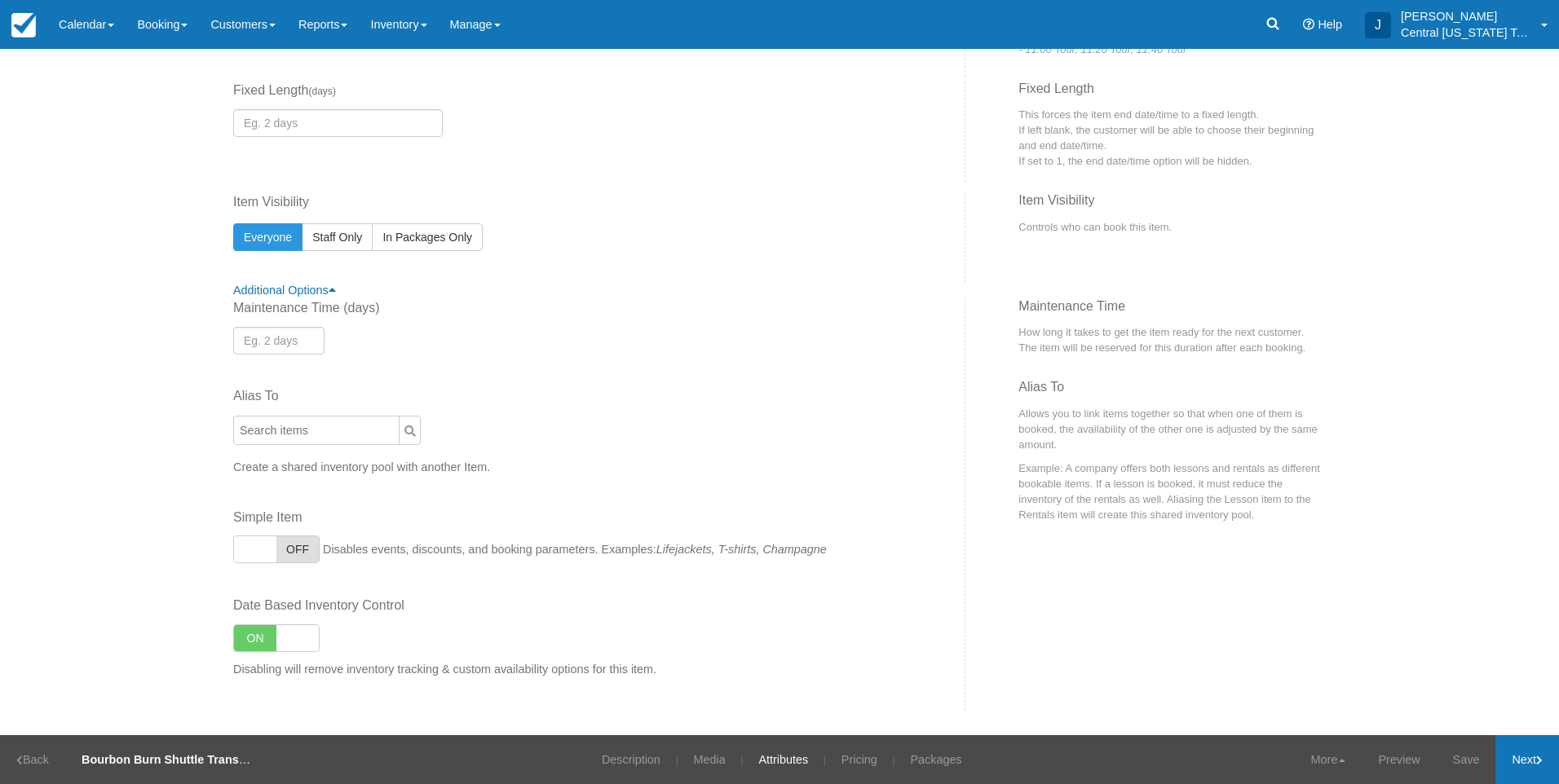
click at [1518, 743] on link "Next" at bounding box center [1527, 759] width 64 height 49
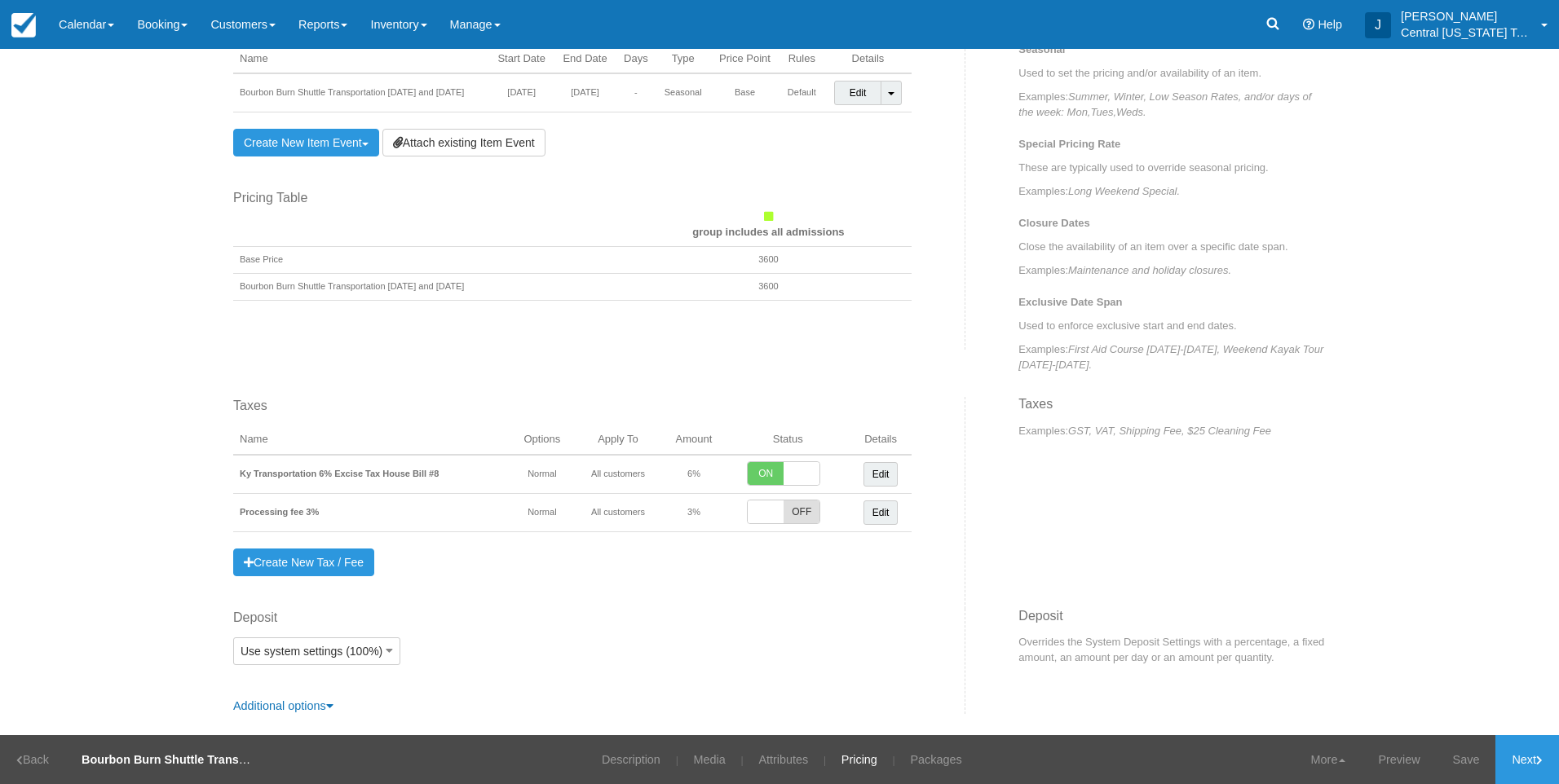
scroll to position [635, 0]
click at [317, 703] on link "Additional options" at bounding box center [283, 702] width 100 height 13
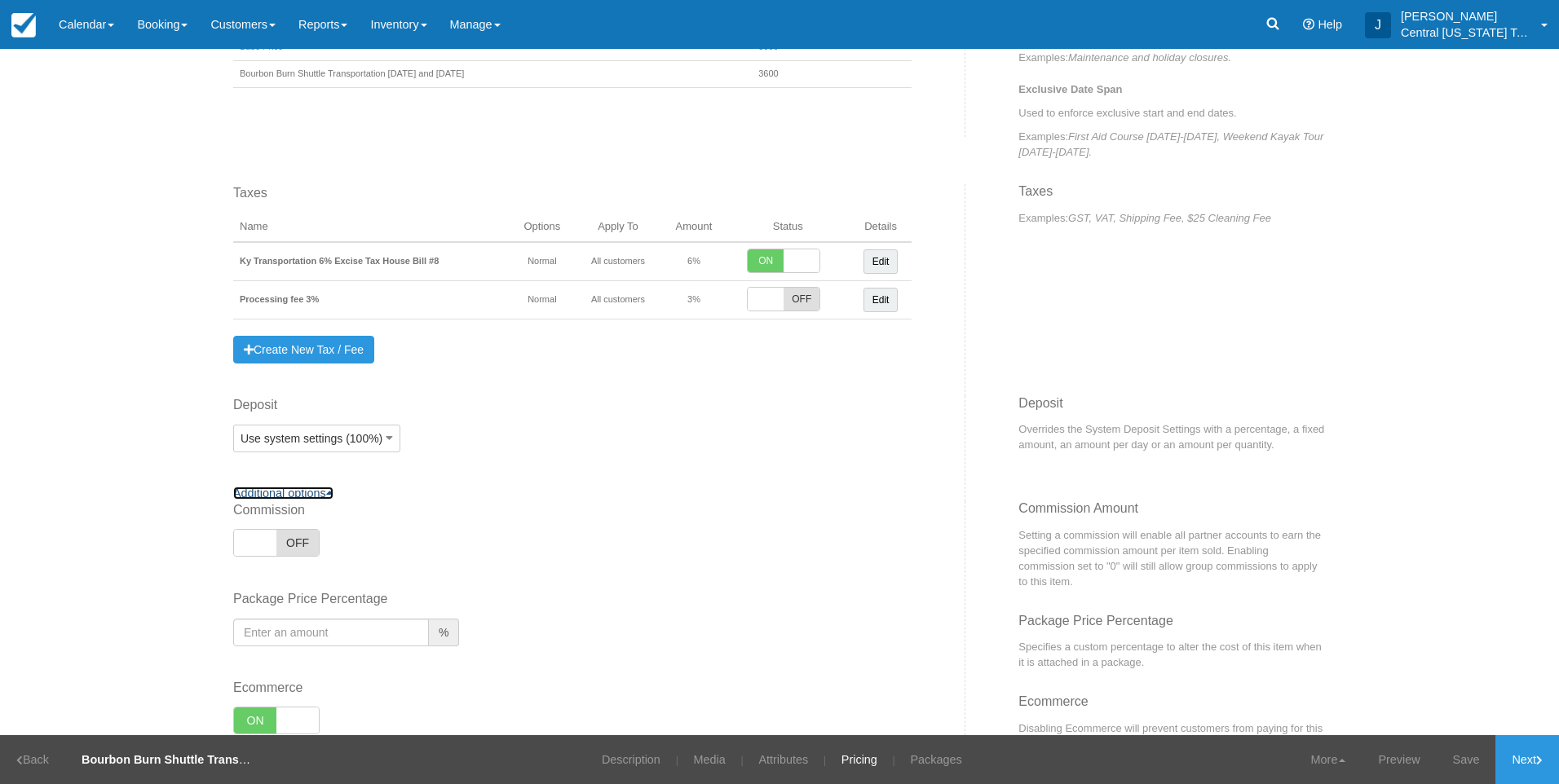
scroll to position [910, 0]
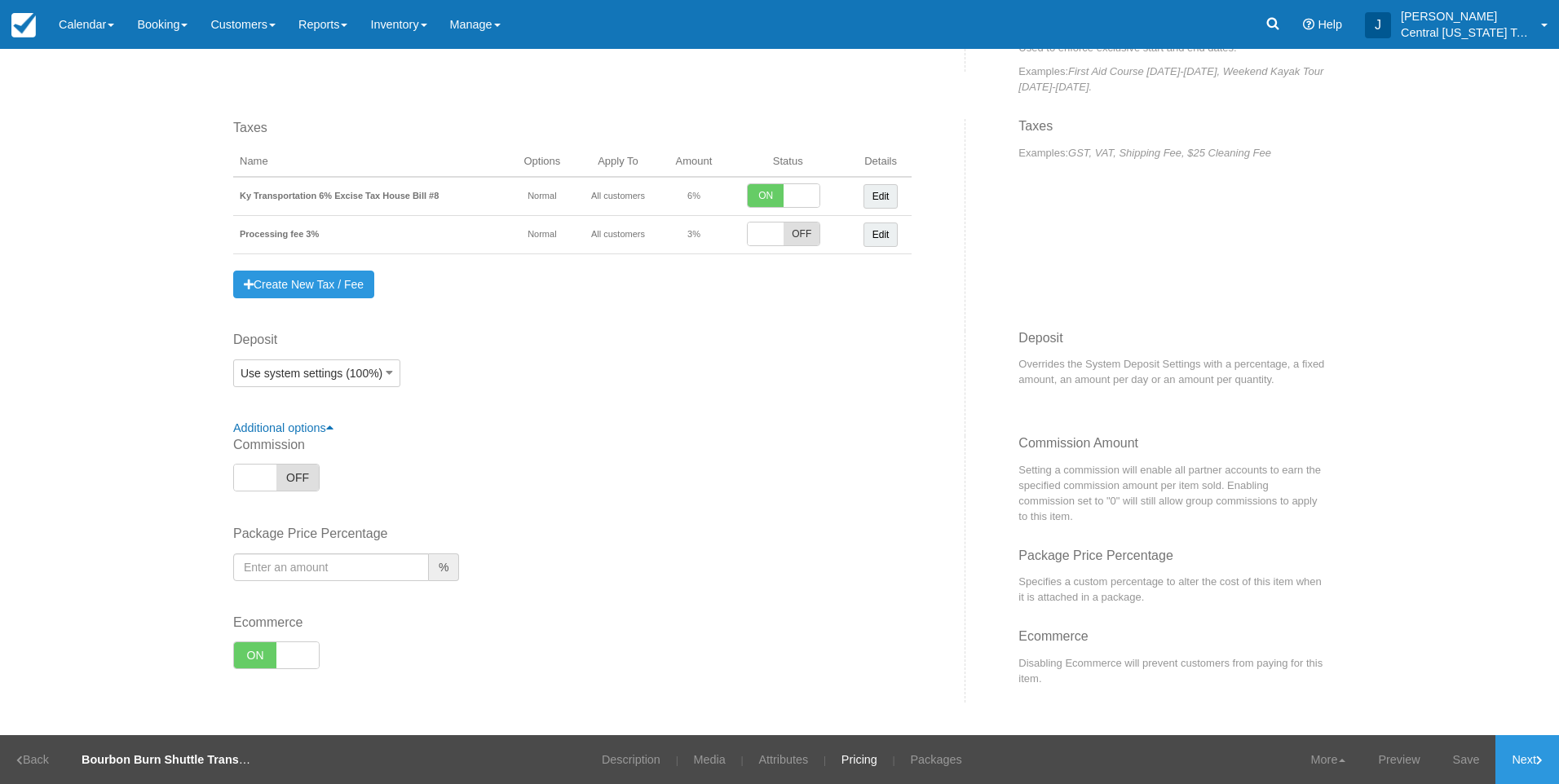
click at [282, 660] on span at bounding box center [297, 655] width 42 height 26
checkbox input "false"
click at [1336, 27] on span "Help" at bounding box center [1329, 24] width 24 height 13
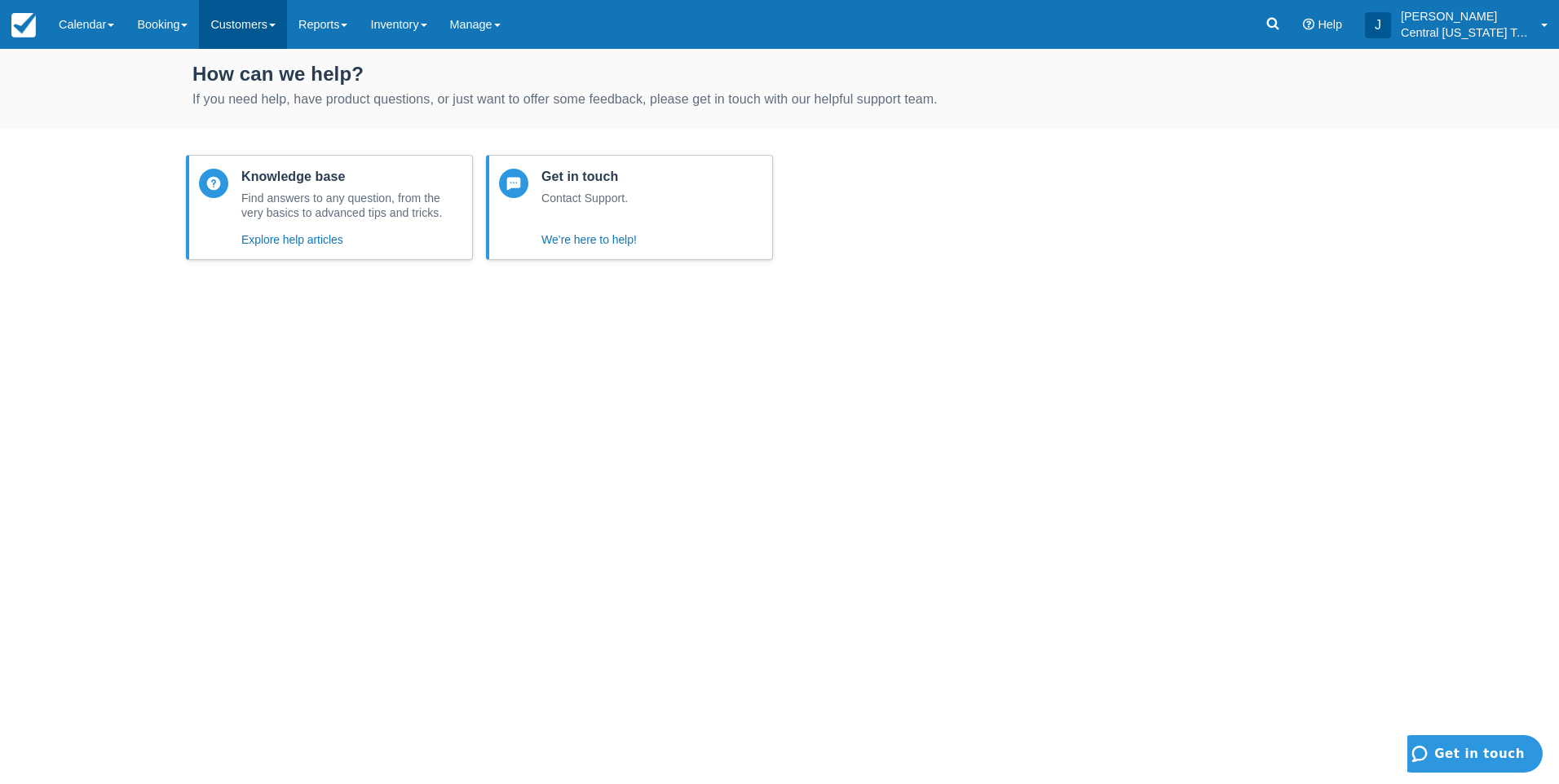
click at [206, 21] on link "Customers" at bounding box center [243, 24] width 88 height 49
click at [180, 26] on link "Booking" at bounding box center [162, 24] width 73 height 49
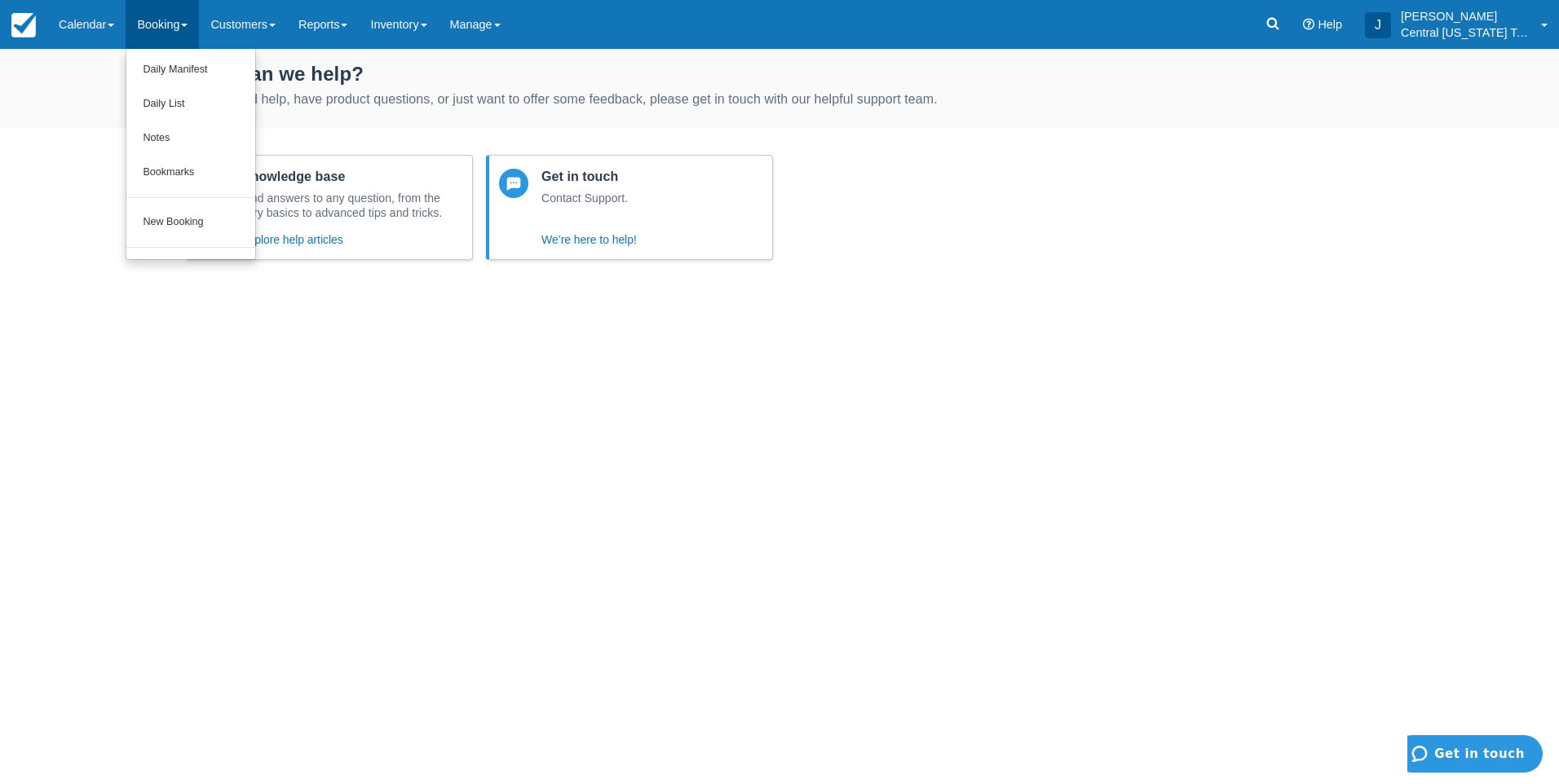
drag, startPoint x: 290, startPoint y: 439, endPoint x: 187, endPoint y: 238, distance: 225.9
click at [290, 436] on div "How can we help? If you need help, have product questions, or just want to offe…" at bounding box center [779, 416] width 1559 height 735
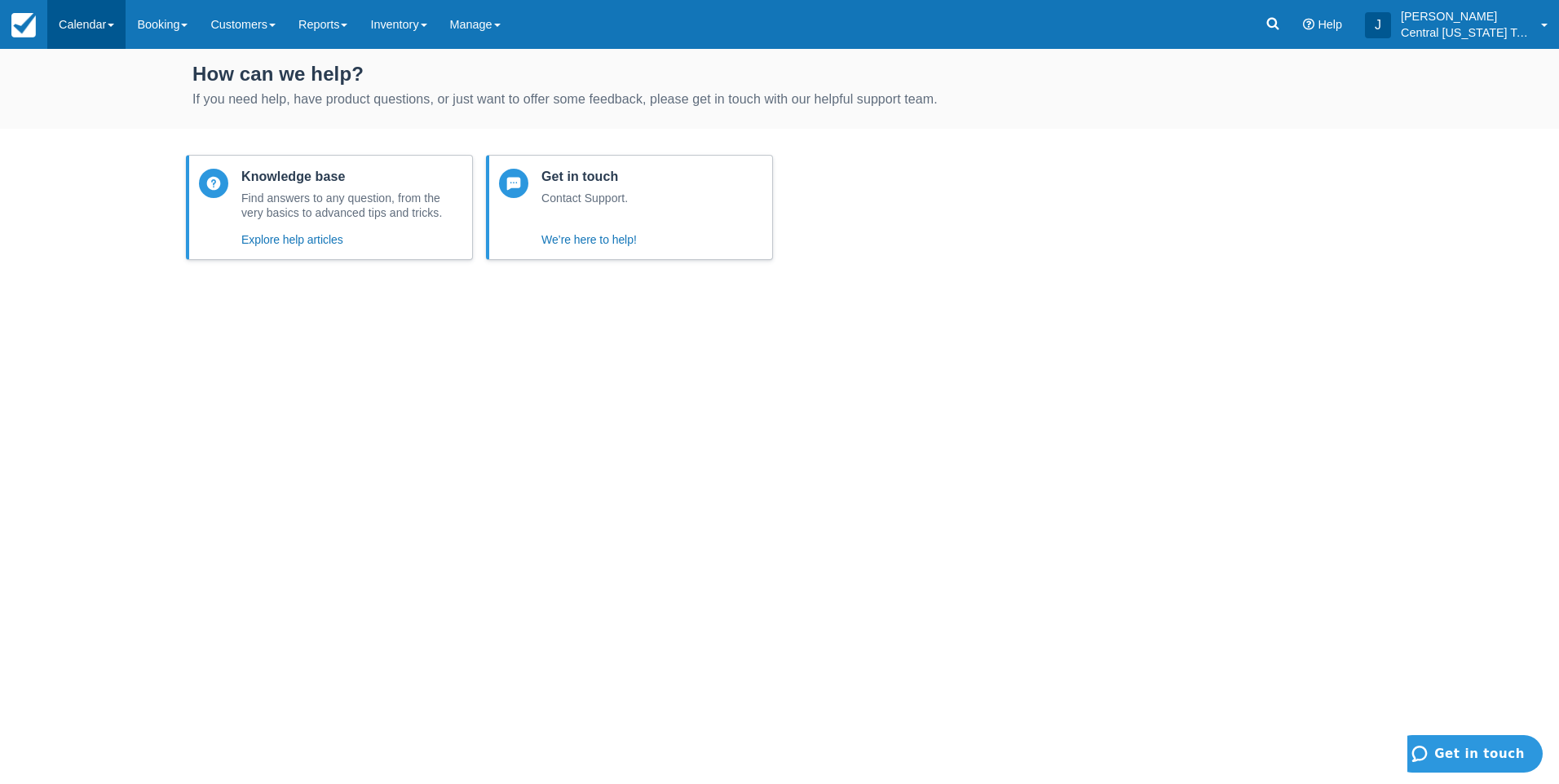
click at [100, 32] on link "Calendar" at bounding box center [86, 24] width 79 height 49
click at [92, 70] on link "Customer" at bounding box center [112, 70] width 129 height 35
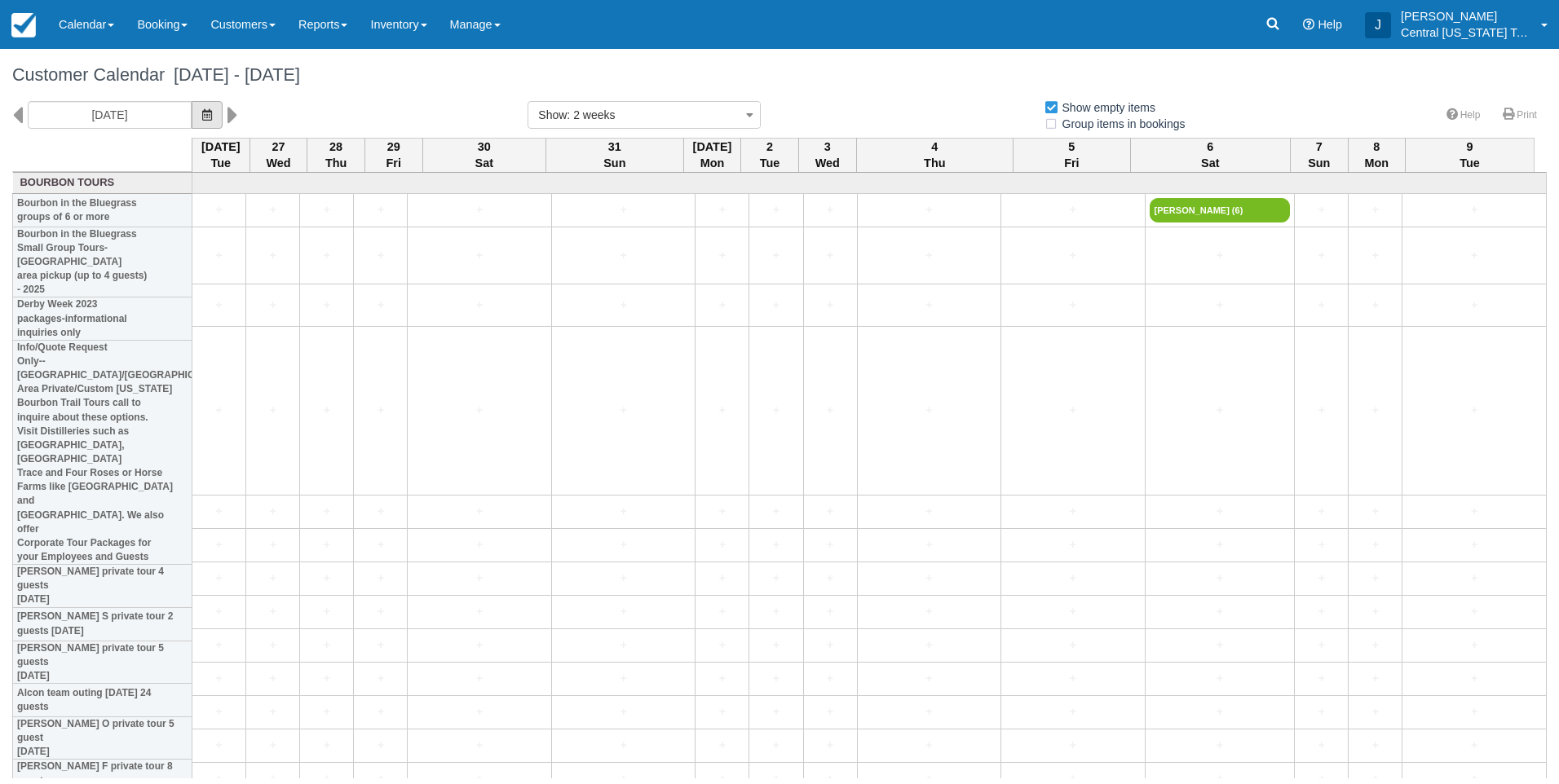
click at [210, 116] on button "button" at bounding box center [207, 115] width 31 height 28
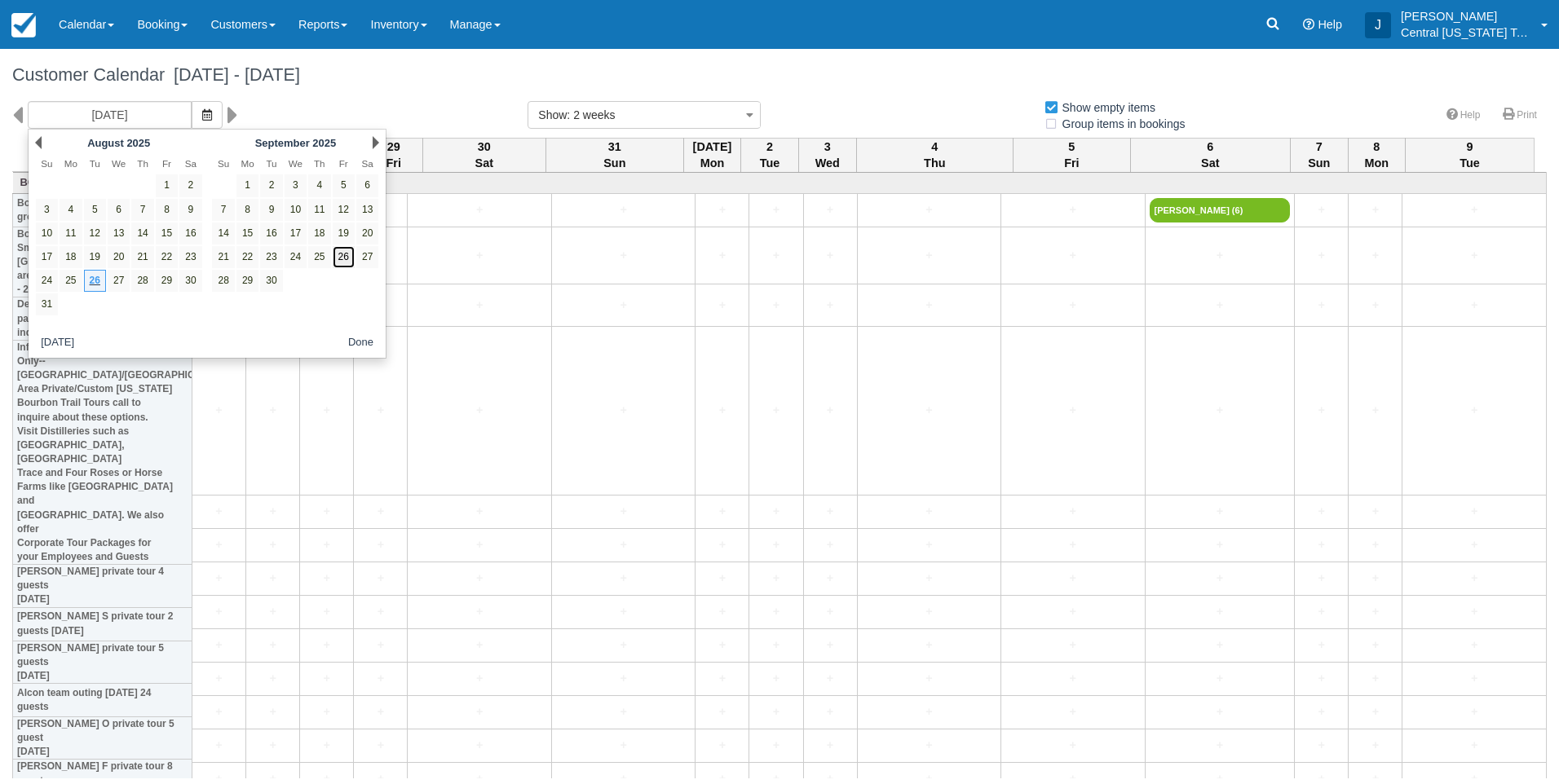
click at [349, 255] on link "26" at bounding box center [343, 256] width 22 height 22
type input "[DATE]"
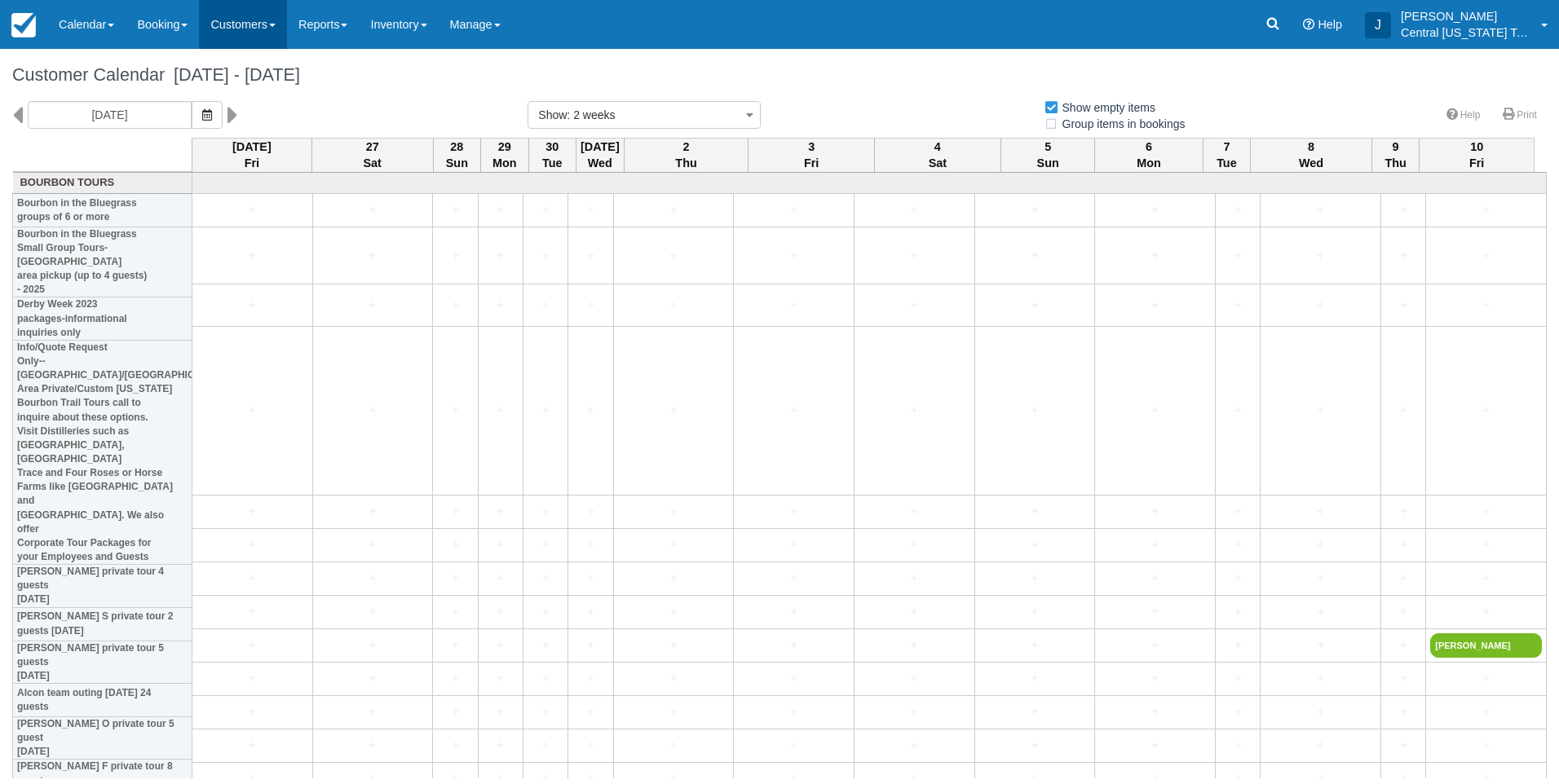
click at [282, 19] on link "Customers" at bounding box center [243, 24] width 88 height 49
click at [295, 153] on link "Customer Booking Page" at bounding box center [271, 155] width 144 height 35
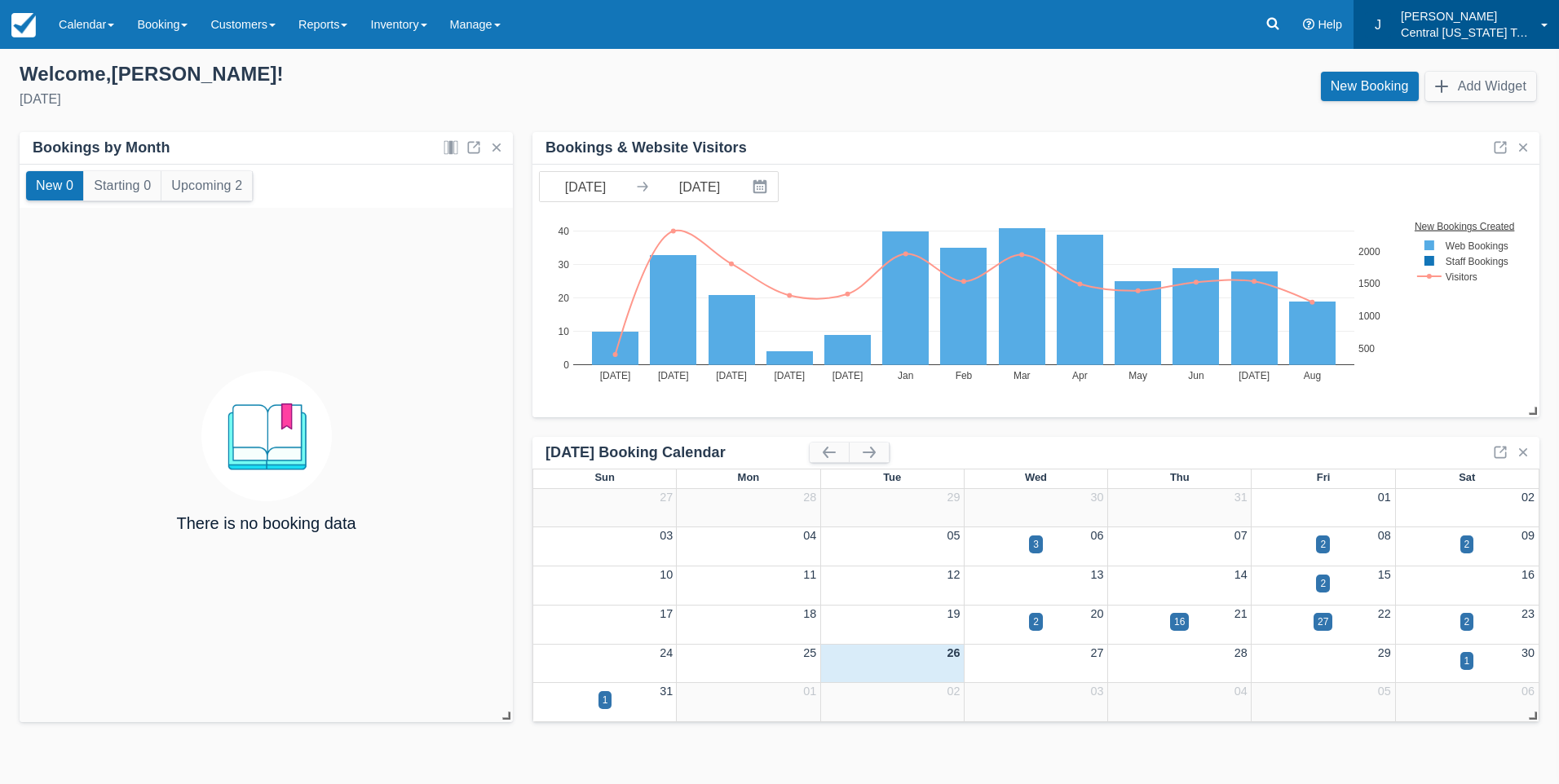
click at [1459, 40] on p "Central [US_STATE] Tours" at bounding box center [1466, 32] width 130 height 16
click at [1463, 95] on link "Billing" at bounding box center [1494, 104] width 129 height 35
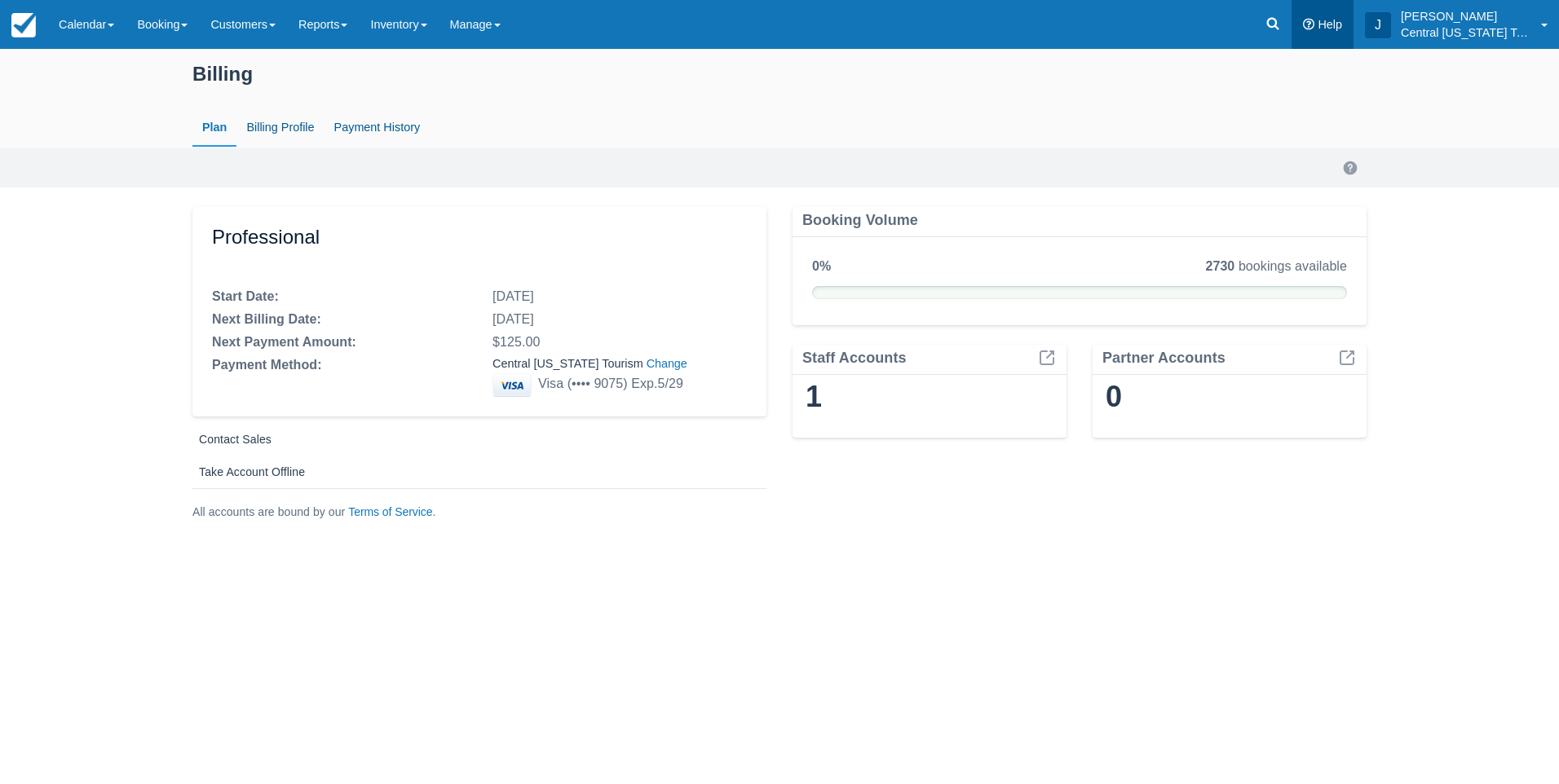
click at [1330, 34] on link "Help" at bounding box center [1322, 24] width 62 height 49
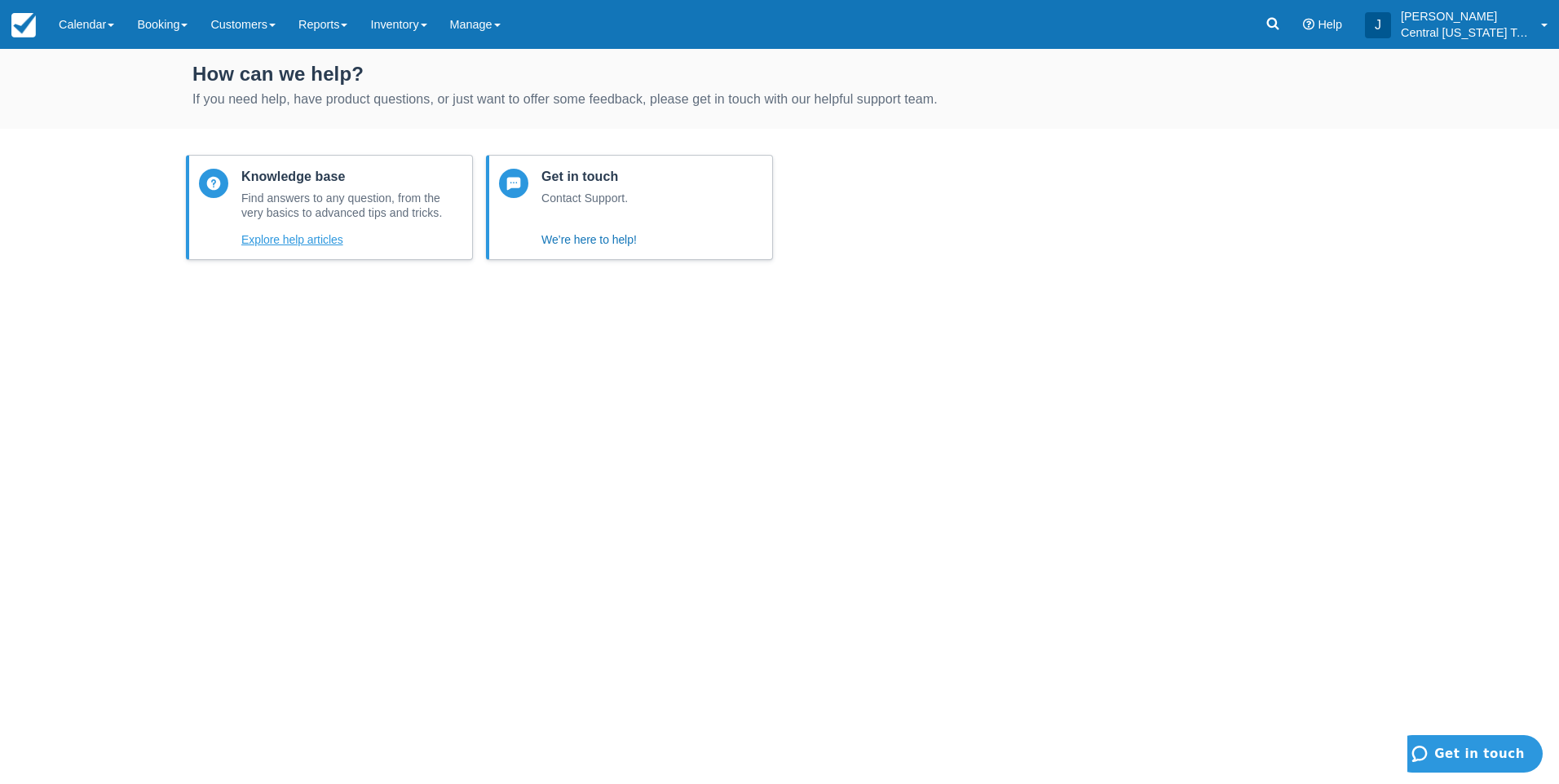
click at [283, 236] on button "Explore help articles" at bounding box center [292, 239] width 102 height 20
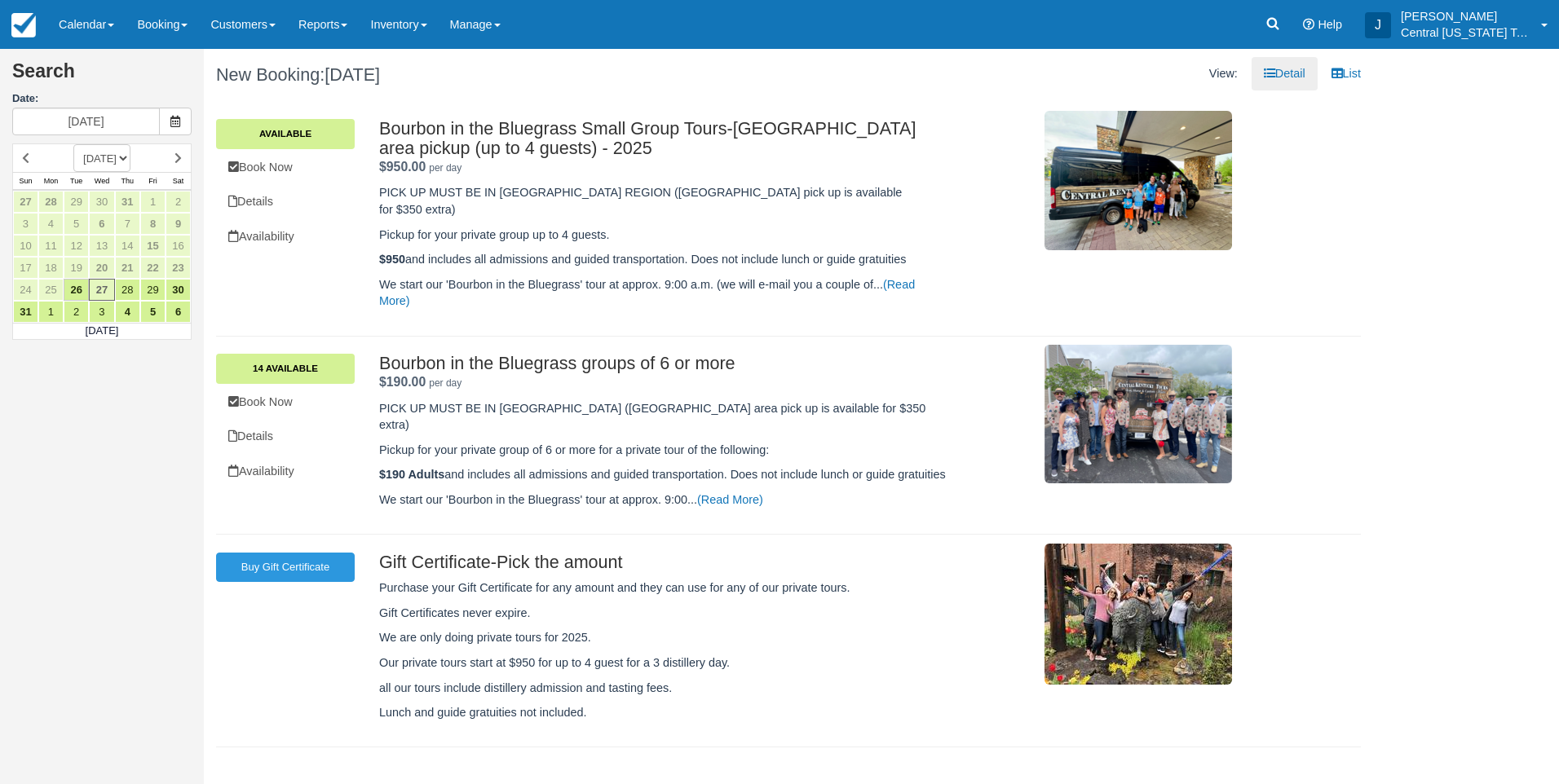
click at [130, 160] on select "AUGUST 2025 SEPTEMBER 2025 OCTOBER 2025 NOVEMBER 2025 DECEMBER 2025 JANUARY 202…" at bounding box center [102, 158] width 57 height 28
select select "20250901"
click at [73, 144] on select "AUGUST 2025 SEPTEMBER 2025 OCTOBER 2025 NOVEMBER 2025 DECEMBER 2025 JANUARY 202…" at bounding box center [102, 158] width 57 height 28
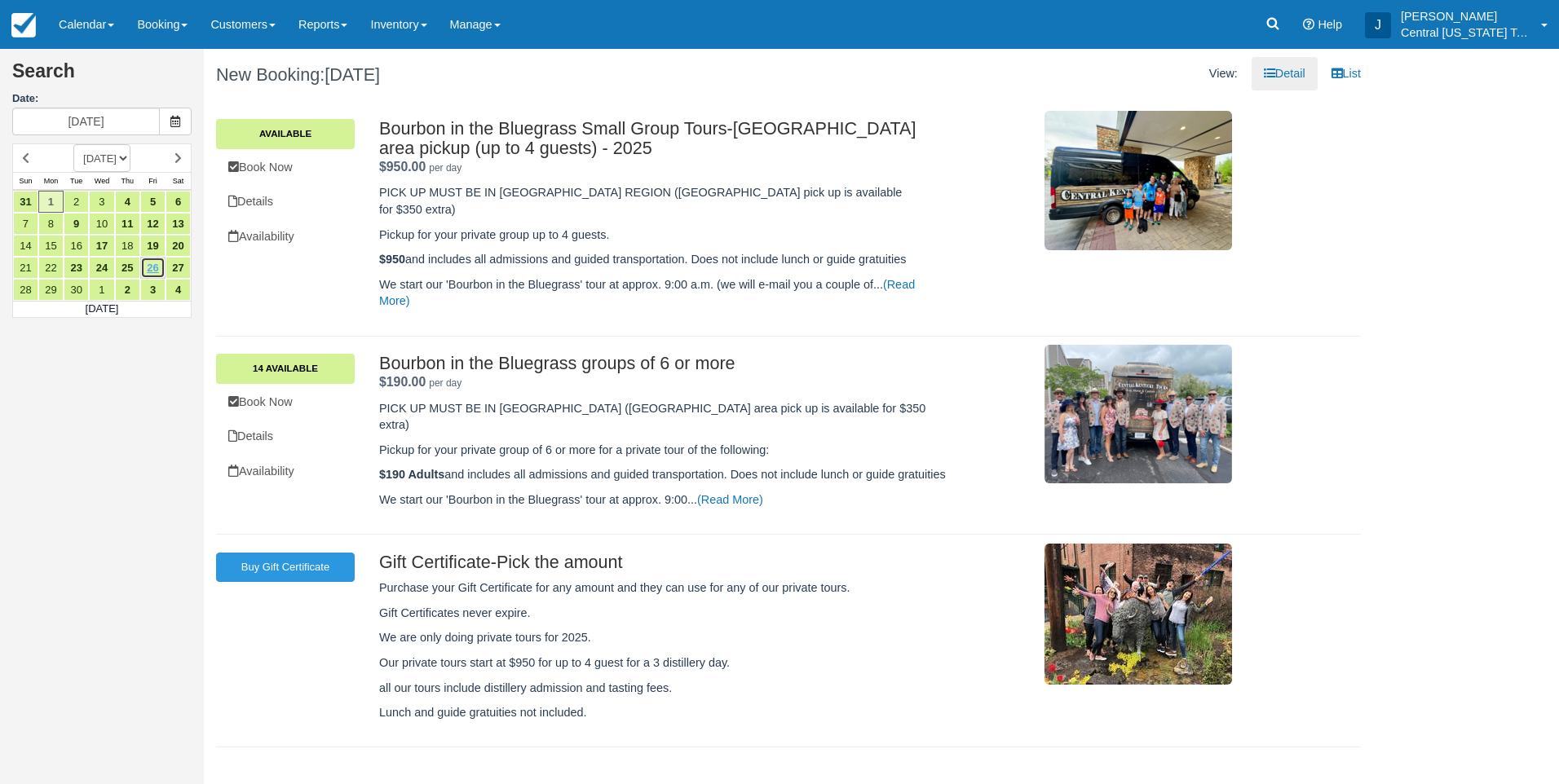
click at [146, 269] on link "26" at bounding box center [152, 267] width 25 height 22
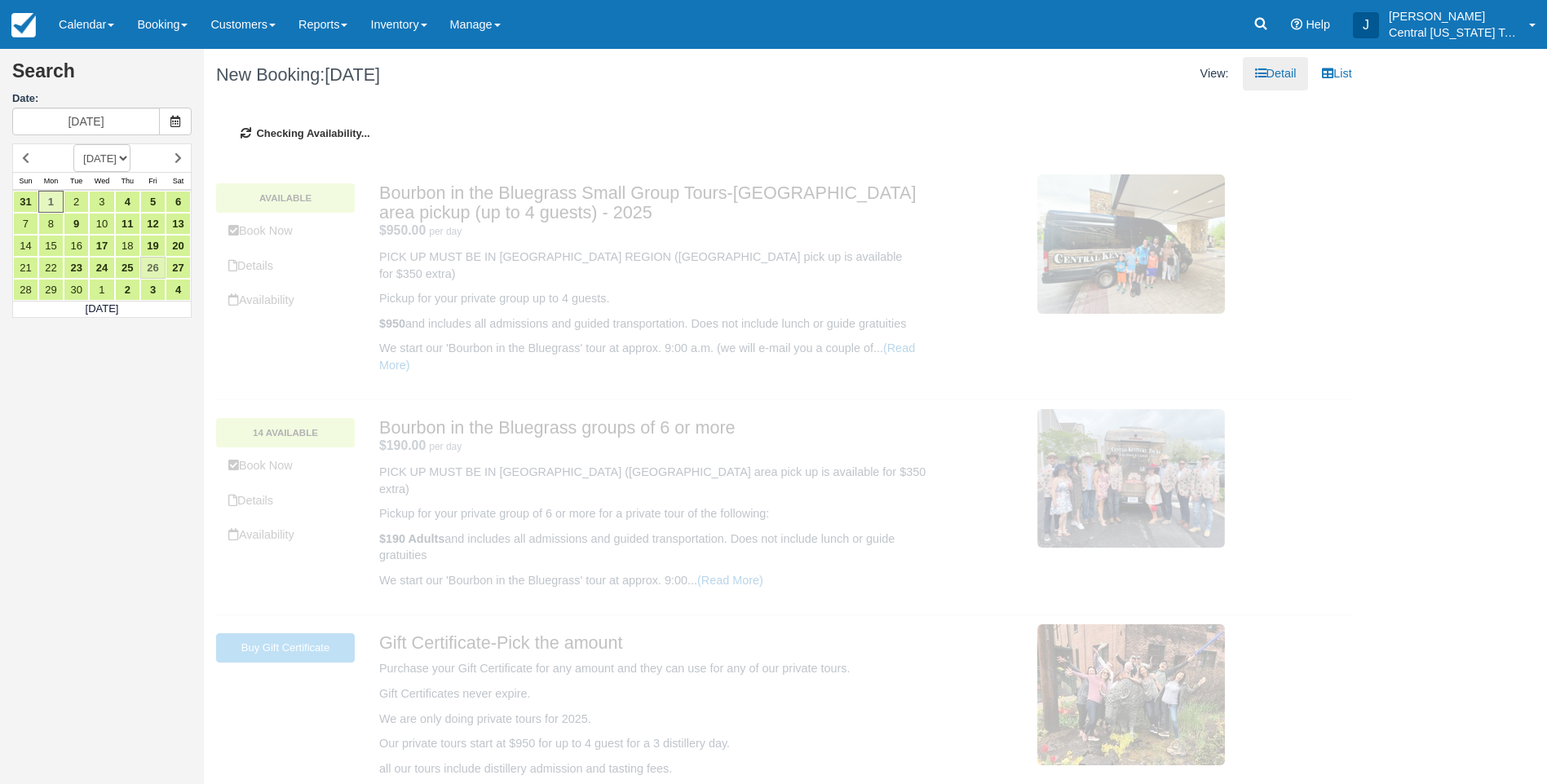
type input "09/26/25"
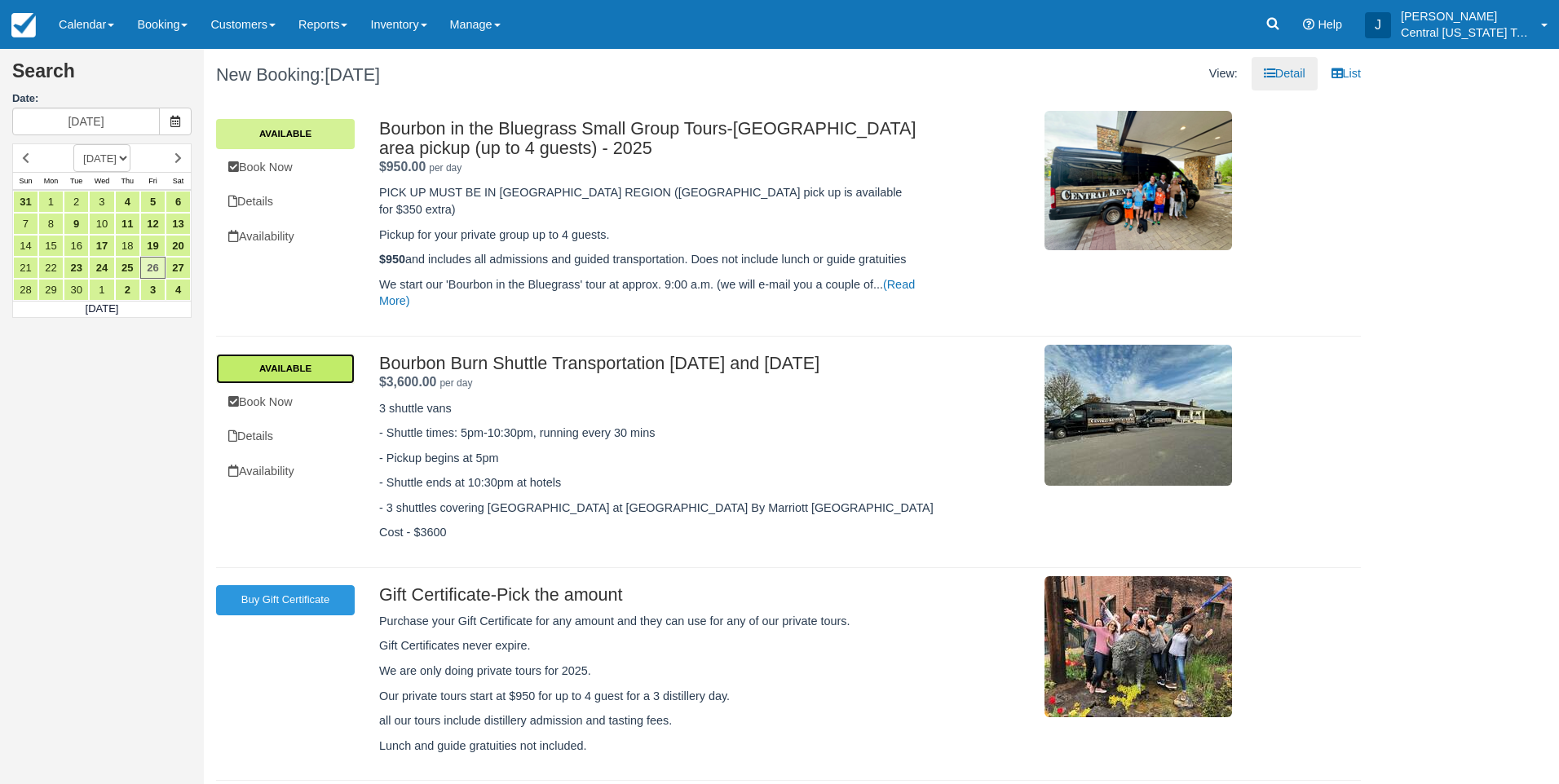
click at [286, 355] on link "Available" at bounding box center [285, 369] width 138 height 29
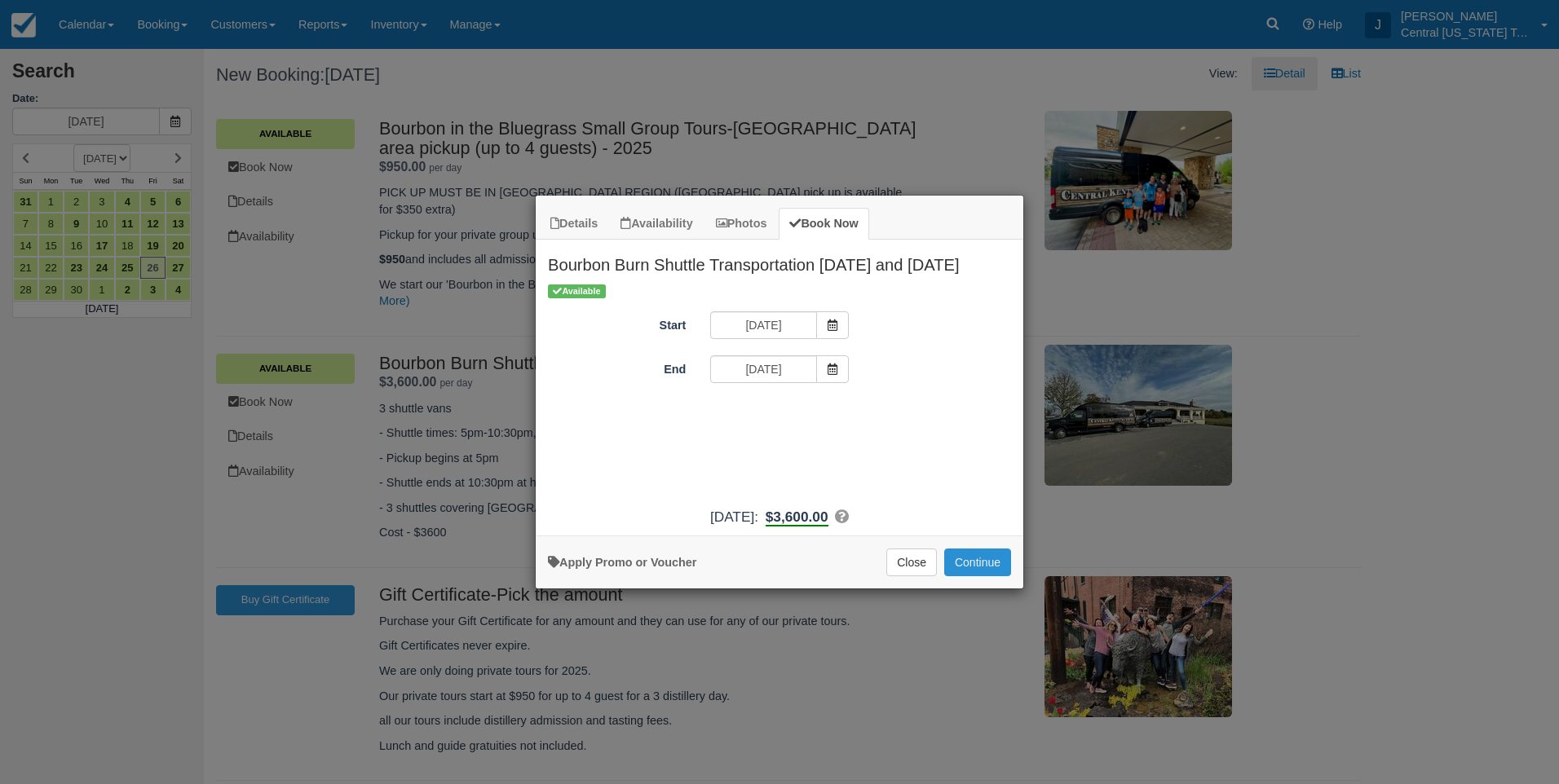
click at [974, 560] on button "Continue" at bounding box center [977, 562] width 67 height 28
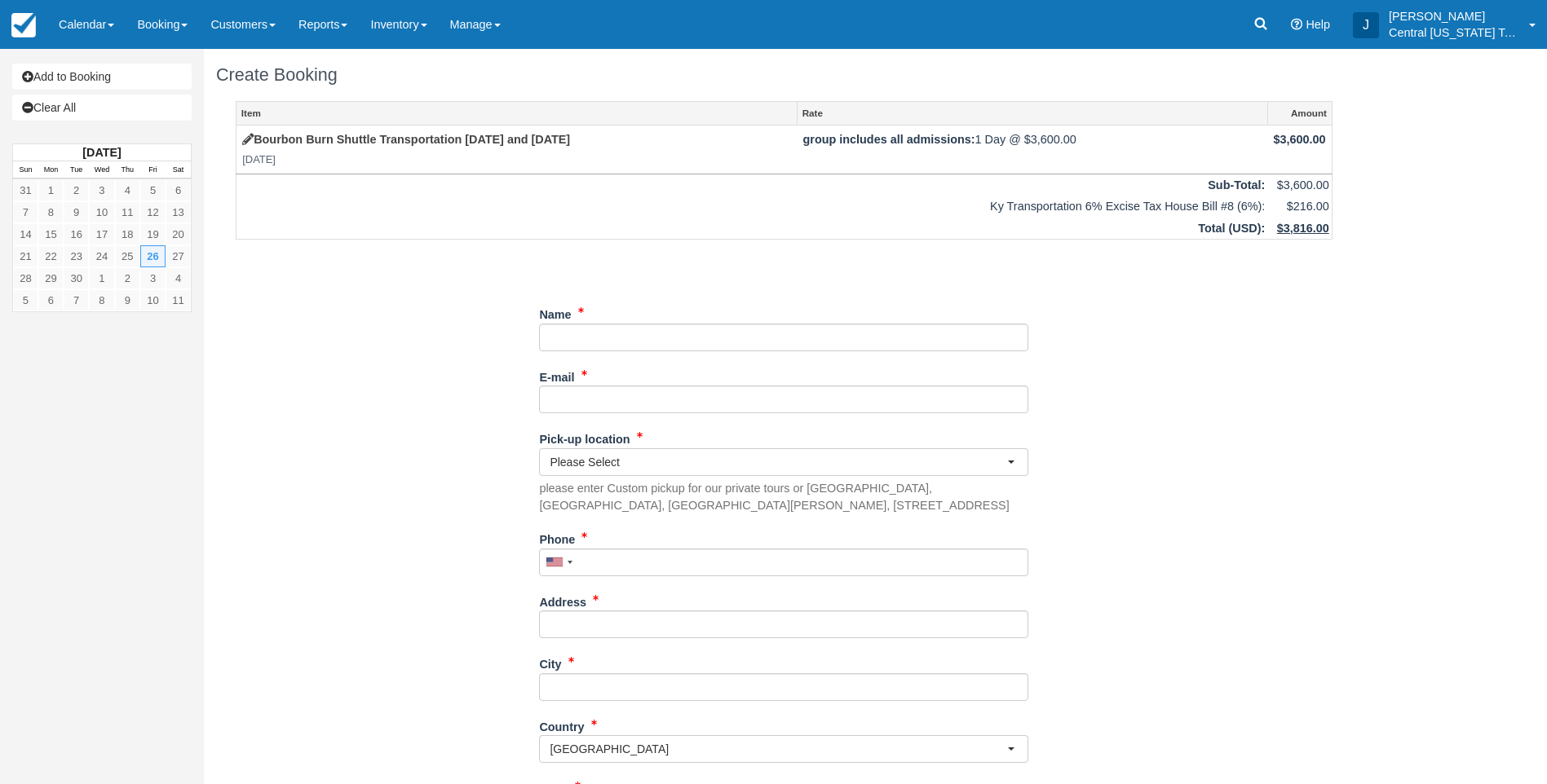
click at [441, 390] on div "Item Rate Amount Bourbon Burn Shuttle Transportation [DATE] and [DATE] [DATE] g…" at bounding box center [783, 592] width 1136 height 983
click at [571, 338] on input "Name" at bounding box center [783, 338] width 489 height 28
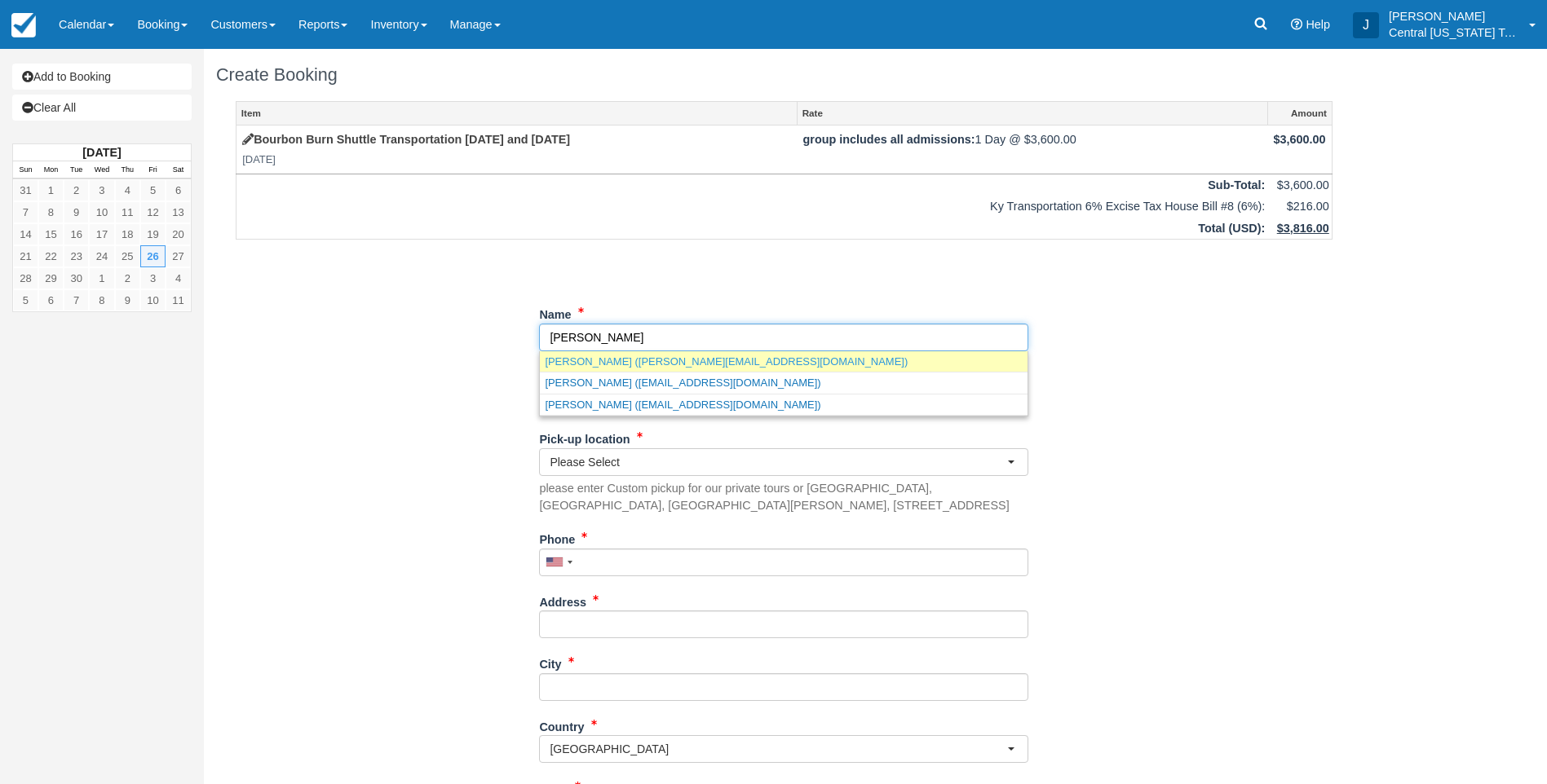
click at [596, 364] on link "[PERSON_NAME] ([PERSON_NAME][EMAIL_ADDRESS][DOMAIN_NAME])" at bounding box center [783, 362] width 488 height 21
type input "[PERSON_NAME]"
type input "[PERSON_NAME][EMAIL_ADDRESS][DOMAIN_NAME]"
type input "[PHONE_NUMBER]"
type input "[STREET_ADDRESS][PERSON_NAME]"
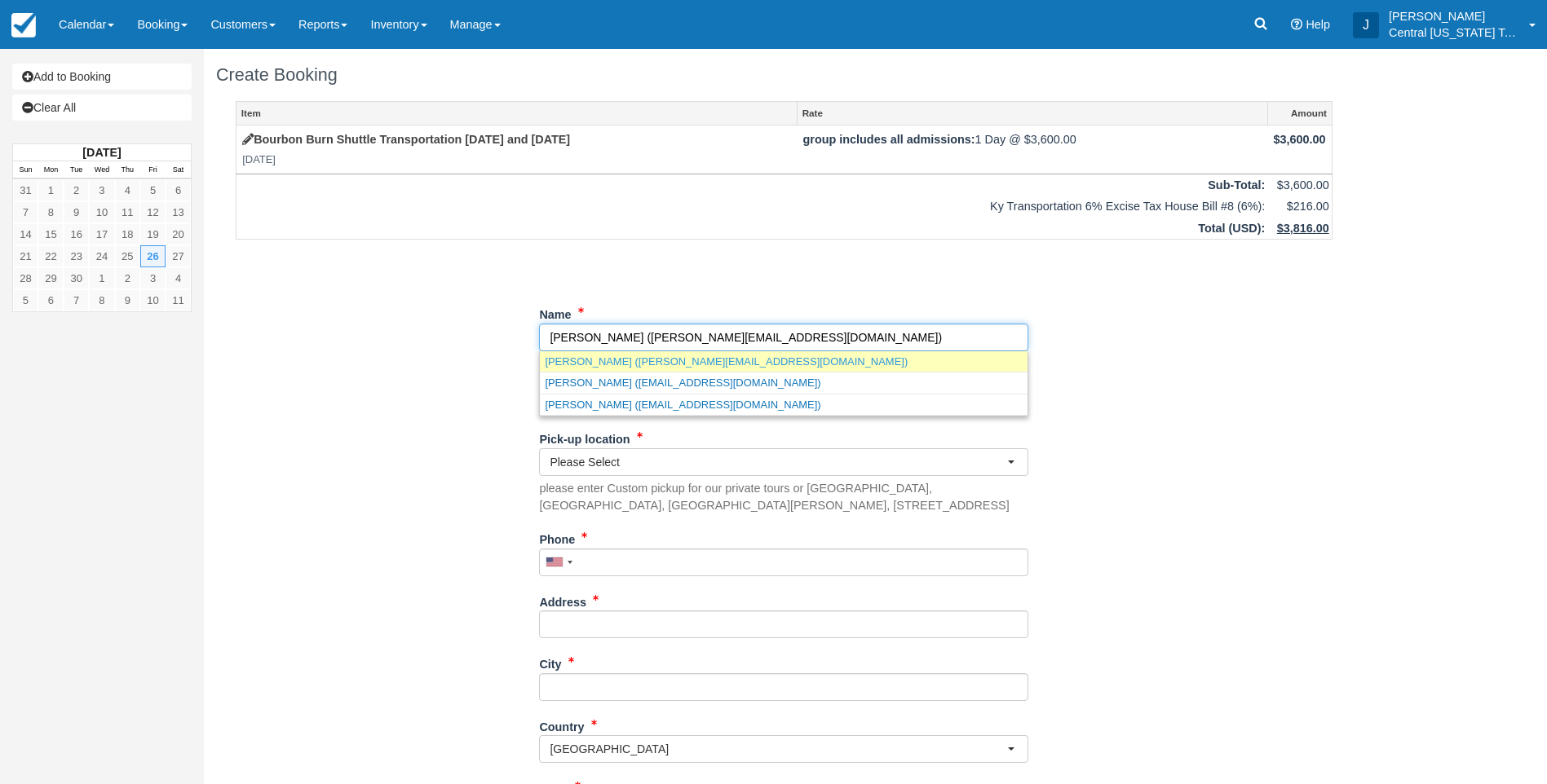
type input "[GEOGRAPHIC_DATA]"
select select "KY"
type input "40204"
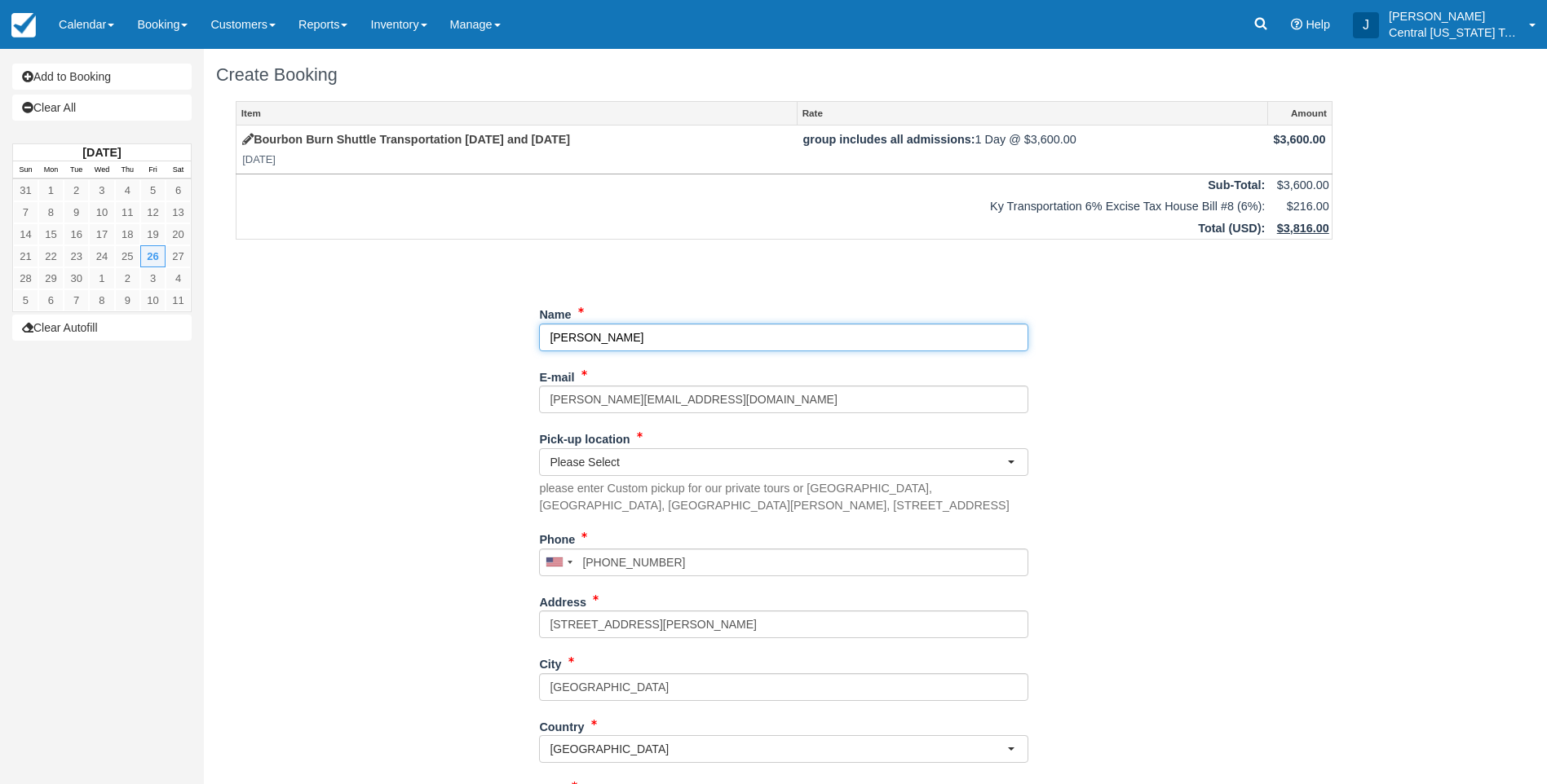
select select "KY"
type input "[PERSON_NAME]"
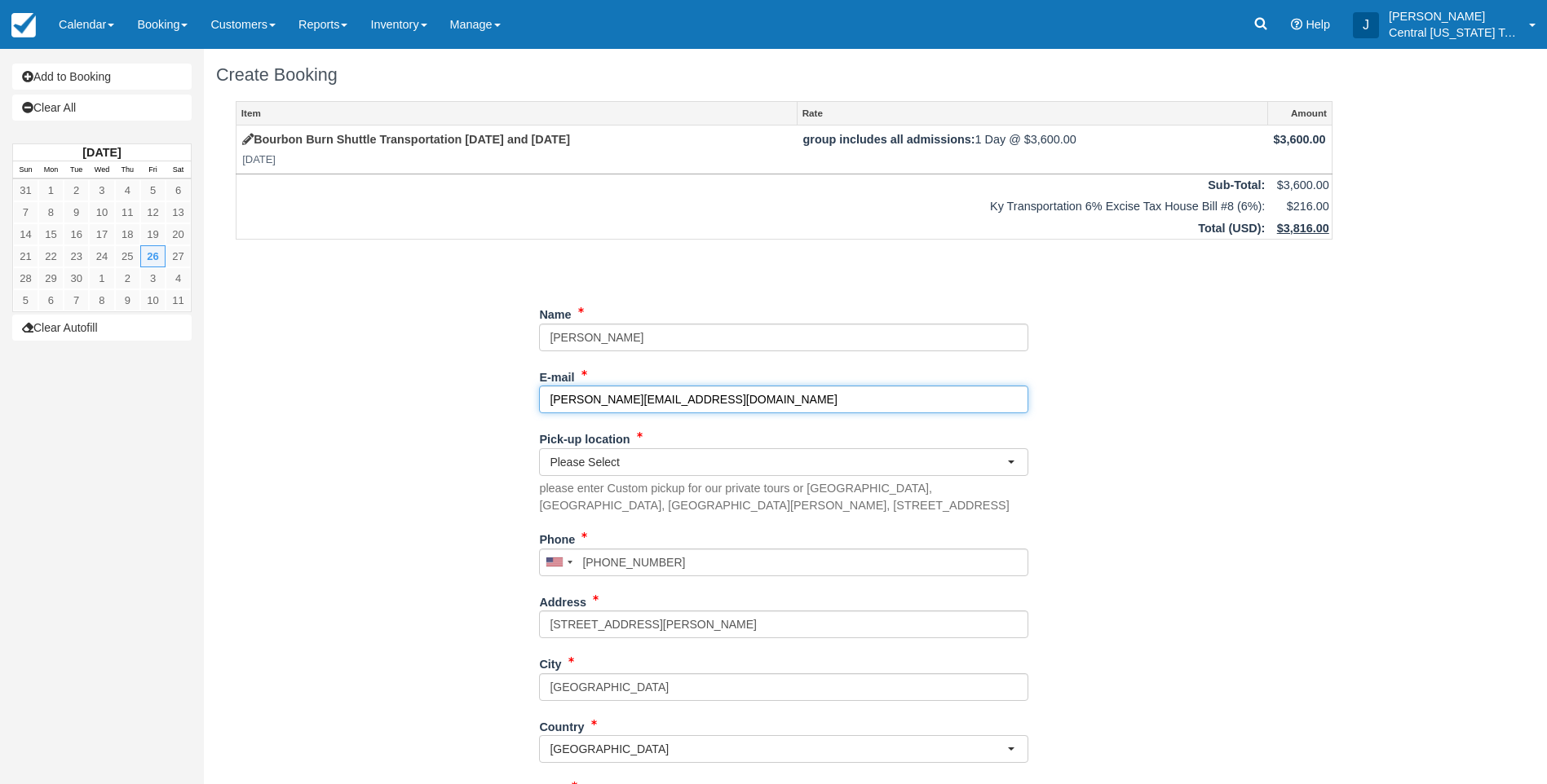
drag, startPoint x: 765, startPoint y: 404, endPoint x: 383, endPoint y: 400, distance: 382.0
click at [383, 400] on div "Item Rate Amount Bourbon Burn Shuttle Transportation 9-26-2025 and 9-27-2025 Fr…" at bounding box center [783, 592] width 1136 height 983
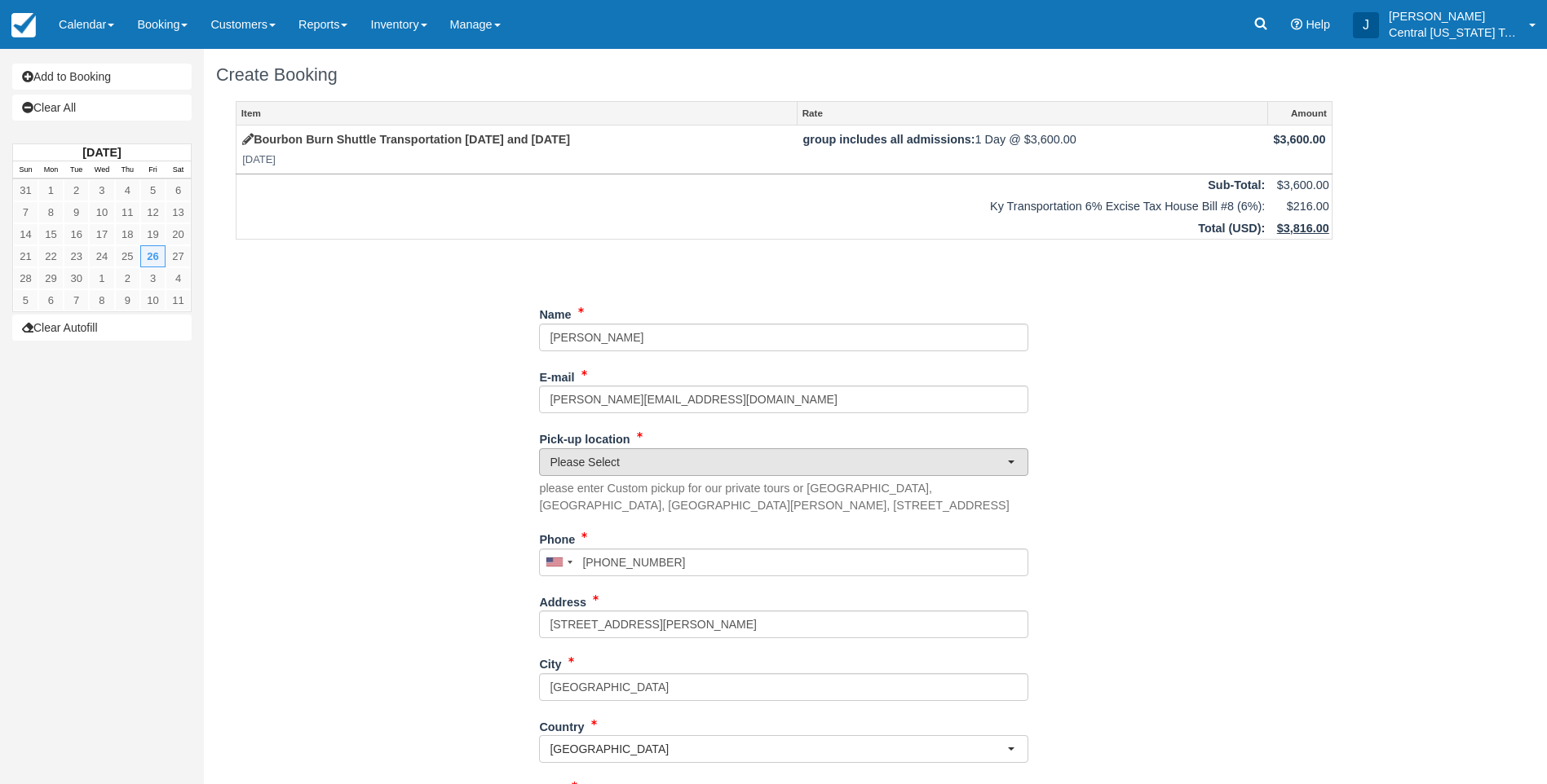
click at [619, 466] on span "Please Select" at bounding box center [778, 462] width 458 height 16
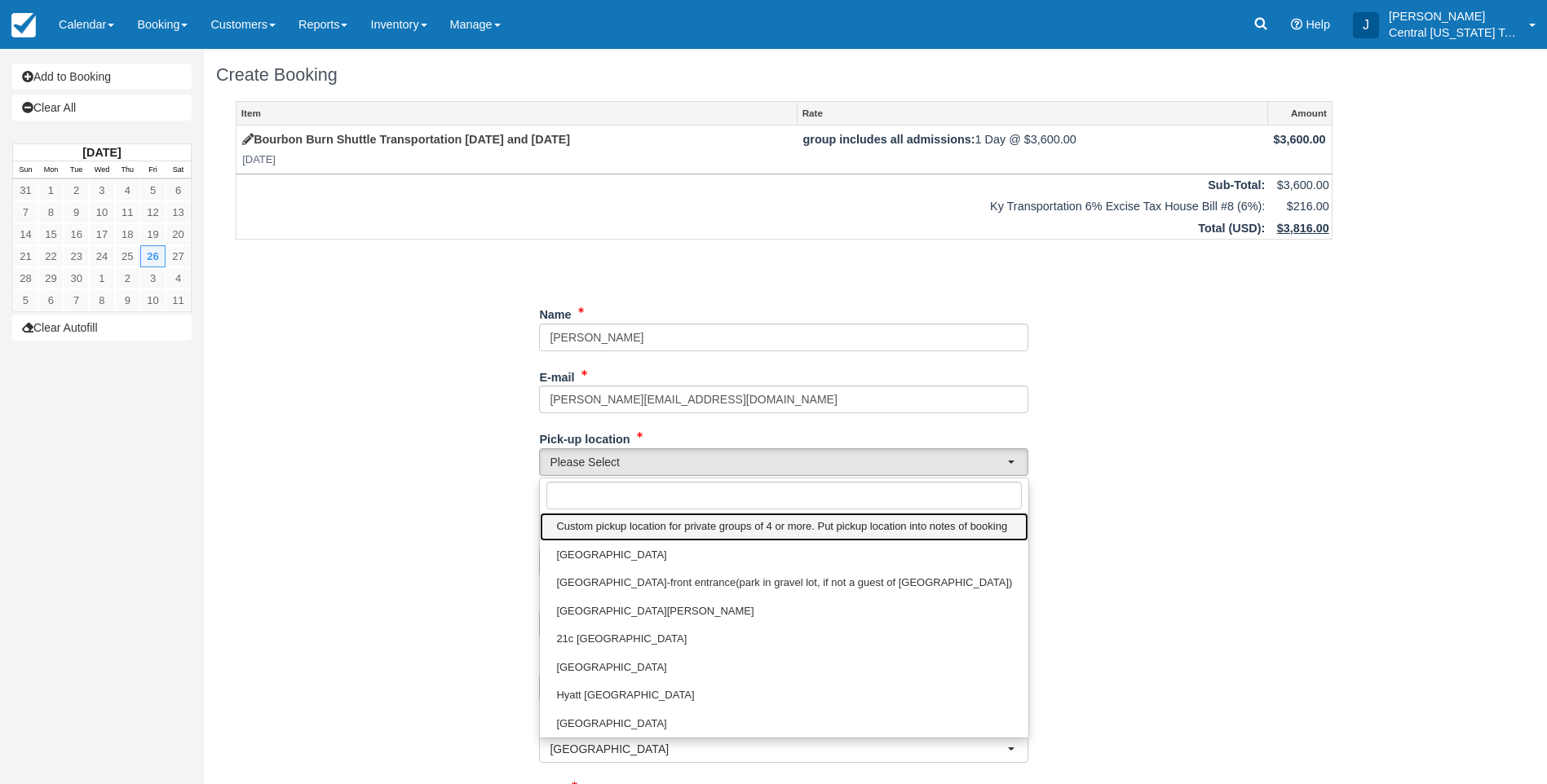
click at [623, 537] on link "Custom pickup location for private groups of 4 or more. Put pickup location int…" at bounding box center [783, 527] width 488 height 28
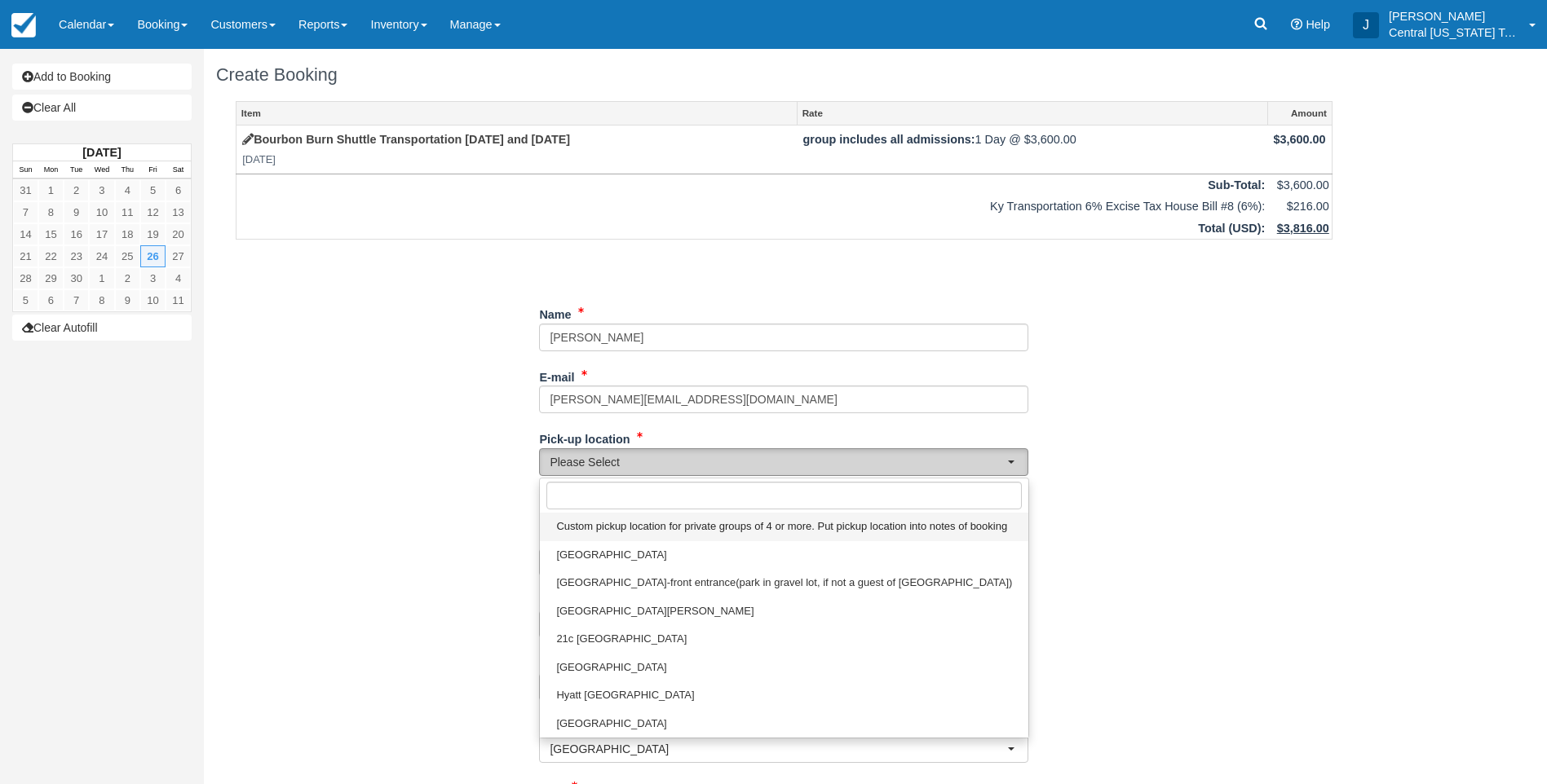
select select "Custom pickup location for private groups of 4 or more. Put pickup location int…"
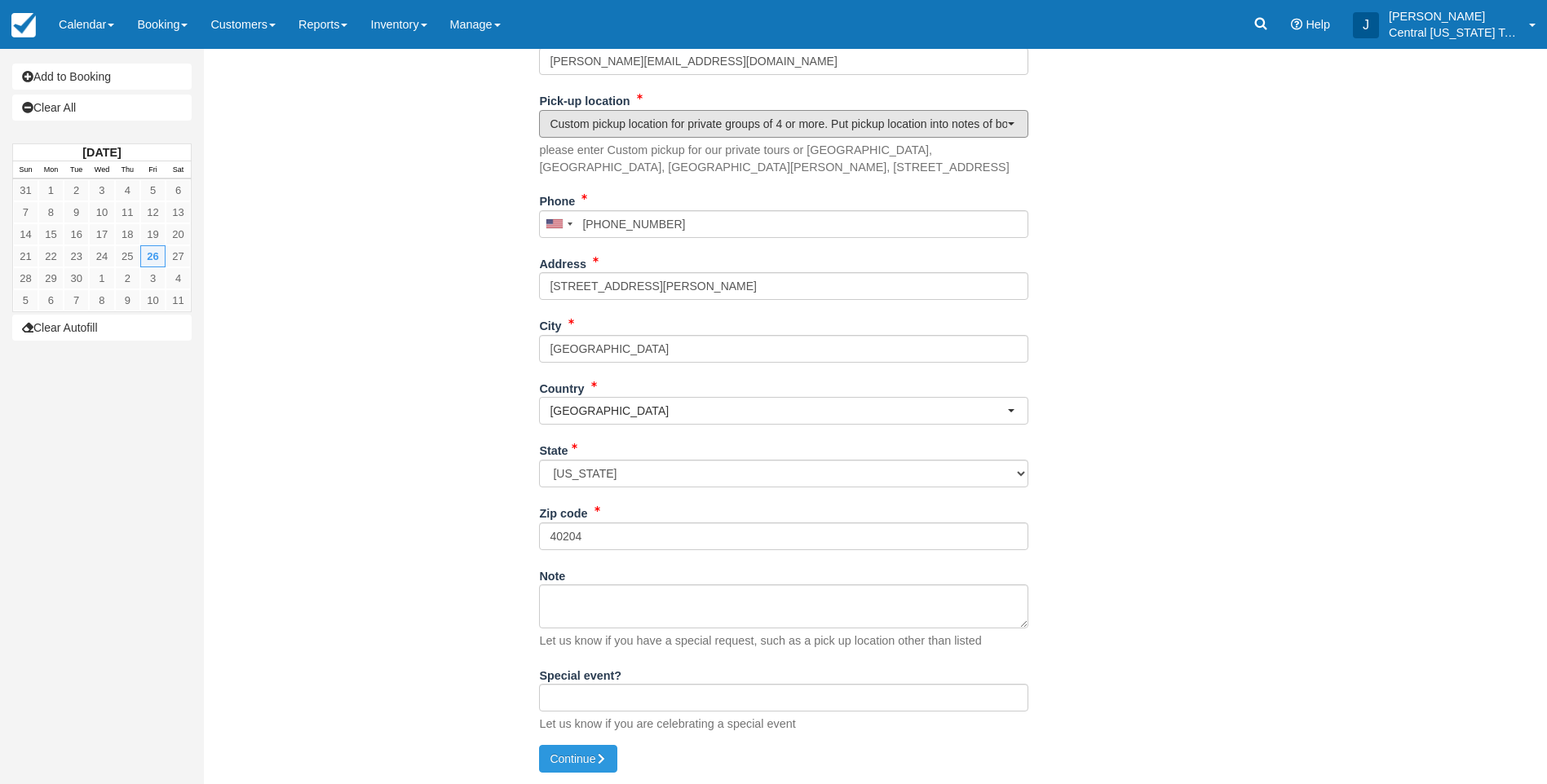
scroll to position [339, 0]
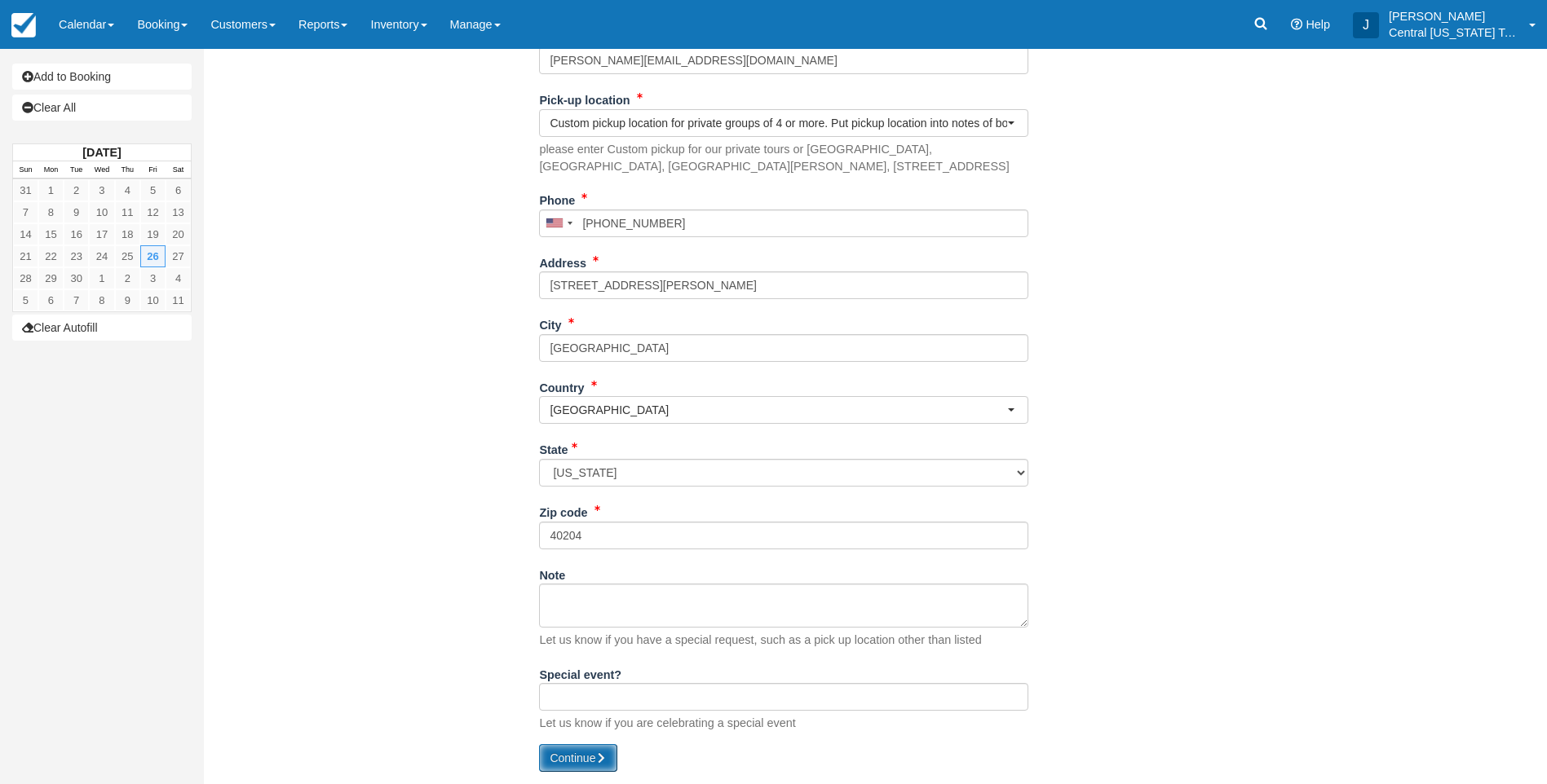
click at [610, 762] on button "Continue" at bounding box center [578, 758] width 79 height 28
